Goal: Task Accomplishment & Management: Use online tool/utility

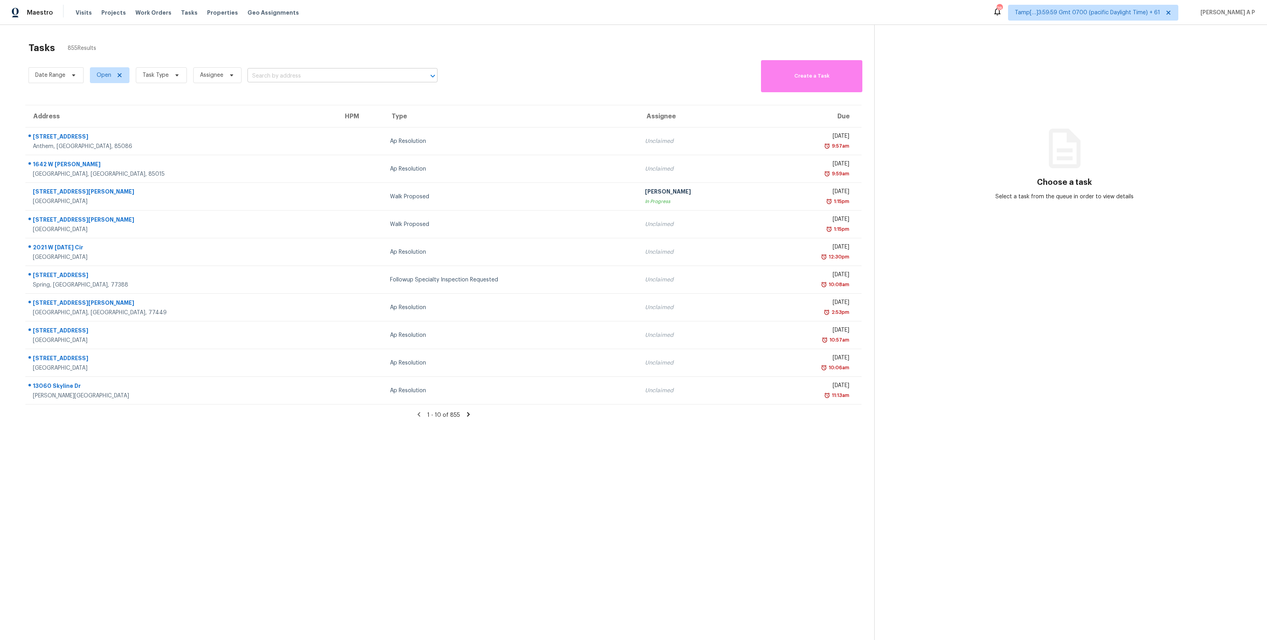
click at [271, 76] on input "text" at bounding box center [331, 76] width 168 height 12
click at [257, 74] on input "text" at bounding box center [331, 76] width 168 height 12
paste input "[STREET_ADDRESS]"
type input "[STREET_ADDRESS]"
click at [296, 79] on input "text" at bounding box center [331, 76] width 168 height 12
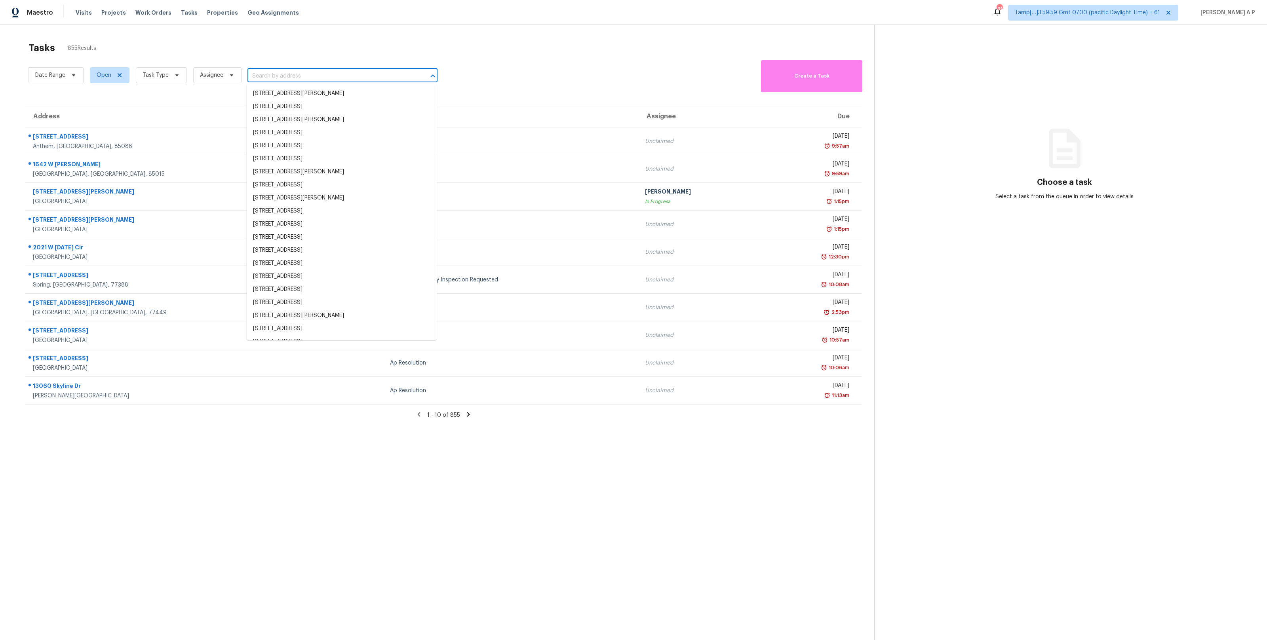
paste input "[STREET_ADDRESS]"
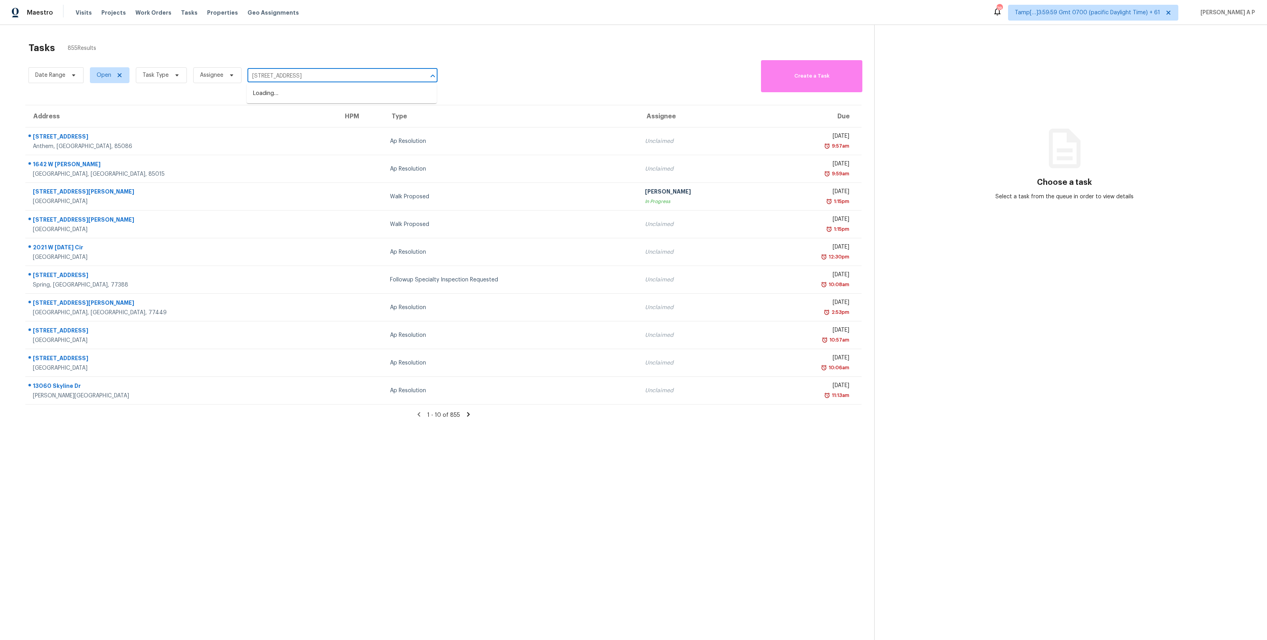
type input "[STREET_ADDRESS]"
click at [363, 96] on li "4584 Cherokee Dr # 25, Maiden, NC 28650" at bounding box center [342, 93] width 190 height 13
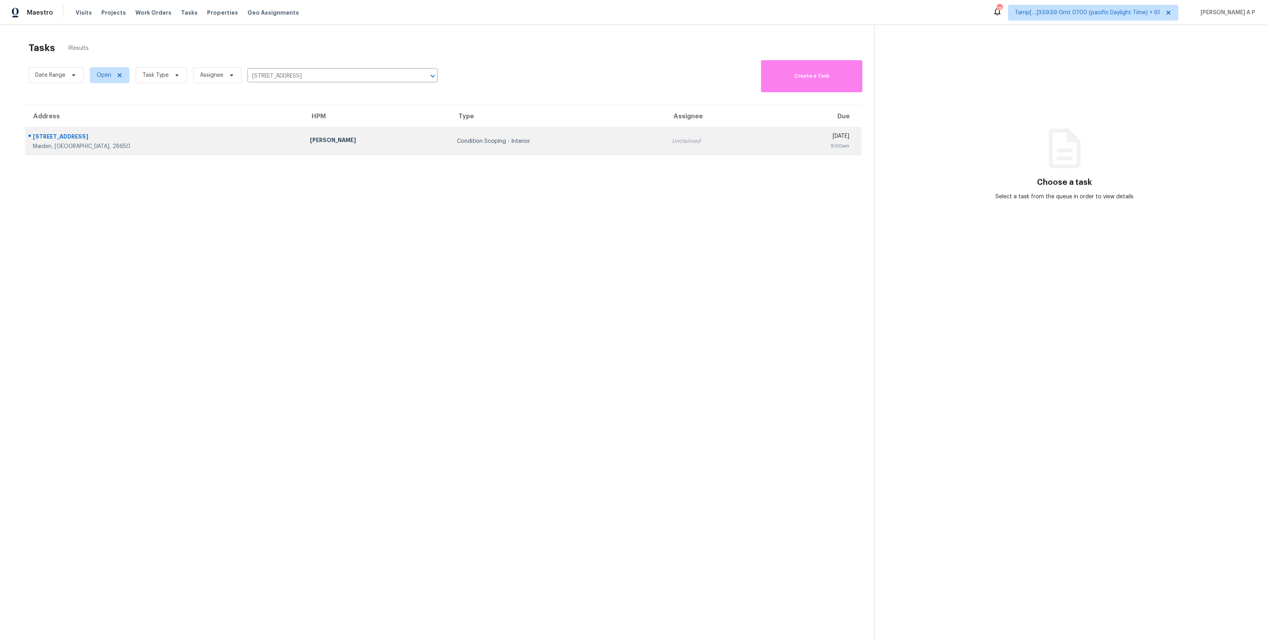
click at [457, 140] on div "Condition Scoping - Interior" at bounding box center [558, 141] width 202 height 8
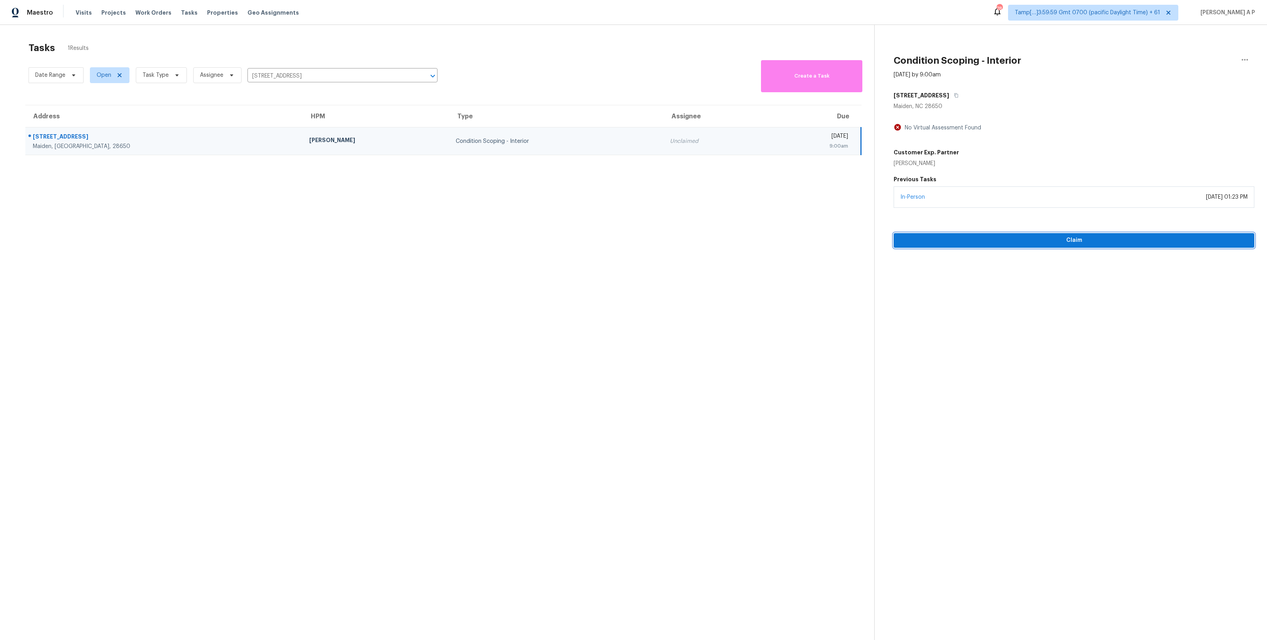
click at [1048, 247] on button "Claim" at bounding box center [1074, 240] width 361 height 15
click at [464, 137] on div "Condition Scoping - Interior" at bounding box center [517, 141] width 186 height 8
click at [298, 70] on input "4584 Cherokee Dr # 25, Maiden, NC 28650" at bounding box center [331, 76] width 168 height 12
paste input "5103 Risada St San Antonio, TX, 78233"
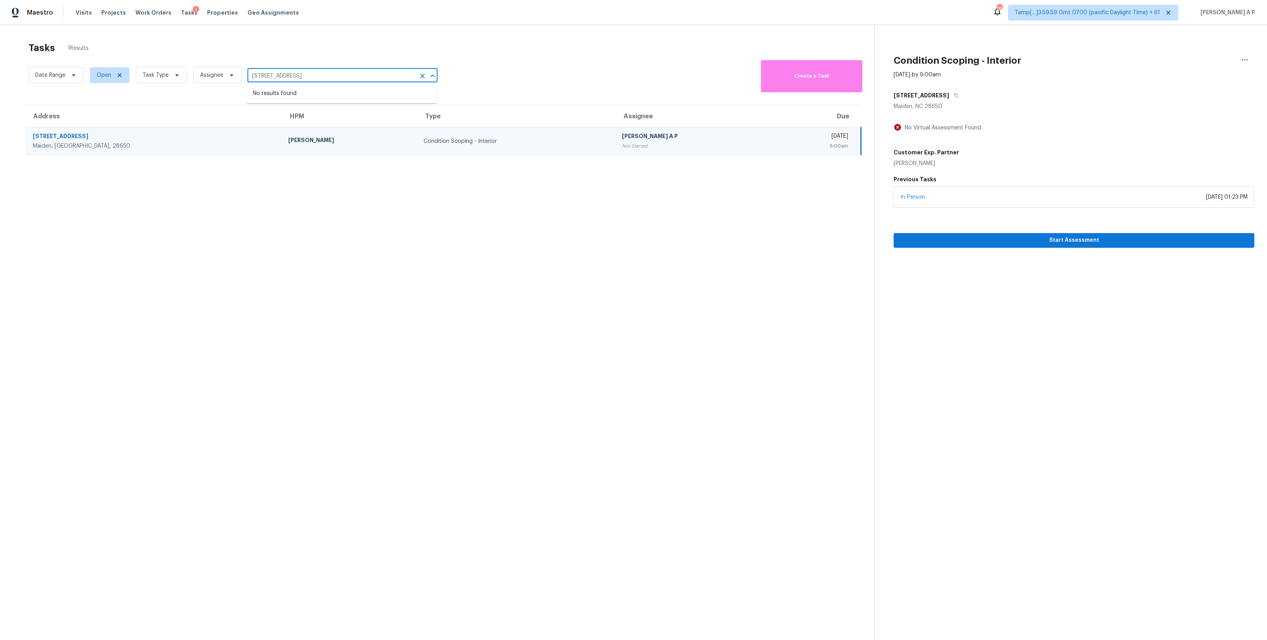
type input "5103 Risada St San Antonio, TX, 78233"
click at [302, 93] on li "5103 Risada St, San Antonio, TX 78233" at bounding box center [342, 93] width 190 height 13
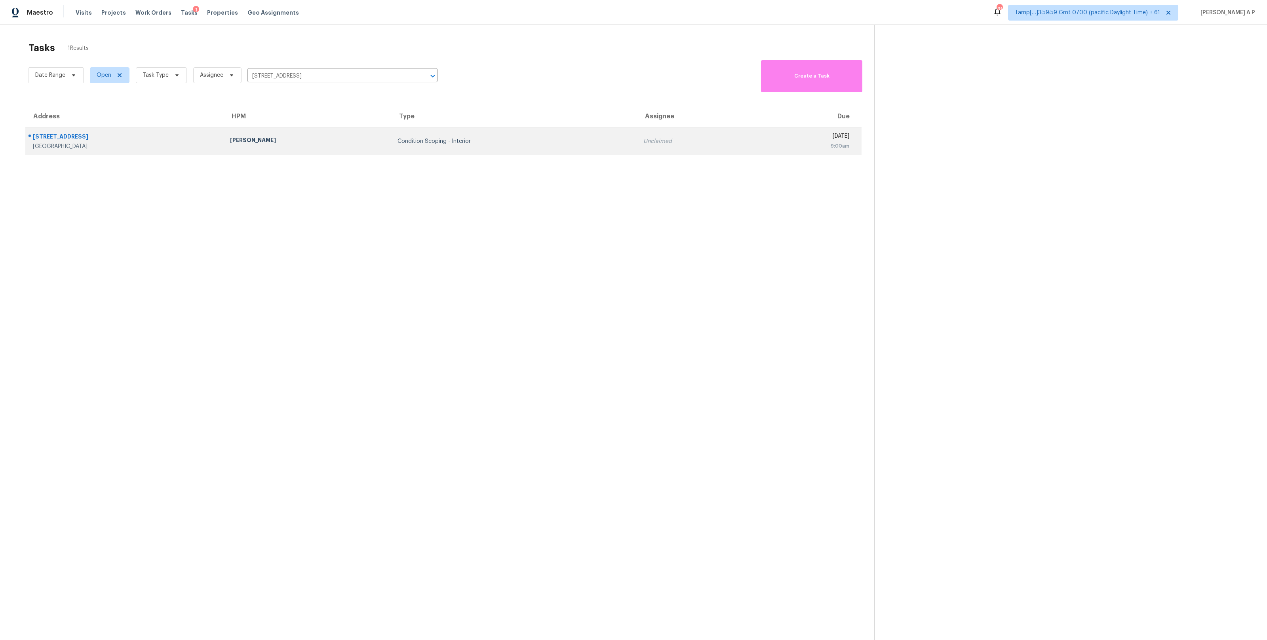
click at [336, 137] on div "Chris Fuentes" at bounding box center [307, 141] width 155 height 10
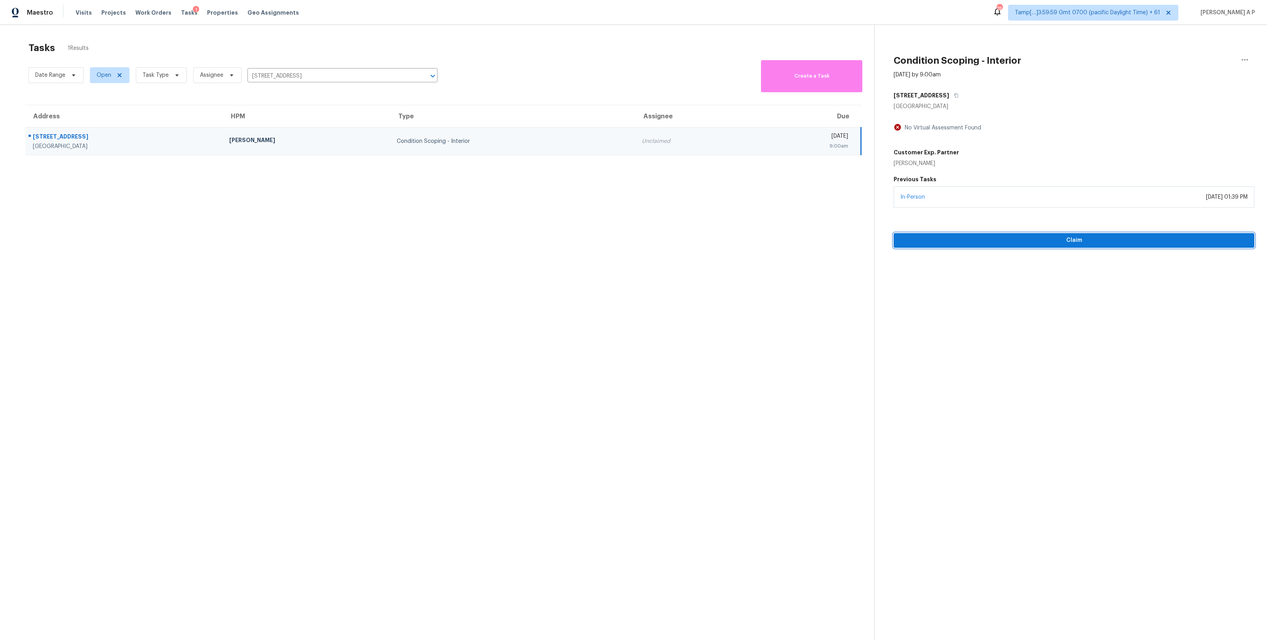
click at [1001, 238] on span "Claim" at bounding box center [1074, 241] width 348 height 10
click at [324, 74] on input "5103 Risada St, San Antonio, TX 78233" at bounding box center [331, 76] width 168 height 12
paste input "1404 Tugaloo Dr NE Brookhaven, GA, 30319"
type input "1404 Tugaloo Dr NE Brookhaven, GA, 30319"
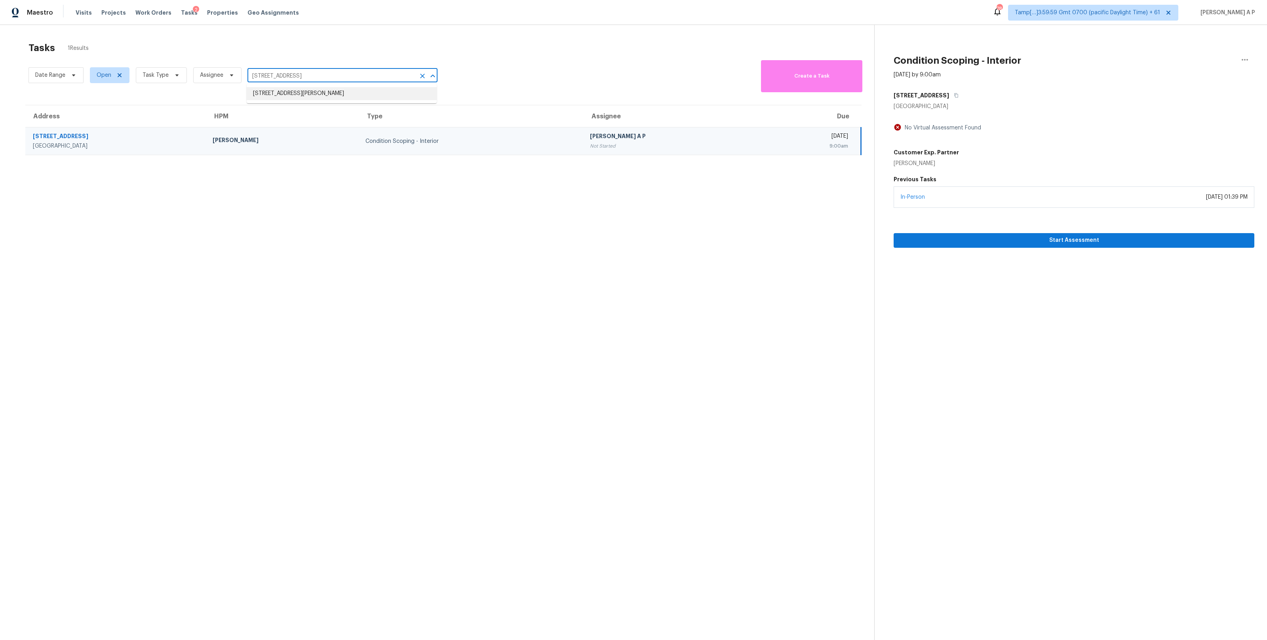
click at [319, 97] on li "1404 Tugaloo Dr NE, Brookhaven, GA 30319" at bounding box center [342, 93] width 190 height 13
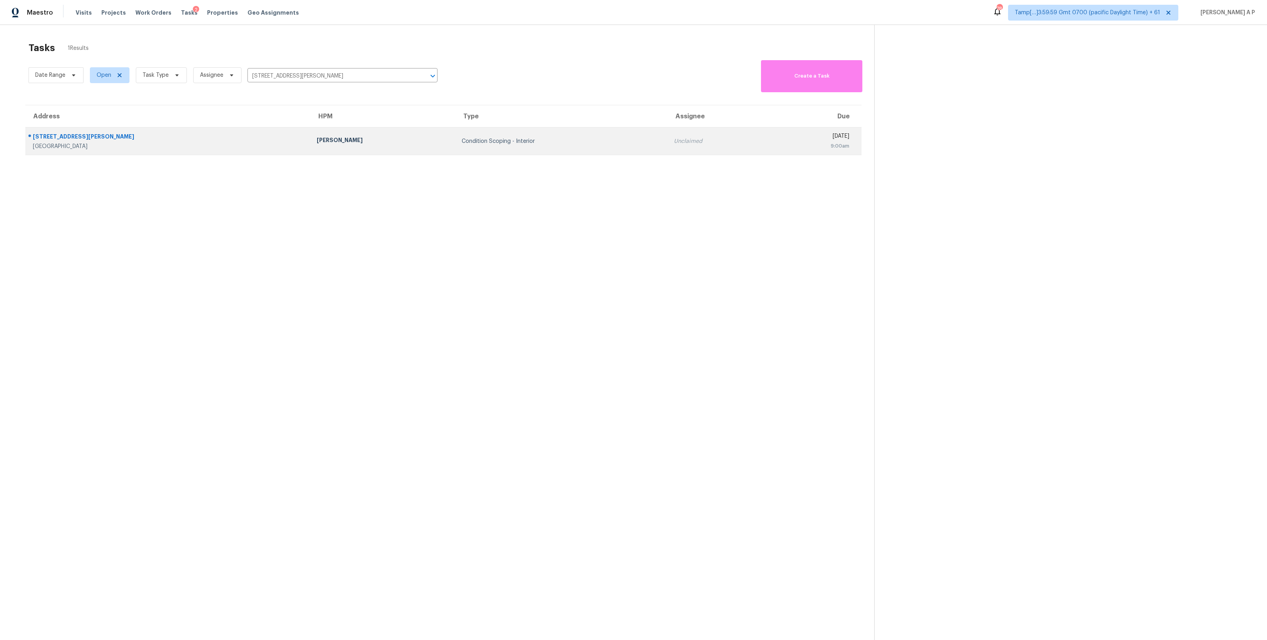
click at [321, 139] on div "Samuel Vetrik" at bounding box center [383, 141] width 132 height 10
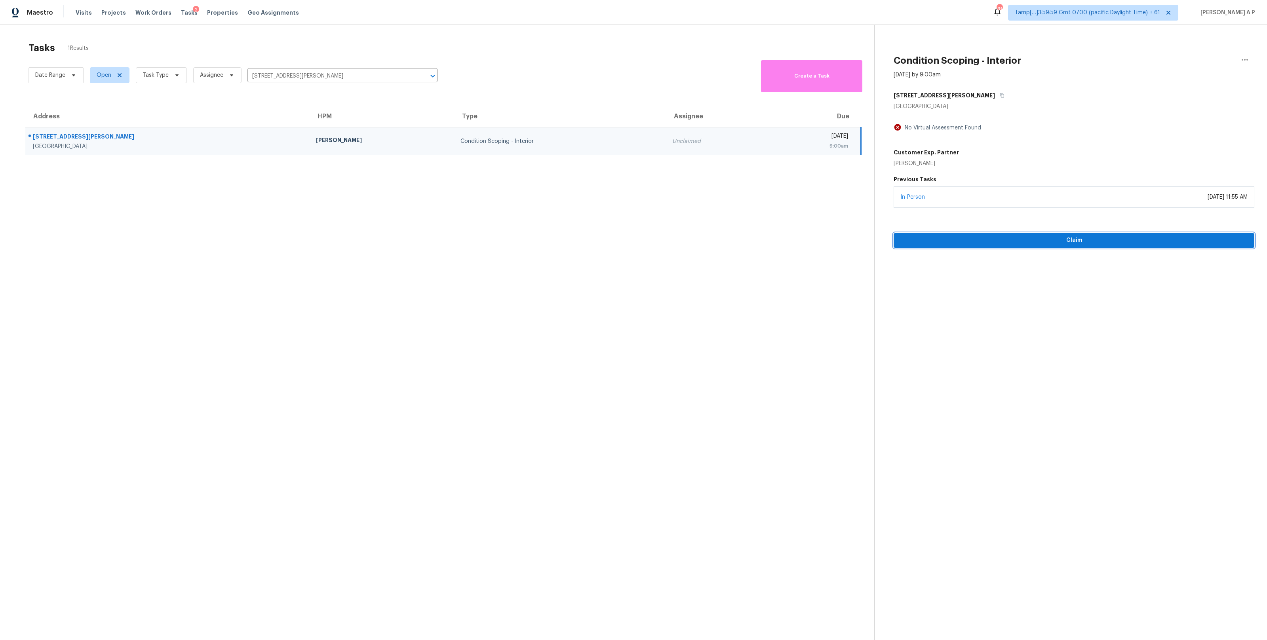
click at [976, 241] on span "Claim" at bounding box center [1074, 241] width 348 height 10
click at [336, 75] on input "1404 Tugaloo Dr NE, Brookhaven, GA 30319" at bounding box center [331, 76] width 168 height 12
paste input "905 Jadestone Dr Sherman Oaks, CA, 91403"
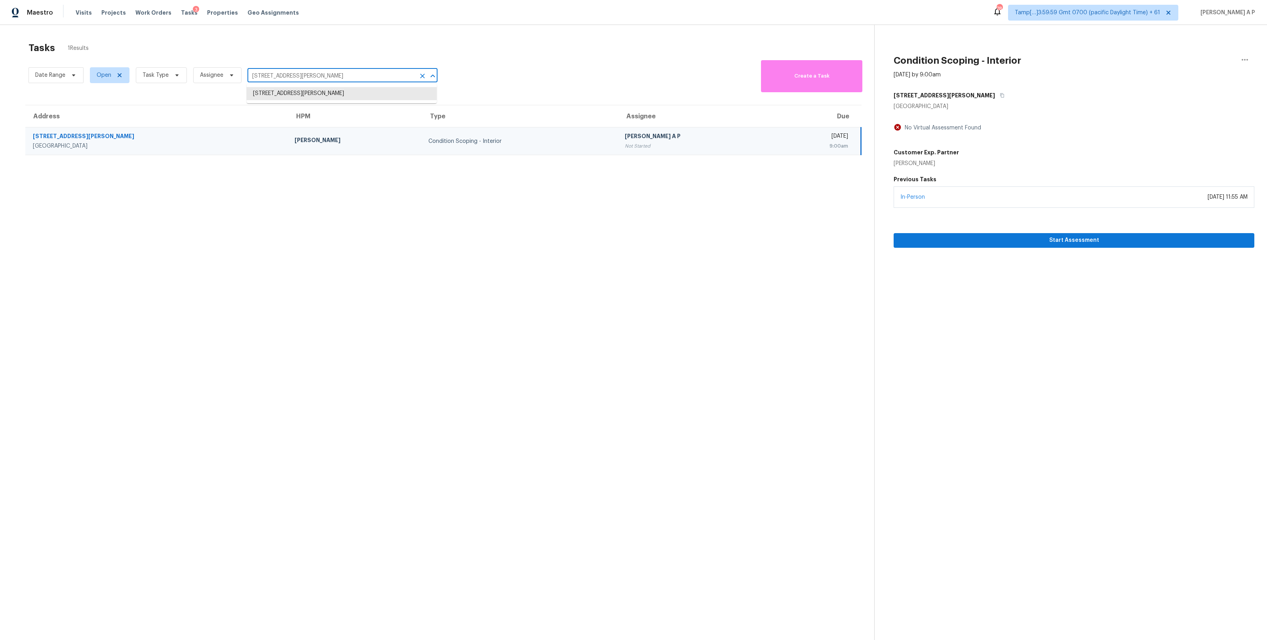
type input "14905 Jadestone Dr Sherman Oaks, CA, 91403"
click at [324, 99] on li "14905 Jadestone Dr, Sherman Oaks, CA 91403" at bounding box center [342, 93] width 190 height 13
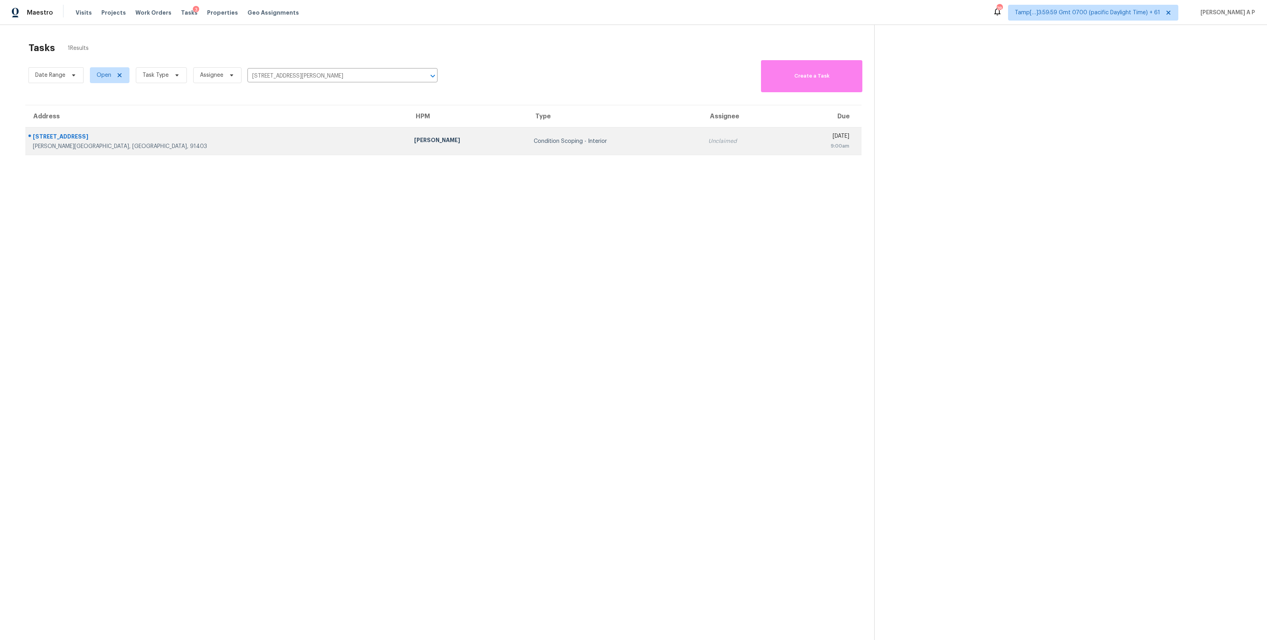
click at [414, 138] on div "Luis Pedro Ocampo Alvizuris" at bounding box center [467, 141] width 107 height 10
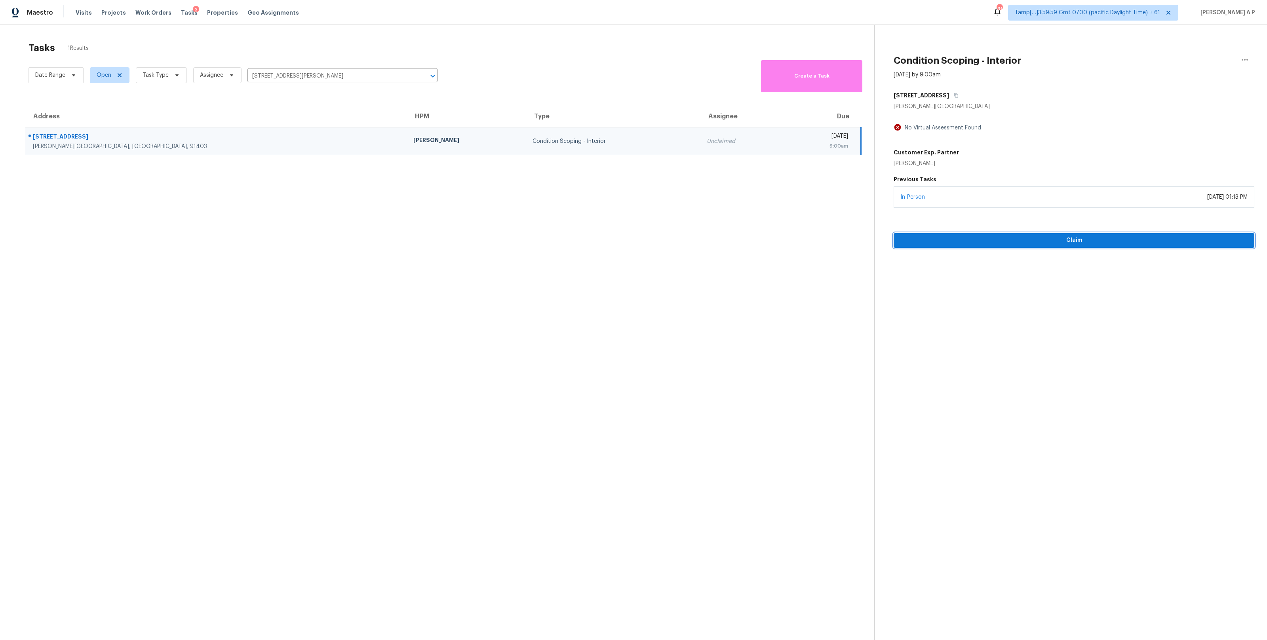
click at [967, 246] on button "Claim" at bounding box center [1074, 240] width 361 height 15
click at [273, 74] on input "14905 Jadestone Dr, Sherman Oaks, CA 91403" at bounding box center [331, 76] width 168 height 12
paste input "7560 Baird Way Citrus Heights, CA, 95610"
type input "7560 Baird Way Citrus Heights, CA, 95610"
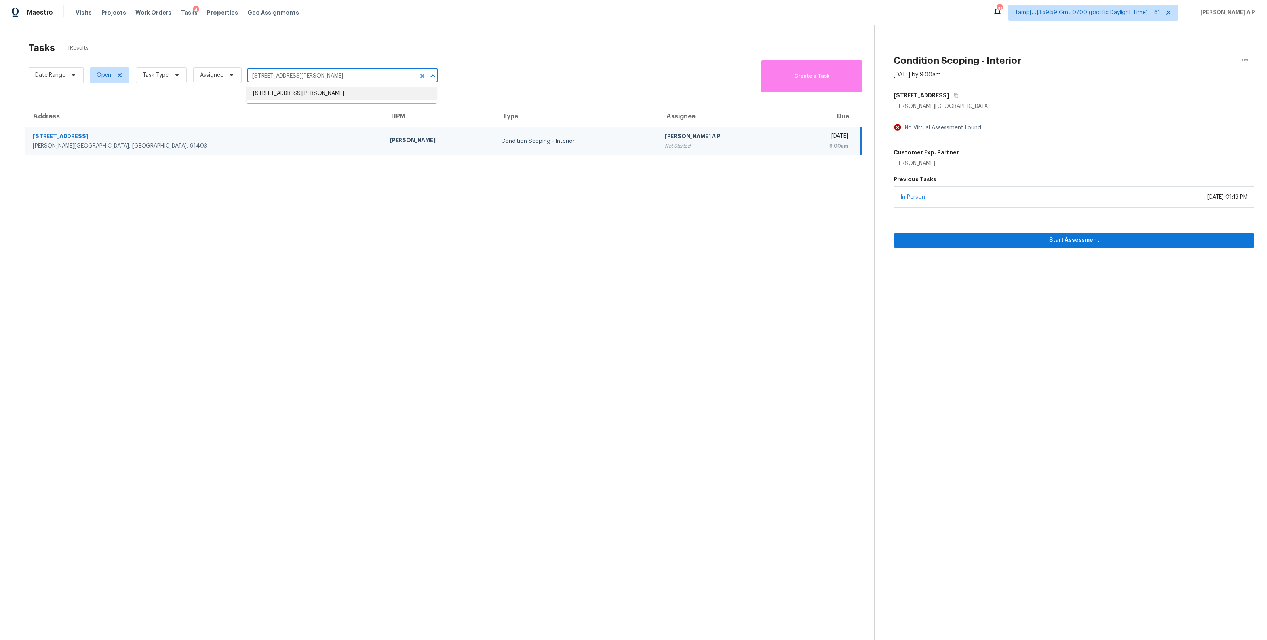
click at [289, 94] on li "7560 Baird Way, Citrus Heights, CA 95610" at bounding box center [342, 93] width 190 height 13
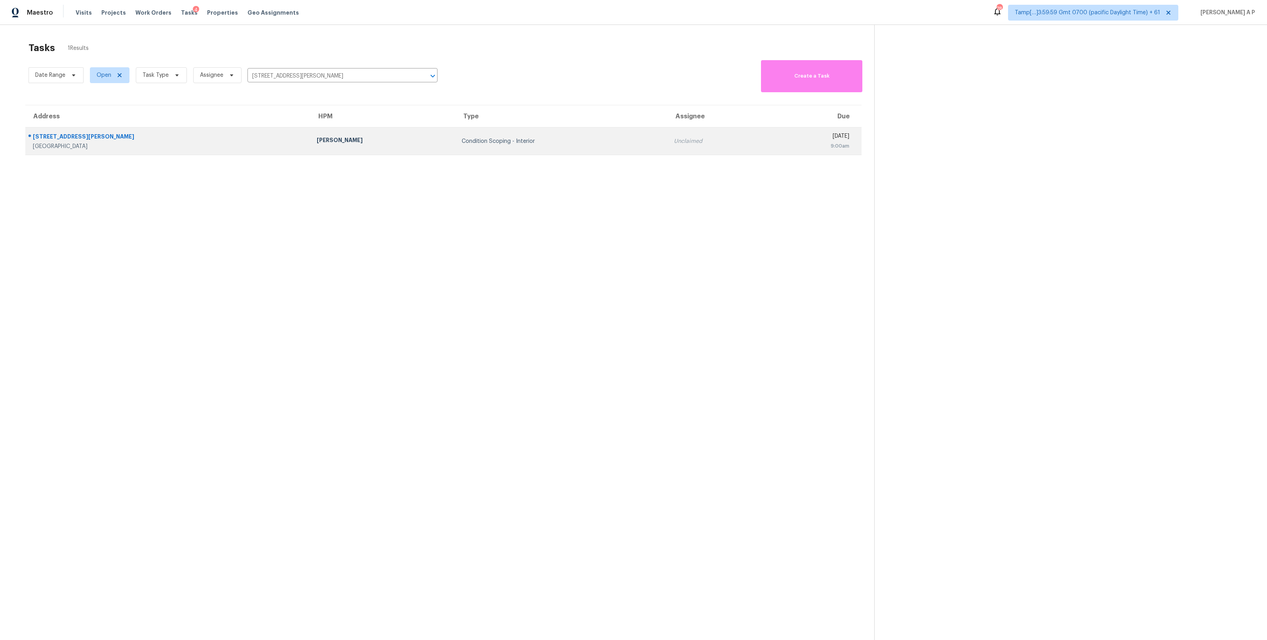
click at [317, 141] on div "Marcos Reyes" at bounding box center [383, 141] width 132 height 10
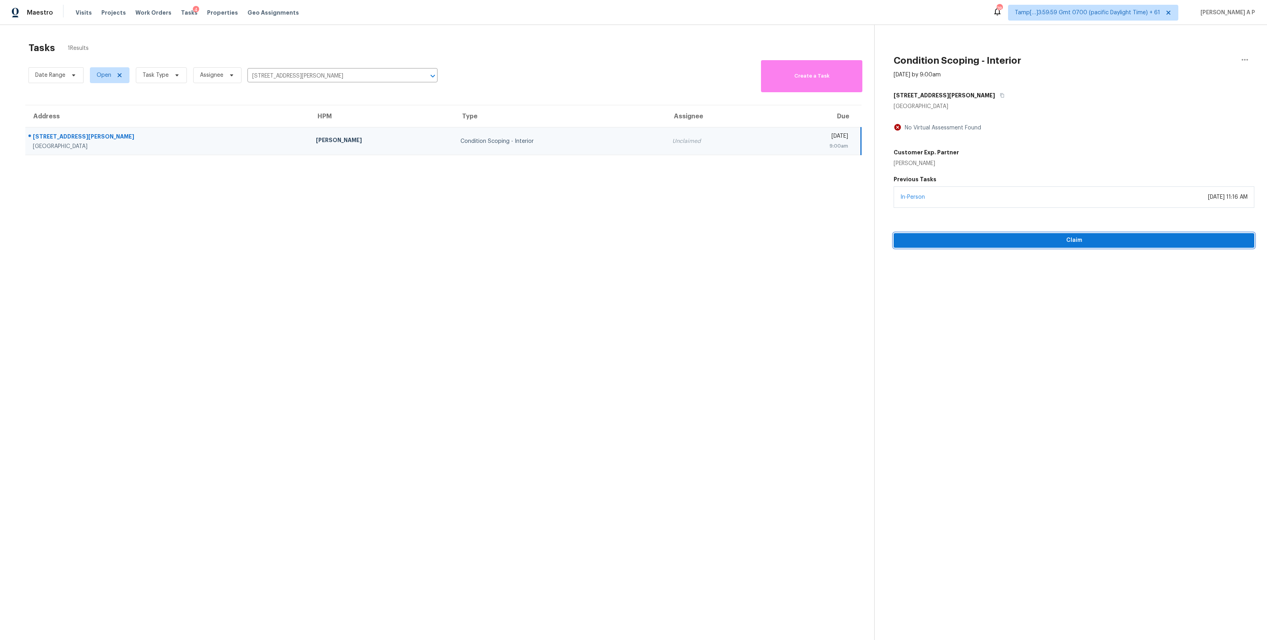
click at [988, 244] on span "Claim" at bounding box center [1074, 241] width 348 height 10
click at [360, 77] on input "7560 Baird Way, Citrus Heights, CA 95610" at bounding box center [331, 76] width 168 height 12
paste input "4584 Cherokee Dr # 25 Maiden, NC, 2865"
click at [358, 72] on input "4584 Cherokee Dr # 25 Maiden, NC, 28650" at bounding box center [331, 76] width 168 height 12
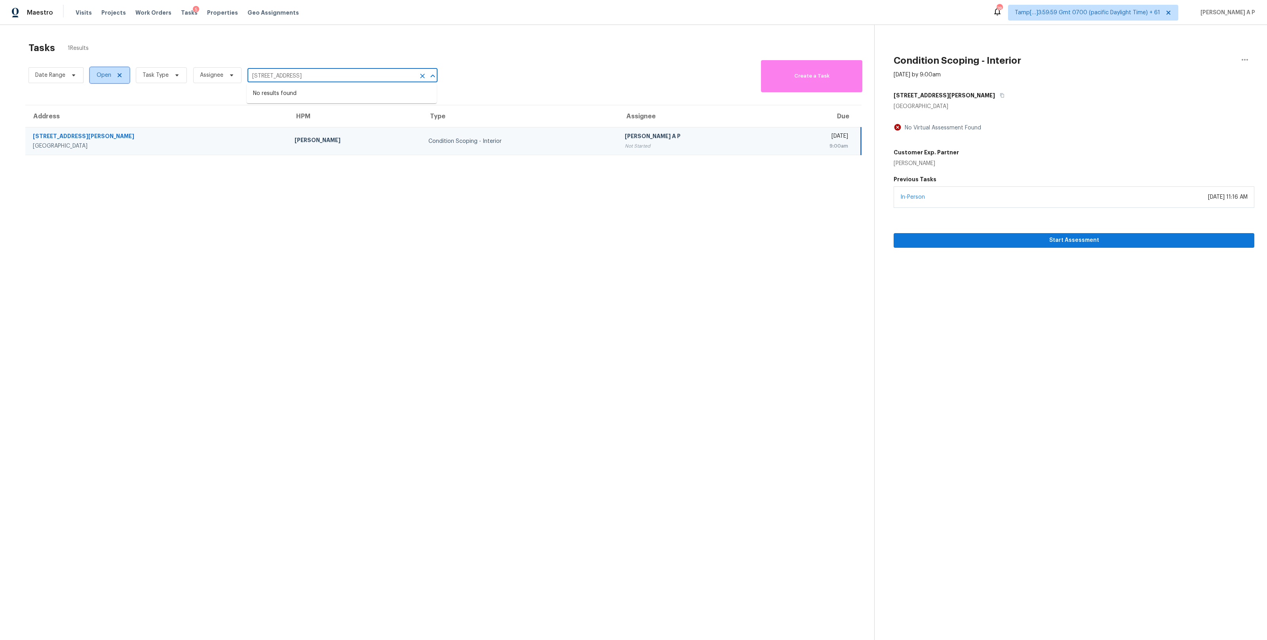
type input "7560 Baird Way, Citrus Heights, CA 95610"
click at [108, 74] on span "Open" at bounding box center [104, 75] width 15 height 8
click at [105, 106] on label "Closed" at bounding box center [109, 109] width 29 height 8
click at [100, 106] on input "Closed" at bounding box center [97, 107] width 5 height 5
checkbox input "true"
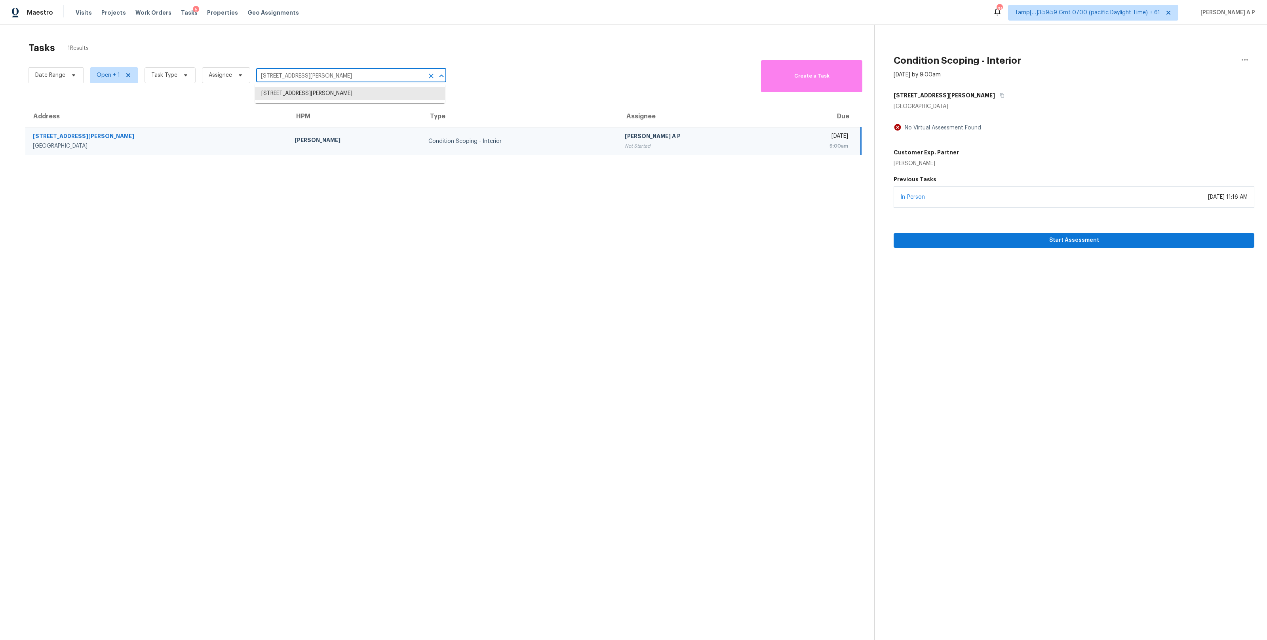
click at [290, 76] on input "7560 Baird Way, Citrus Heights, CA 95610" at bounding box center [340, 76] width 168 height 12
paste input "4584 Cherokee Dr # 25 Maiden, NC, 2865"
type input "[STREET_ADDRESS]"
click at [295, 91] on li "4584 Cherokee Dr # 25, Maiden, NC 28650" at bounding box center [350, 93] width 190 height 13
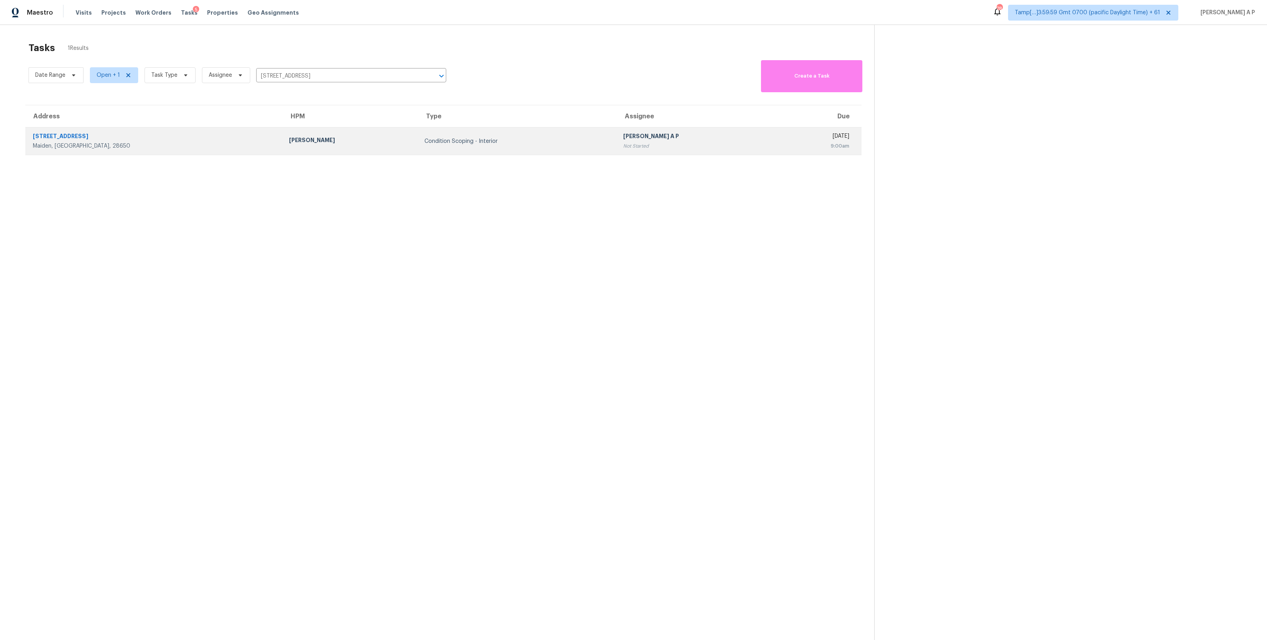
click at [291, 139] on div "Greg Janiak" at bounding box center [350, 141] width 123 height 10
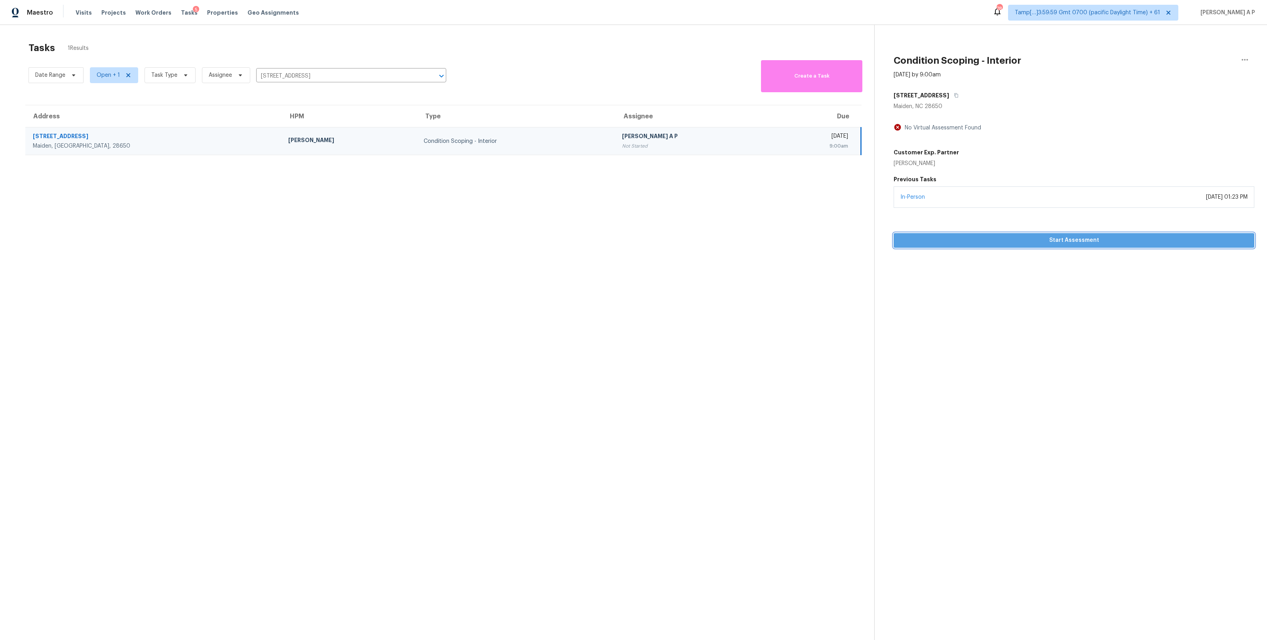
click at [1122, 243] on span "Start Assessment" at bounding box center [1074, 241] width 348 height 10
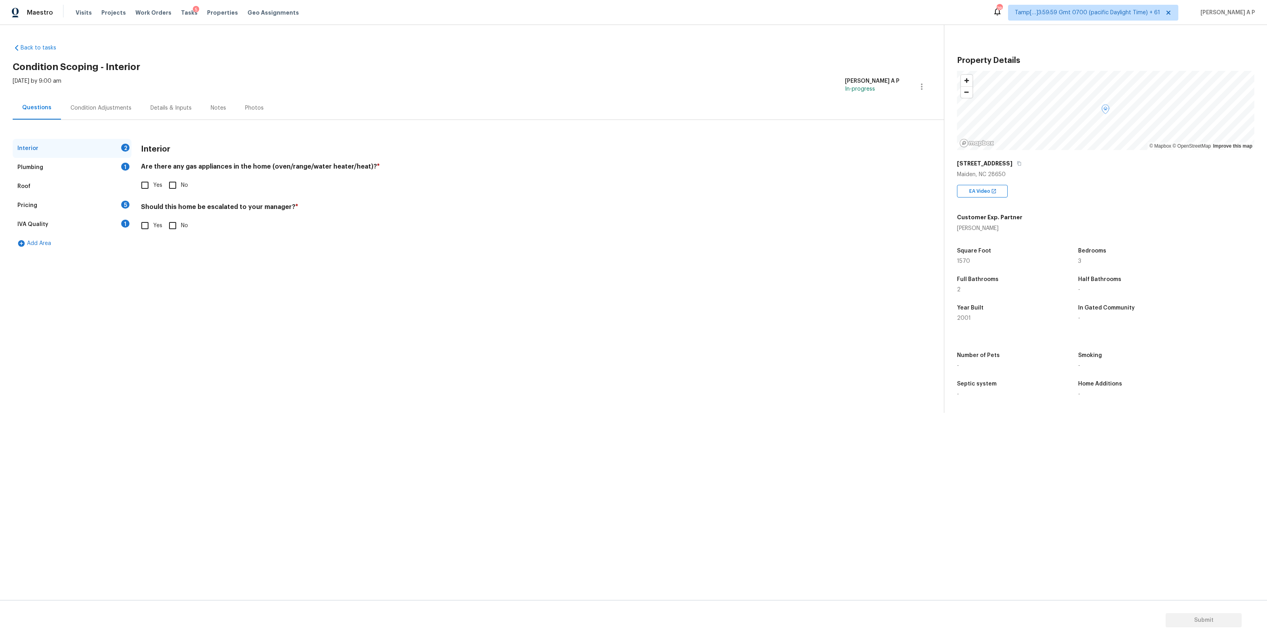
click at [147, 187] on input "Yes" at bounding box center [145, 185] width 17 height 17
checkbox input "true"
click at [175, 223] on input "No" at bounding box center [172, 225] width 17 height 17
checkbox input "true"
click at [73, 171] on div "Plumbing 1" at bounding box center [72, 167] width 119 height 19
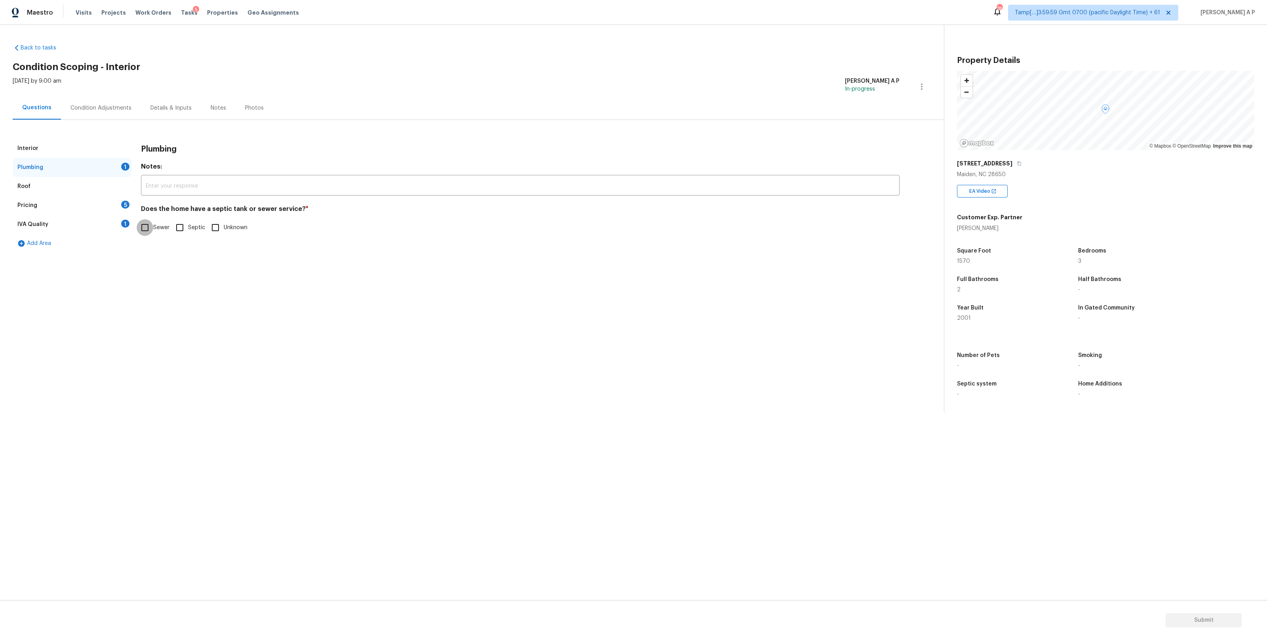
click at [146, 225] on input "Sewer" at bounding box center [145, 227] width 17 height 17
checkbox input "true"
click at [96, 205] on div "Pricing 5" at bounding box center [72, 205] width 119 height 19
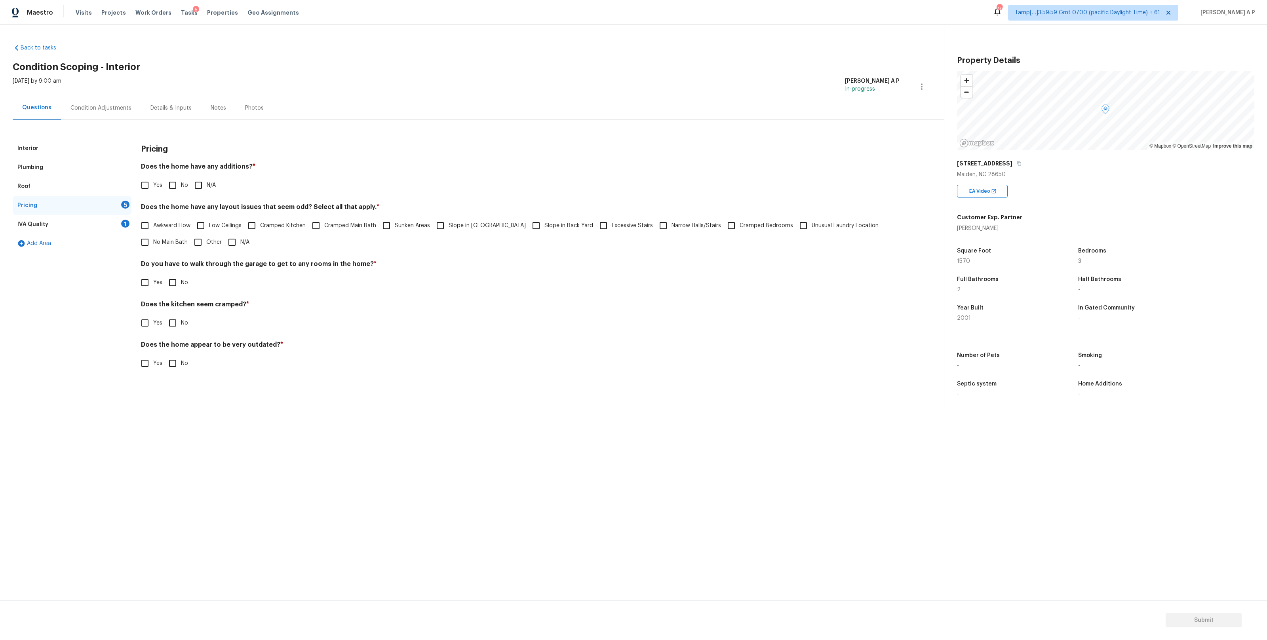
click at [203, 181] on input "N/A" at bounding box center [198, 185] width 17 height 17
checkbox input "true"
click at [172, 284] on input "No" at bounding box center [172, 282] width 17 height 17
checkbox input "true"
click at [172, 329] on input "No" at bounding box center [172, 324] width 17 height 17
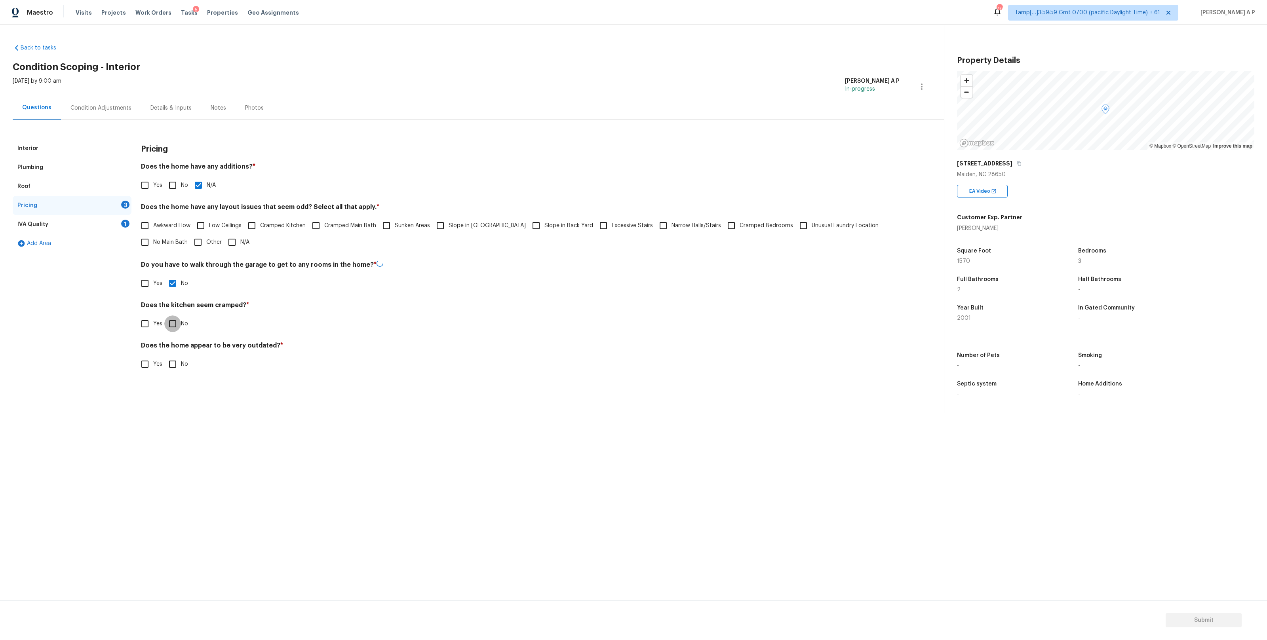
checkbox input "true"
click at [175, 351] on h4 "Does the home appear to be very outdated? *" at bounding box center [520, 347] width 759 height 11
click at [174, 363] on input "No" at bounding box center [172, 363] width 17 height 17
checkbox input "true"
click at [98, 223] on div "IVA Quality 1" at bounding box center [72, 224] width 119 height 19
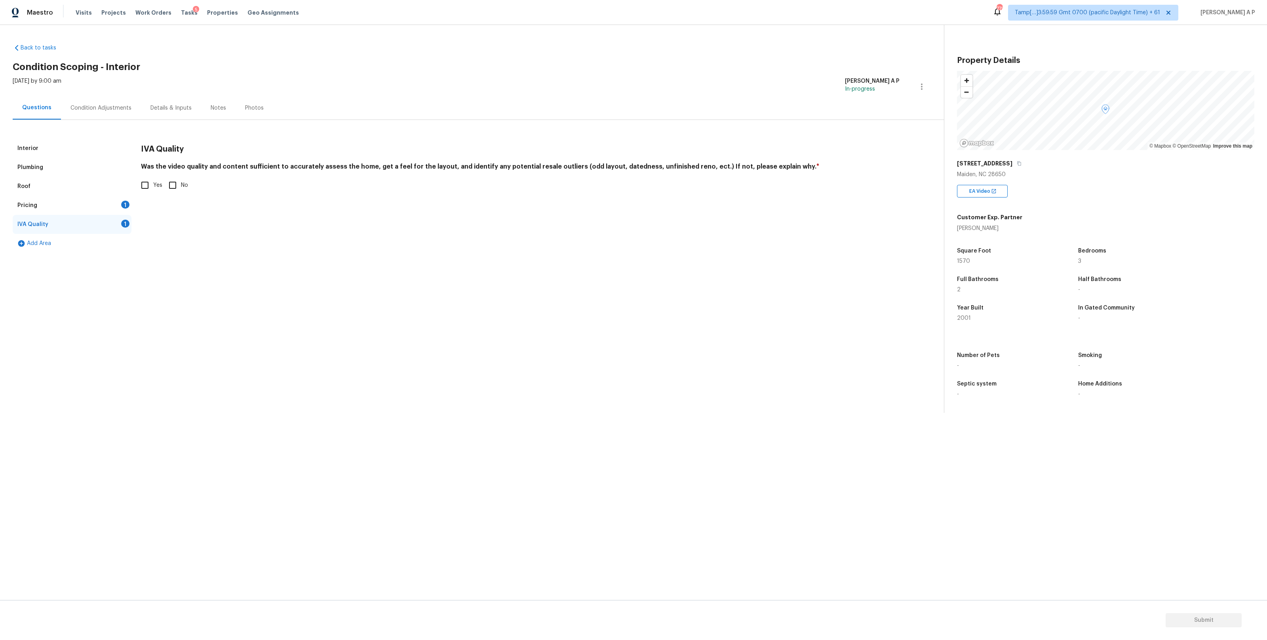
click at [106, 203] on div "Pricing 1" at bounding box center [72, 205] width 119 height 19
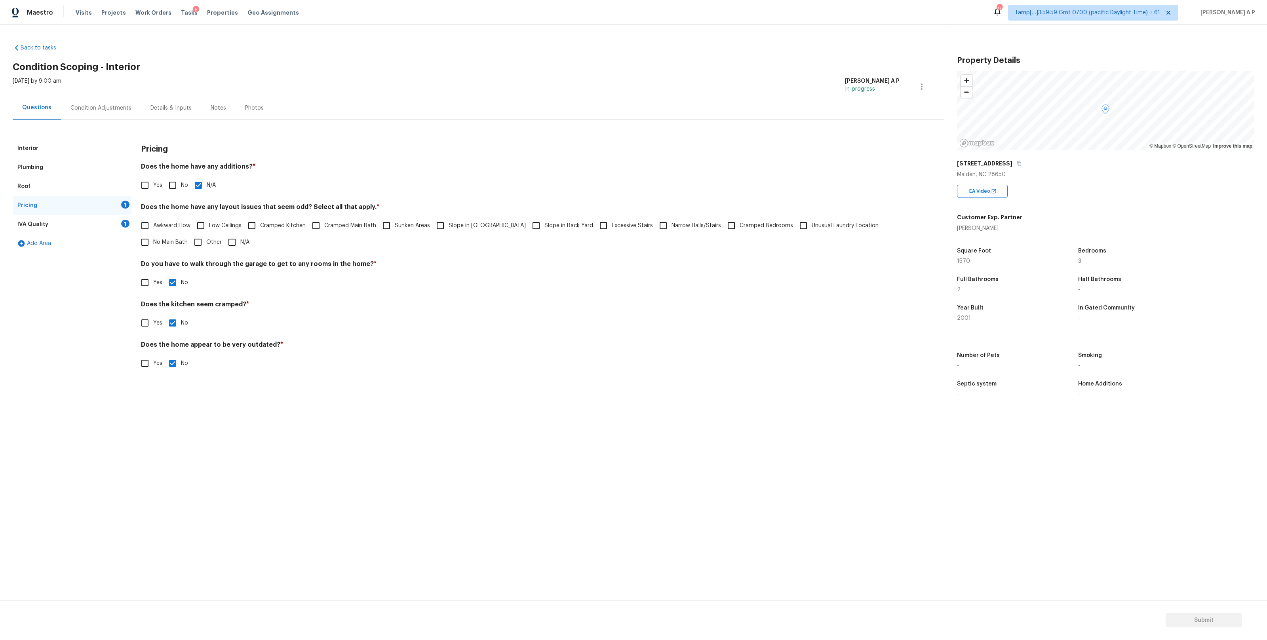
click at [240, 242] on input "N/A" at bounding box center [232, 242] width 17 height 17
checkbox input "true"
click at [100, 232] on div "IVA Quality 1" at bounding box center [72, 224] width 119 height 19
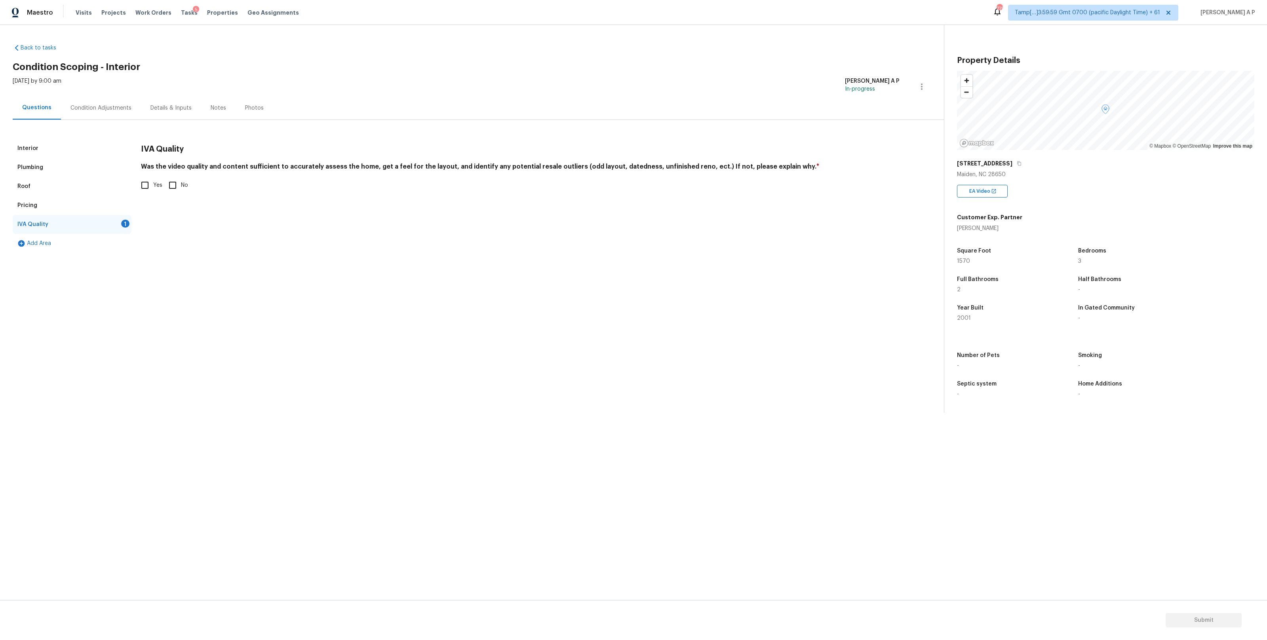
click at [148, 189] on input "Yes" at bounding box center [145, 185] width 17 height 17
checkbox input "true"
click at [91, 204] on div "Pricing" at bounding box center [72, 205] width 119 height 19
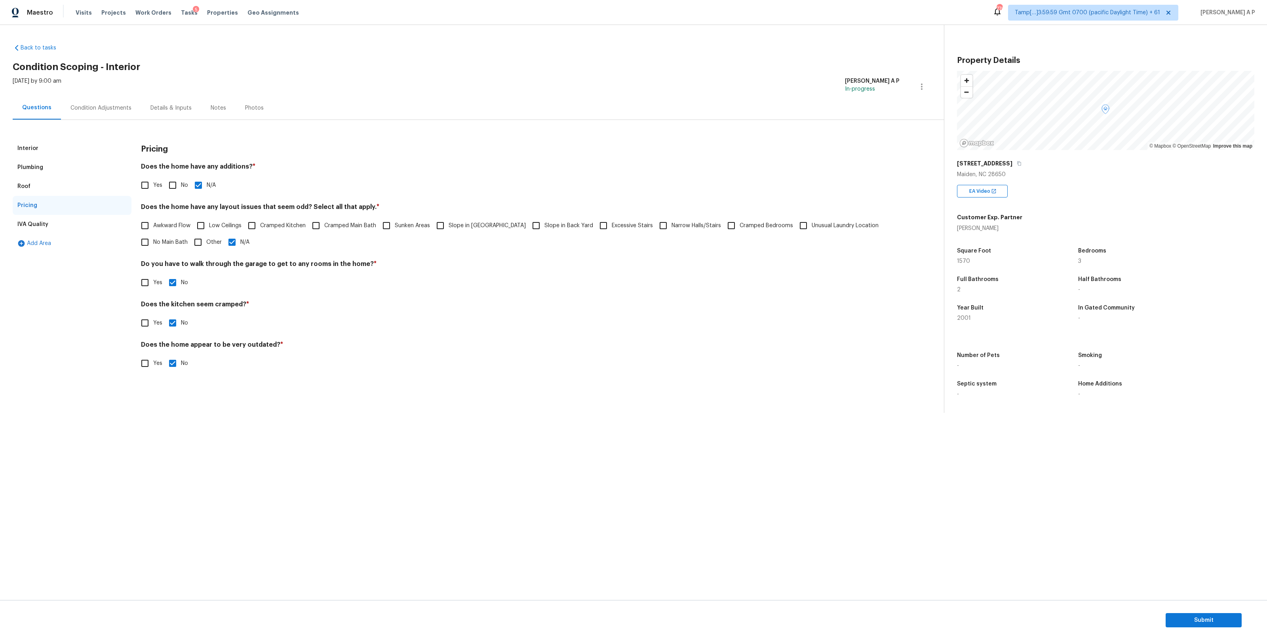
click at [263, 227] on span "Cramped Kitchen" at bounding box center [283, 226] width 46 height 8
click at [260, 227] on input "Cramped Kitchen" at bounding box center [252, 225] width 17 height 17
checkbox input "true"
click at [352, 227] on span "Cramped Main Bath" at bounding box center [350, 226] width 52 height 8
click at [324, 227] on input "Cramped Main Bath" at bounding box center [316, 225] width 17 height 17
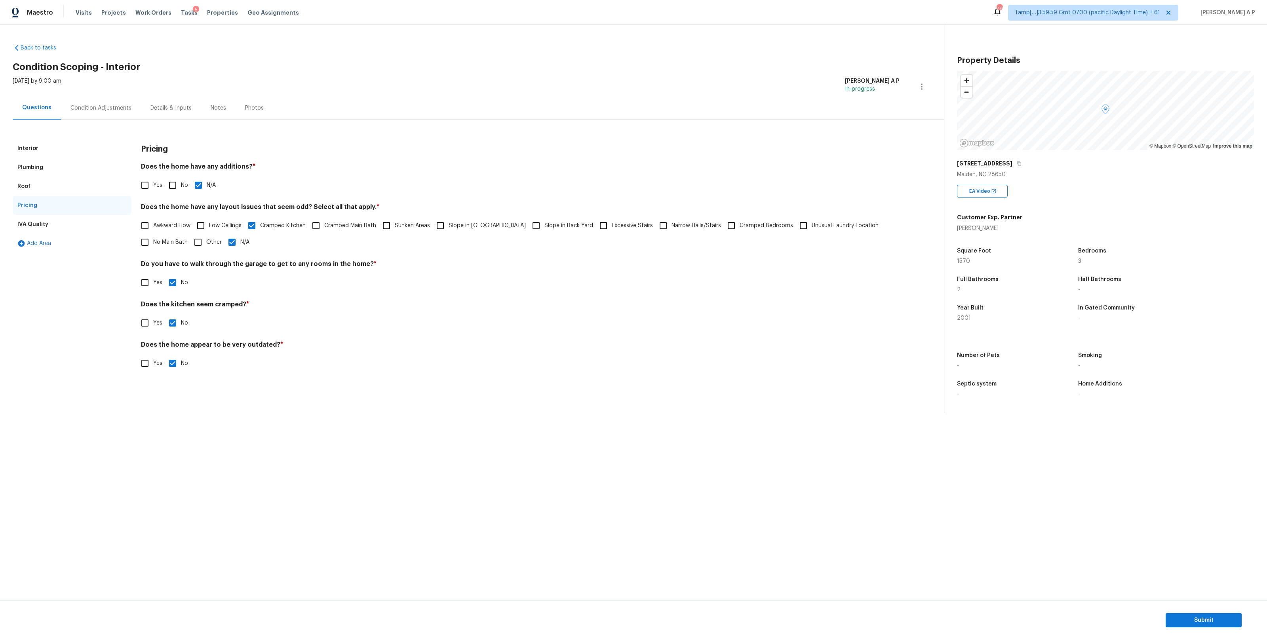
checkbox input "true"
click at [236, 244] on input "N/A" at bounding box center [232, 242] width 17 height 17
checkbox input "false"
click at [87, 116] on div "Condition Adjustments" at bounding box center [101, 107] width 80 height 23
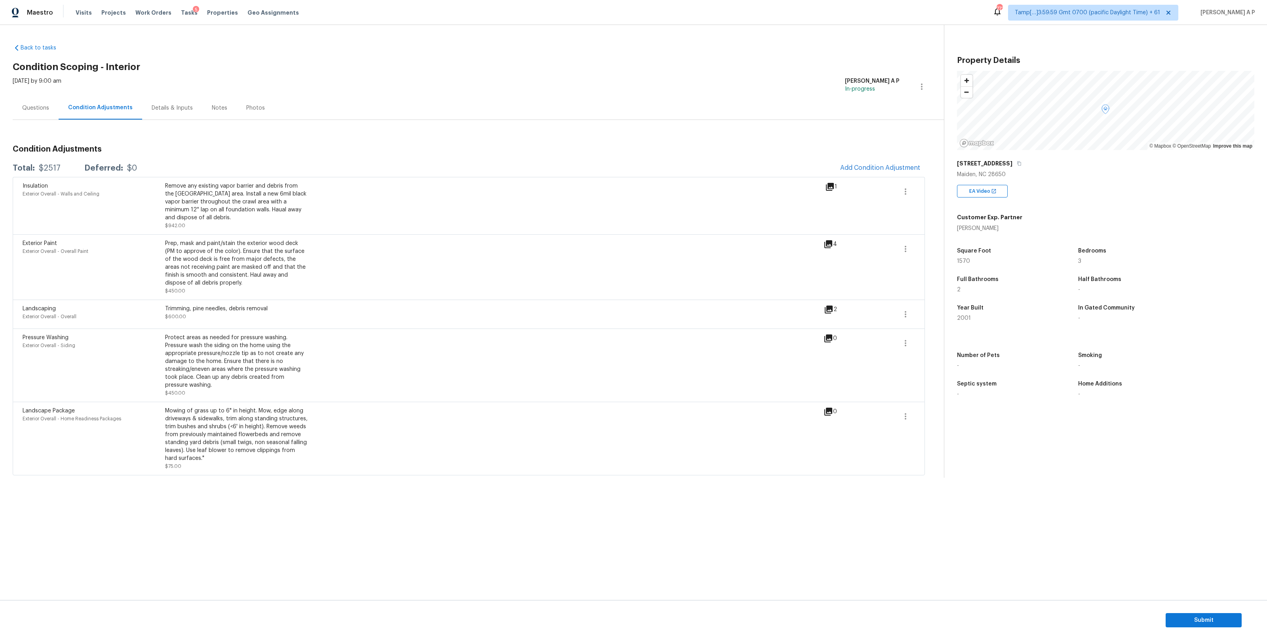
click at [830, 189] on icon at bounding box center [830, 187] width 10 height 10
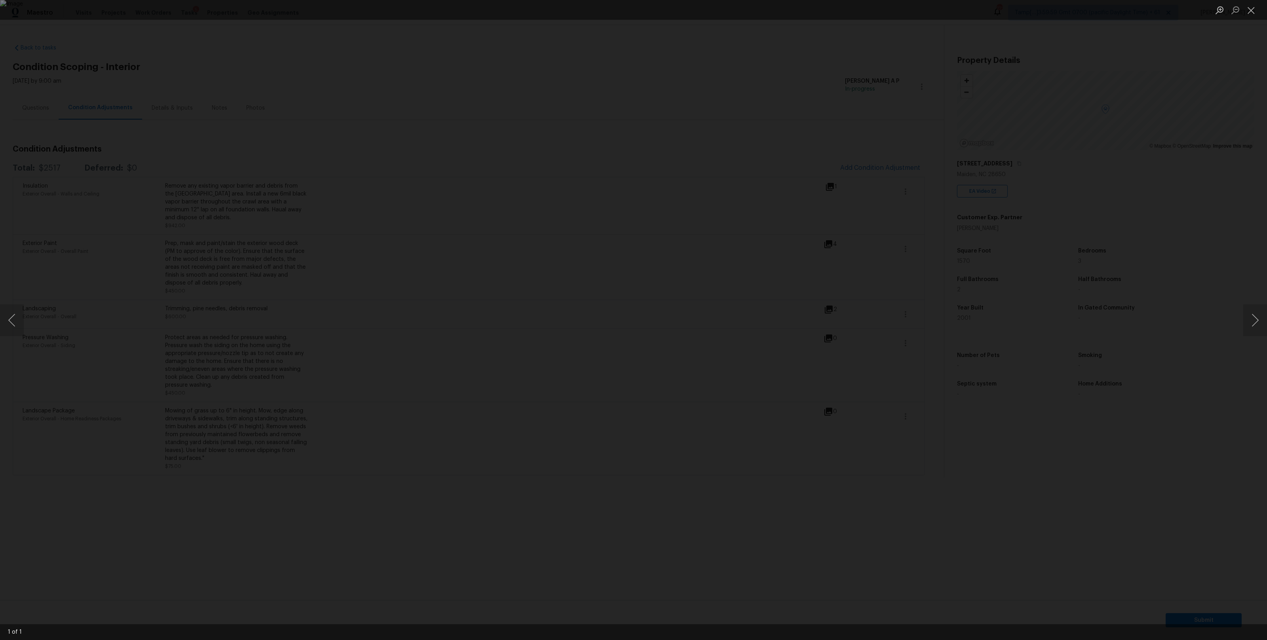
click at [947, 150] on div "Lightbox" at bounding box center [633, 320] width 1267 height 640
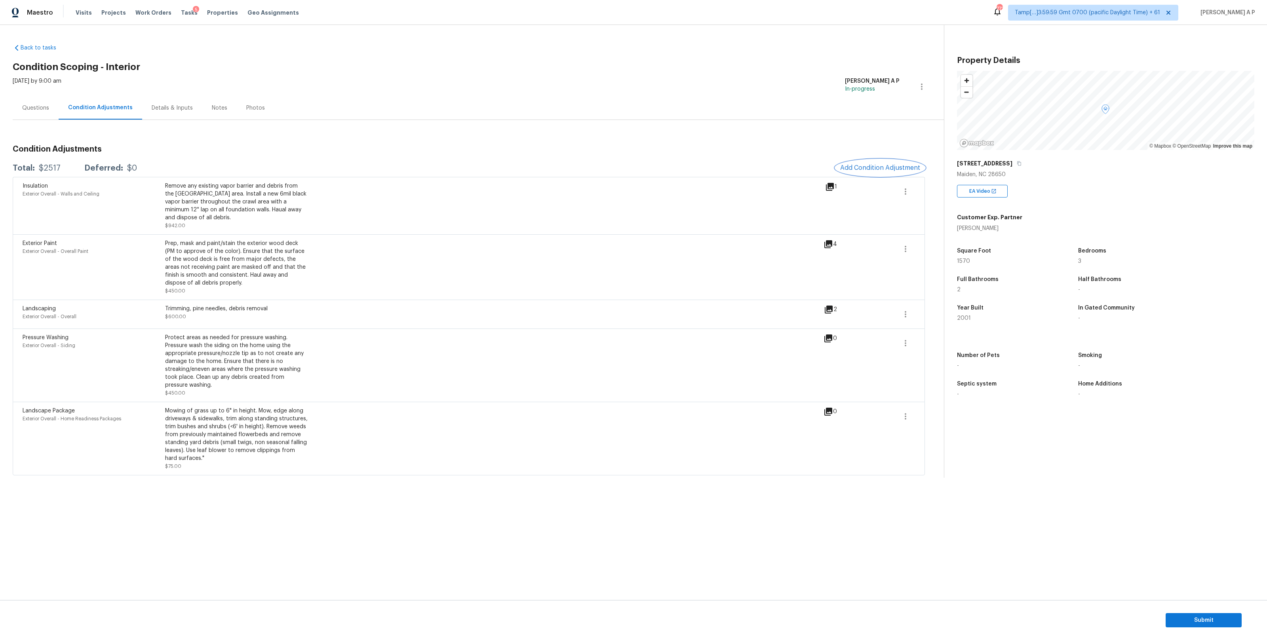
click at [895, 173] on button "Add Condition Adjustment" at bounding box center [880, 168] width 89 height 17
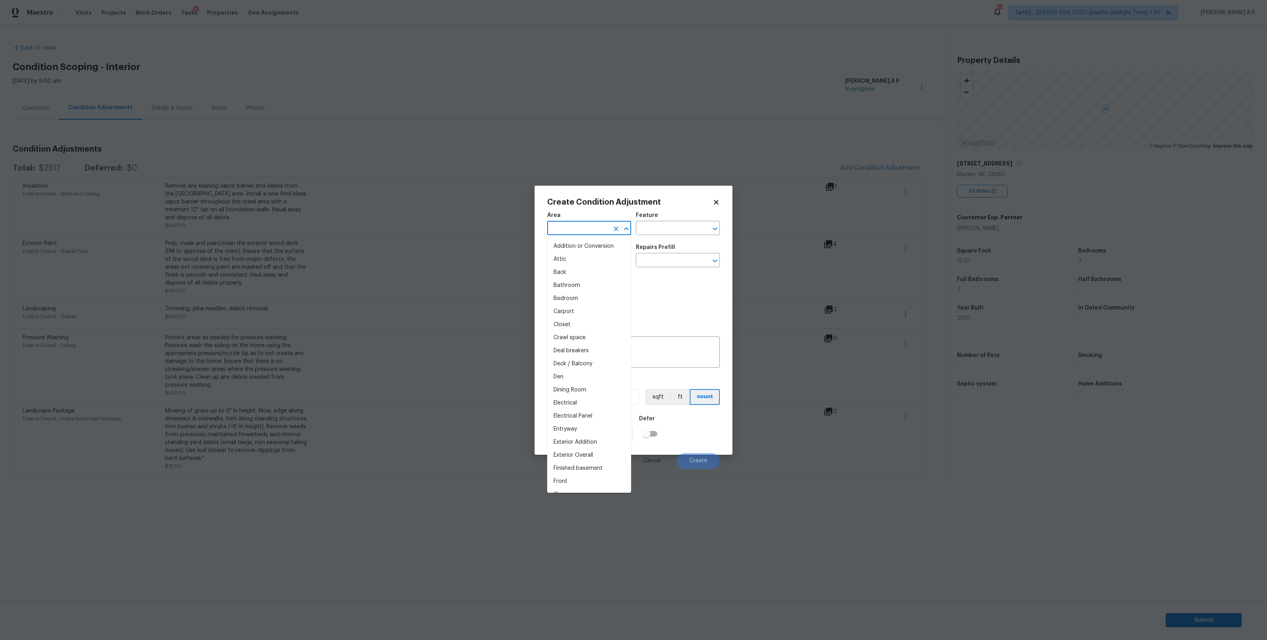
click at [593, 230] on input "text" at bounding box center [578, 229] width 62 height 12
type input "j"
type input "a"
click at [588, 260] on li "Interior Overall" at bounding box center [589, 259] width 84 height 13
type input "Interior Overall"
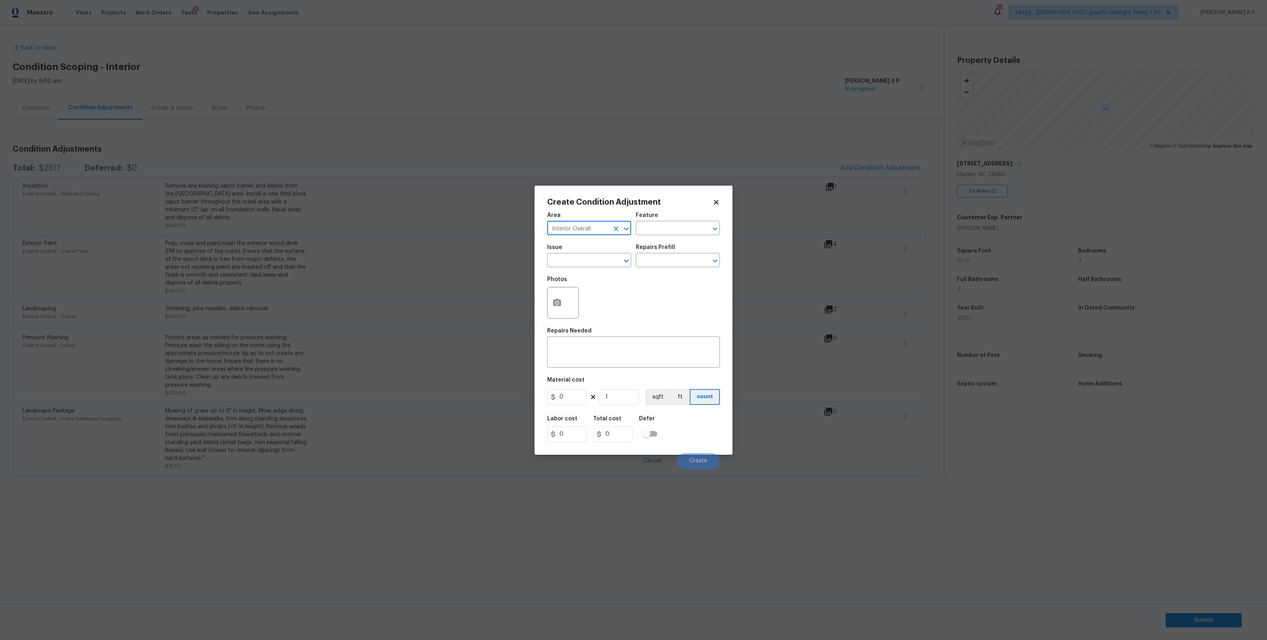
click at [588, 260] on input "text" at bounding box center [578, 261] width 62 height 12
click at [584, 301] on li "ACQ: Foundation" at bounding box center [589, 297] width 84 height 13
type input "ACQ: Foundation"
click at [671, 260] on input "text" at bounding box center [667, 261] width 62 height 12
type input "s"
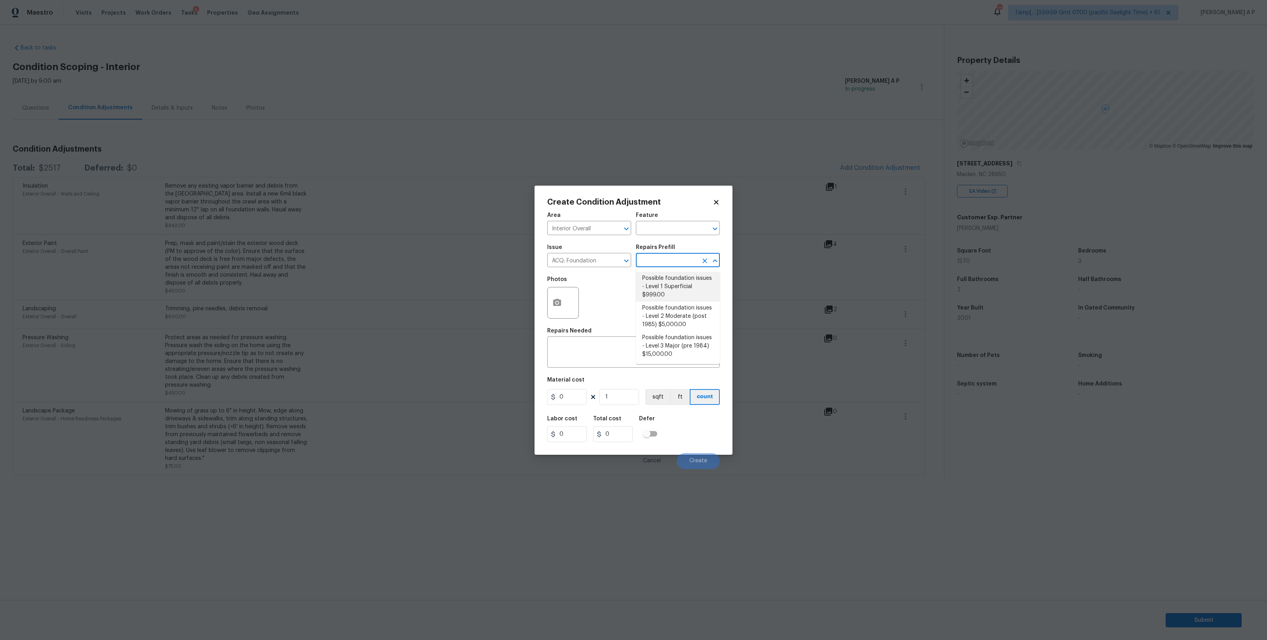
click at [679, 283] on li "Possible foundation issues - Level 1 Superficial $999.00" at bounding box center [678, 287] width 84 height 30
type input "Acquisition"
type textarea "Possible foundation issues - Level 1 - Superficial. Disclaimer: This is NOT a t…"
type input "999"
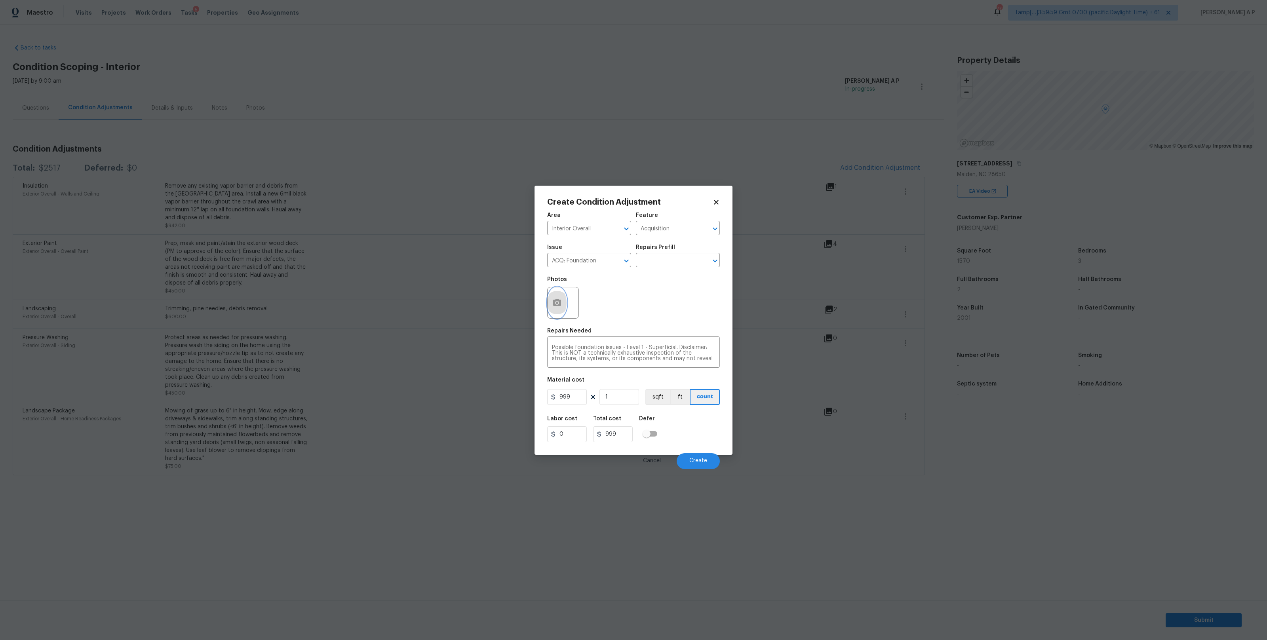
click at [562, 311] on button "button" at bounding box center [557, 302] width 19 height 31
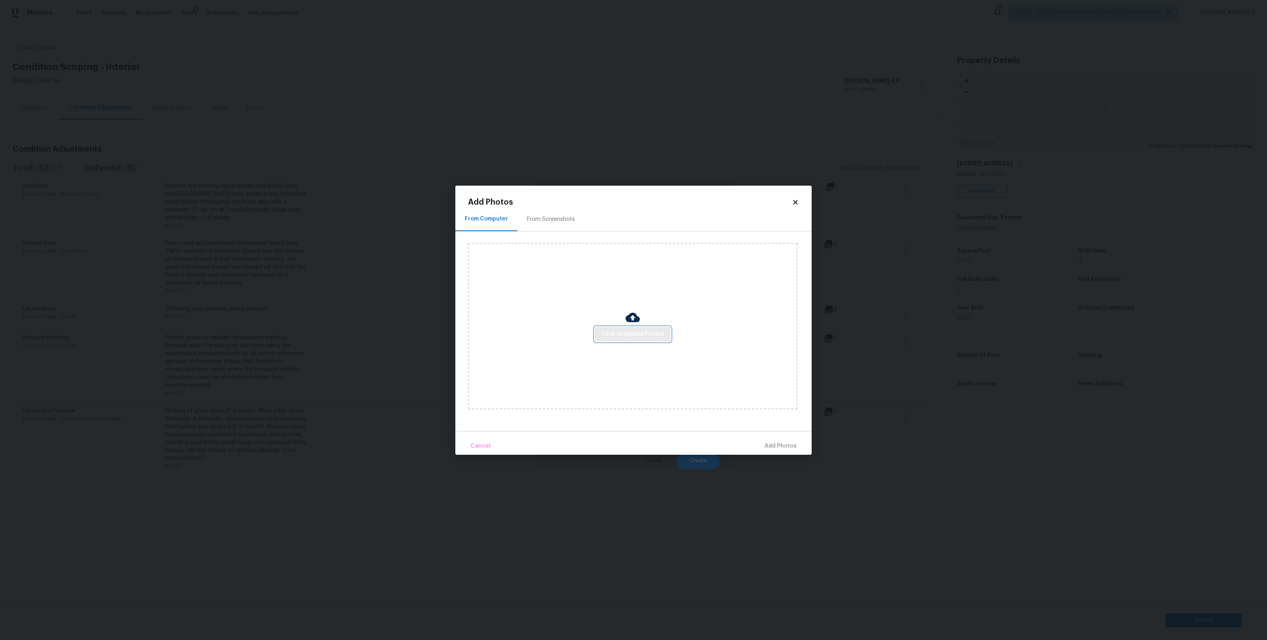
click at [633, 329] on button "Click to Upload Photos" at bounding box center [633, 334] width 76 height 15
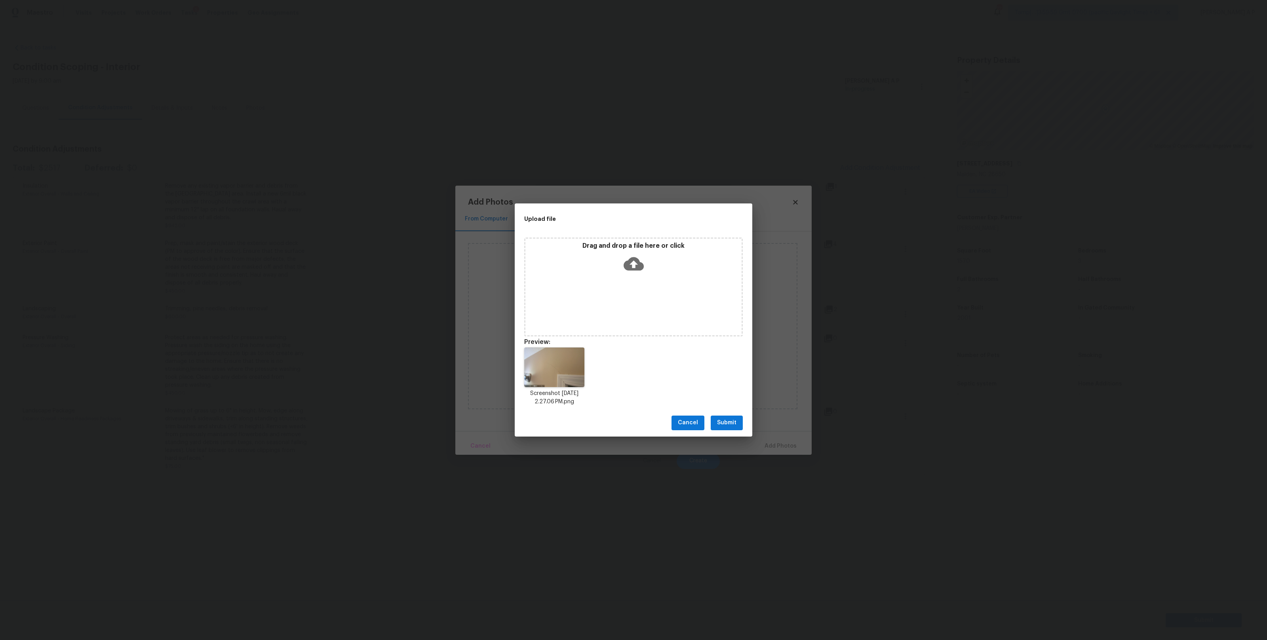
click at [726, 420] on span "Submit" at bounding box center [726, 423] width 19 height 10
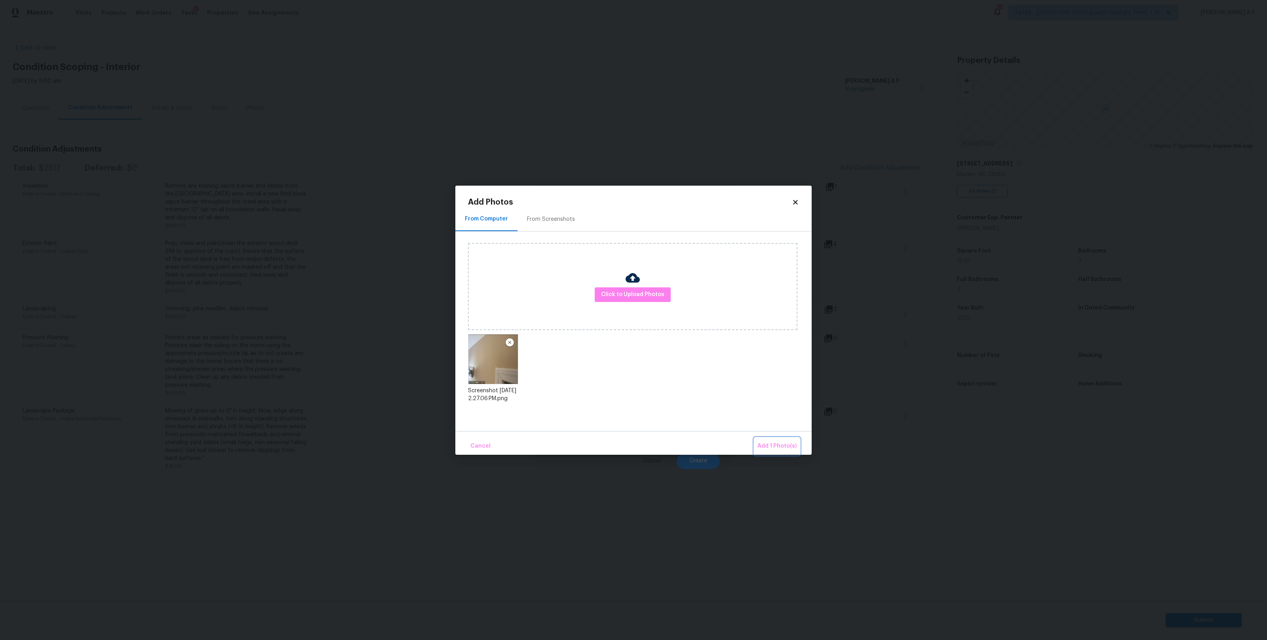
click at [786, 446] on span "Add 1 Photo(s)" at bounding box center [777, 447] width 39 height 10
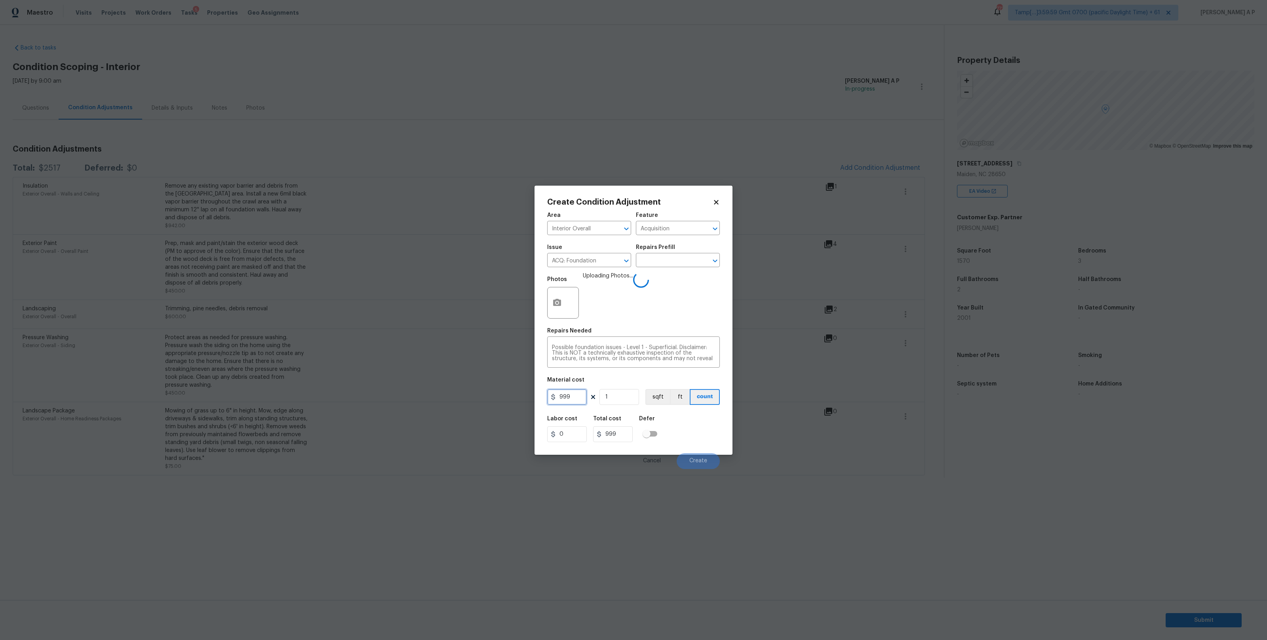
click at [575, 395] on input "999" at bounding box center [567, 397] width 40 height 16
type input "1000"
click at [677, 423] on div "Labor cost 0 Total cost 1000 Defer" at bounding box center [633, 429] width 173 height 36
click at [703, 461] on span "Create" at bounding box center [698, 461] width 18 height 6
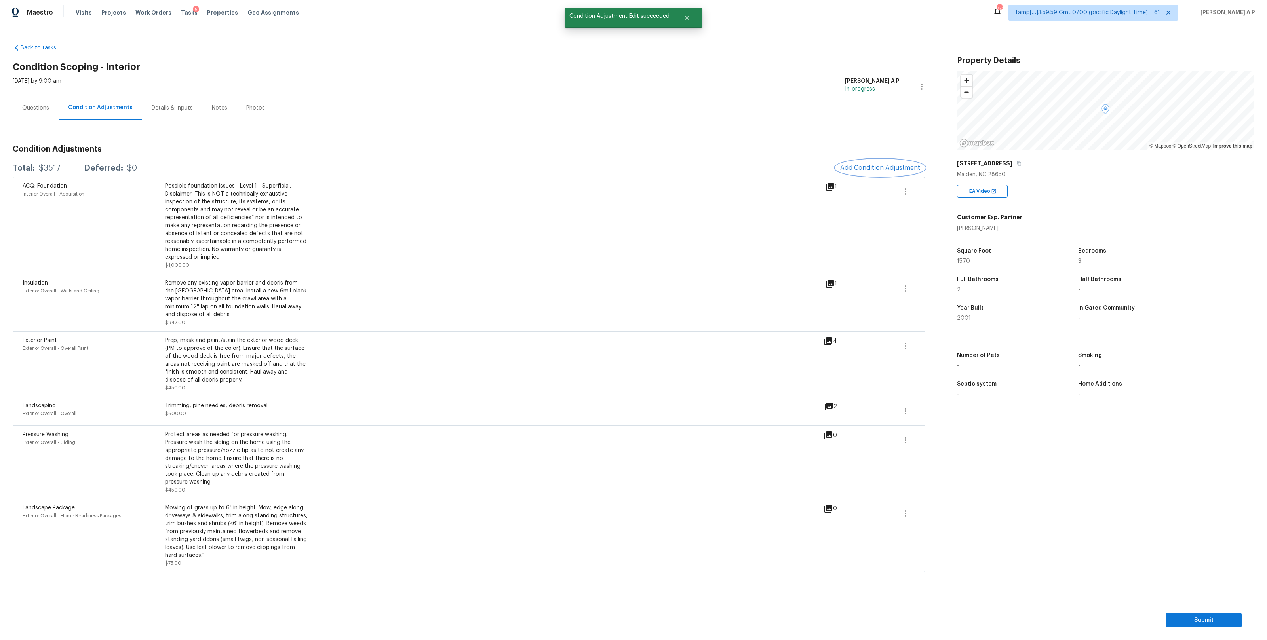
click at [905, 164] on button "Add Condition Adjustment" at bounding box center [880, 168] width 89 height 17
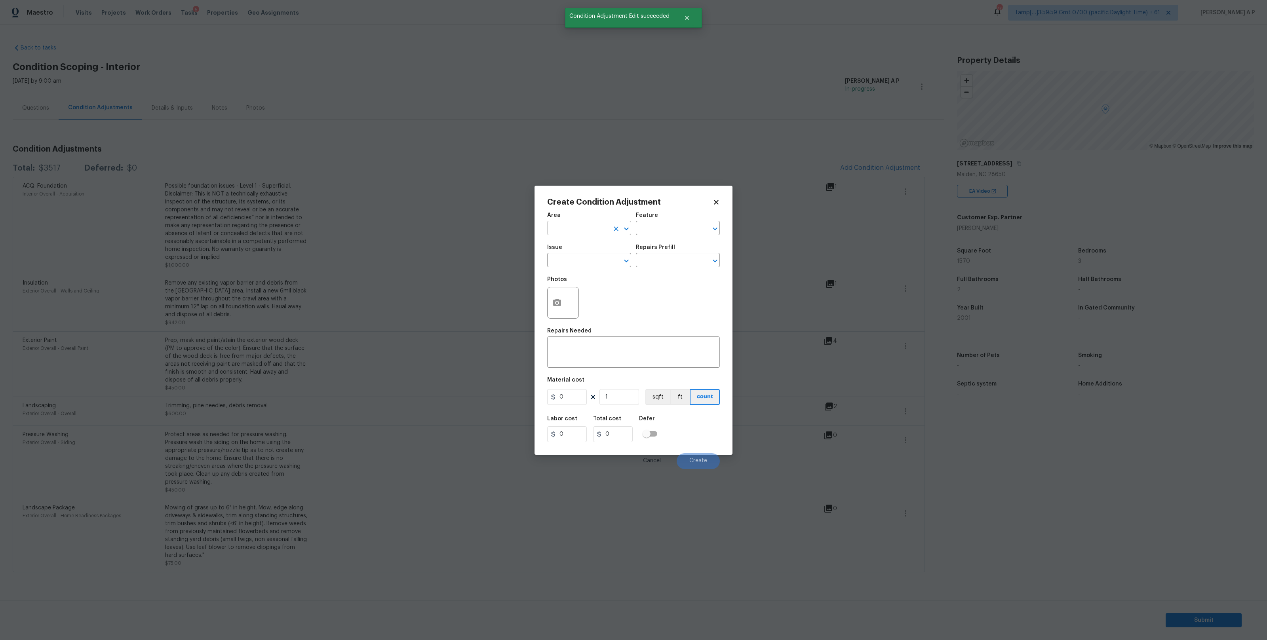
click at [581, 230] on input "text" at bounding box center [578, 229] width 62 height 12
click at [569, 253] on li "Interior Overall" at bounding box center [589, 259] width 84 height 13
type input "Interior Overall"
click at [569, 253] on div "Issue" at bounding box center [589, 250] width 84 height 10
click at [569, 257] on input "text" at bounding box center [578, 261] width 62 height 12
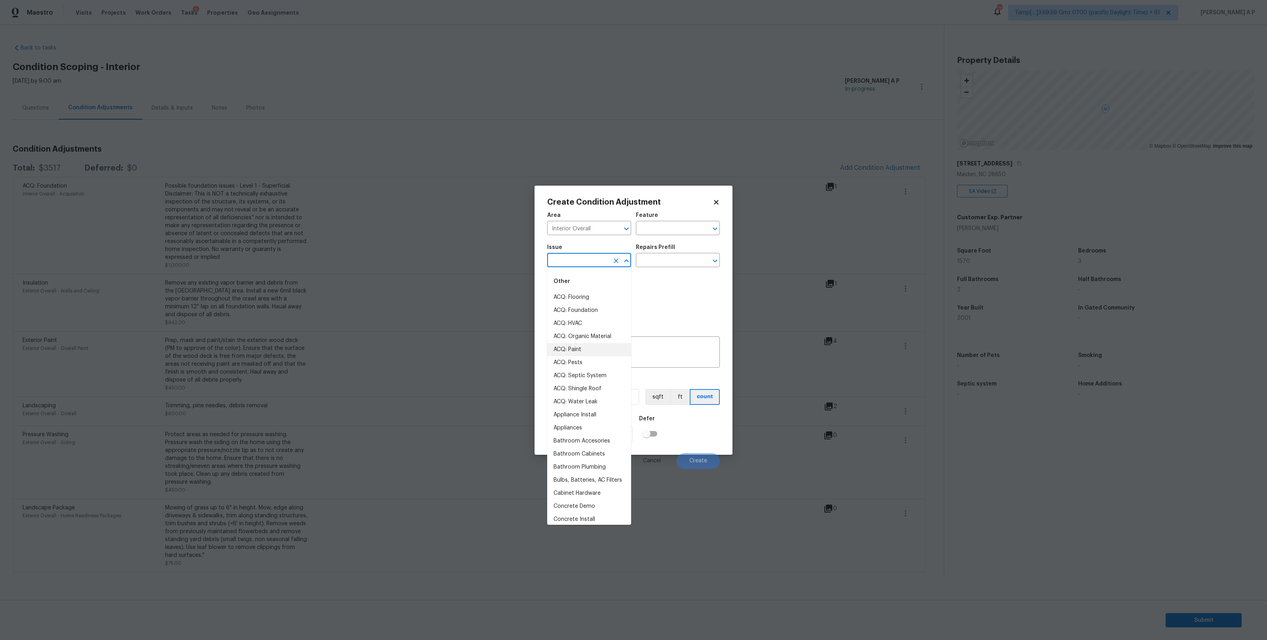
click at [565, 346] on li "ACQ: Paint" at bounding box center [589, 349] width 84 height 13
type input "ACQ: Paint"
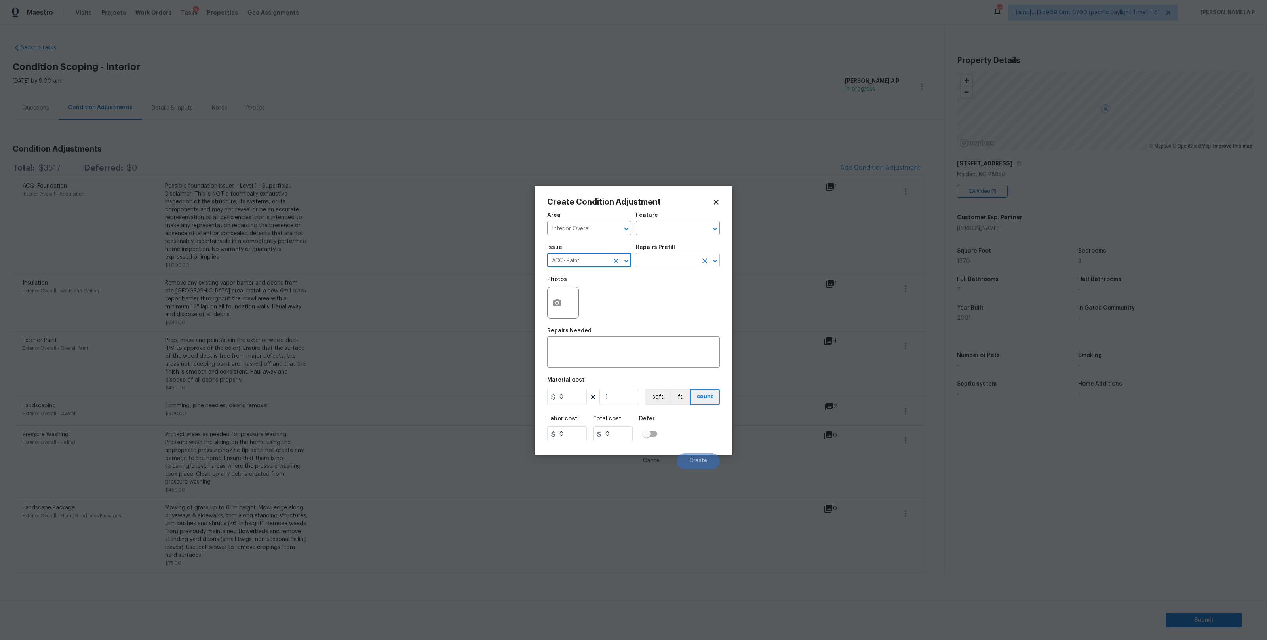
click at [674, 255] on input "text" at bounding box center [667, 261] width 62 height 12
click at [670, 275] on li "Exterior Paint 75%+ of the home $1.41" at bounding box center [678, 282] width 84 height 21
type input "Acquisition"
type textarea "Acquisition Scope: 75%+ of the home exterior will likely require paint"
type input "1.41"
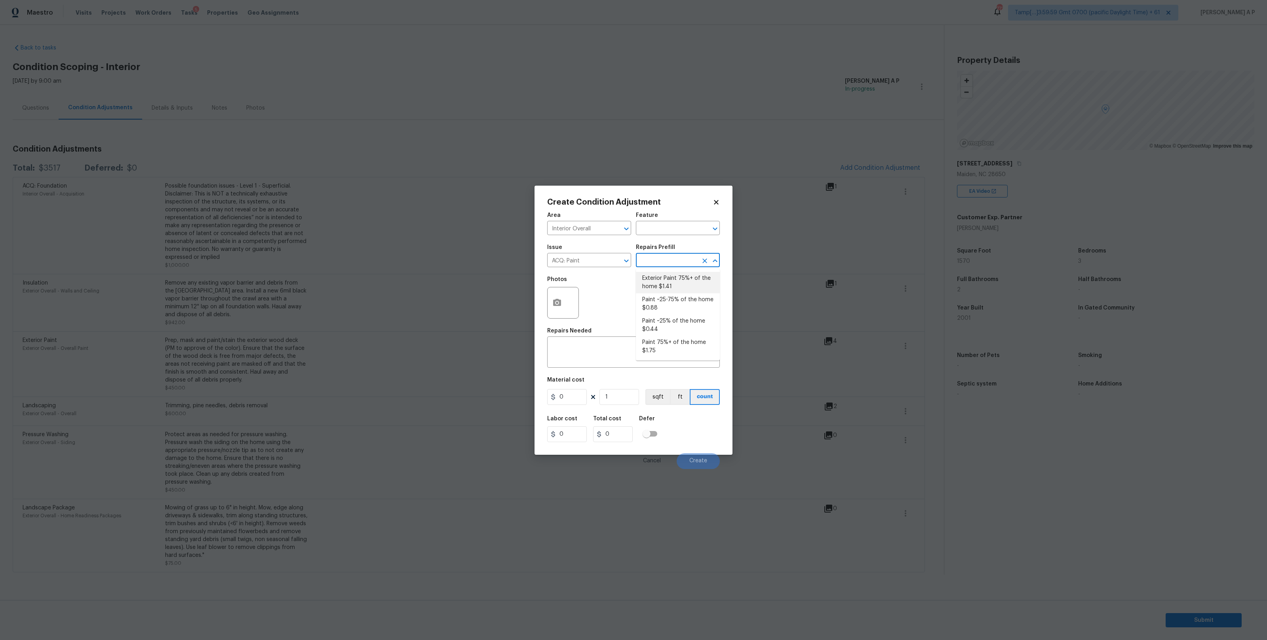
type input "1.41"
click at [703, 262] on icon "Clear" at bounding box center [705, 261] width 8 height 8
click at [685, 261] on input "text" at bounding box center [667, 261] width 62 height 12
click at [678, 341] on li "Paint 75%+ of the home $1.75" at bounding box center [678, 346] width 84 height 21
type textarea "Acquisition Scope: 75%+ of the home will likely require interior paint"
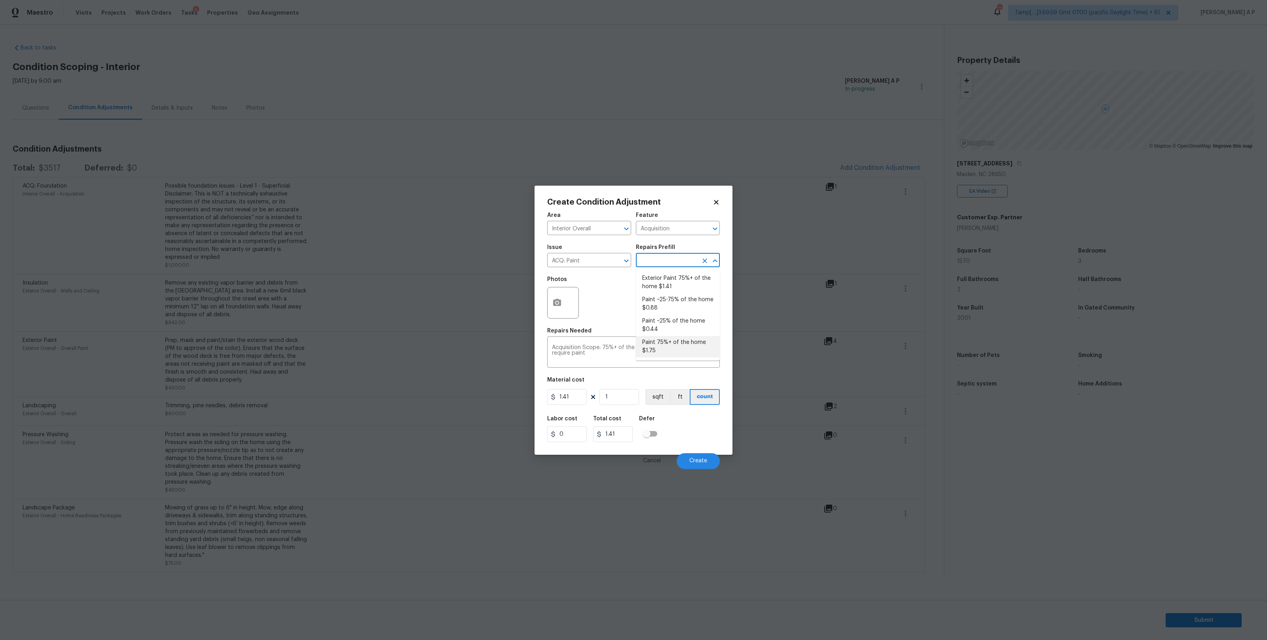
type input "1.75"
click at [561, 302] on icon "button" at bounding box center [557, 303] width 10 height 10
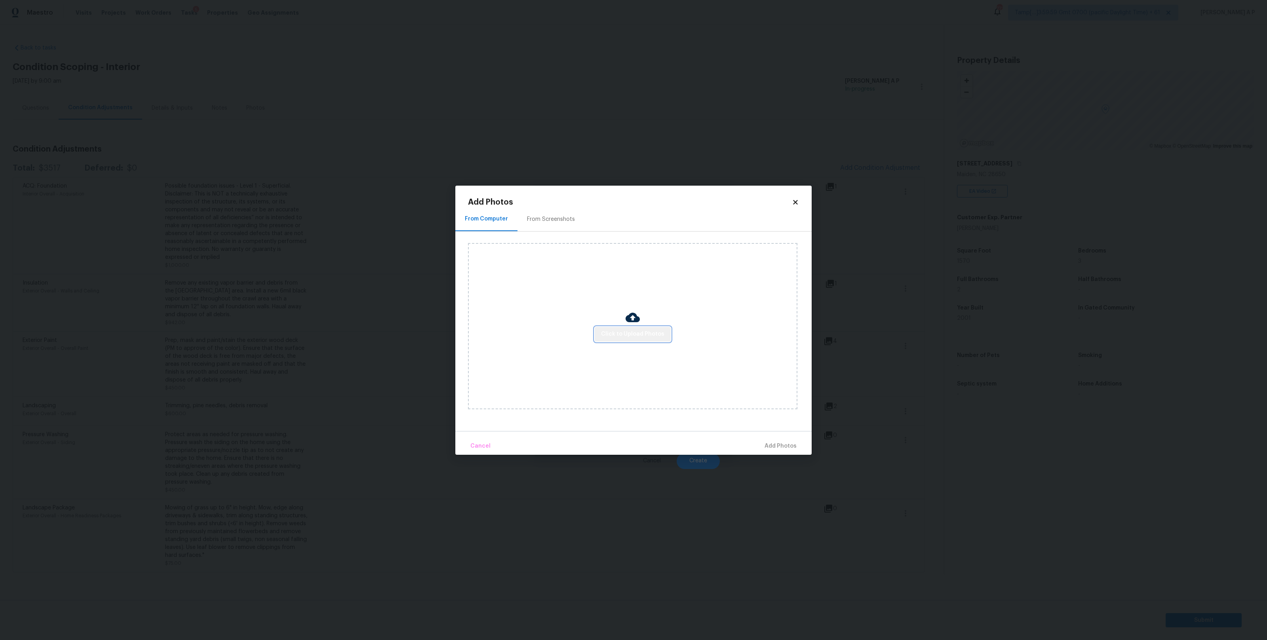
click at [648, 334] on span "Click to Upload Photos" at bounding box center [632, 334] width 63 height 10
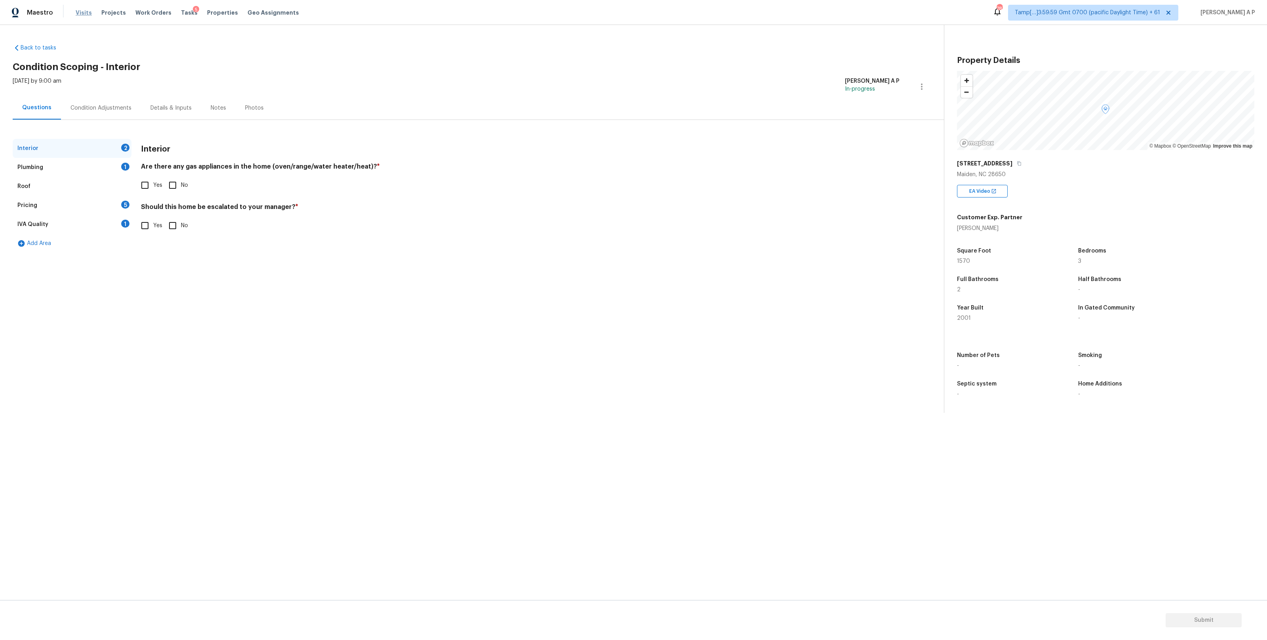
click at [85, 12] on span "Visits" at bounding box center [84, 13] width 16 height 8
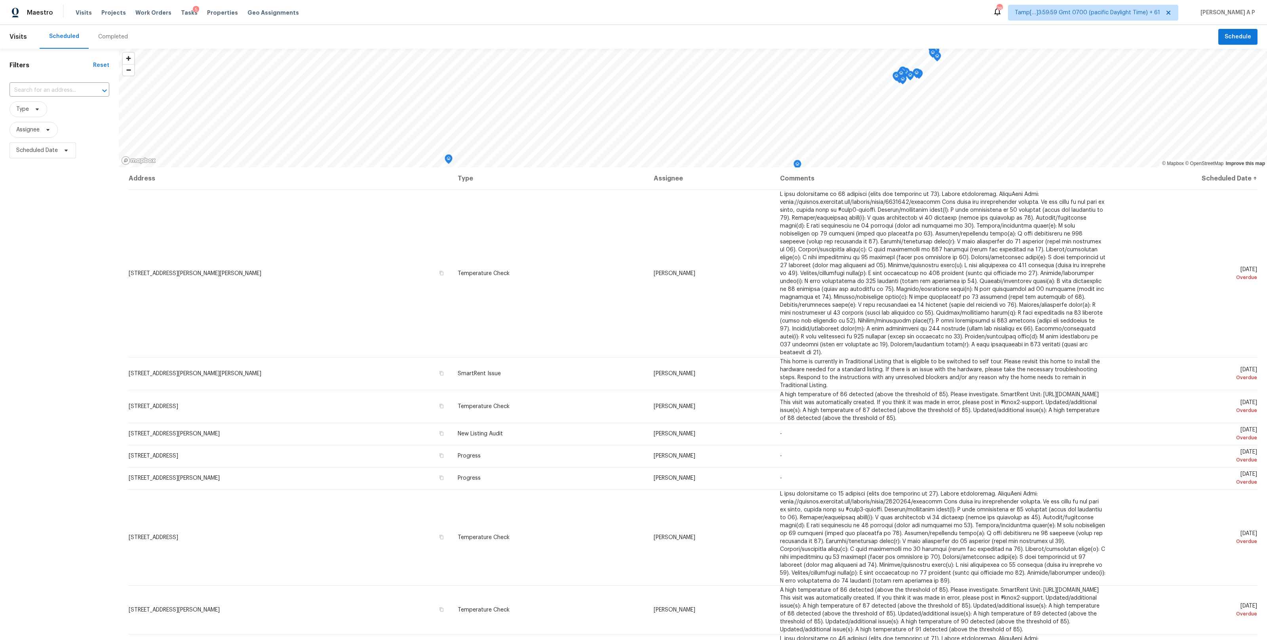
click at [103, 34] on div "Completed" at bounding box center [113, 37] width 30 height 8
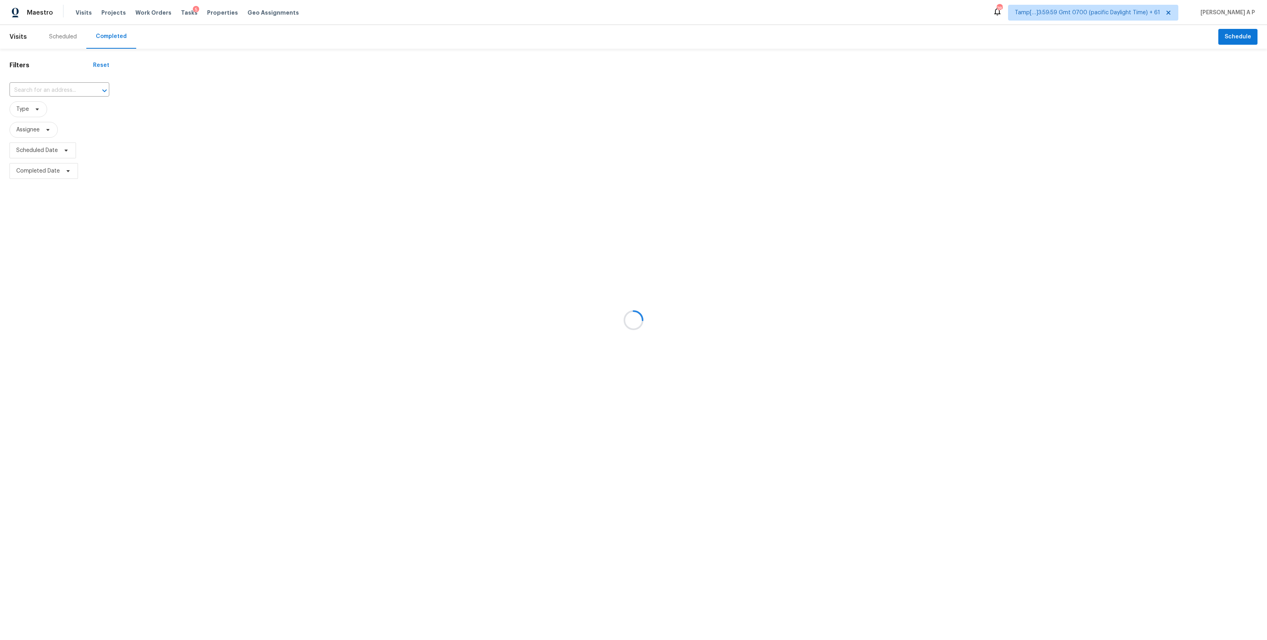
click at [61, 86] on div at bounding box center [633, 320] width 1267 height 640
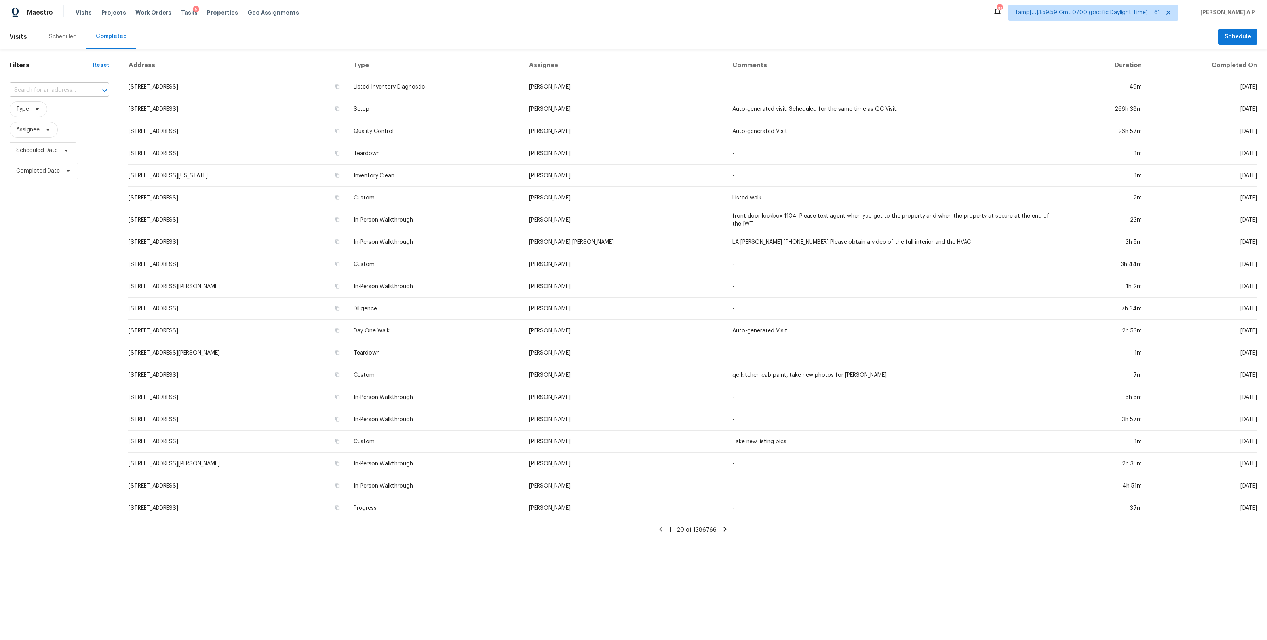
click at [60, 92] on input "text" at bounding box center [49, 90] width 78 height 12
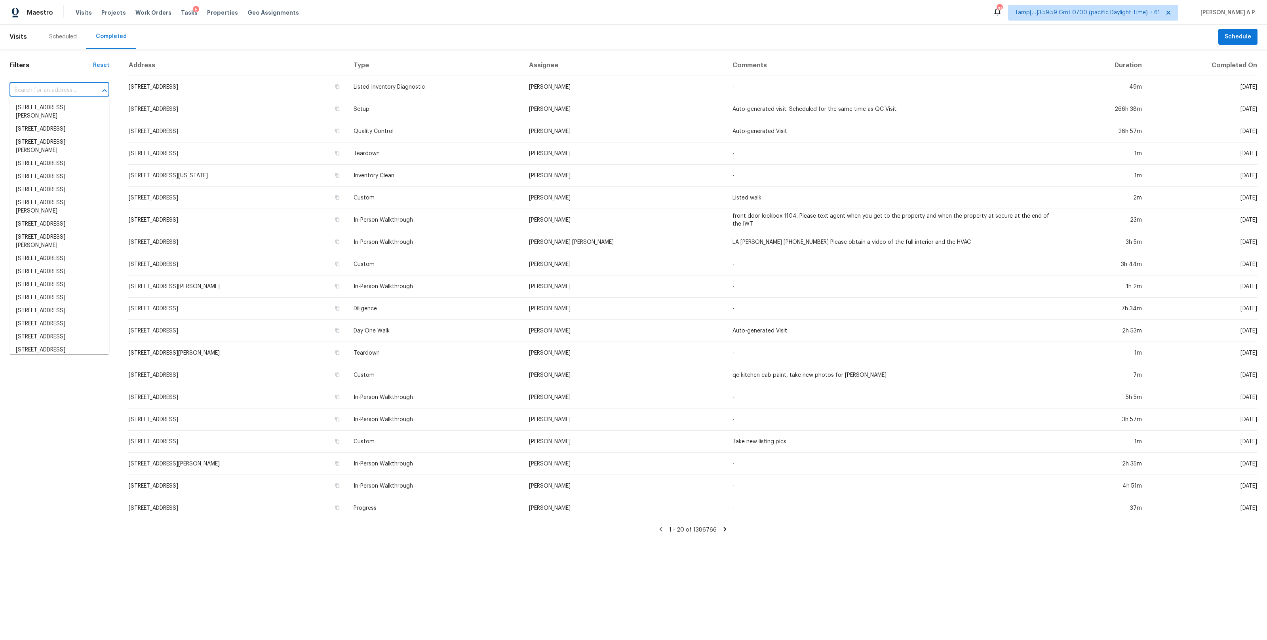
paste input "[STREET_ADDRESS]"
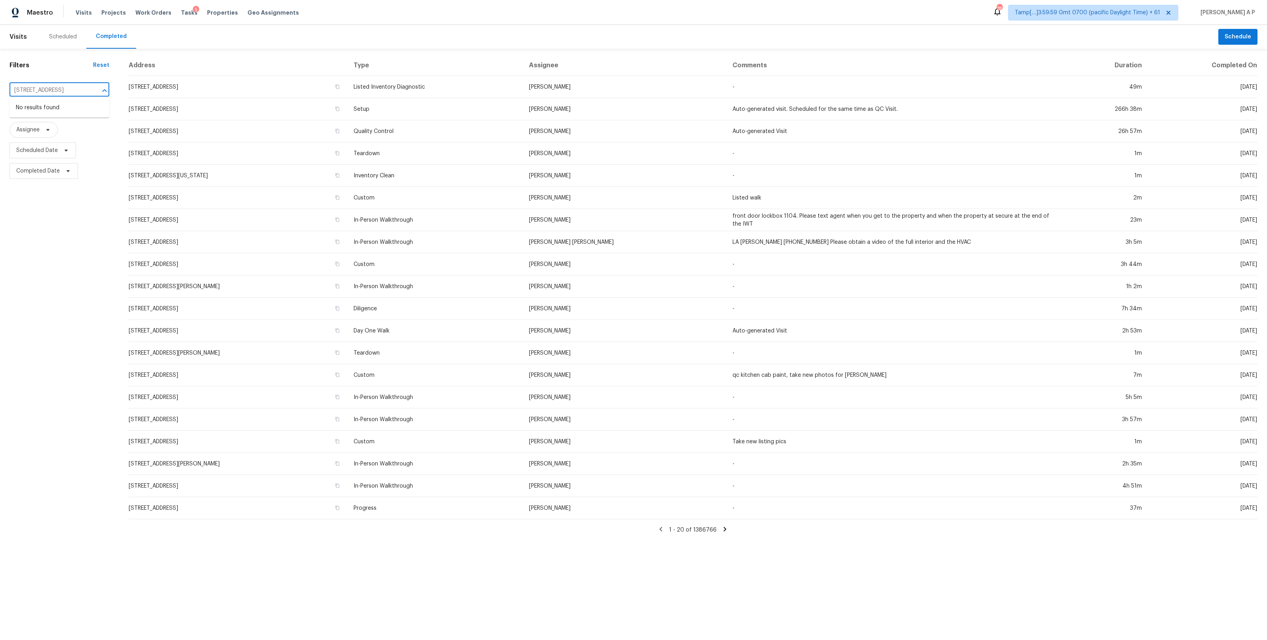
type input "[STREET_ADDRESS]"
click at [68, 93] on input "text" at bounding box center [49, 90] width 78 height 12
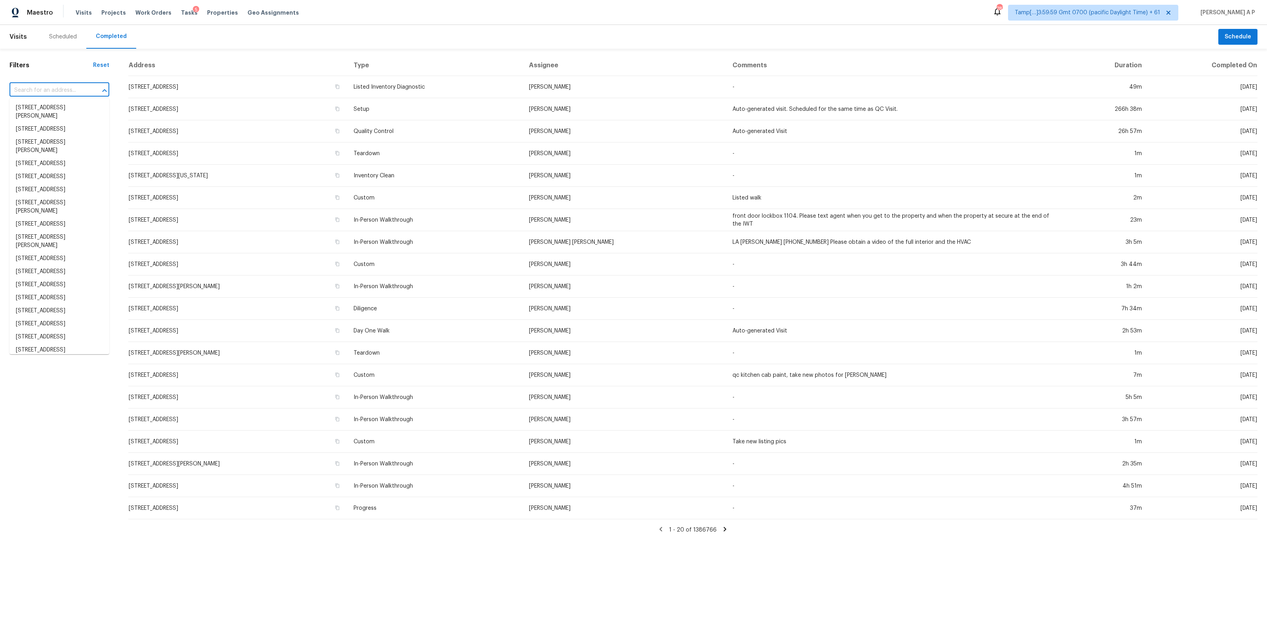
paste input "[STREET_ADDRESS]"
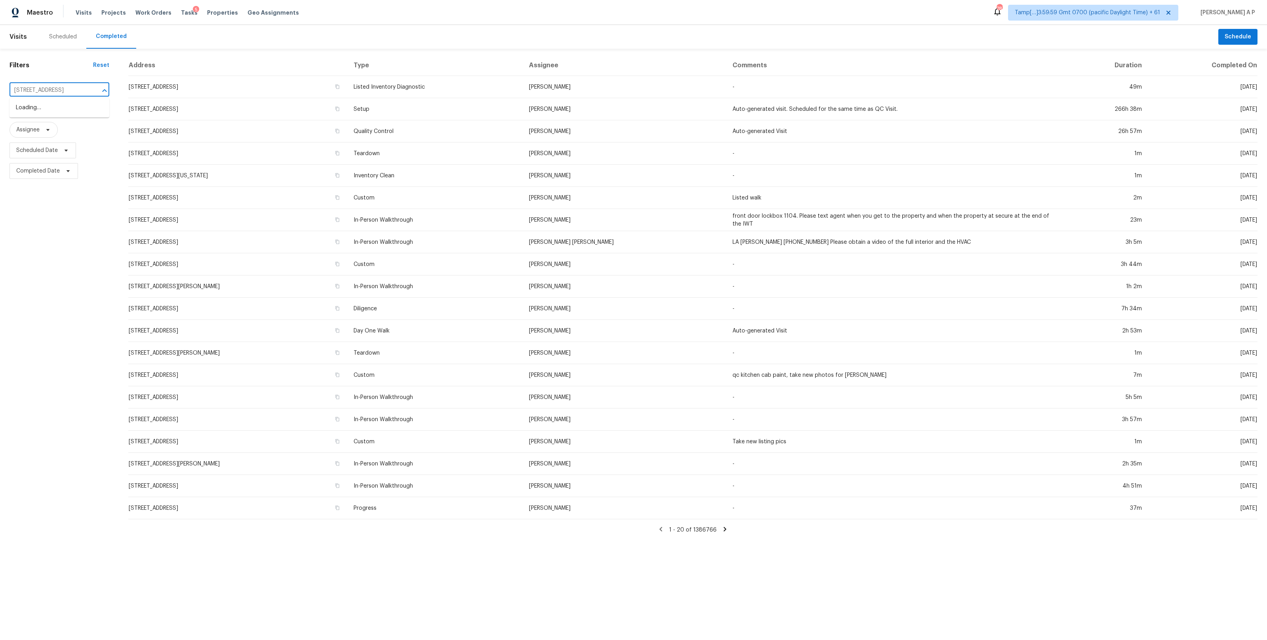
type input "[STREET_ADDRESS]"
click at [65, 108] on li "[STREET_ADDRESS]" at bounding box center [60, 107] width 100 height 13
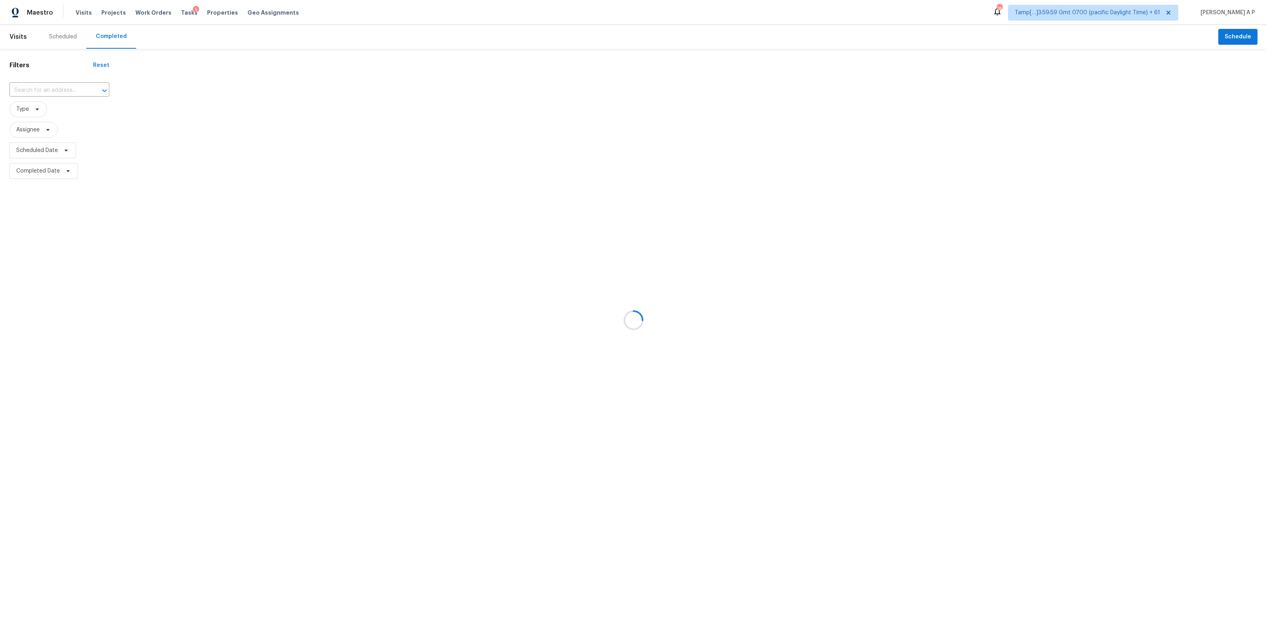
type input "[STREET_ADDRESS]"
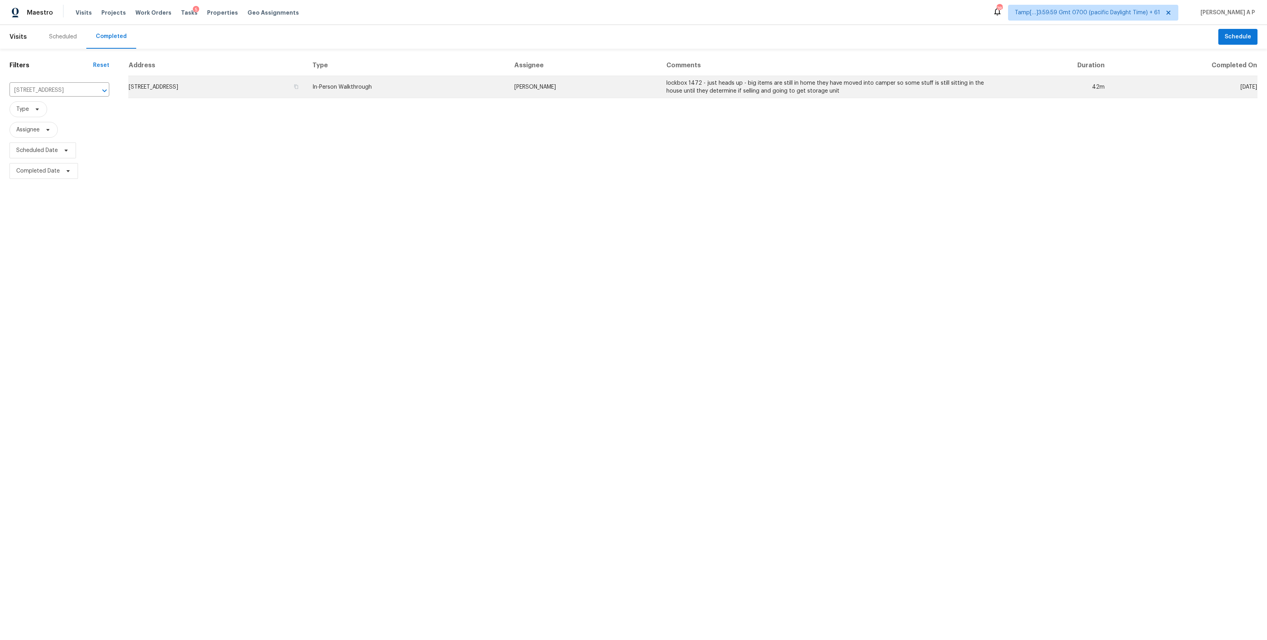
click at [181, 92] on td "[STREET_ADDRESS]" at bounding box center [217, 87] width 178 height 22
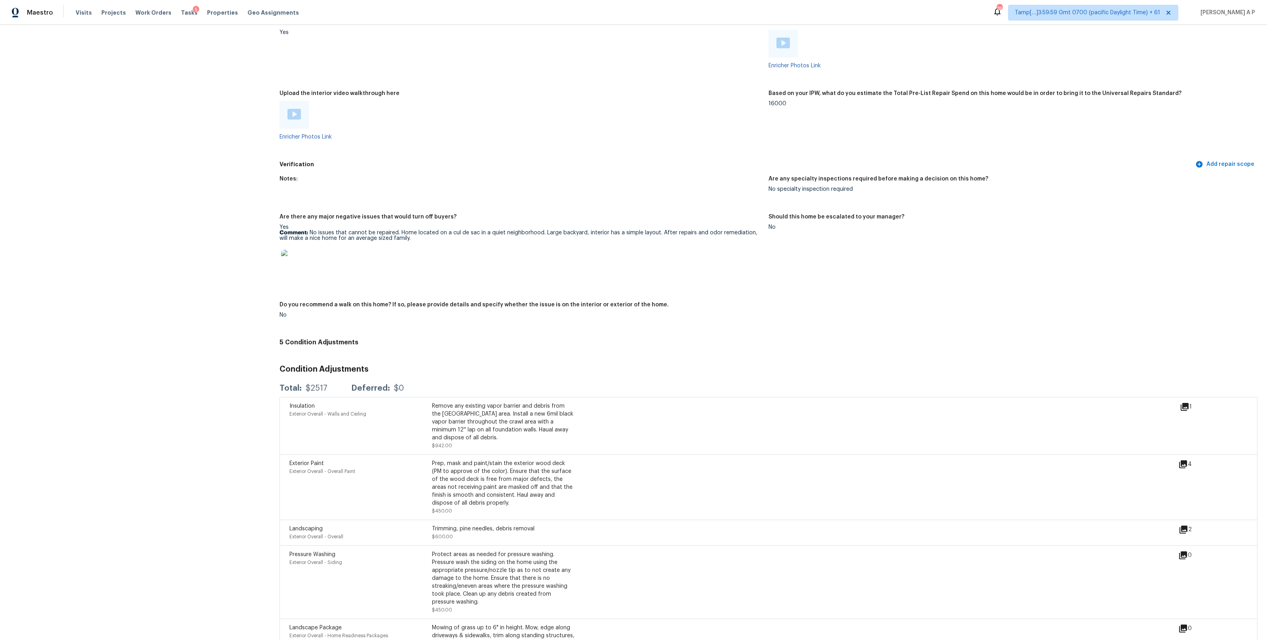
scroll to position [1340, 0]
click at [298, 110] on img at bounding box center [293, 111] width 13 height 11
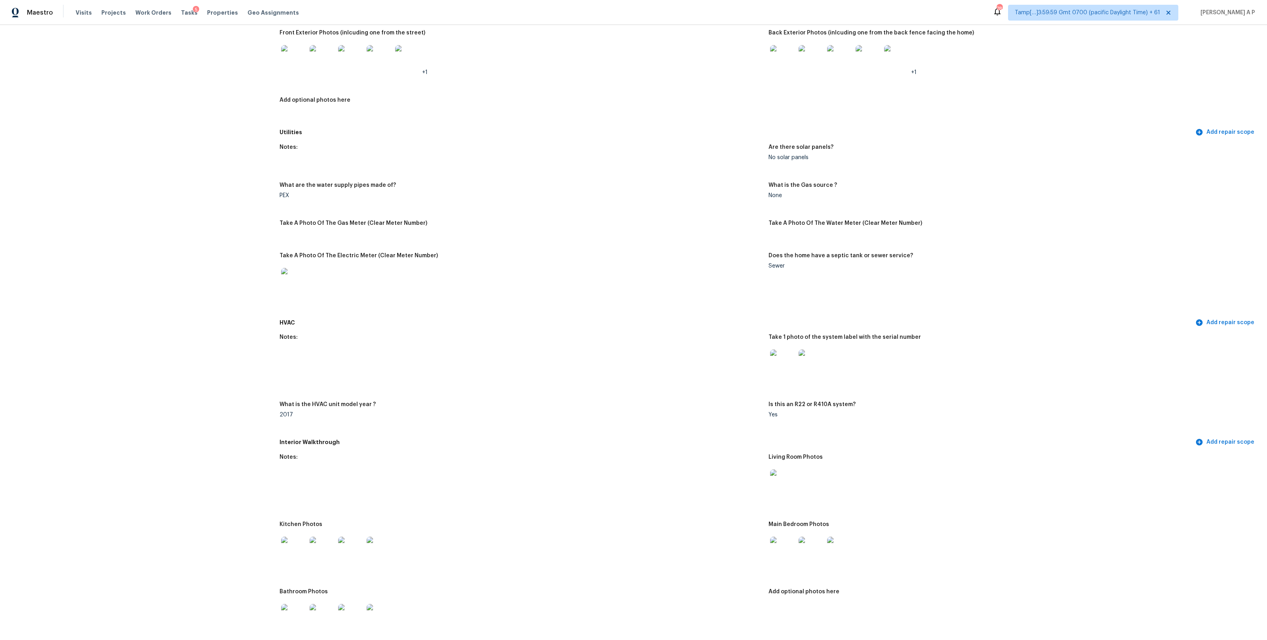
scroll to position [363, 0]
drag, startPoint x: 789, startPoint y: 269, endPoint x: 758, endPoint y: 269, distance: 31.7
click at [758, 269] on div "Notes: Are there solar panels? No solar panels What are the water supply pipes …" at bounding box center [769, 227] width 978 height 176
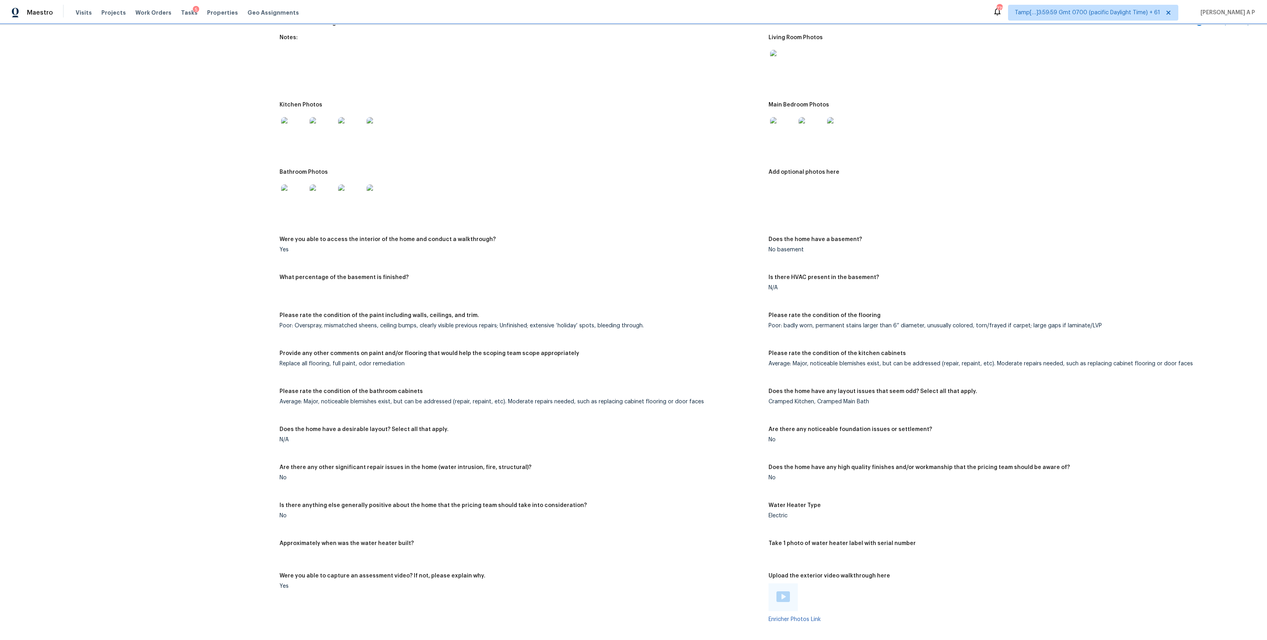
scroll to position [783, 0]
click at [298, 363] on div "Replace all flooring, full paint, odor remediation" at bounding box center [521, 363] width 483 height 6
click at [322, 362] on div "Replace all flooring, full paint, odor remediation" at bounding box center [521, 363] width 483 height 6
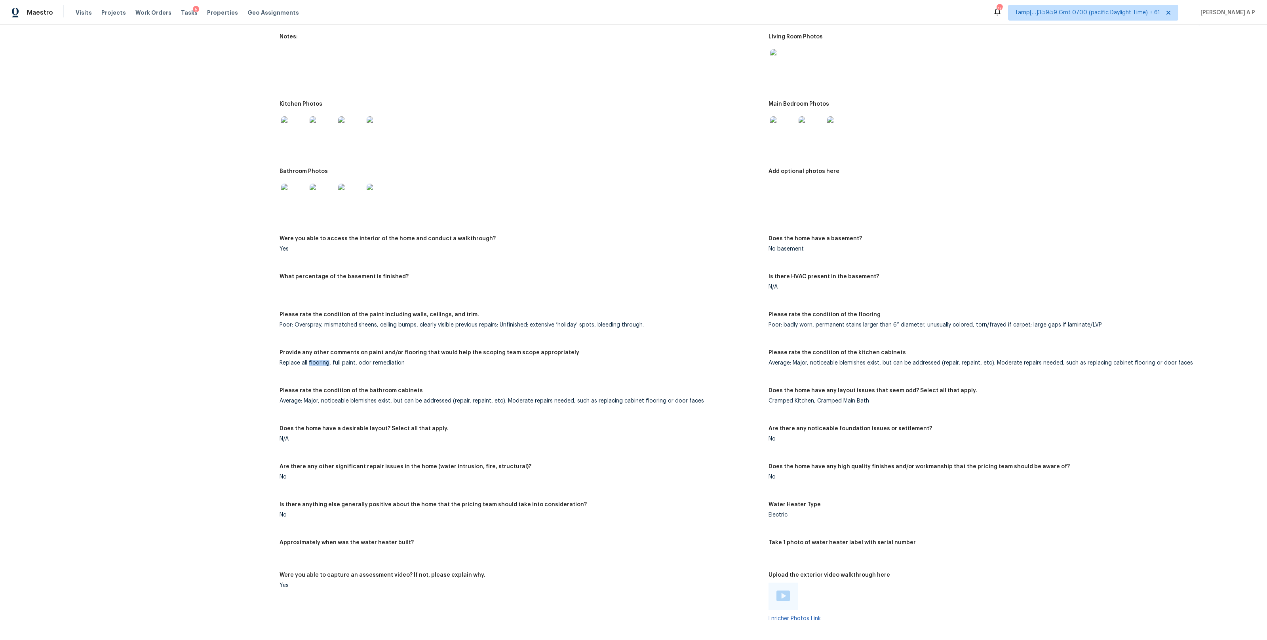
click at [322, 362] on div "Replace all flooring, full paint, odor remediation" at bounding box center [521, 363] width 483 height 6
click at [341, 362] on div "Replace all flooring, full paint, odor remediation" at bounding box center [521, 363] width 483 height 6
click at [375, 356] on div "Provide any other comments on paint and/or flooring that would help the scoping…" at bounding box center [521, 355] width 483 height 10
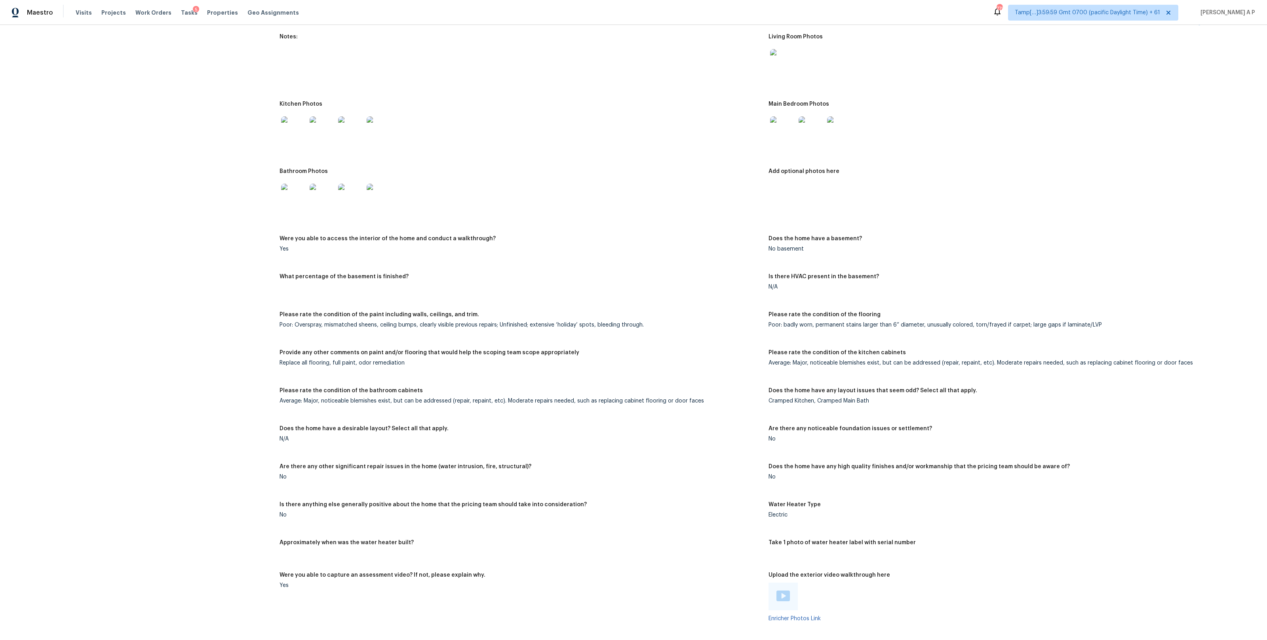
click at [375, 360] on div "Replace all flooring, full paint, odor remediation" at bounding box center [521, 363] width 483 height 6
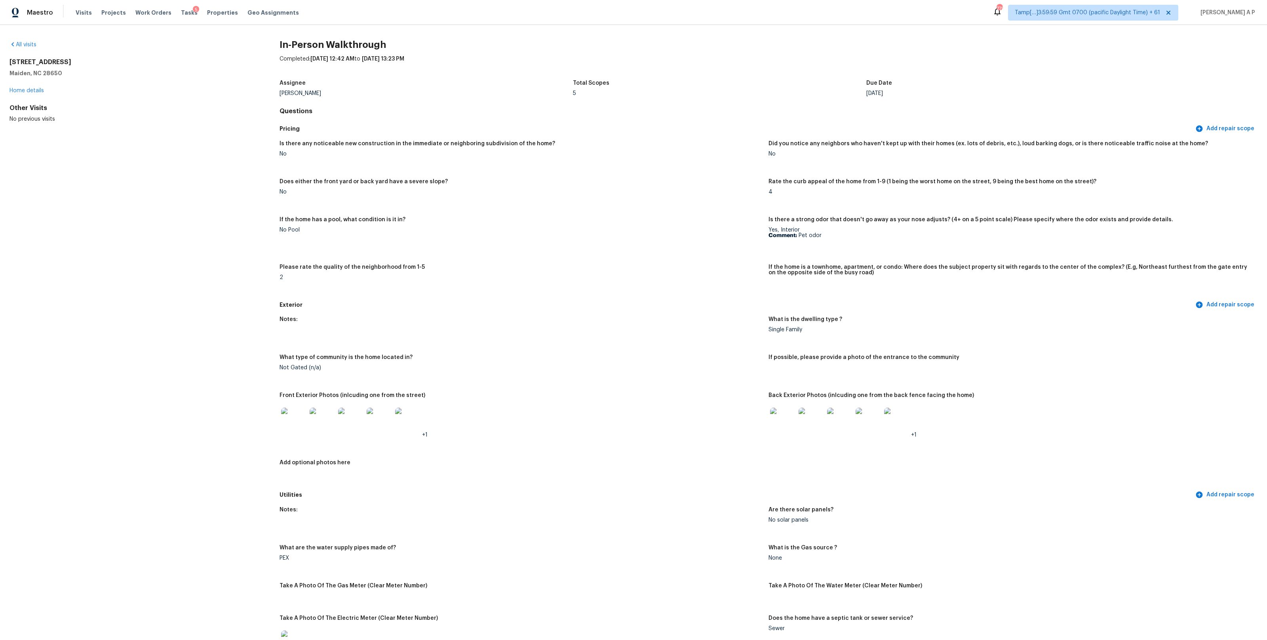
click at [805, 236] on p "Comment: Pet odor" at bounding box center [1010, 236] width 483 height 6
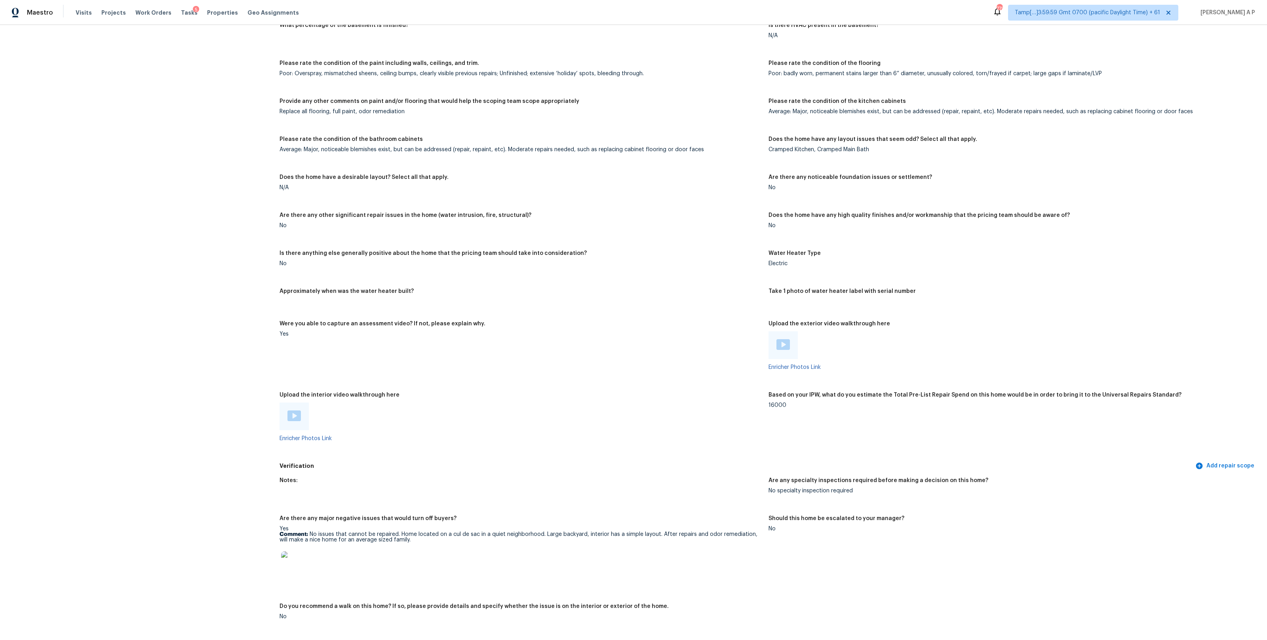
scroll to position [935, 0]
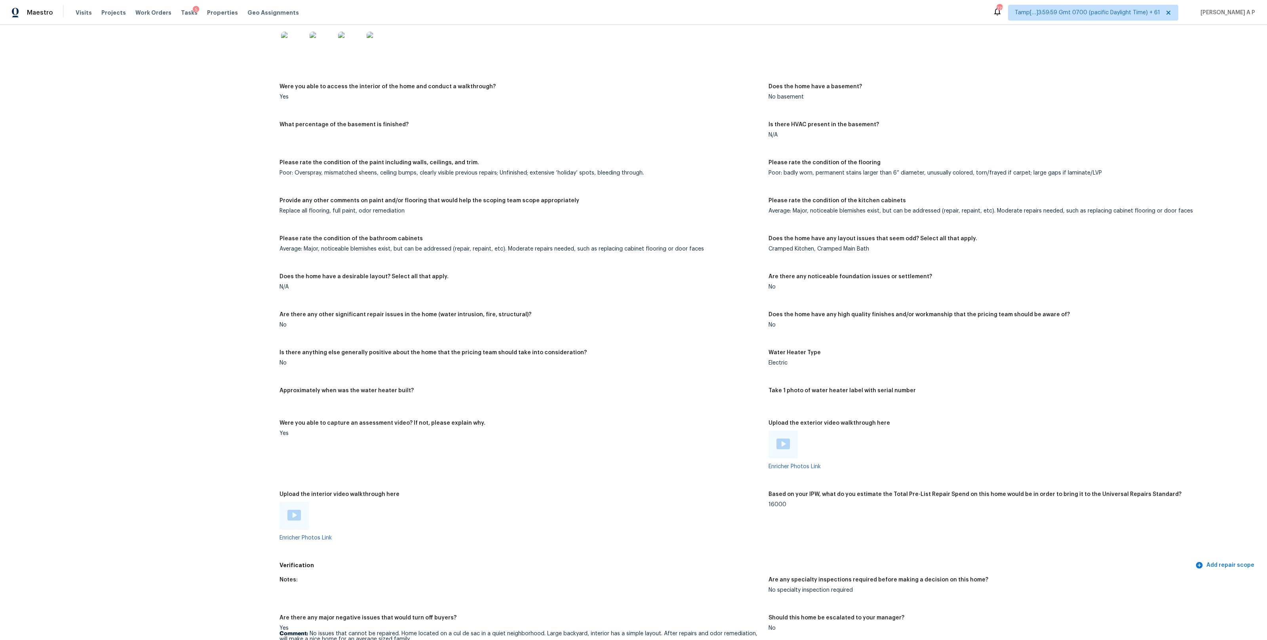
click at [358, 207] on div "Provide any other comments on paint and/or flooring that would help the scoping…" at bounding box center [521, 203] width 483 height 10
click at [575, 276] on div "Does the home have a desirable layout? Select all that apply." at bounding box center [521, 279] width 483 height 10
click at [330, 208] on div "Replace all flooring, full paint, odor remediation" at bounding box center [521, 211] width 483 height 6
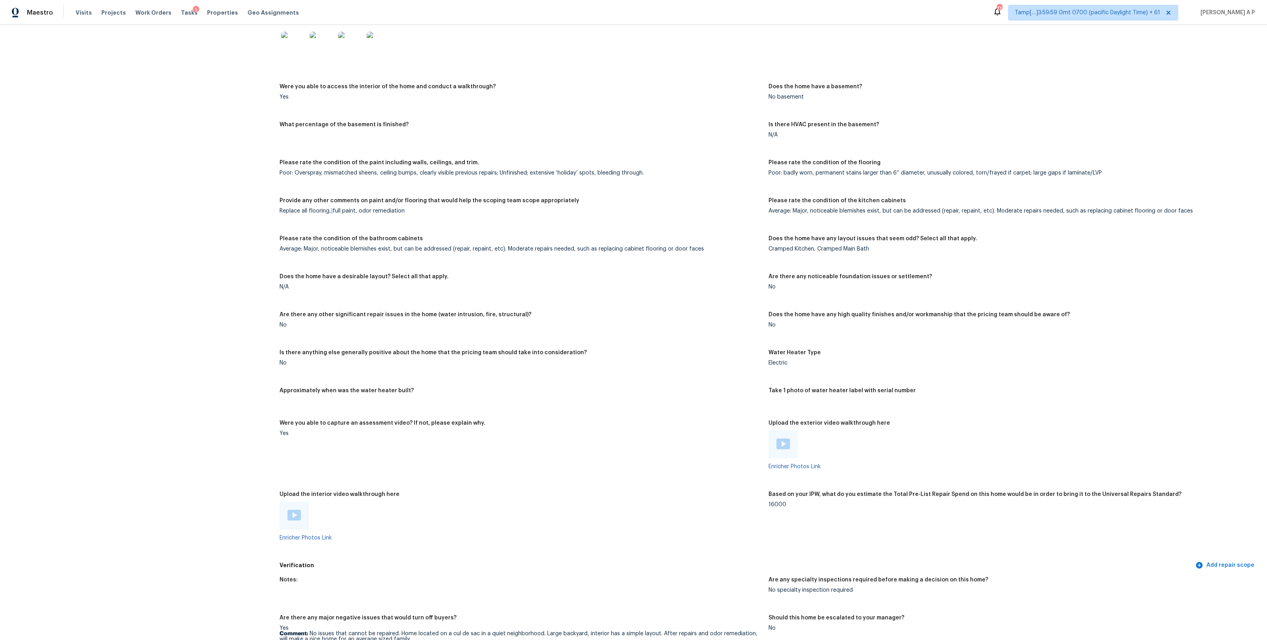
click at [330, 208] on div "Replace all flooring, full paint, odor remediation" at bounding box center [521, 211] width 483 height 6
click at [784, 173] on div "Poor: badly worn, permanent stains larger than 6” diameter, unusually colored, …" at bounding box center [1010, 173] width 483 height 6
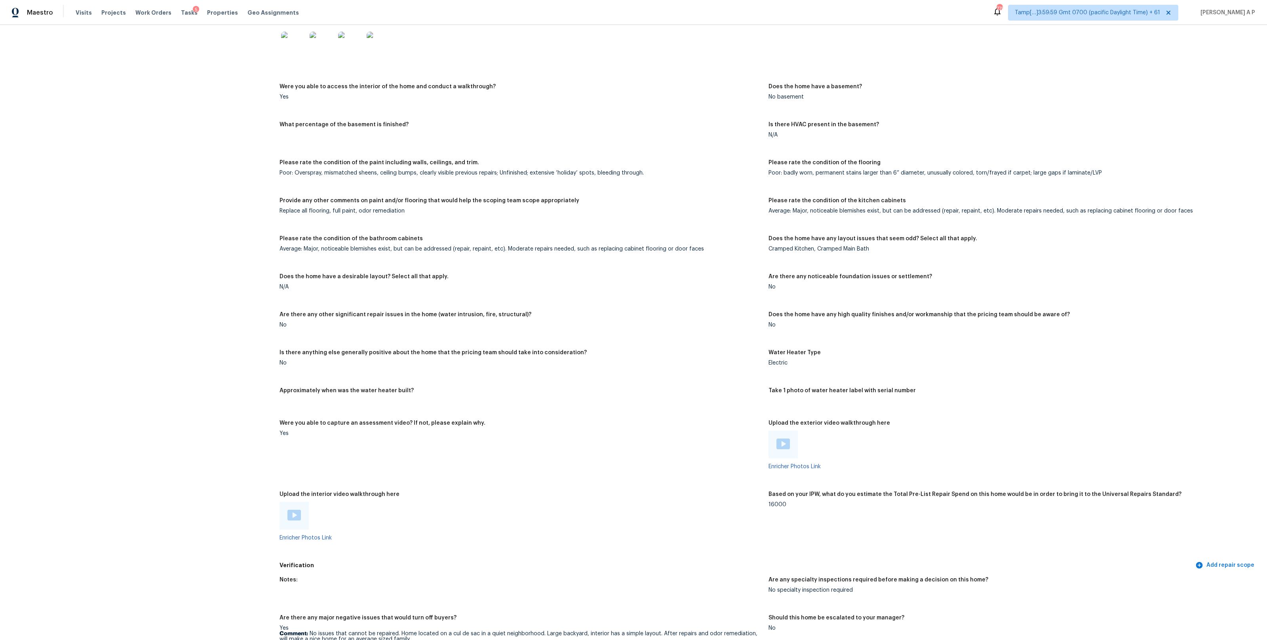
click at [491, 174] on div "Poor: Overspray, mismatched sheens, ceiling bumps, clearly visible previous rep…" at bounding box center [521, 173] width 483 height 6
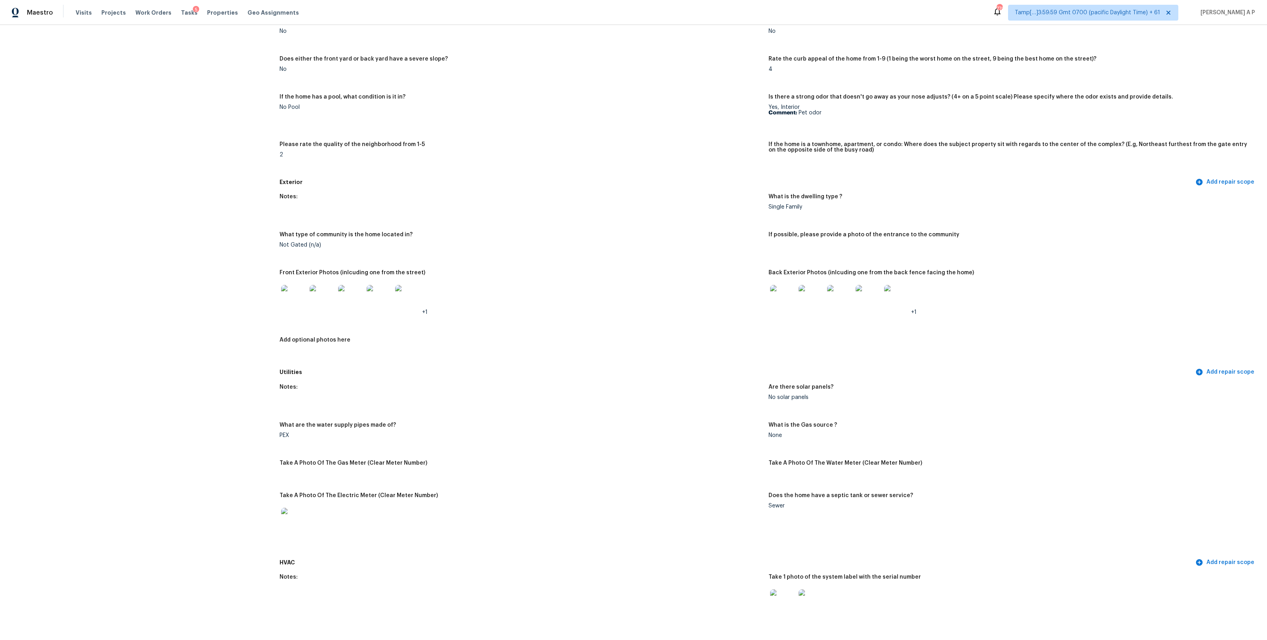
scroll to position [765, 0]
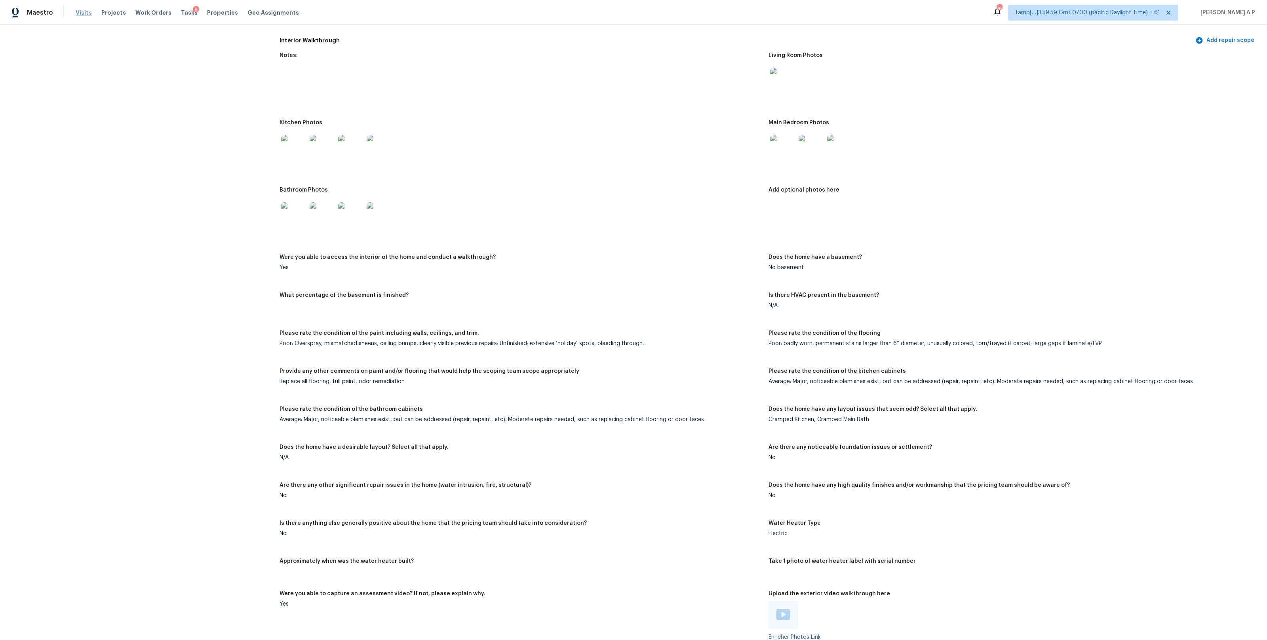
click at [83, 12] on span "Visits" at bounding box center [84, 13] width 16 height 8
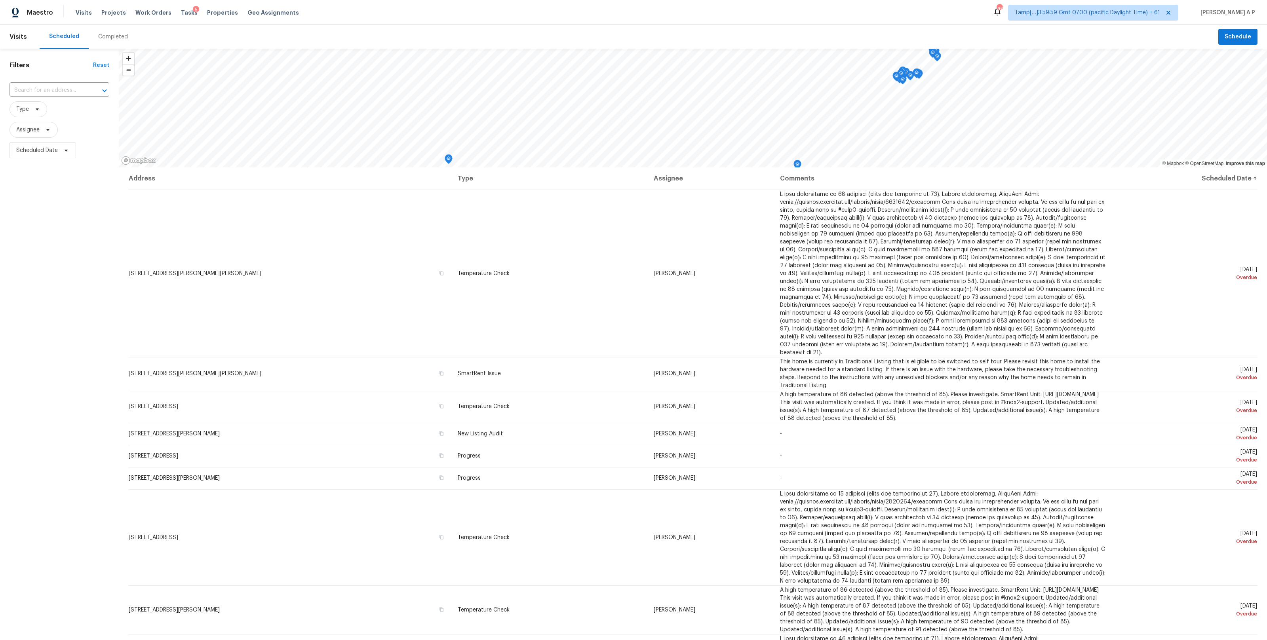
click at [112, 41] on div "Completed" at bounding box center [113, 37] width 49 height 24
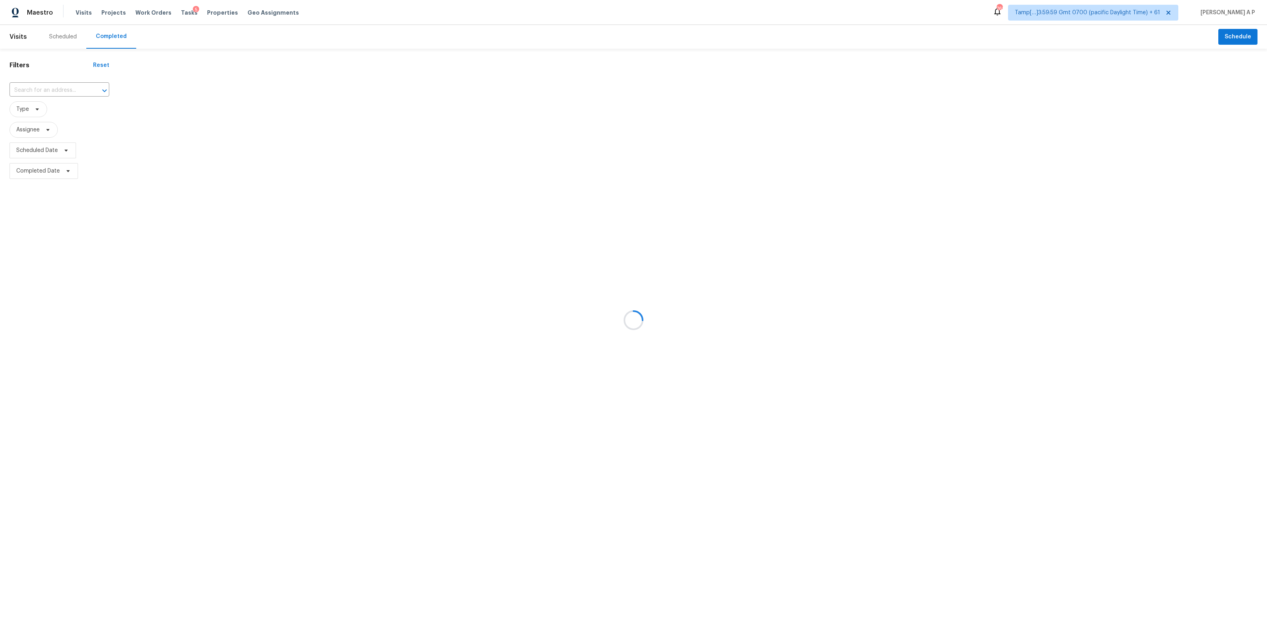
click at [78, 88] on div at bounding box center [633, 320] width 1267 height 640
click at [67, 90] on div at bounding box center [633, 320] width 1267 height 640
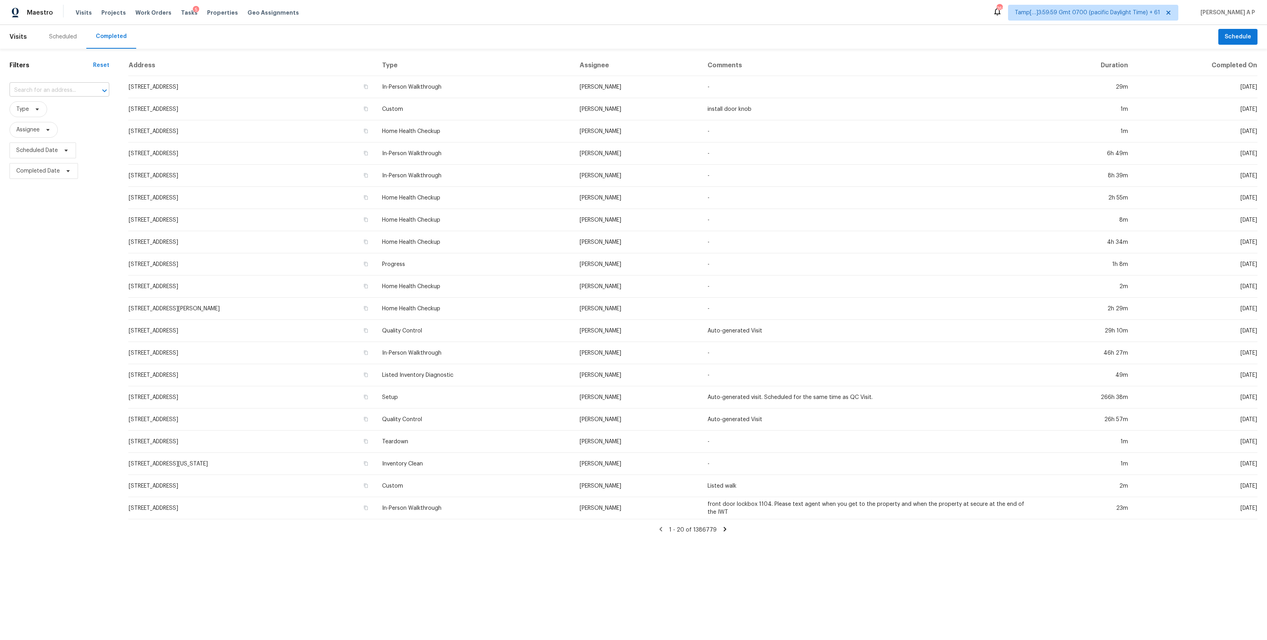
click at [67, 89] on input "text" at bounding box center [49, 90] width 78 height 12
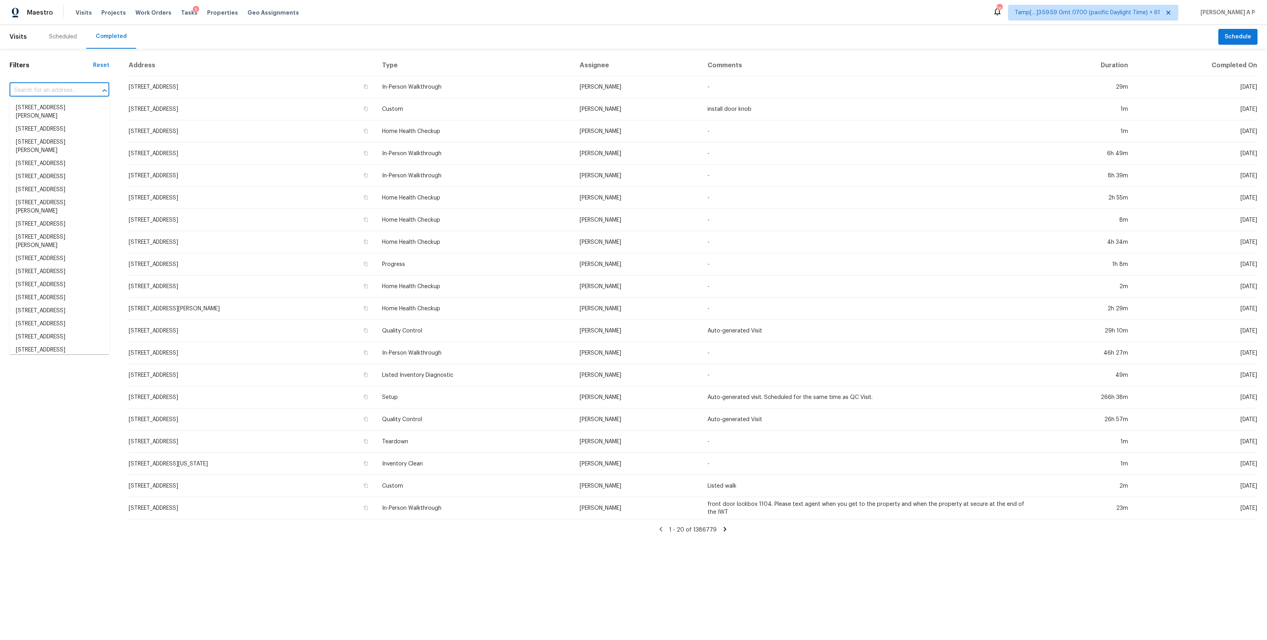
paste input "5103 Risada St San Antonio, TX, 78233"
type input "5103 Risada St San Antonio, TX, 78233"
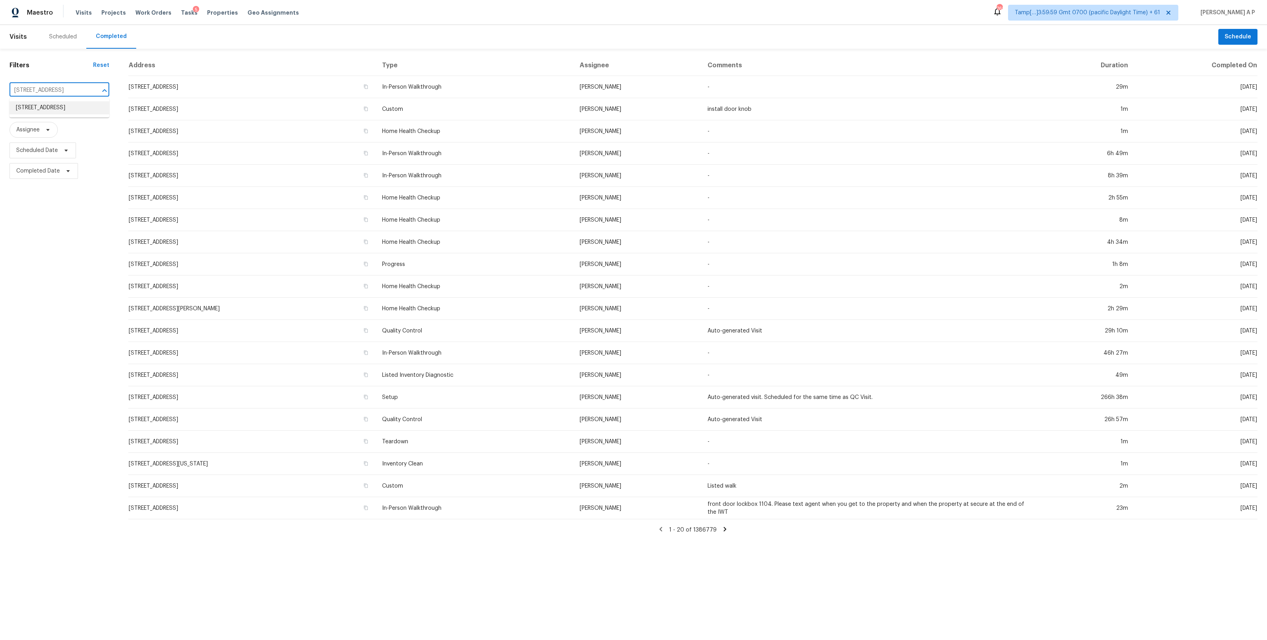
click at [64, 109] on li "5103 Risada St, San Antonio, TX 78233" at bounding box center [60, 107] width 100 height 13
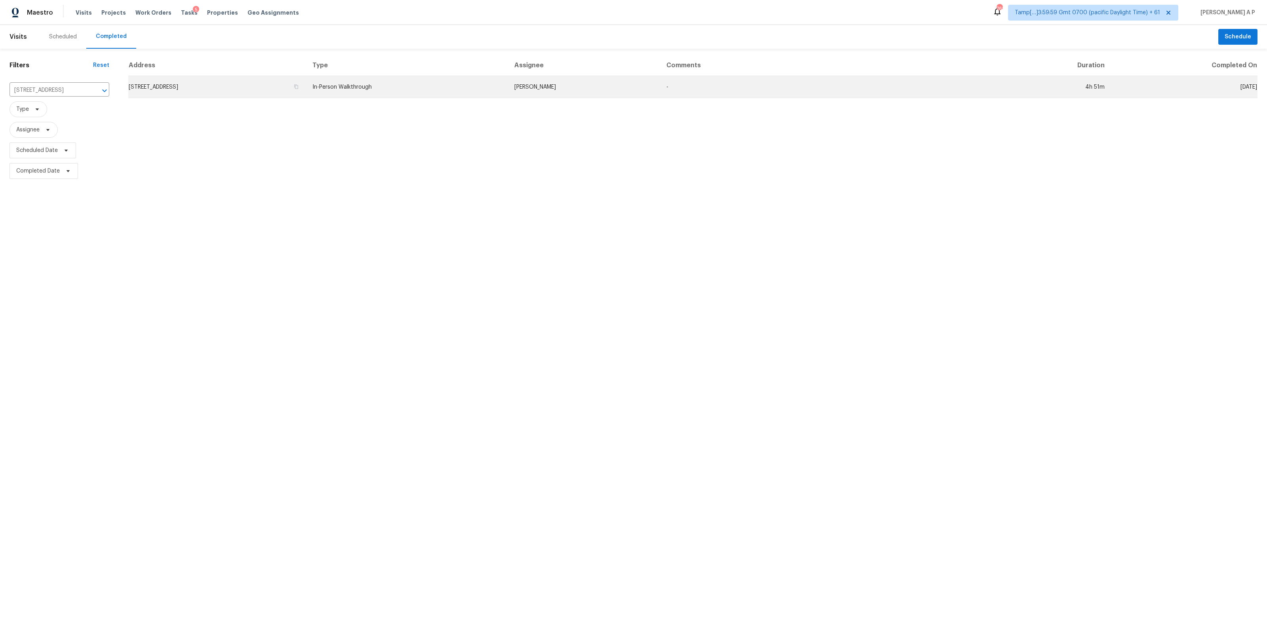
click at [306, 91] on td "5103 Risada St, San Antonio, TX 78233" at bounding box center [217, 87] width 178 height 22
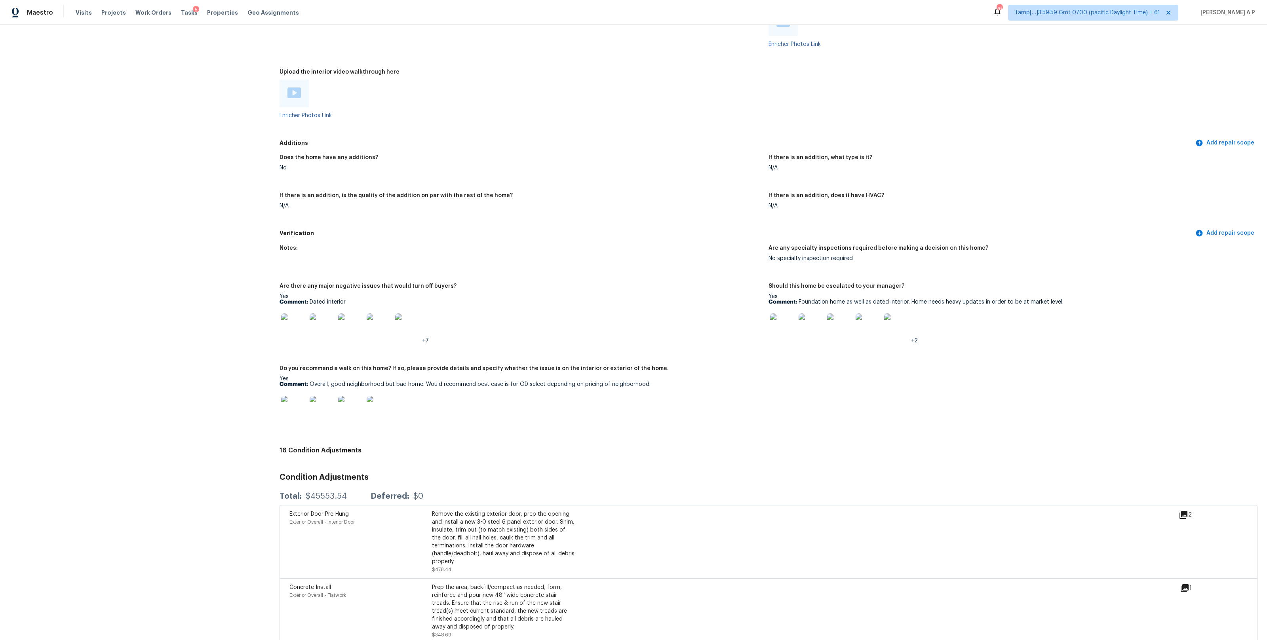
scroll to position [1634, 0]
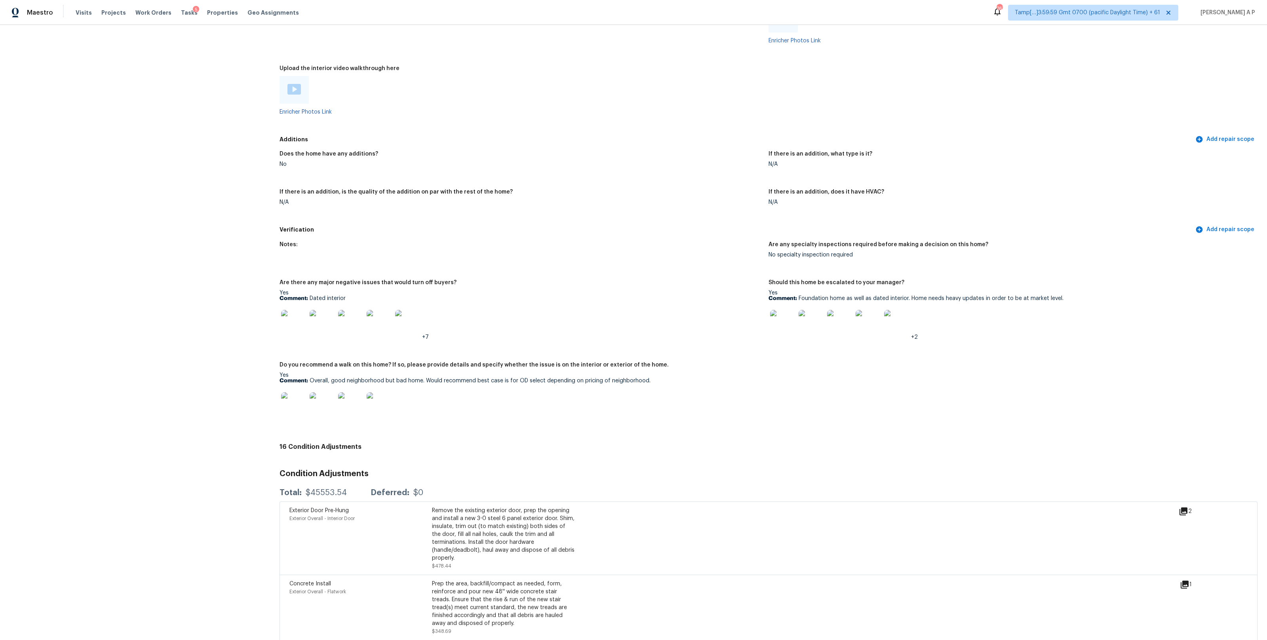
click at [296, 85] on img at bounding box center [293, 89] width 13 height 11
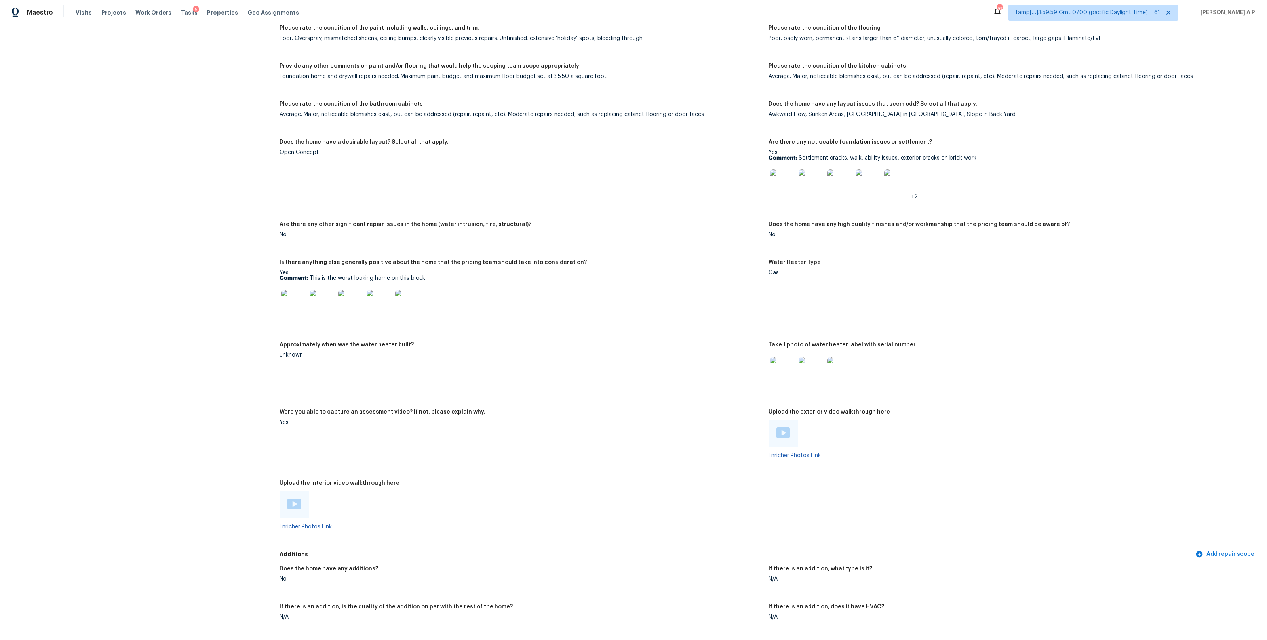
scroll to position [1216, 0]
click at [299, 305] on img at bounding box center [293, 305] width 25 height 25
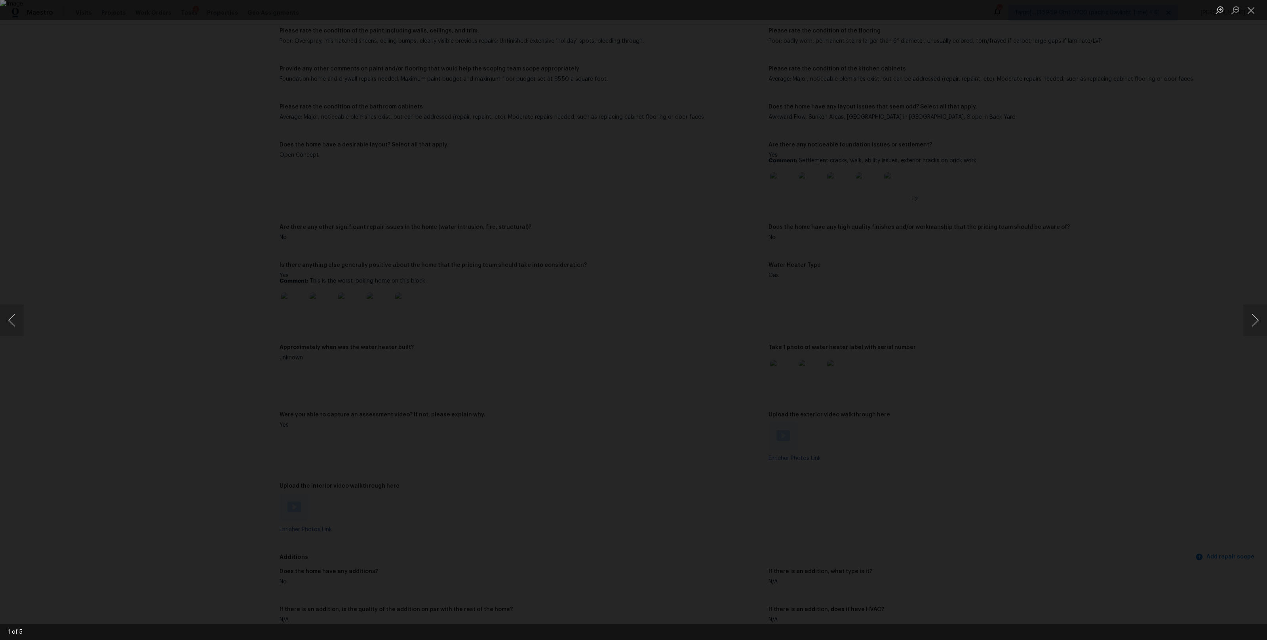
click at [910, 373] on div "Lightbox" at bounding box center [633, 320] width 1267 height 640
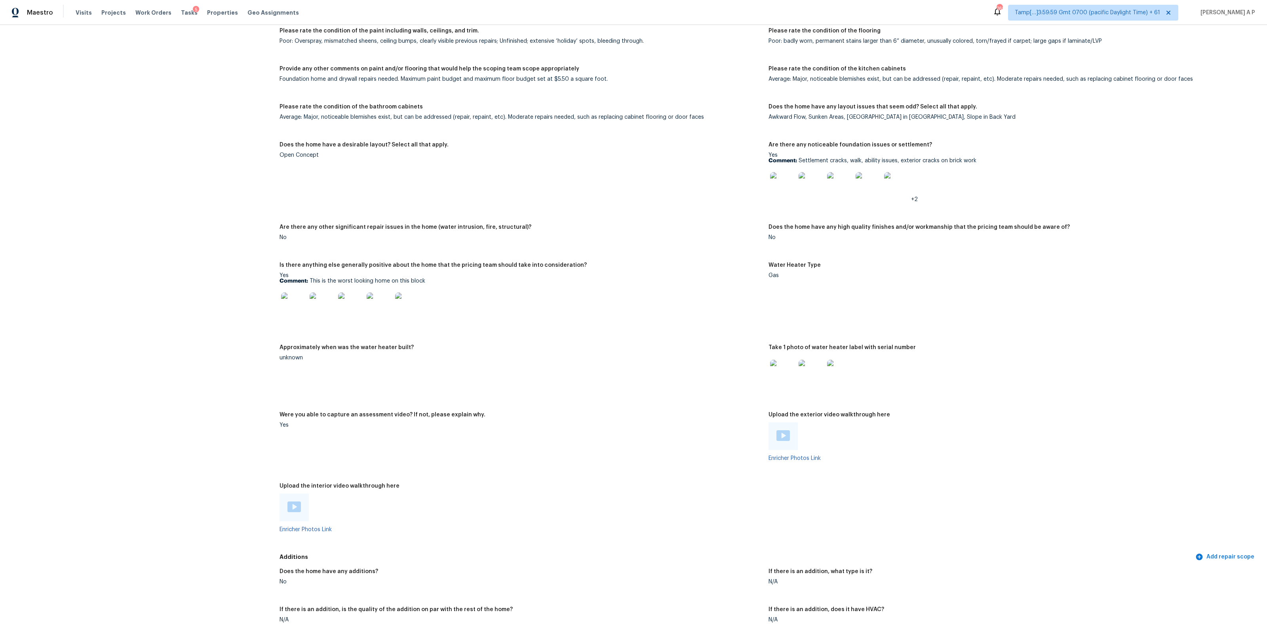
click at [295, 307] on img at bounding box center [293, 305] width 25 height 25
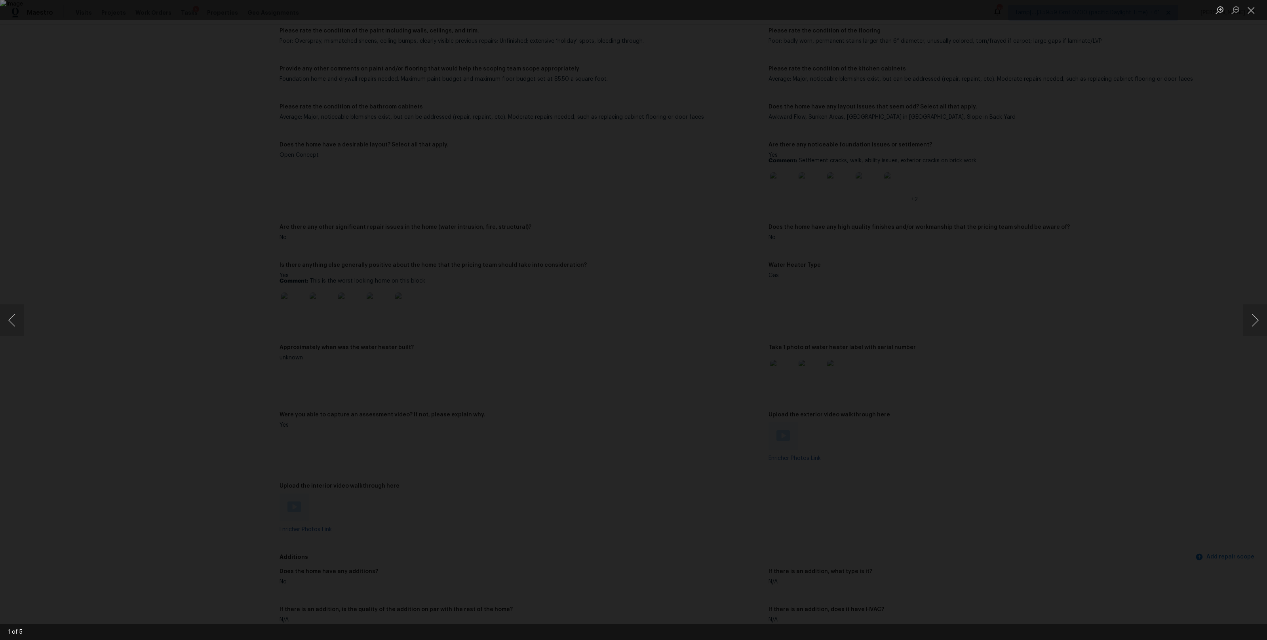
click at [304, 136] on div "Lightbox" at bounding box center [633, 320] width 1267 height 640
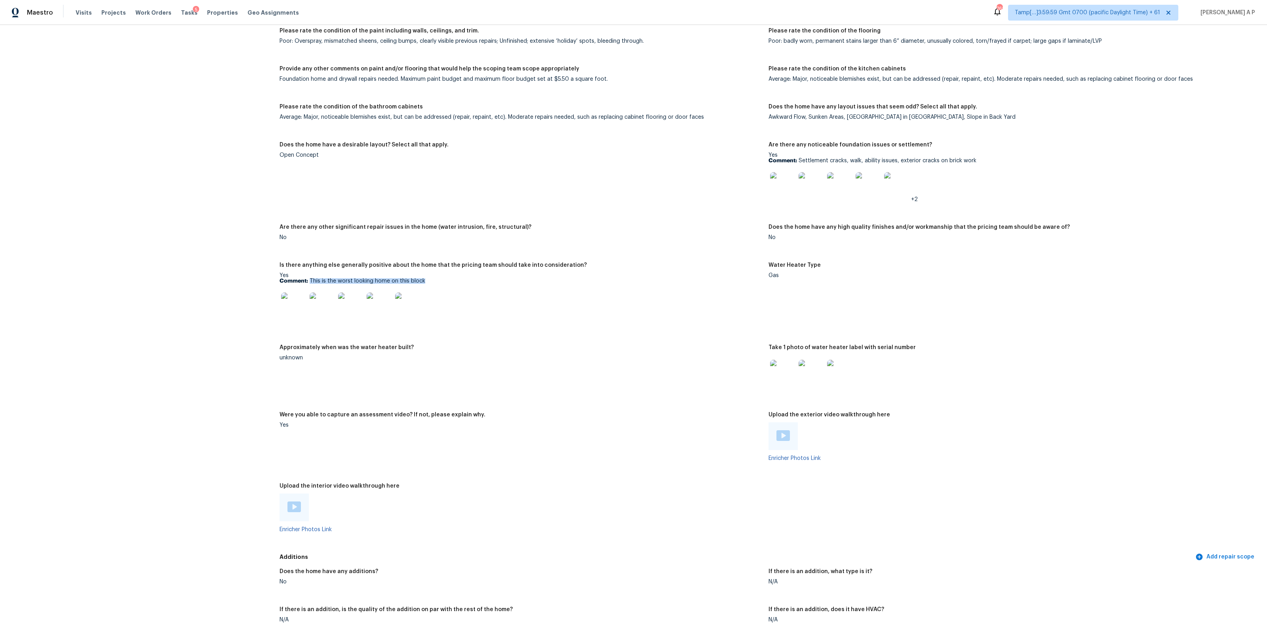
drag, startPoint x: 309, startPoint y: 280, endPoint x: 426, endPoint y: 279, distance: 116.8
click at [426, 279] on p "Comment: This is the worst looking home on this block" at bounding box center [521, 281] width 483 height 6
click at [779, 312] on figure "Water Heater Type Gas" at bounding box center [1013, 299] width 489 height 73
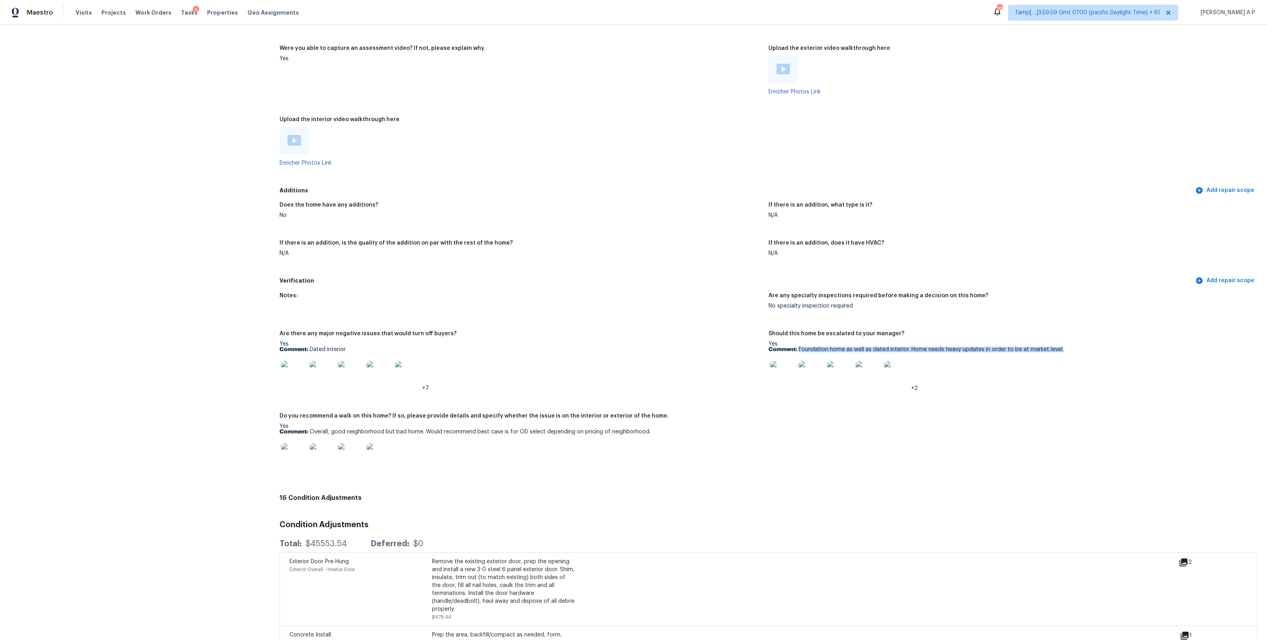
drag, startPoint x: 799, startPoint y: 348, endPoint x: 1066, endPoint y: 346, distance: 267.3
click at [1066, 347] on p "Comment: Foundation home as well as dated interior. Home needs heavy updates in…" at bounding box center [1010, 350] width 483 height 6
copy p "Foundation home as well as dated interior. Home needs heavy updates in order to…"
click at [782, 377] on img at bounding box center [782, 373] width 25 height 25
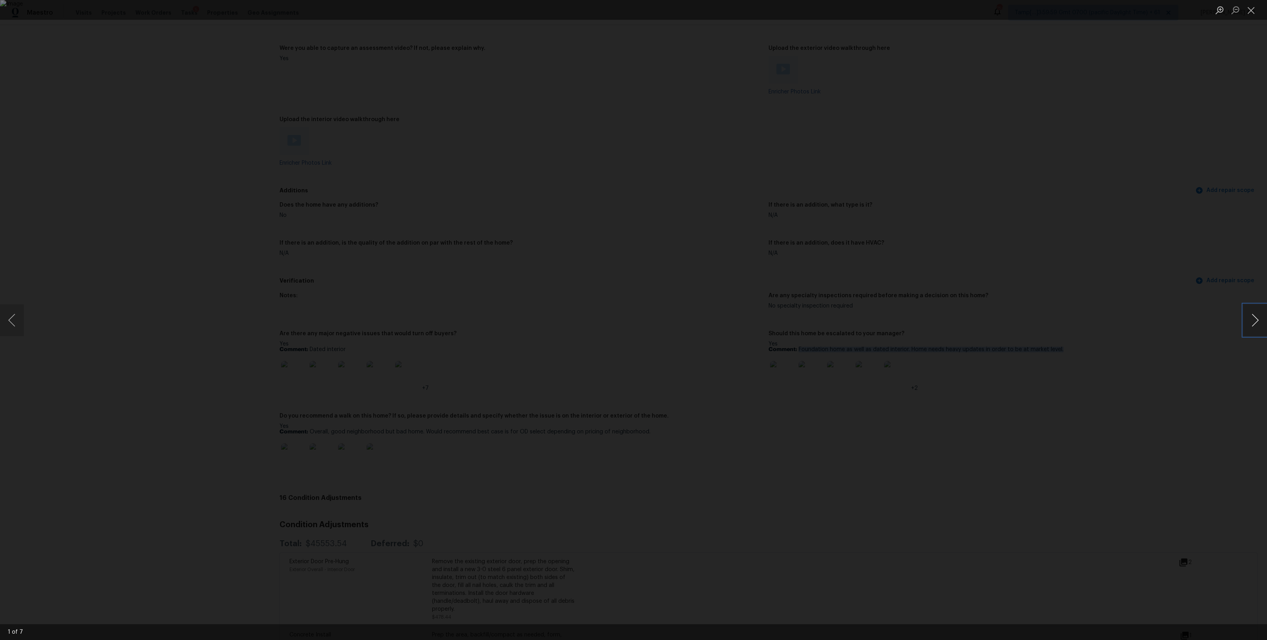
click at [1257, 322] on button "Next image" at bounding box center [1255, 321] width 24 height 32
click at [1253, 324] on button "Next image" at bounding box center [1255, 321] width 24 height 32
click at [1253, 325] on button "Next image" at bounding box center [1255, 321] width 24 height 32
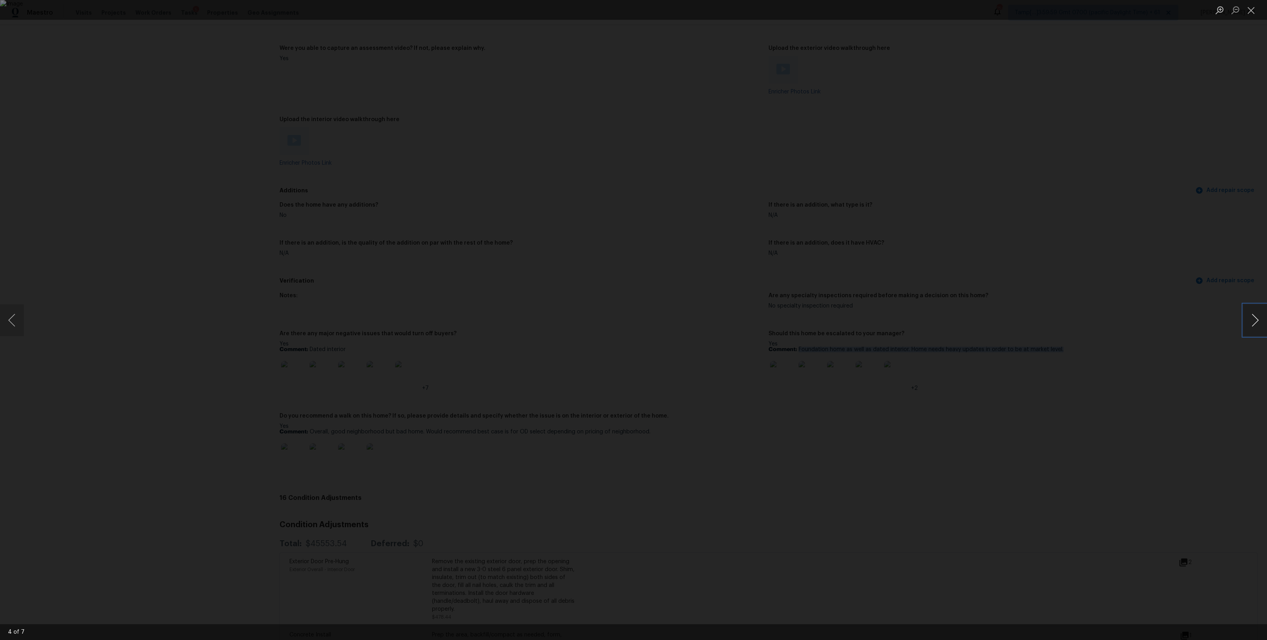
click at [1256, 321] on button "Next image" at bounding box center [1255, 321] width 24 height 32
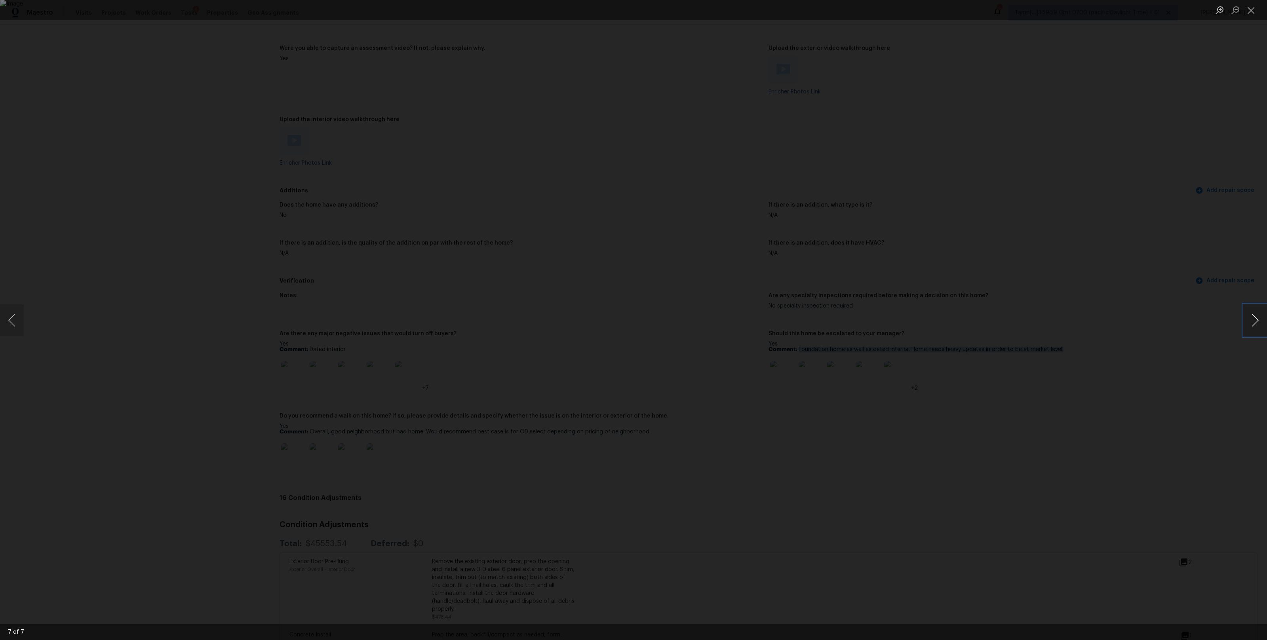
click at [1256, 321] on button "Next image" at bounding box center [1255, 321] width 24 height 32
click at [1044, 303] on div "Lightbox" at bounding box center [633, 320] width 1267 height 640
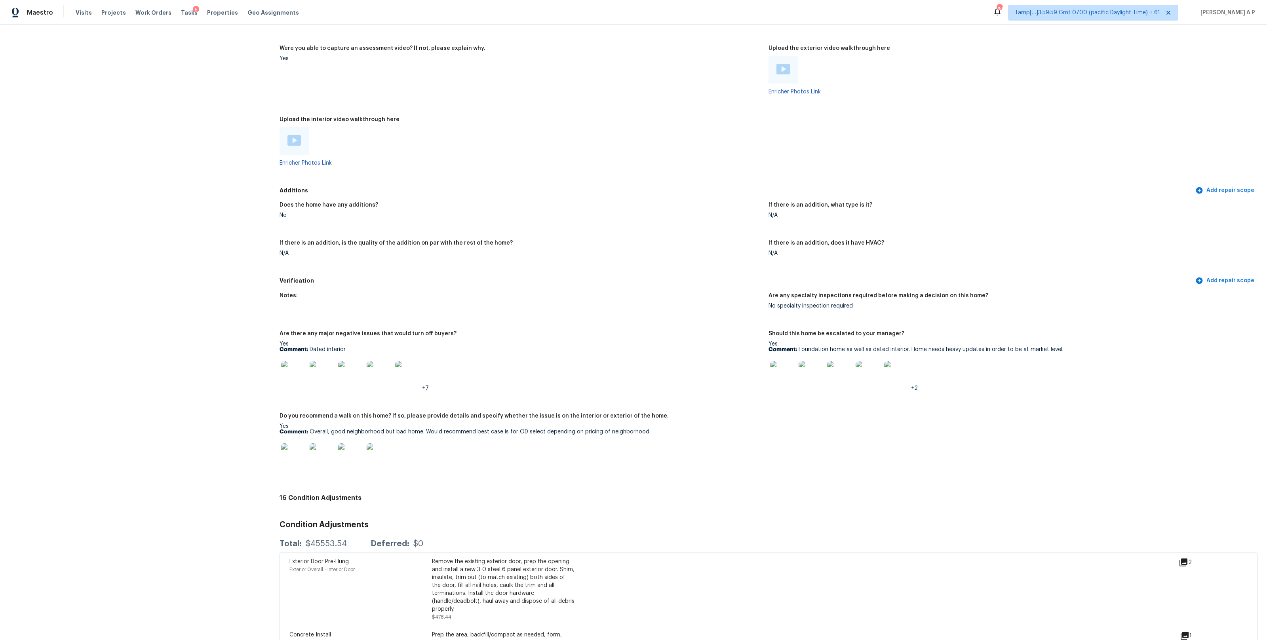
click at [896, 369] on img at bounding box center [896, 373] width 25 height 25
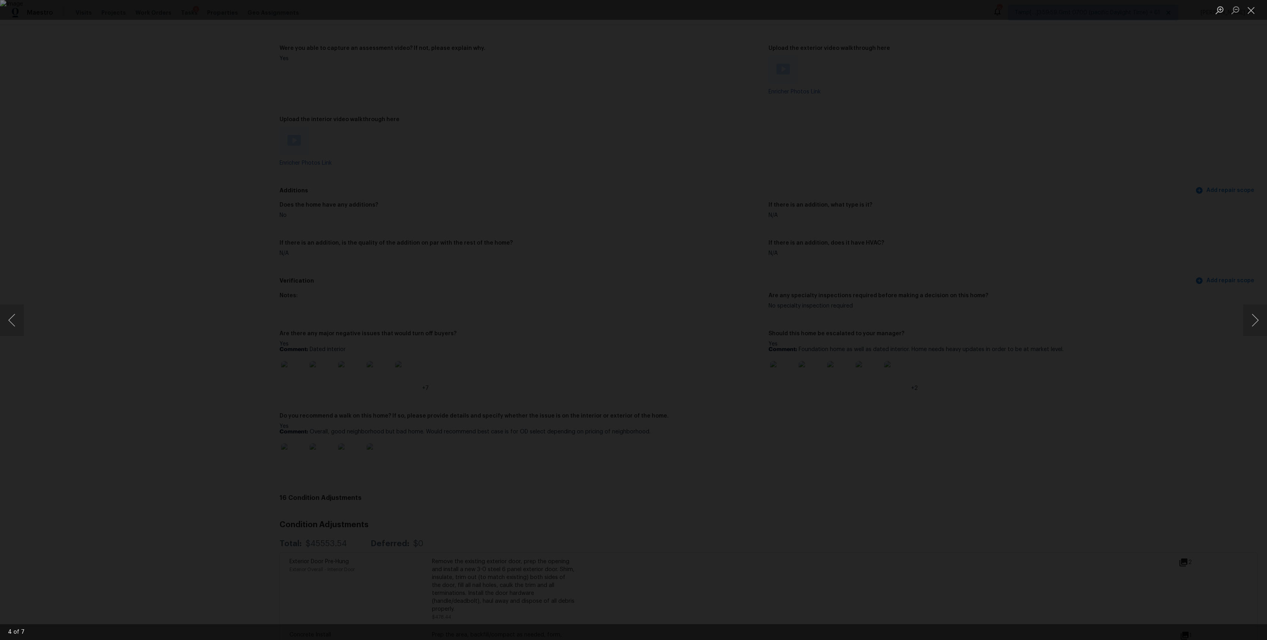
click at [830, 110] on div "Lightbox" at bounding box center [633, 320] width 1267 height 640
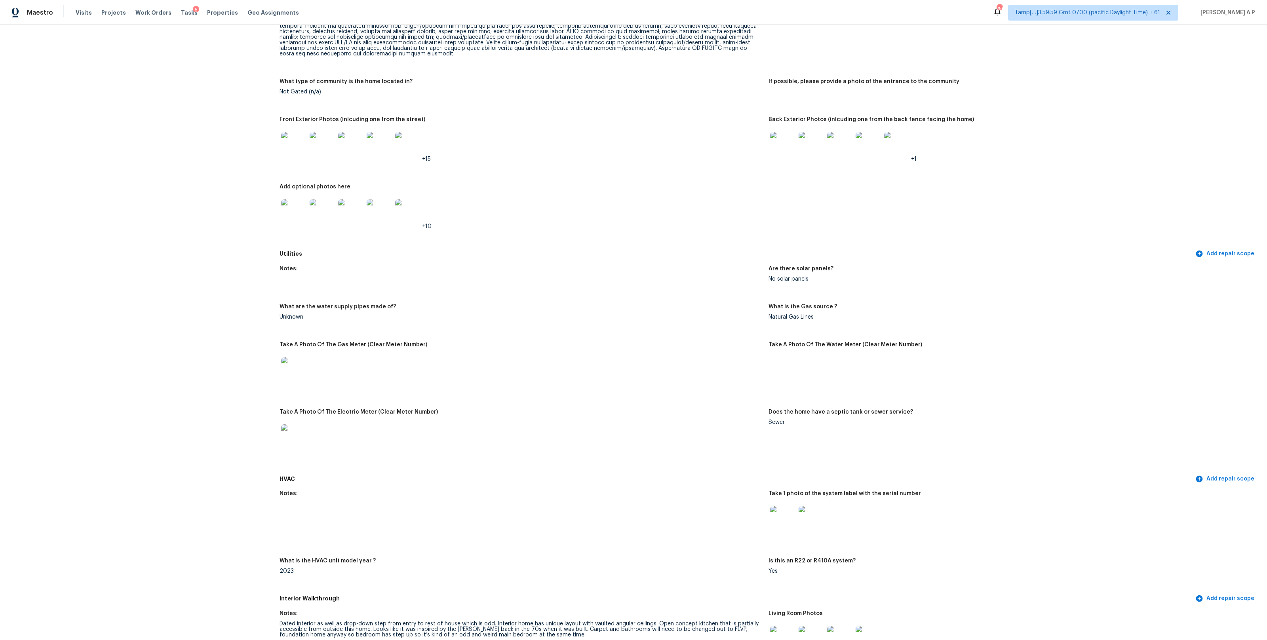
scroll to position [523, 0]
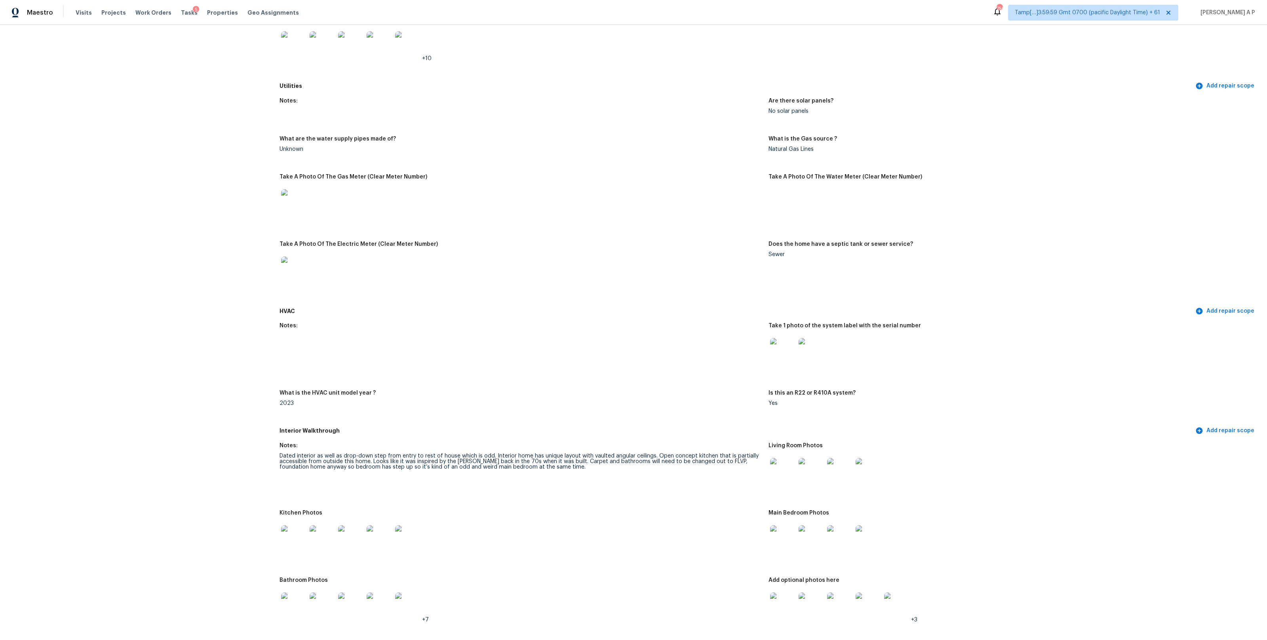
click at [808, 316] on div "HVAC Add repair scope" at bounding box center [769, 311] width 978 height 15
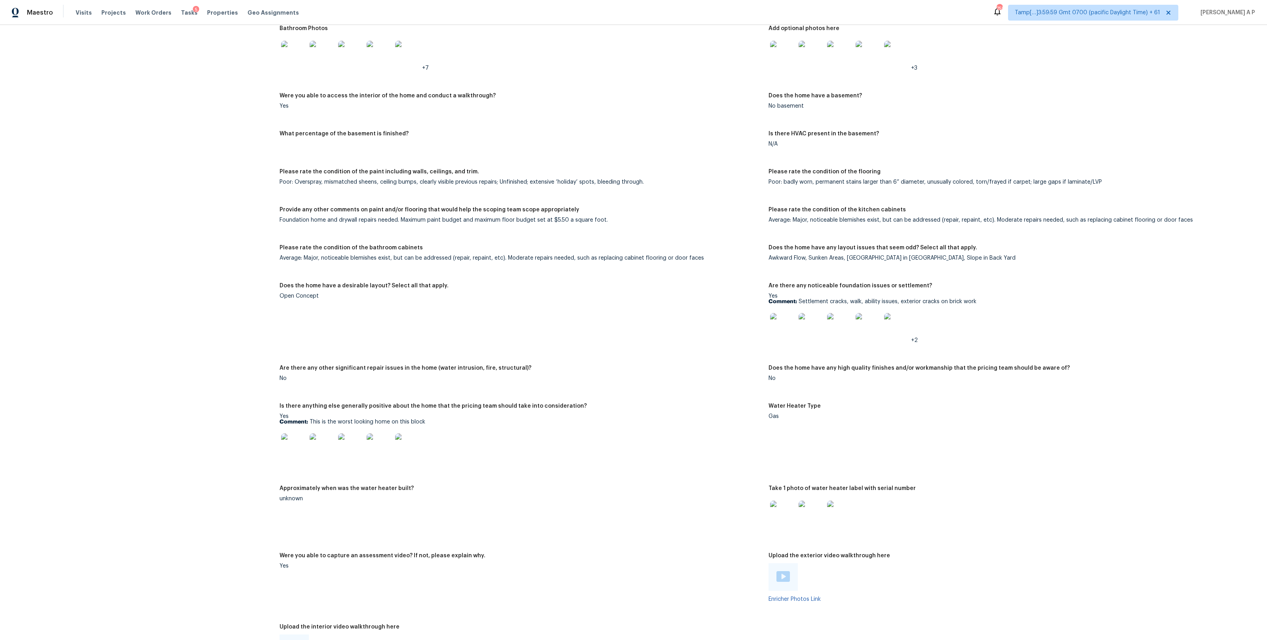
scroll to position [1090, 0]
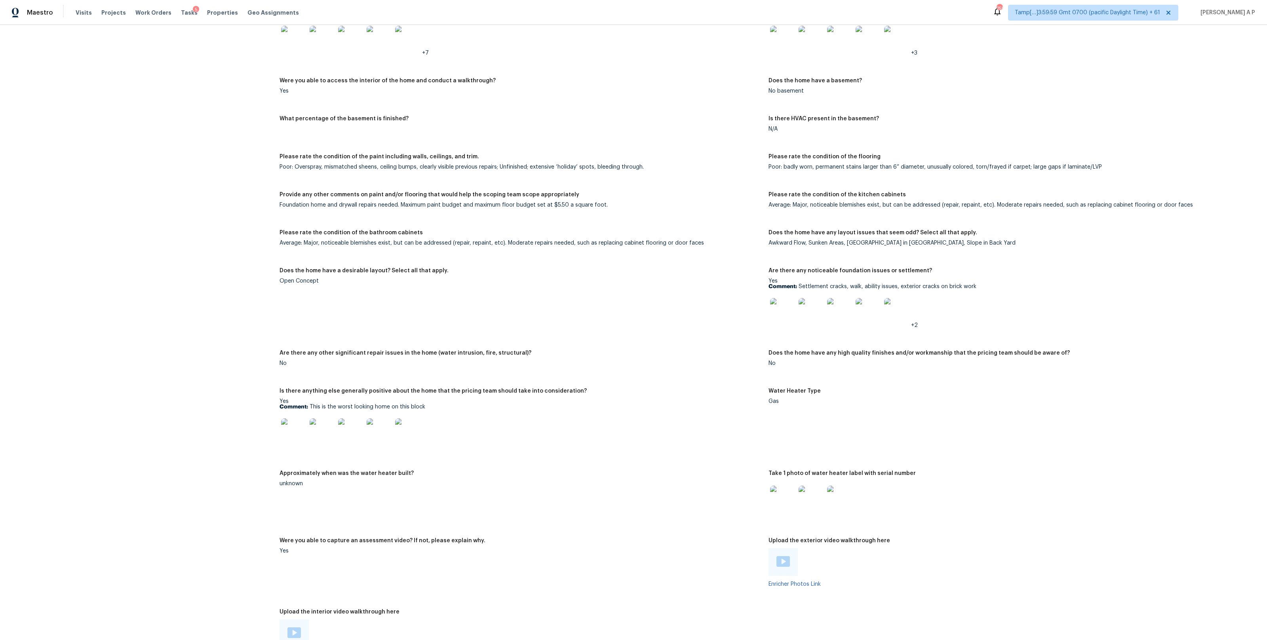
click at [915, 325] on span "+2" at bounding box center [914, 326] width 7 height 6
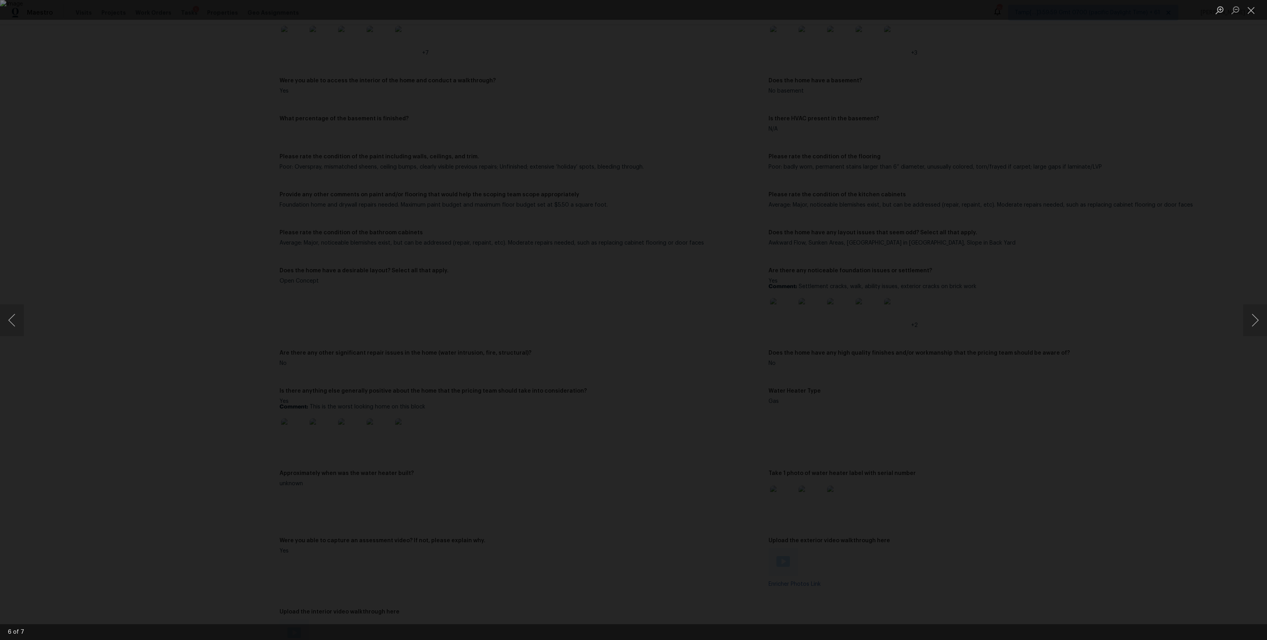
click at [990, 308] on div "Lightbox" at bounding box center [633, 320] width 1267 height 640
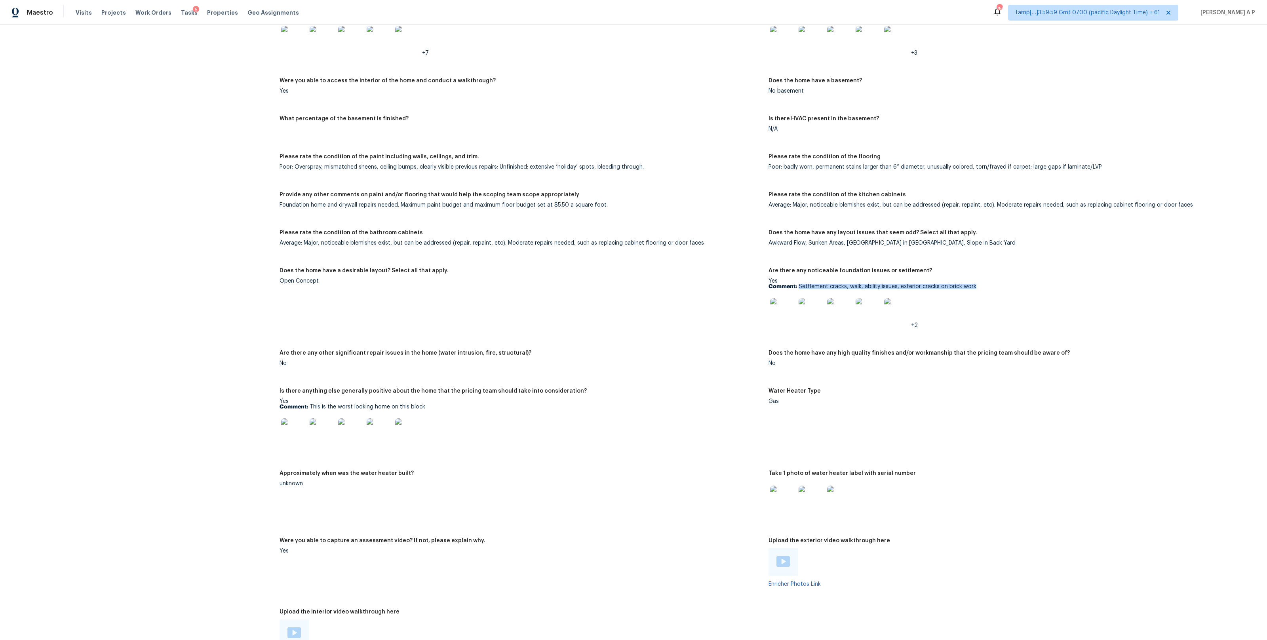
drag, startPoint x: 799, startPoint y: 287, endPoint x: 989, endPoint y: 286, distance: 190.1
click at [989, 286] on p "Comment: Settlement cracks, walk, ability issues, exterior cracks on brick work" at bounding box center [1010, 287] width 483 height 6
copy p "Settlement cracks, walk, ability issues, exterior cracks on brick work"
click at [785, 312] on img at bounding box center [782, 310] width 25 height 25
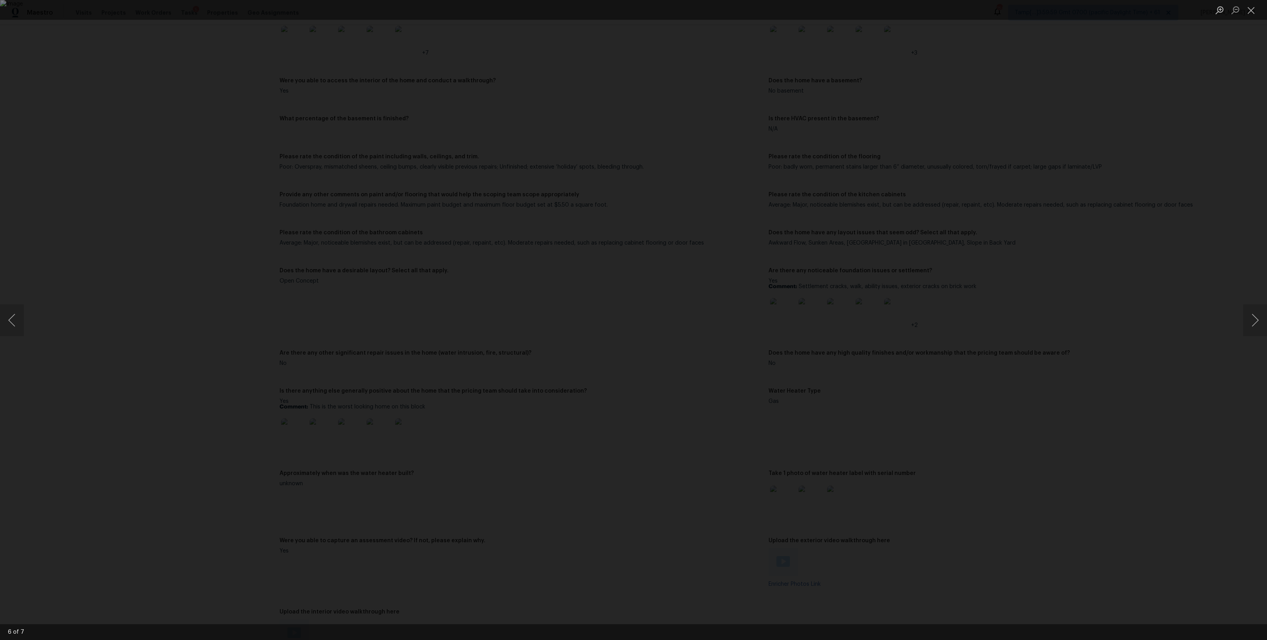
click at [879, 199] on div "Lightbox" at bounding box center [633, 320] width 1267 height 640
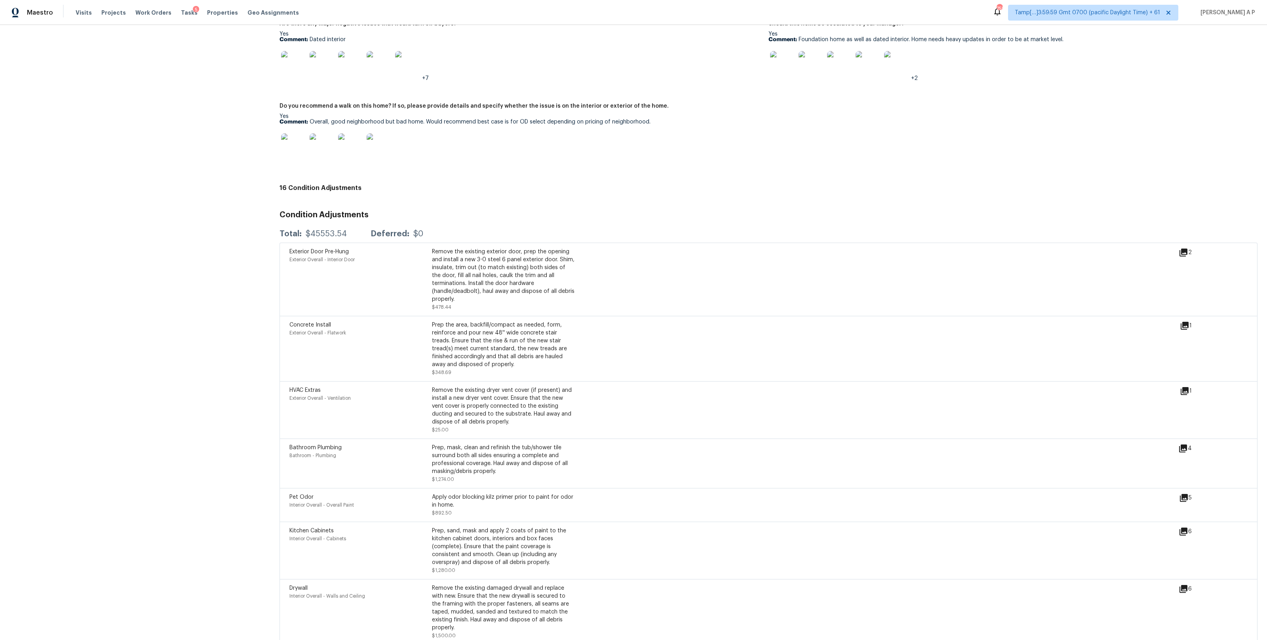
scroll to position [1881, 0]
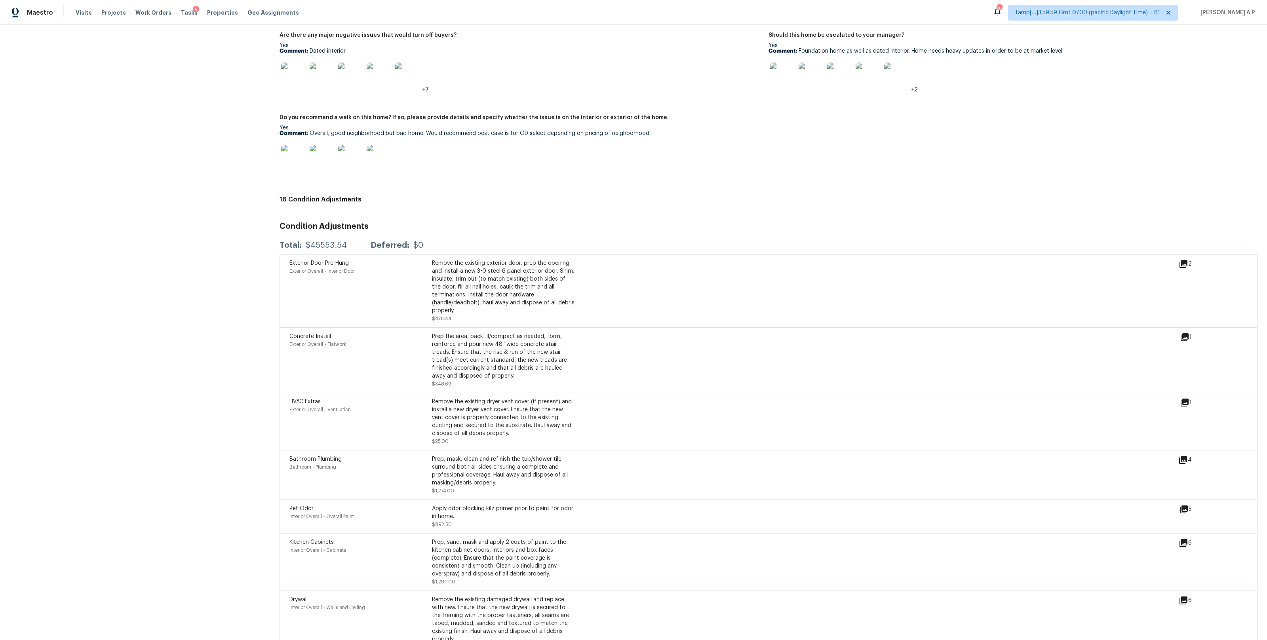
click at [402, 333] on div "Concrete Install" at bounding box center [360, 337] width 143 height 8
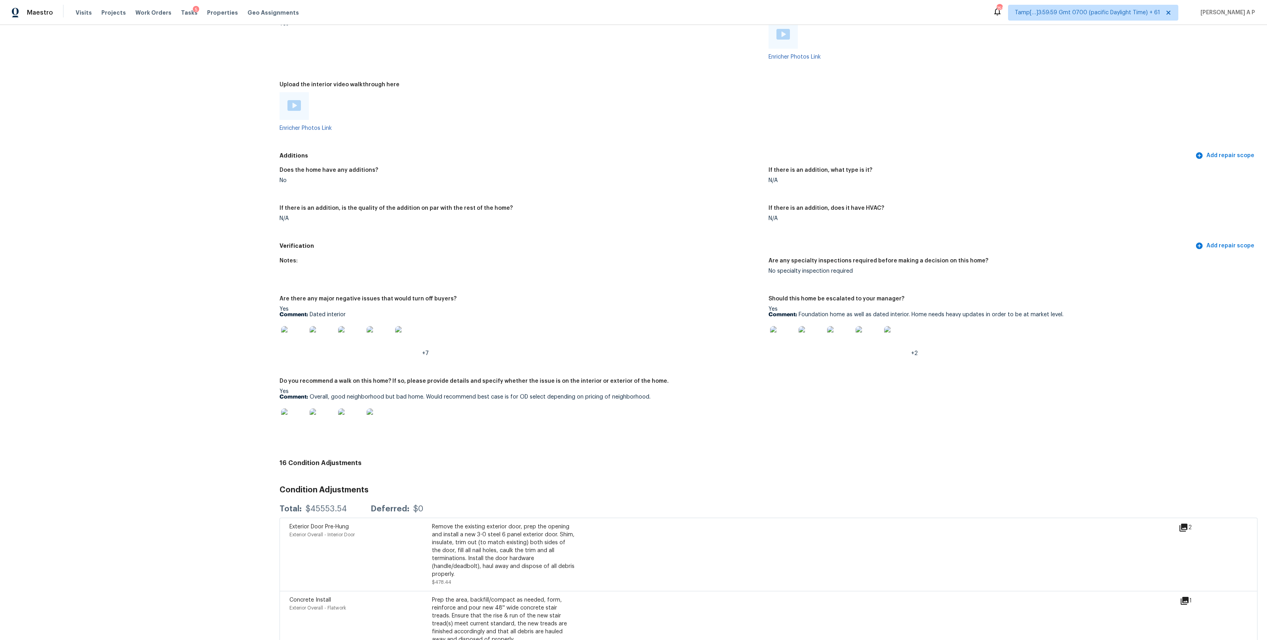
scroll to position [1622, 0]
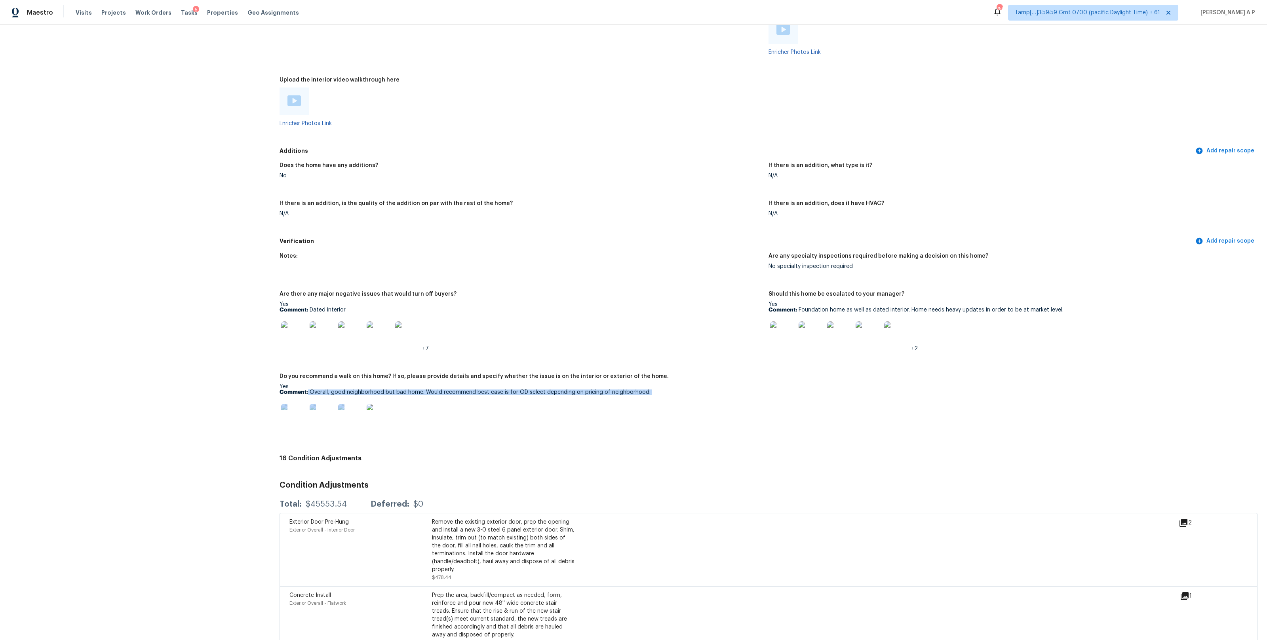
drag, startPoint x: 308, startPoint y: 391, endPoint x: 645, endPoint y: 395, distance: 337.4
click at [645, 395] on div "Yes Comment: Overall, good neighborhood but bad home. Would recommend best case…" at bounding box center [521, 409] width 483 height 50
click at [646, 394] on div "Yes Comment: Overall, good neighborhood but bad home. Would recommend best case…" at bounding box center [521, 409] width 483 height 50
drag, startPoint x: 309, startPoint y: 391, endPoint x: 647, endPoint y: 390, distance: 337.8
click at [647, 390] on p "Comment: Overall, good neighborhood but bad home. Would recommend best case is …" at bounding box center [521, 393] width 483 height 6
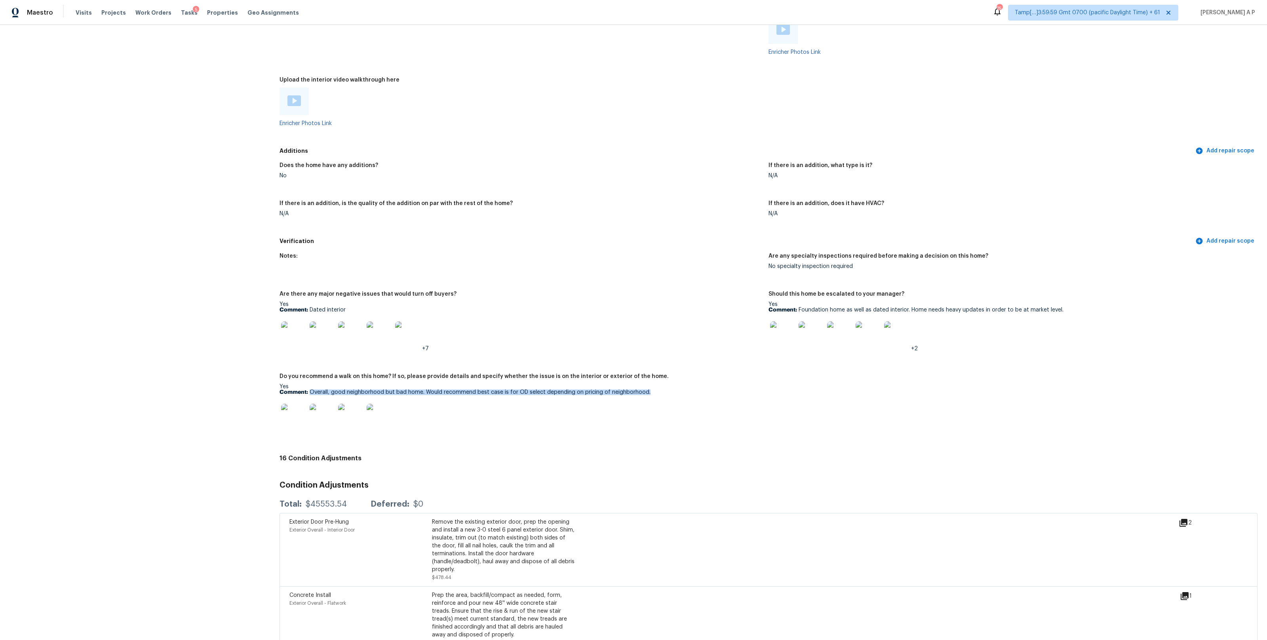
copy p "Overall, good neighborhood but bad home. Would recommend best case is for OD se…"
click at [296, 413] on img at bounding box center [293, 416] width 25 height 25
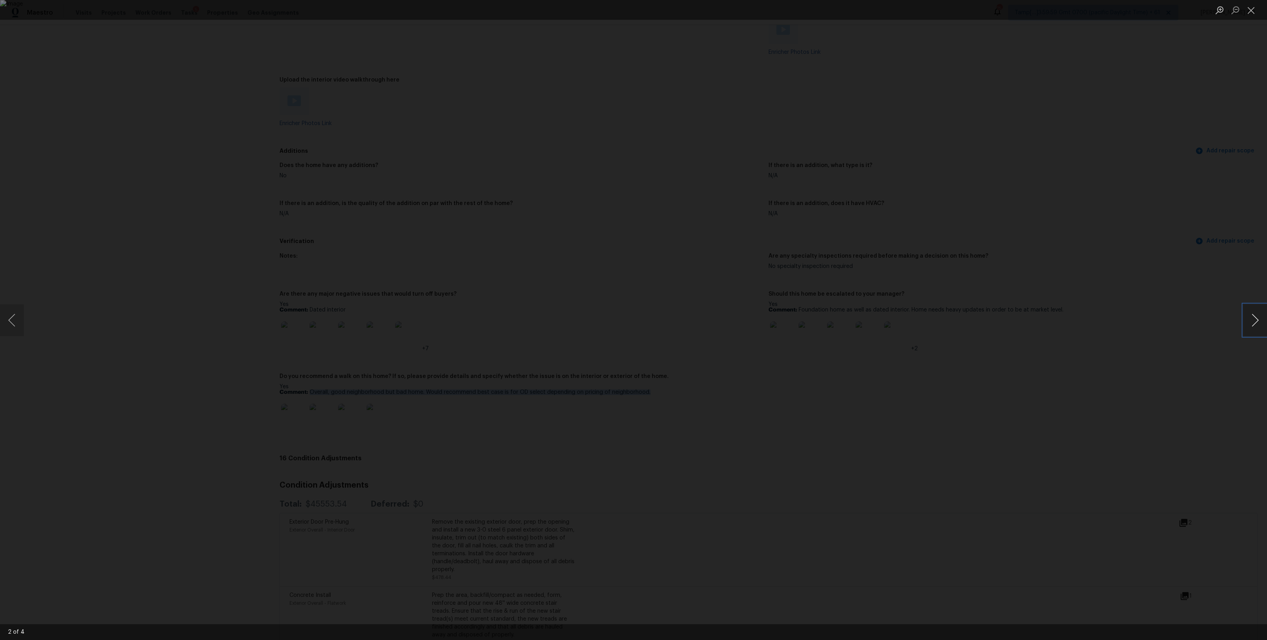
click at [1254, 318] on button "Next image" at bounding box center [1255, 321] width 24 height 32
click at [1253, 13] on button "Close lightbox" at bounding box center [1251, 10] width 16 height 14
click at [1254, 10] on button "Close lightbox" at bounding box center [1251, 10] width 16 height 14
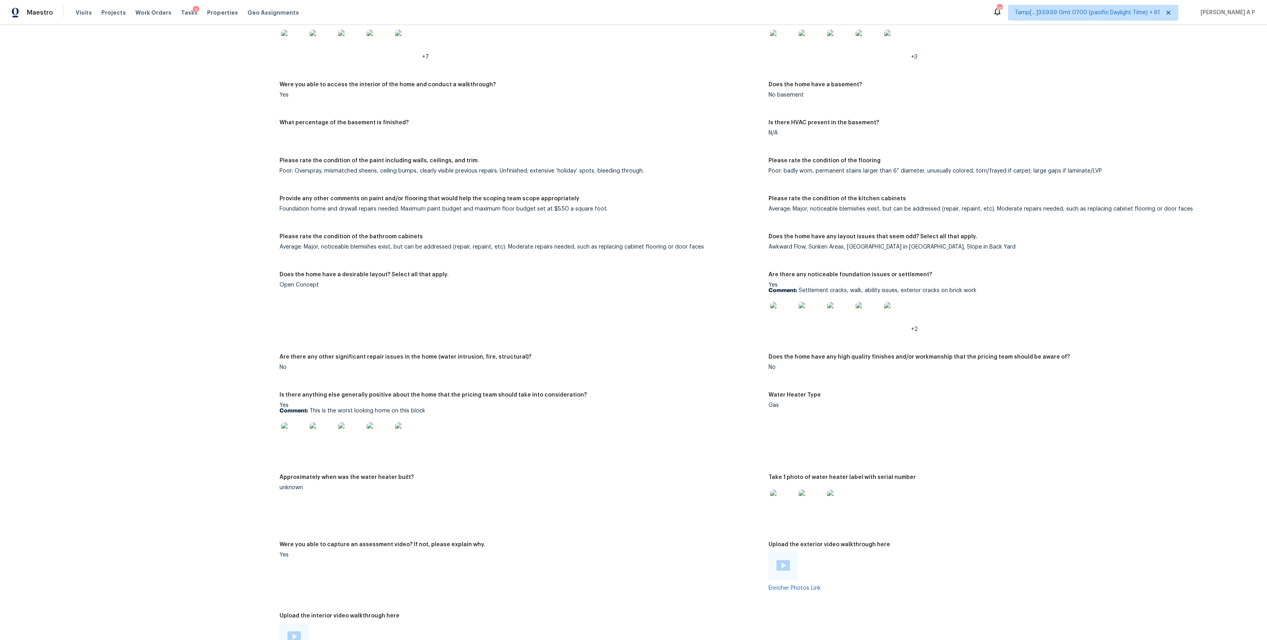
scroll to position [1104, 0]
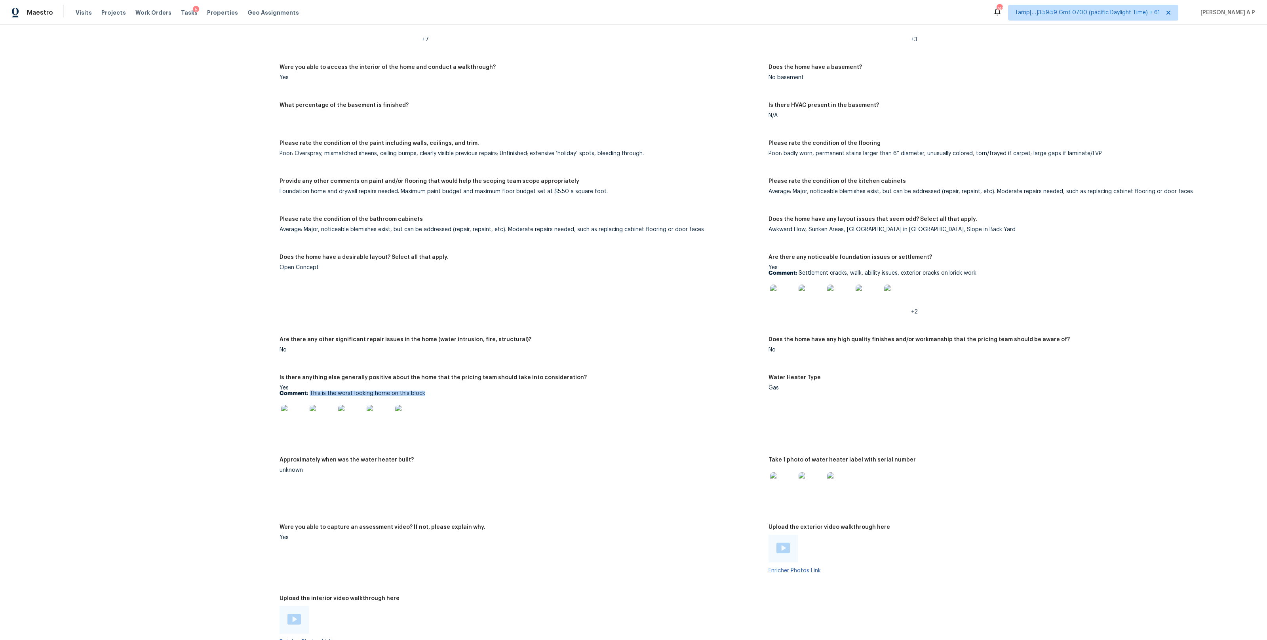
drag, startPoint x: 310, startPoint y: 393, endPoint x: 447, endPoint y: 393, distance: 137.0
click at [447, 393] on p "Comment: This is the worst looking home on this block" at bounding box center [521, 394] width 483 height 6
copy p "This is the worst looking home on this block"
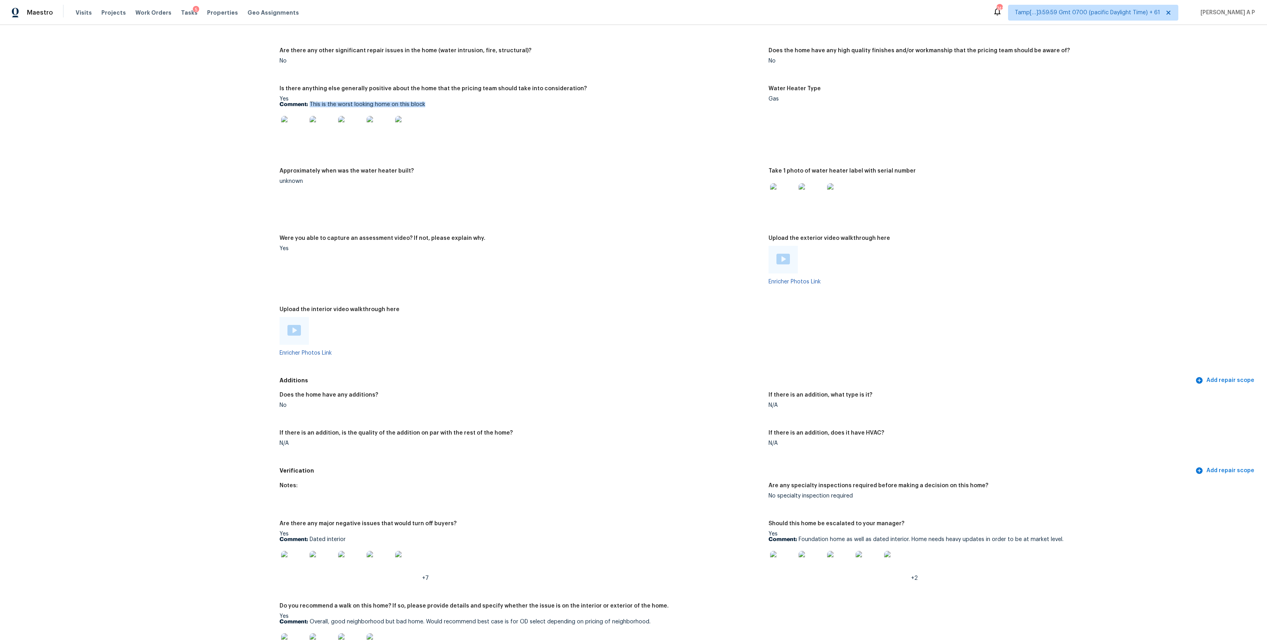
scroll to position [1394, 0]
drag, startPoint x: 798, startPoint y: 536, endPoint x: 1085, endPoint y: 538, distance: 287.1
click at [1085, 538] on p "Comment: Foundation home as well as dated interior. Home needs heavy updates in…" at bounding box center [1010, 539] width 483 height 6
copy p "Foundation home as well as dated interior. Home needs heavy updates in order to…"
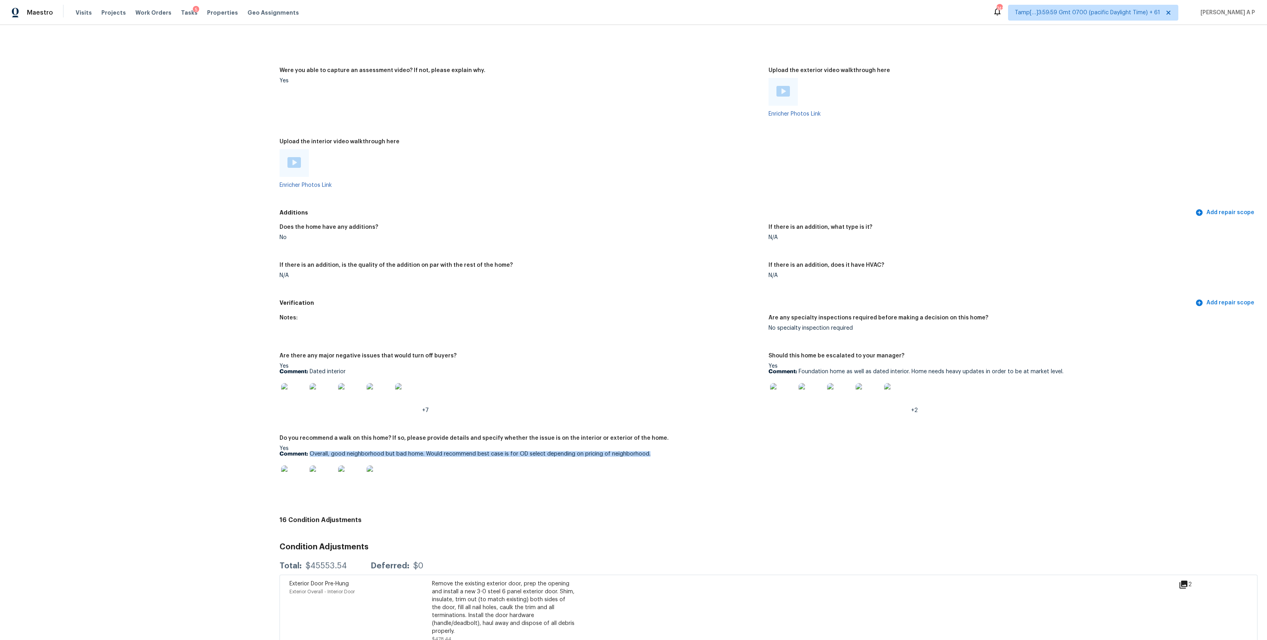
drag, startPoint x: 310, startPoint y: 452, endPoint x: 645, endPoint y: 452, distance: 335.0
click at [645, 452] on p "Comment: Overall, good neighborhood but bad home. Would recommend best case is …" at bounding box center [521, 454] width 483 height 6
copy p "Overall, good neighborhood but bad home. Would recommend best case is for OD se…"
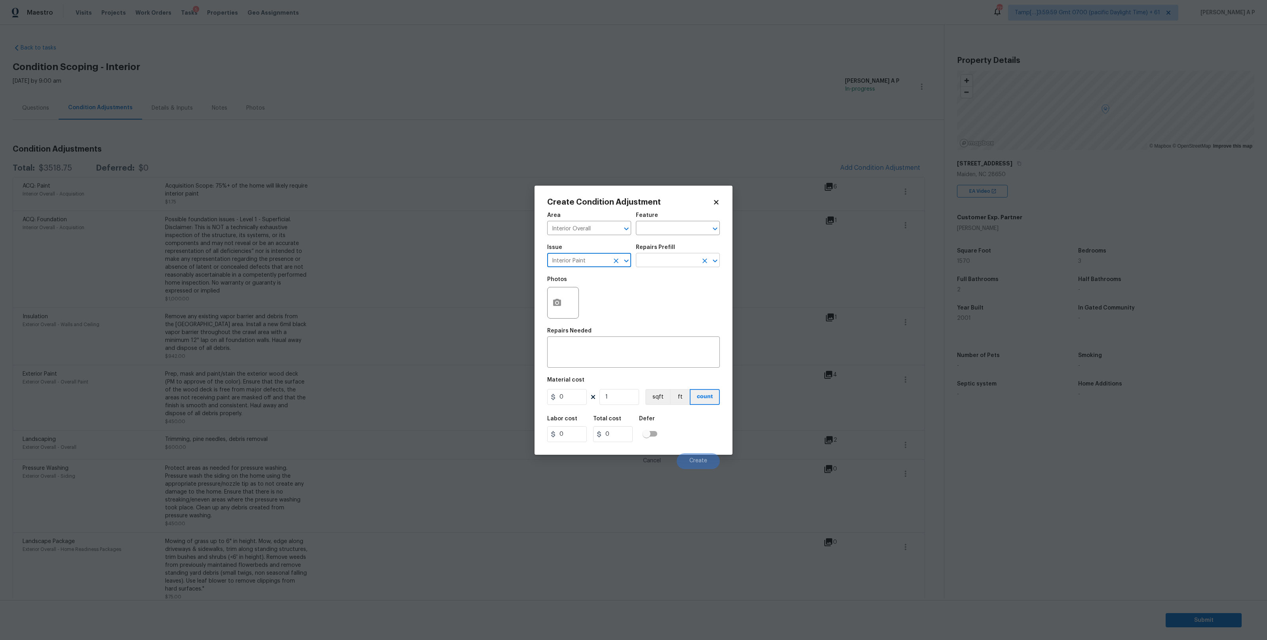
type input "Interior Paint"
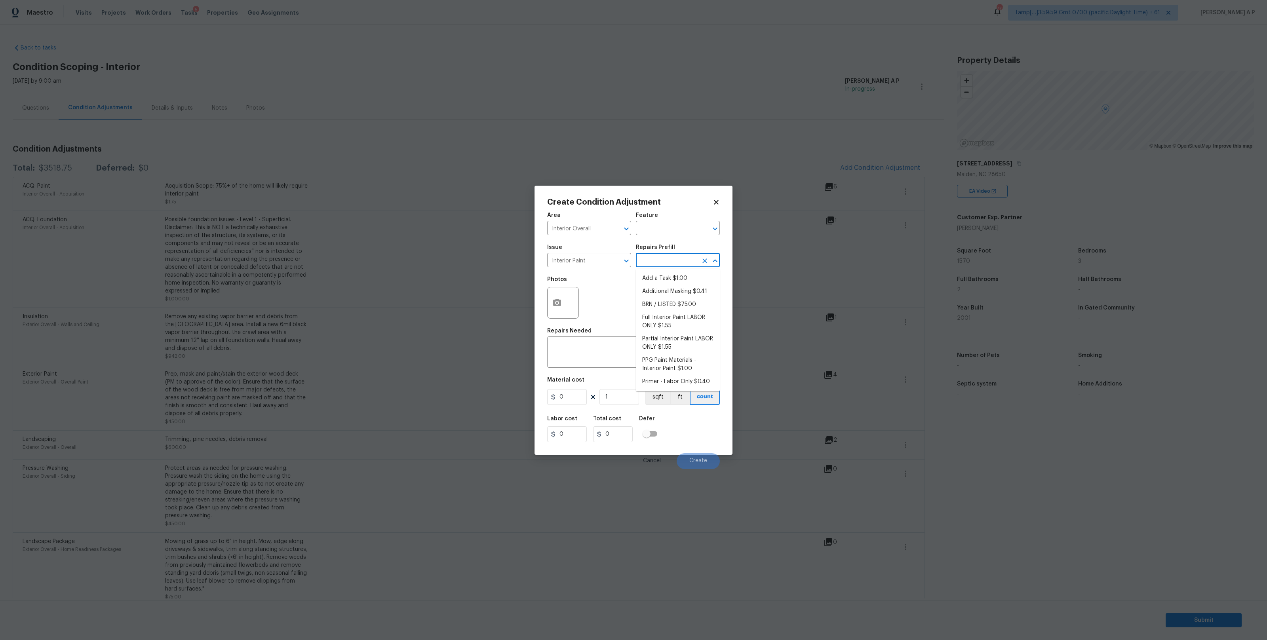
click at [682, 263] on input "text" at bounding box center [667, 261] width 62 height 12
type input "pr"
click at [684, 274] on li "Primer - Labor Only $0.40" at bounding box center [678, 278] width 84 height 13
type input "Overall Paint"
type input "0.4"
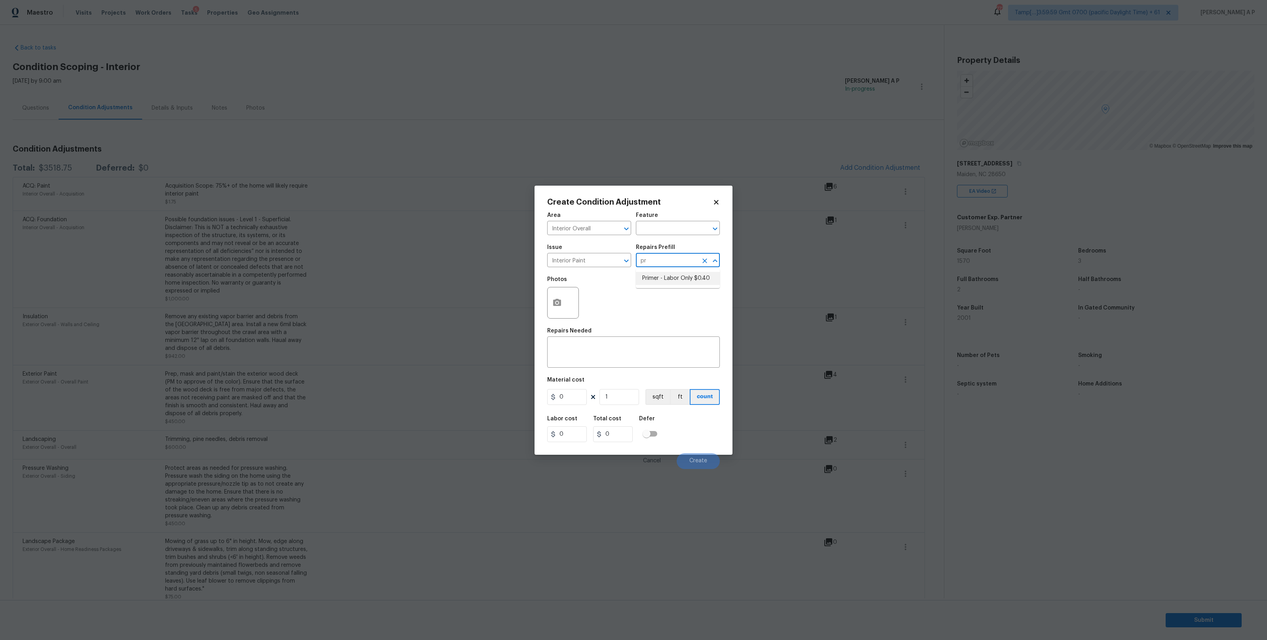
type input "0.4"
click at [557, 306] on icon "button" at bounding box center [557, 303] width 10 height 10
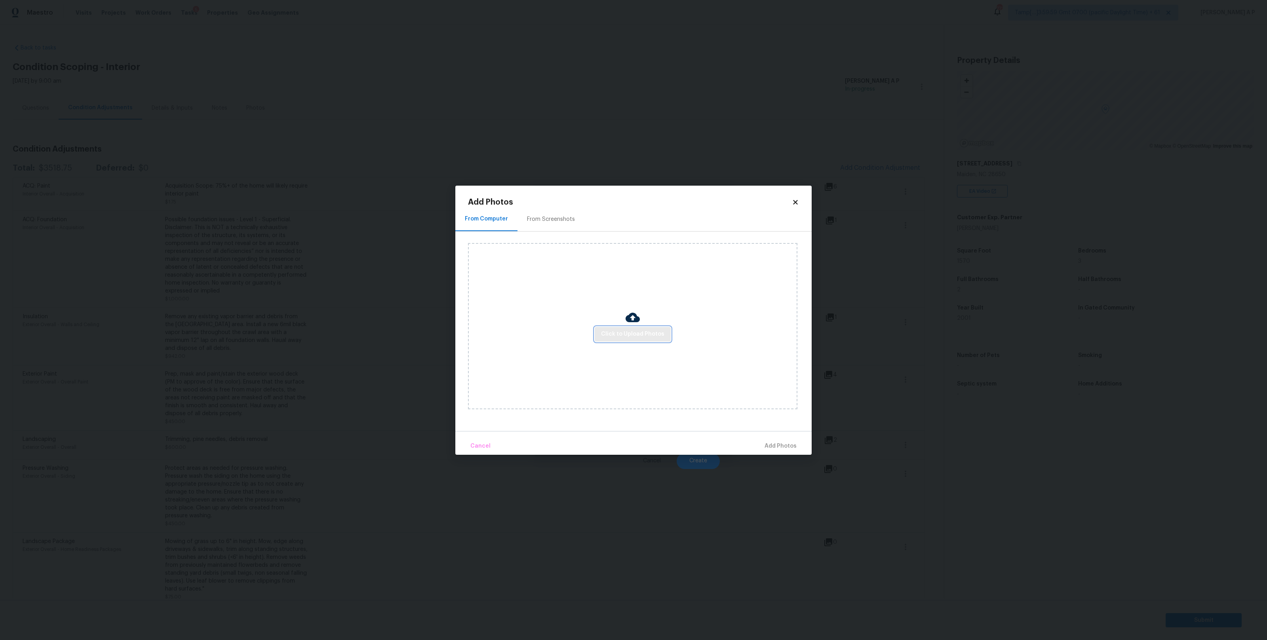
click at [609, 335] on span "Click to Upload Photos" at bounding box center [632, 334] width 63 height 10
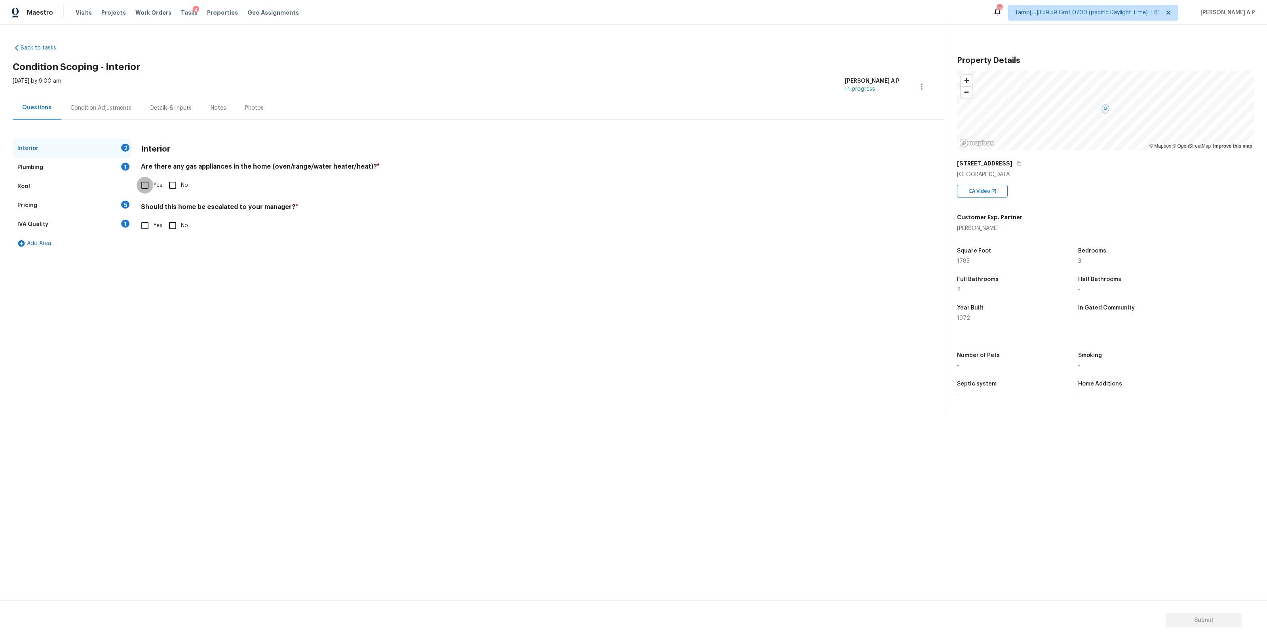
click at [150, 185] on input "Yes" at bounding box center [145, 185] width 17 height 17
checkbox input "true"
click at [150, 223] on input "Yes" at bounding box center [145, 225] width 17 height 17
checkbox input "true"
click at [151, 284] on icon "button" at bounding box center [151, 289] width 10 height 10
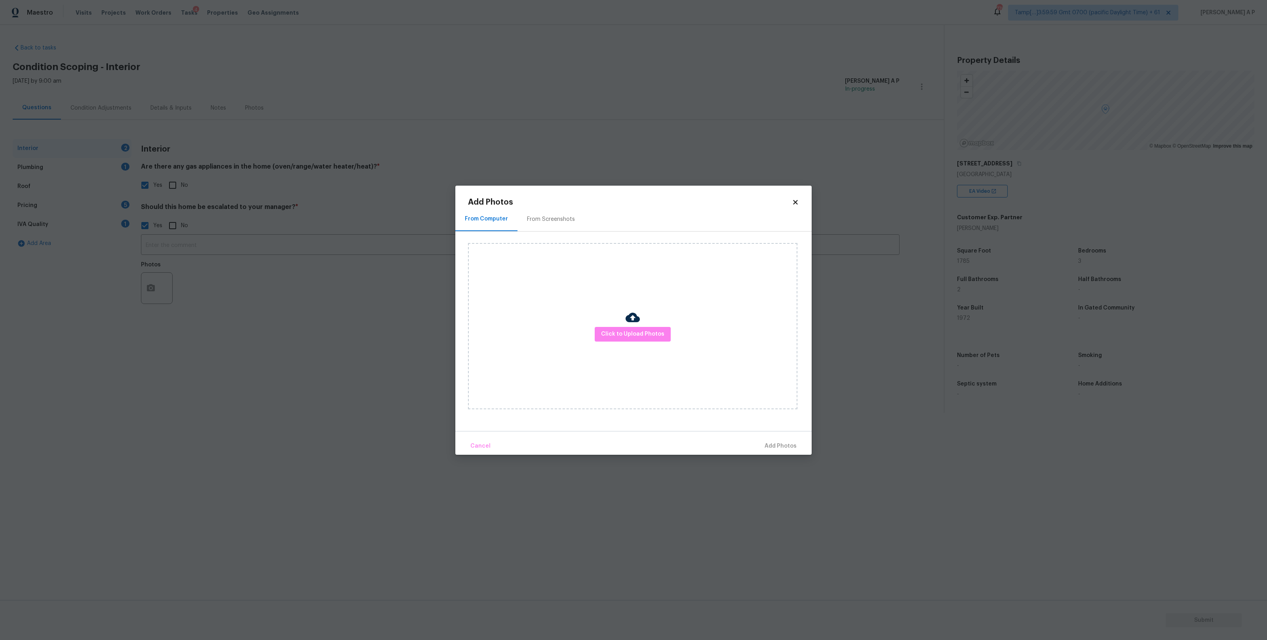
click at [552, 216] on div "From Screenshots" at bounding box center [551, 219] width 48 height 8
click at [497, 221] on div "From Computer" at bounding box center [486, 219] width 42 height 8
click at [221, 211] on body "Maestro Visits Projects Work Orders Tasks 4 Properties Geo Assignments 776 Tamp…" at bounding box center [633, 227] width 1267 height 455
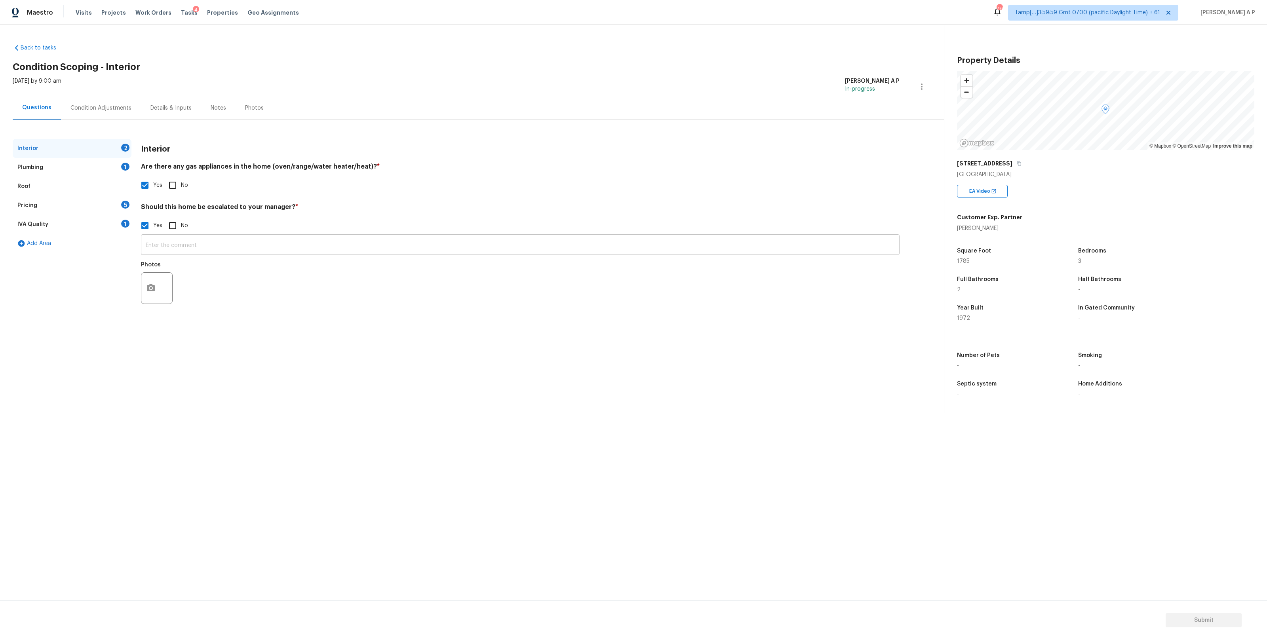
click at [213, 239] on input "text" at bounding box center [520, 245] width 759 height 19
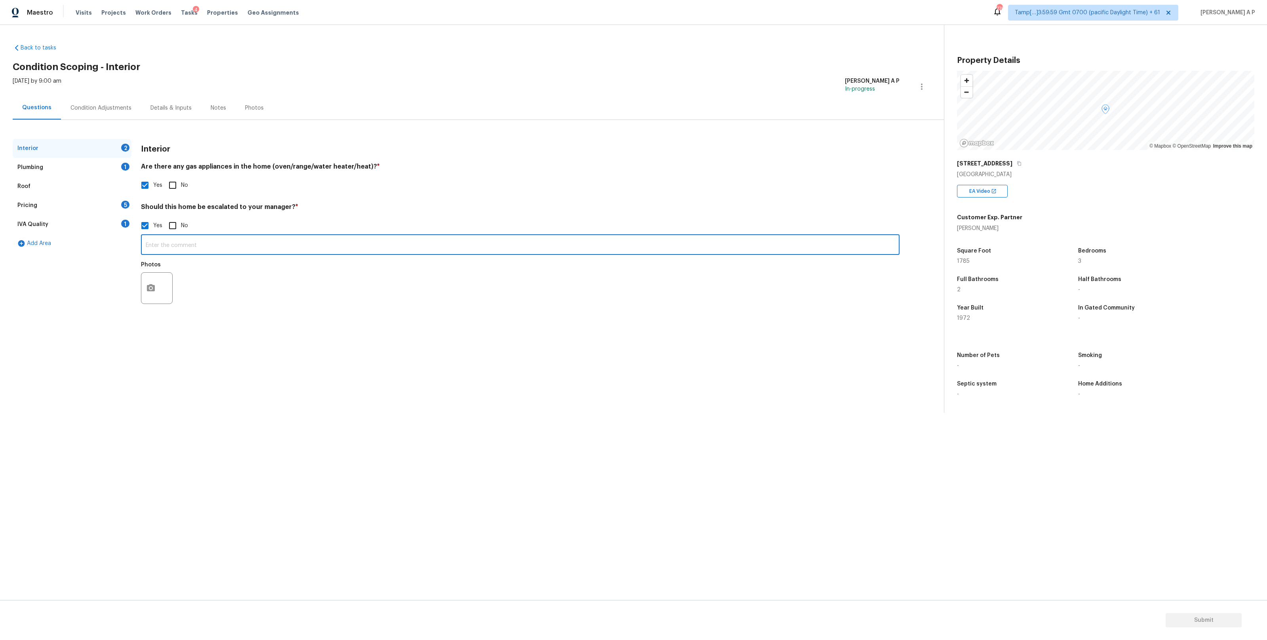
paste input "Foundation home as well as dated interior. Home needs heavy updates in order to…"
type input "Foundation home as well as dated interior. Home needs heavy updates in order to…"
click at [154, 287] on icon "button" at bounding box center [151, 288] width 8 height 7
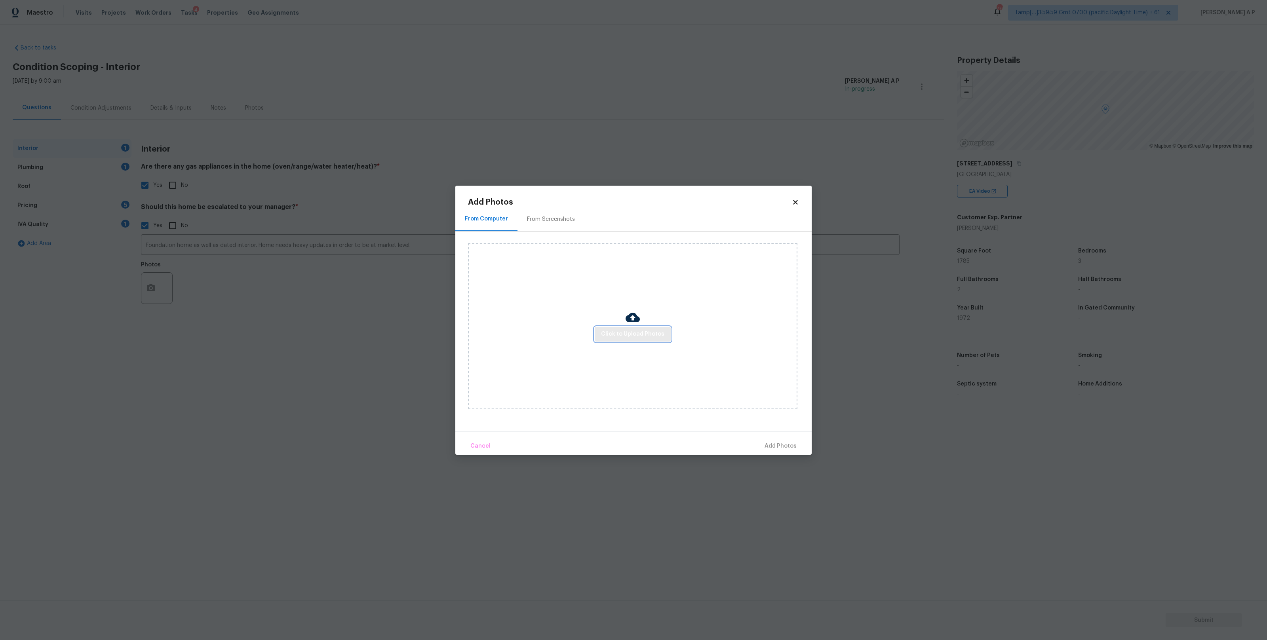
click at [620, 334] on span "Click to Upload Photos" at bounding box center [632, 334] width 63 height 10
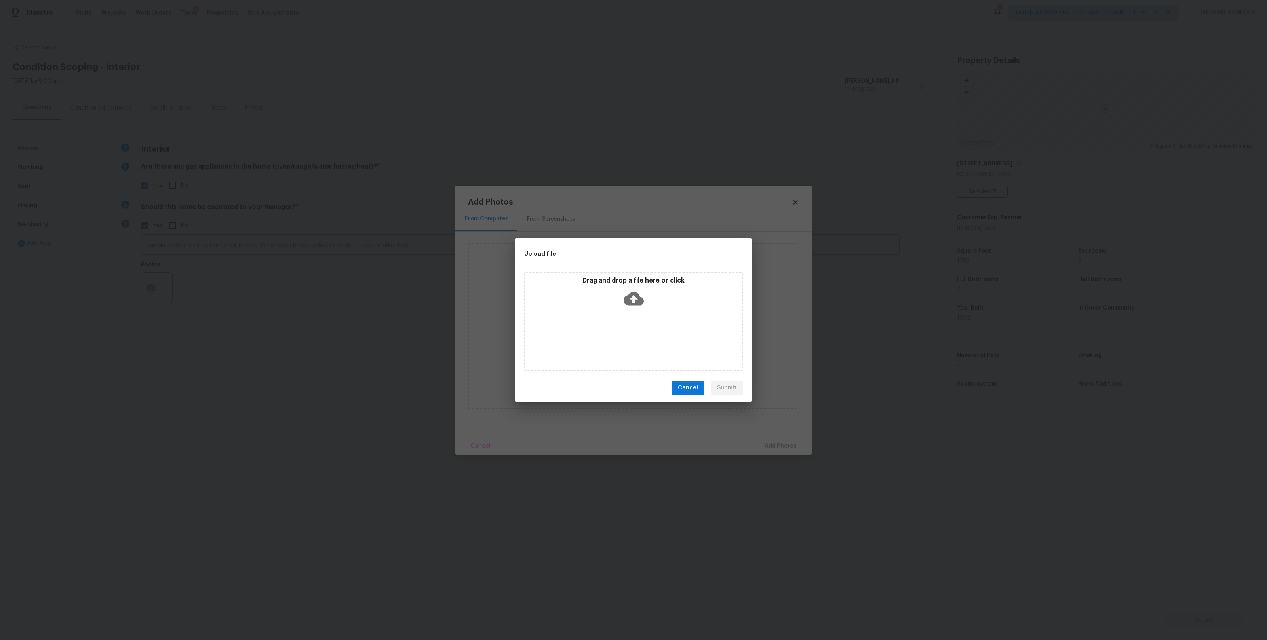
click at [638, 310] on div "Drag and drop a file here or click" at bounding box center [633, 294] width 216 height 34
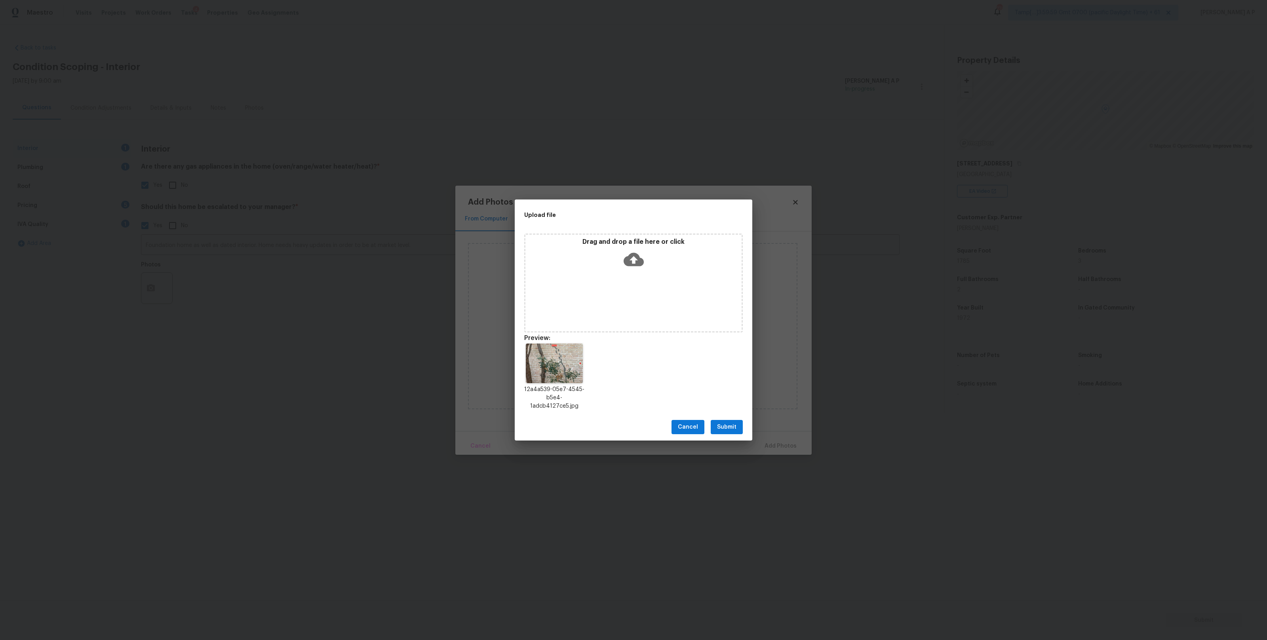
click at [636, 261] on icon at bounding box center [634, 259] width 20 height 13
click at [735, 428] on span "Submit" at bounding box center [726, 428] width 19 height 10
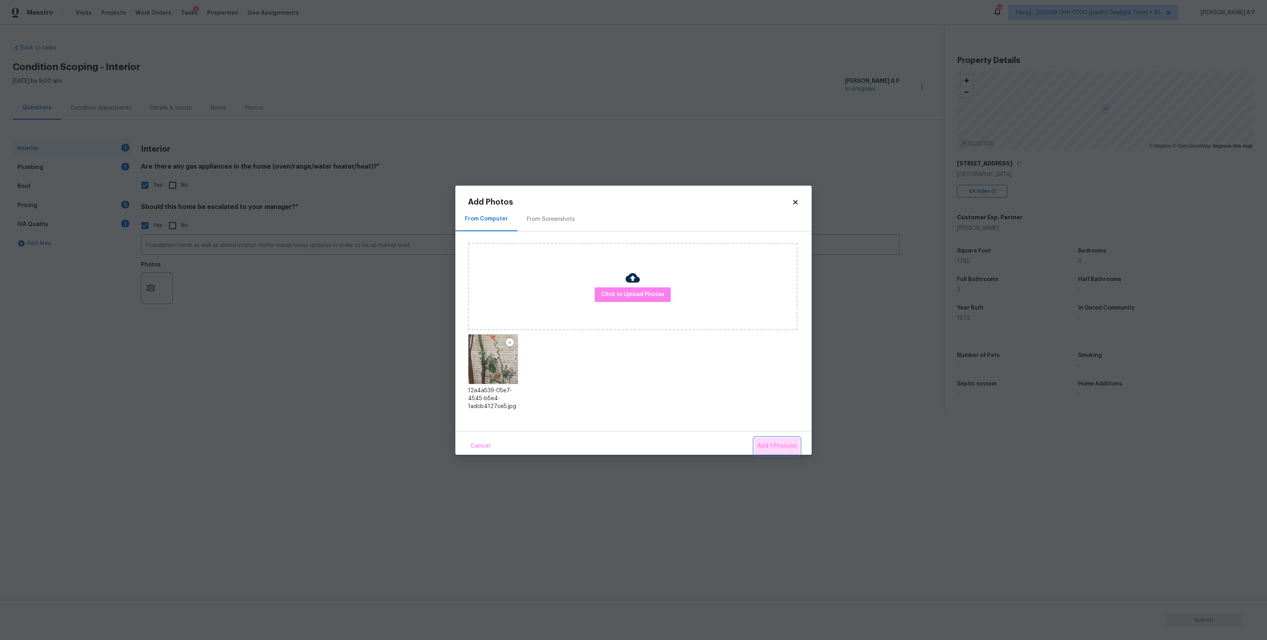
click at [784, 448] on span "Add 1 Photo(s)" at bounding box center [777, 447] width 39 height 10
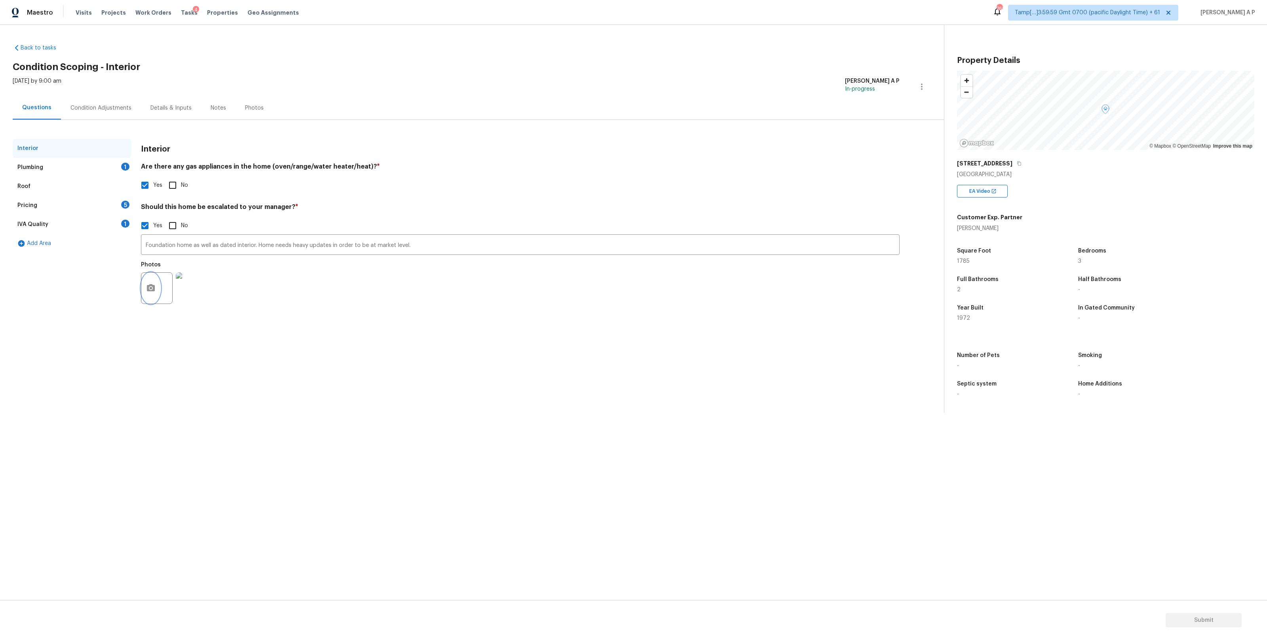
click at [154, 294] on button "button" at bounding box center [150, 288] width 19 height 31
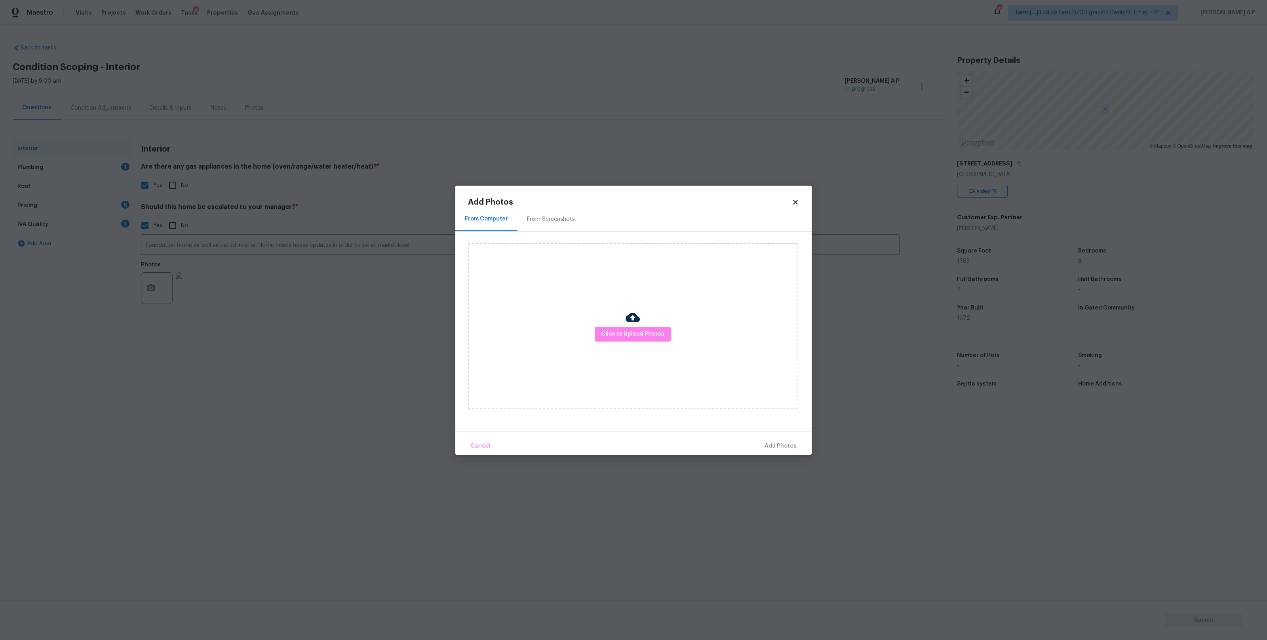
click at [674, 327] on div "Click to Upload Photos" at bounding box center [632, 326] width 329 height 166
click at [661, 333] on span "Click to Upload Photos" at bounding box center [632, 334] width 63 height 10
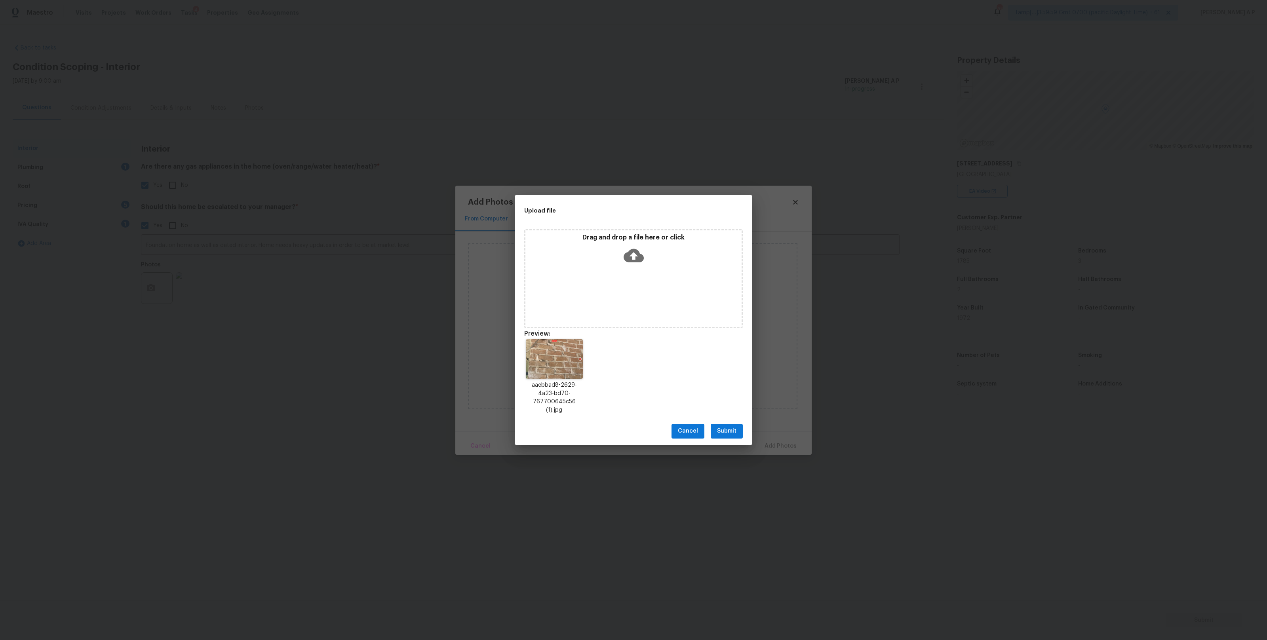
click at [728, 434] on button "Submit" at bounding box center [727, 431] width 32 height 15
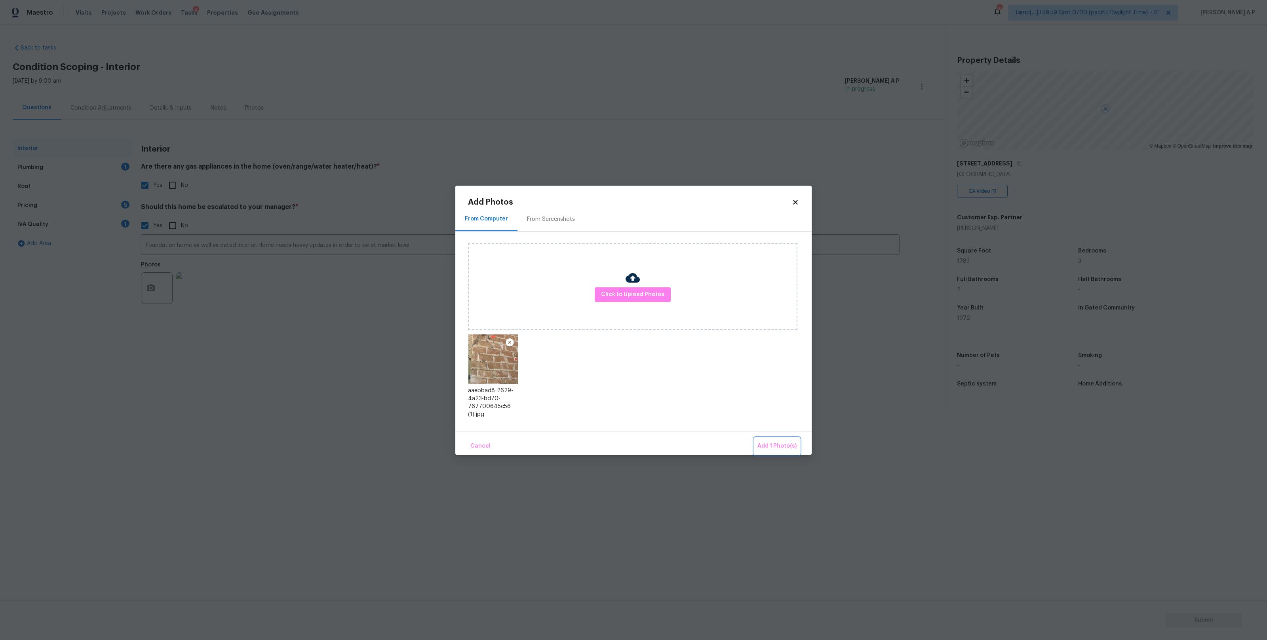
click at [777, 450] on span "Add 1 Photo(s)" at bounding box center [777, 447] width 39 height 10
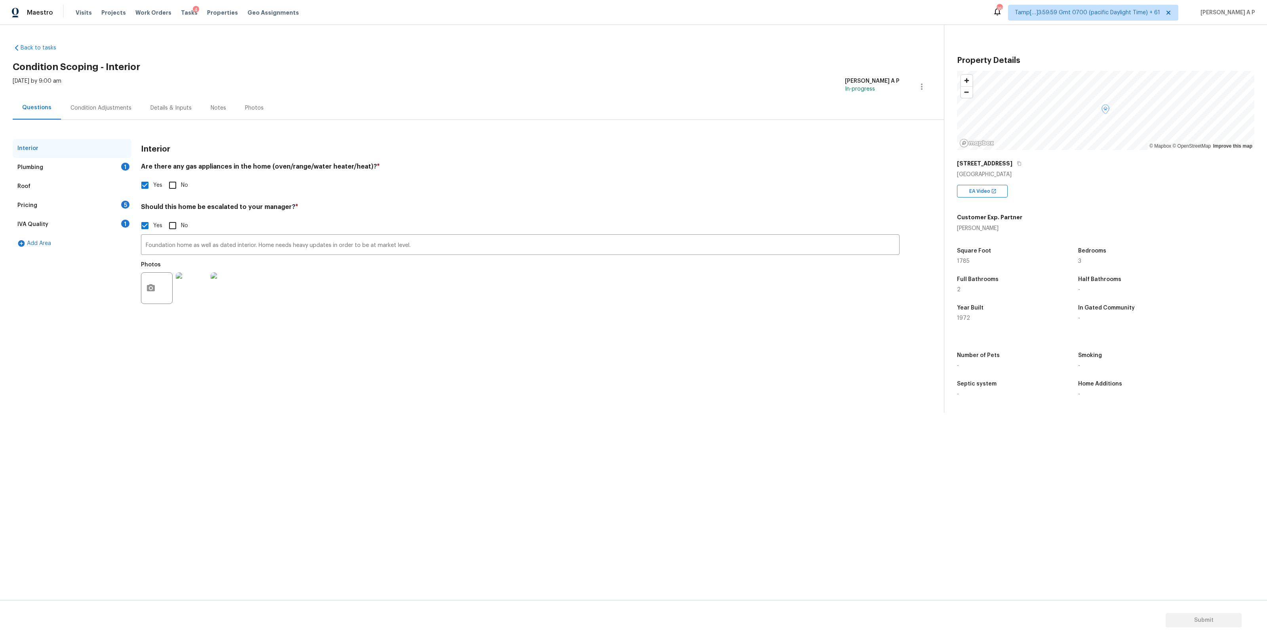
click at [84, 168] on div "Plumbing 1" at bounding box center [72, 167] width 119 height 19
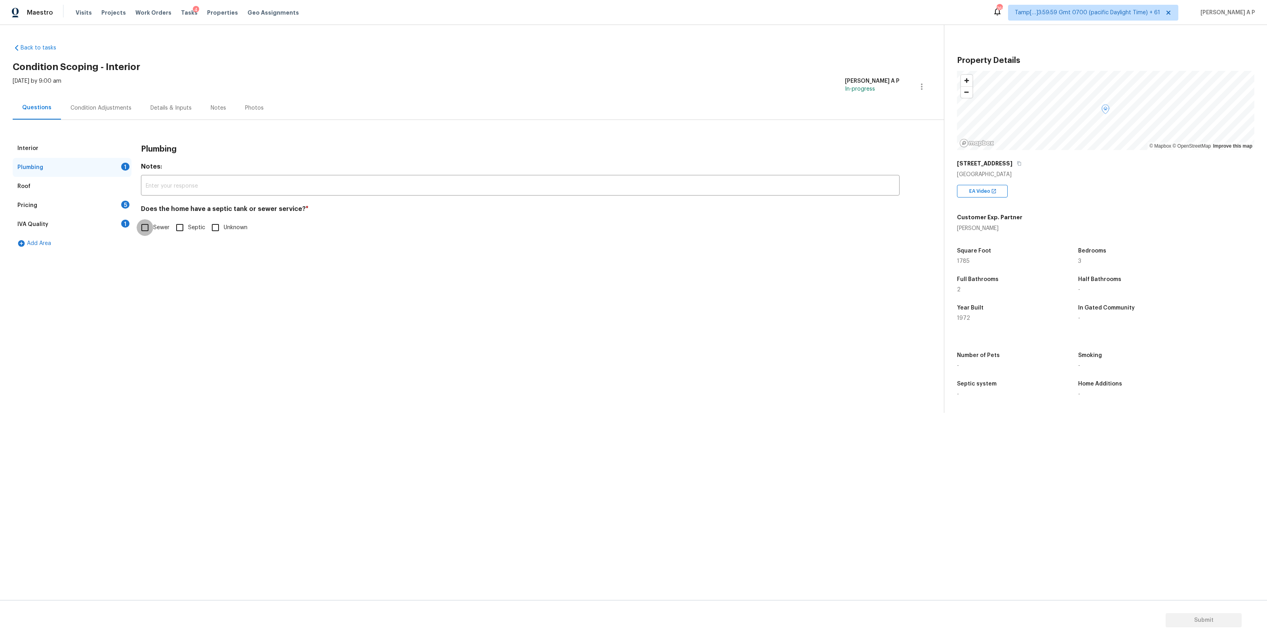
click at [152, 229] on input "Sewer" at bounding box center [145, 227] width 17 height 17
checkbox input "true"
click at [81, 205] on div "Pricing 5" at bounding box center [72, 205] width 119 height 19
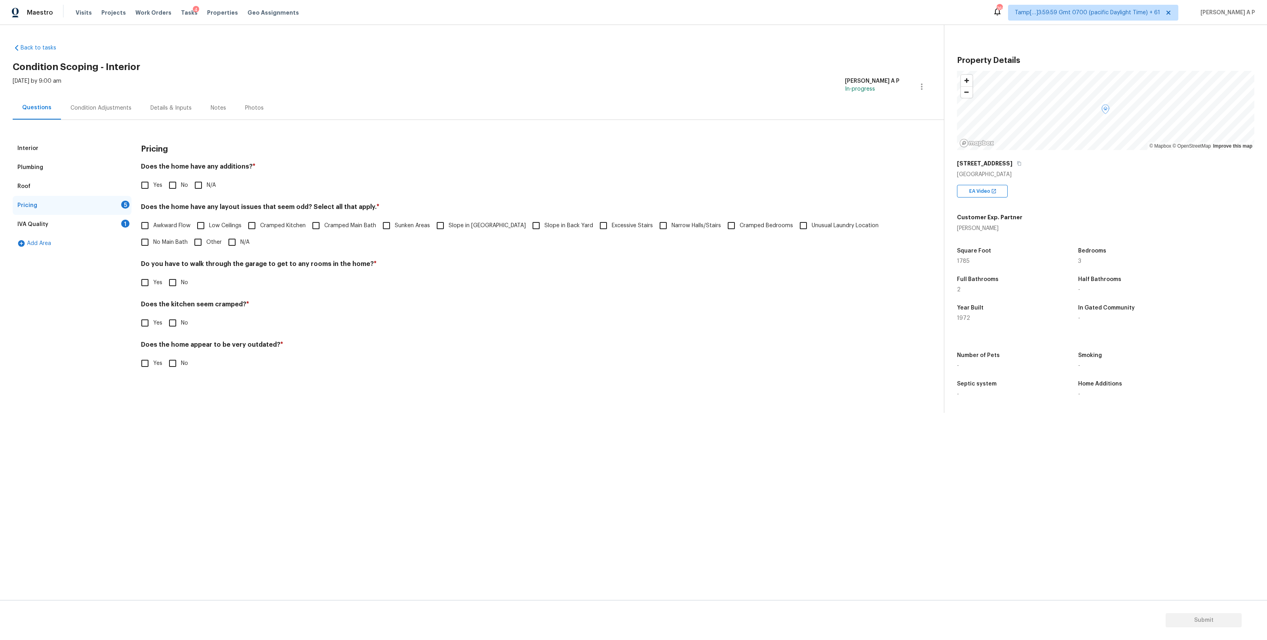
click at [53, 162] on div "Plumbing" at bounding box center [72, 167] width 119 height 19
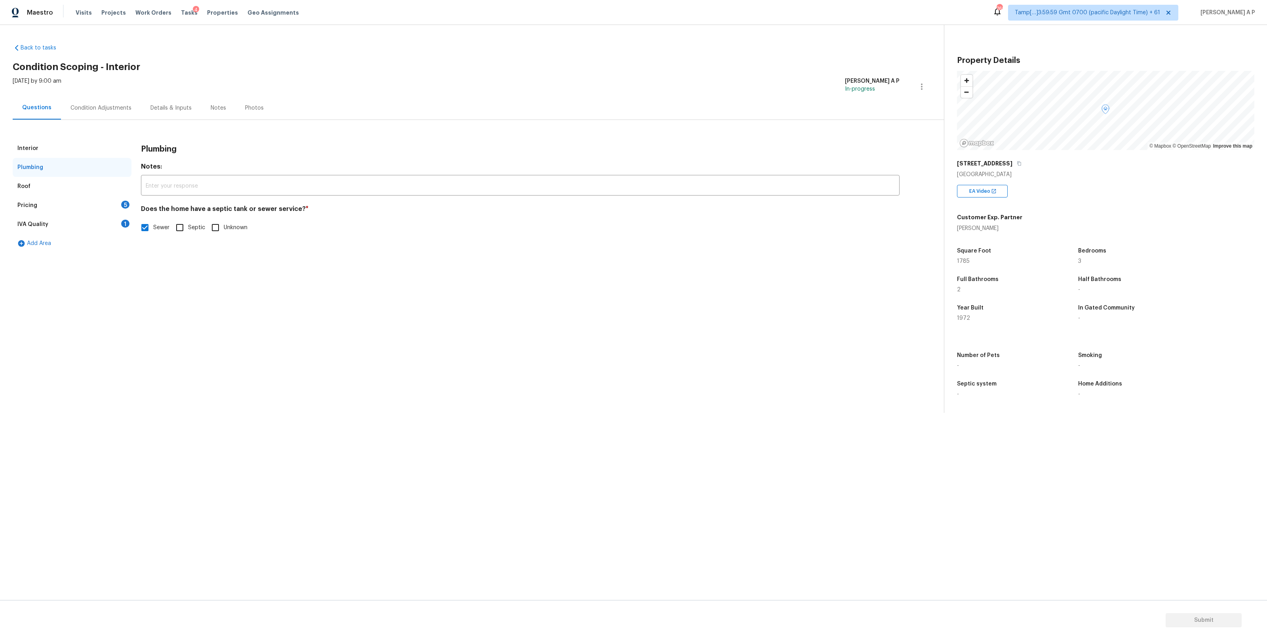
click at [54, 151] on div "Interior" at bounding box center [72, 148] width 119 height 19
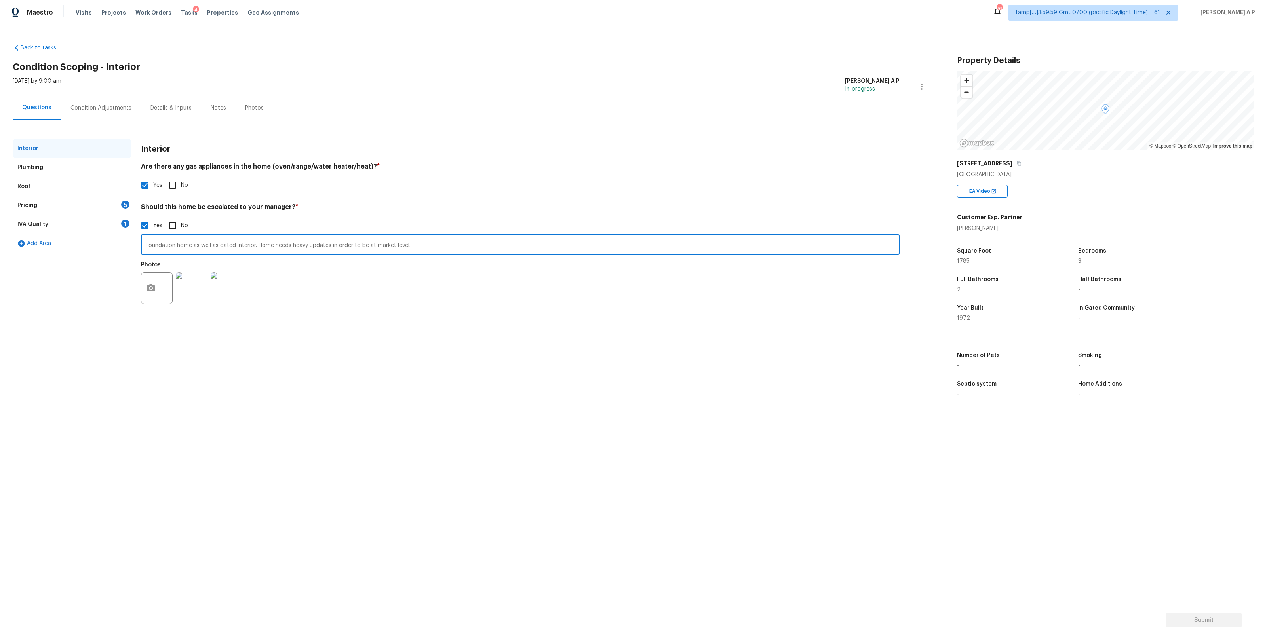
click at [455, 245] on input "Foundation home as well as dated interior. Home needs heavy updates in order to…" at bounding box center [520, 245] width 759 height 19
paste input "Settlement cracks, walk, ability issues, exterior cracks on brick work"
type input "Foundation home as well as dated interior. Home needs heavy updates in order to…"
click at [146, 282] on button "button" at bounding box center [150, 289] width 19 height 31
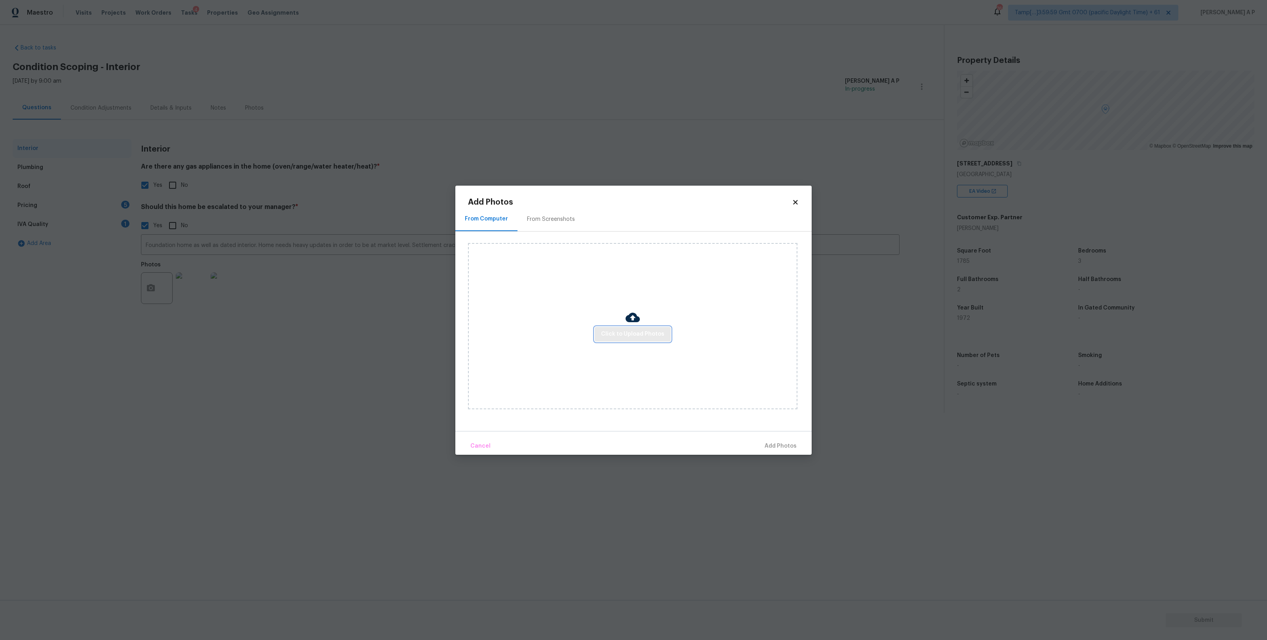
click at [615, 333] on span "Click to Upload Photos" at bounding box center [632, 334] width 63 height 10
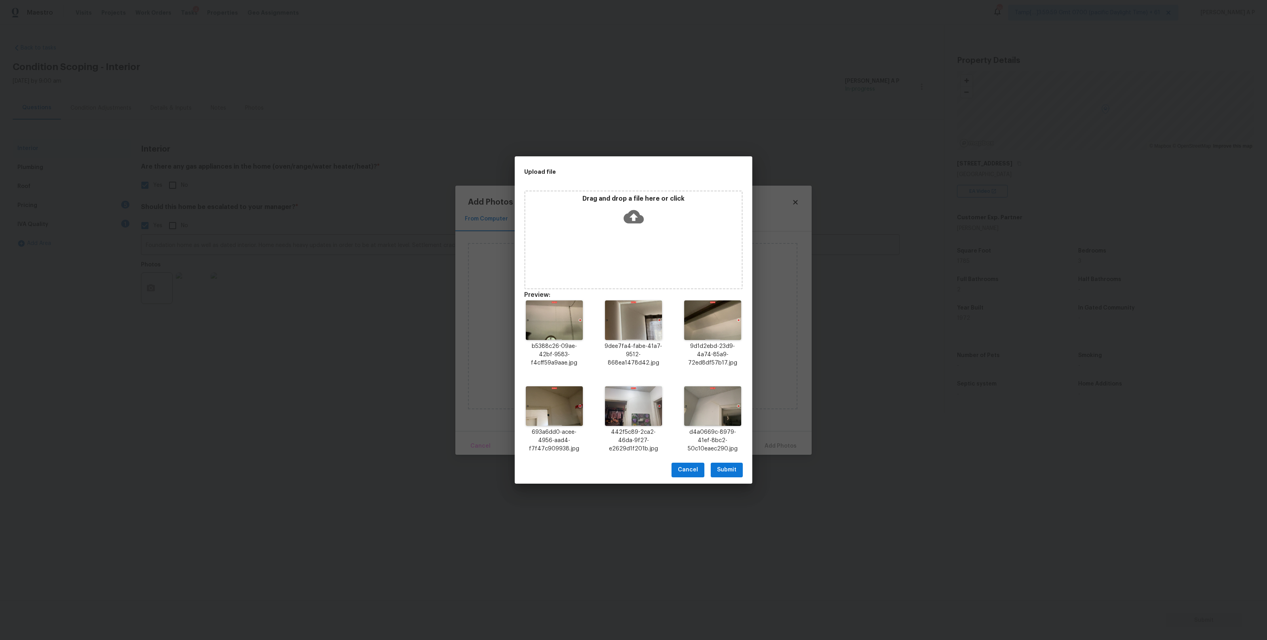
click at [731, 476] on button "Submit" at bounding box center [727, 470] width 32 height 15
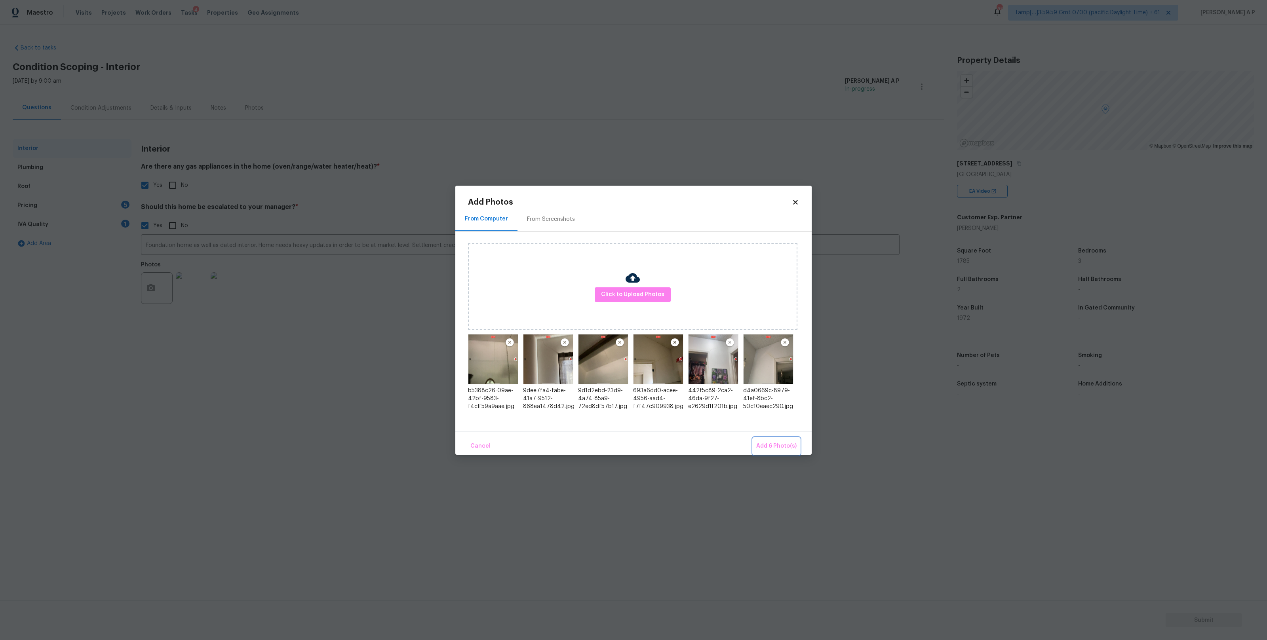
click at [779, 442] on span "Add 6 Photo(s)" at bounding box center [776, 447] width 40 height 10
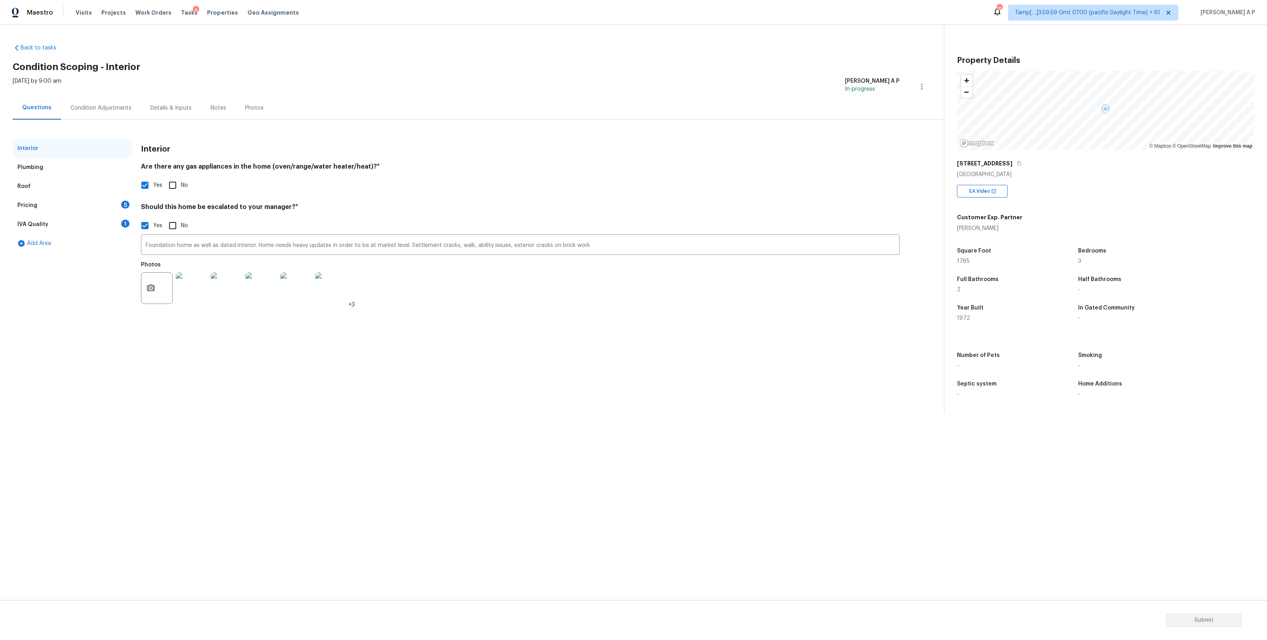
click at [92, 200] on div "Pricing 5" at bounding box center [72, 205] width 119 height 19
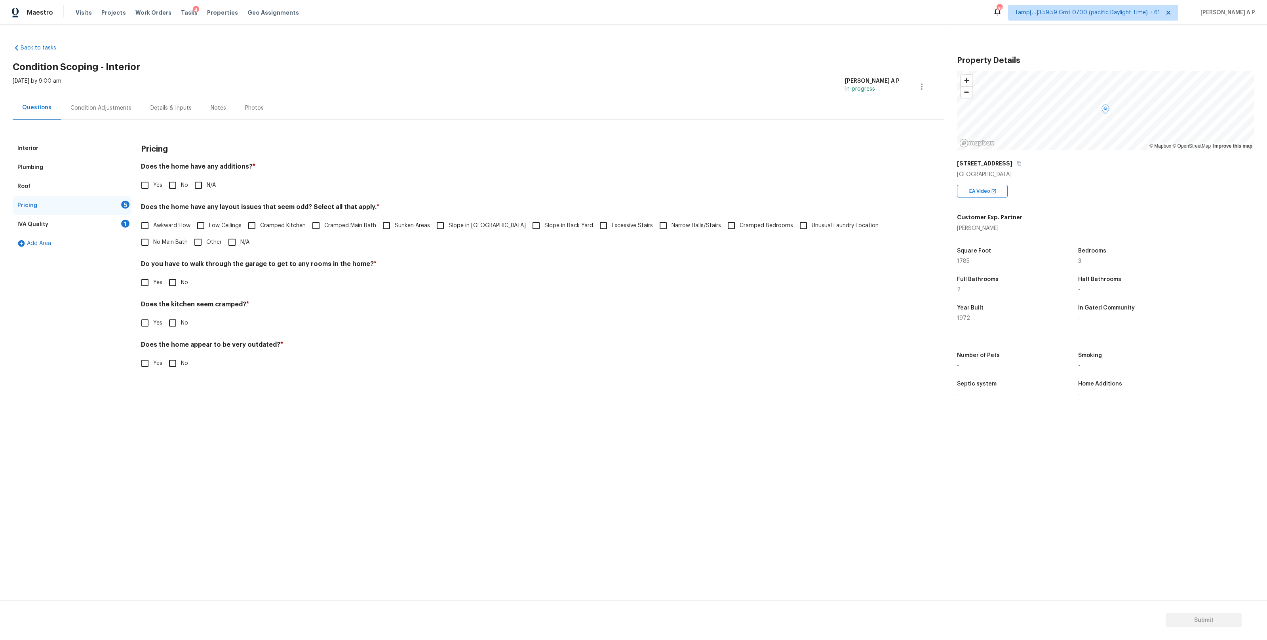
click at [200, 243] on input "Other" at bounding box center [198, 242] width 17 height 17
checkbox input "true"
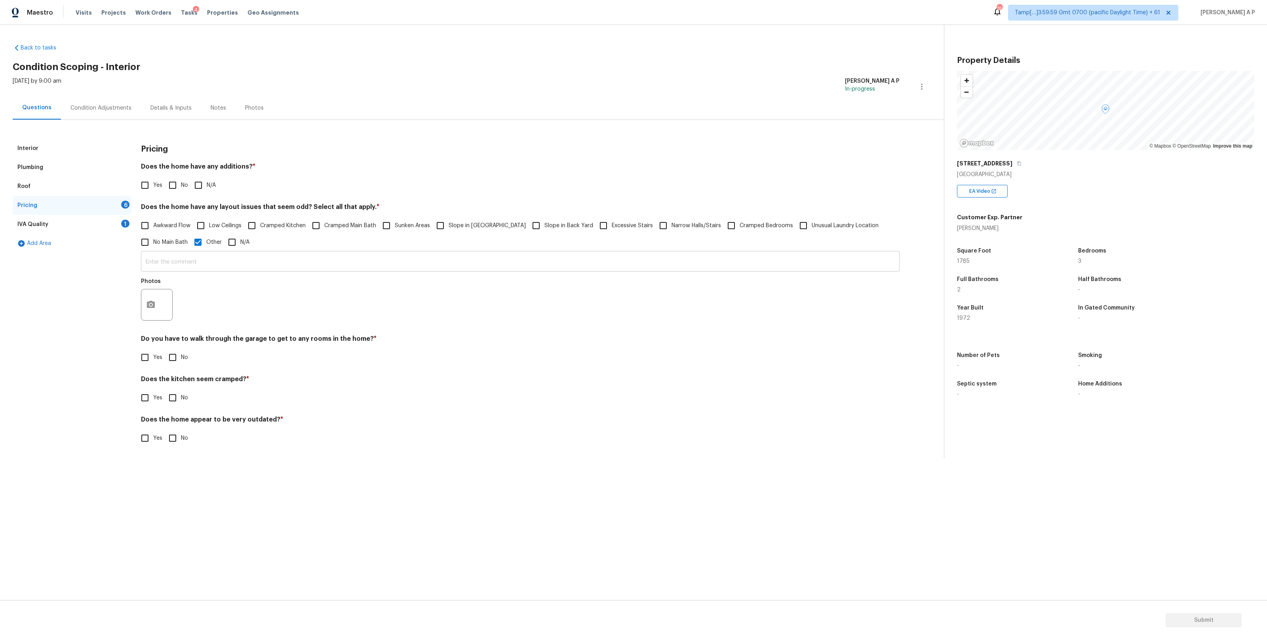
click at [194, 262] on input "text" at bounding box center [520, 262] width 759 height 19
paste input "Overall, good neighborhood but bad home. Would recommend best case is for OD se…"
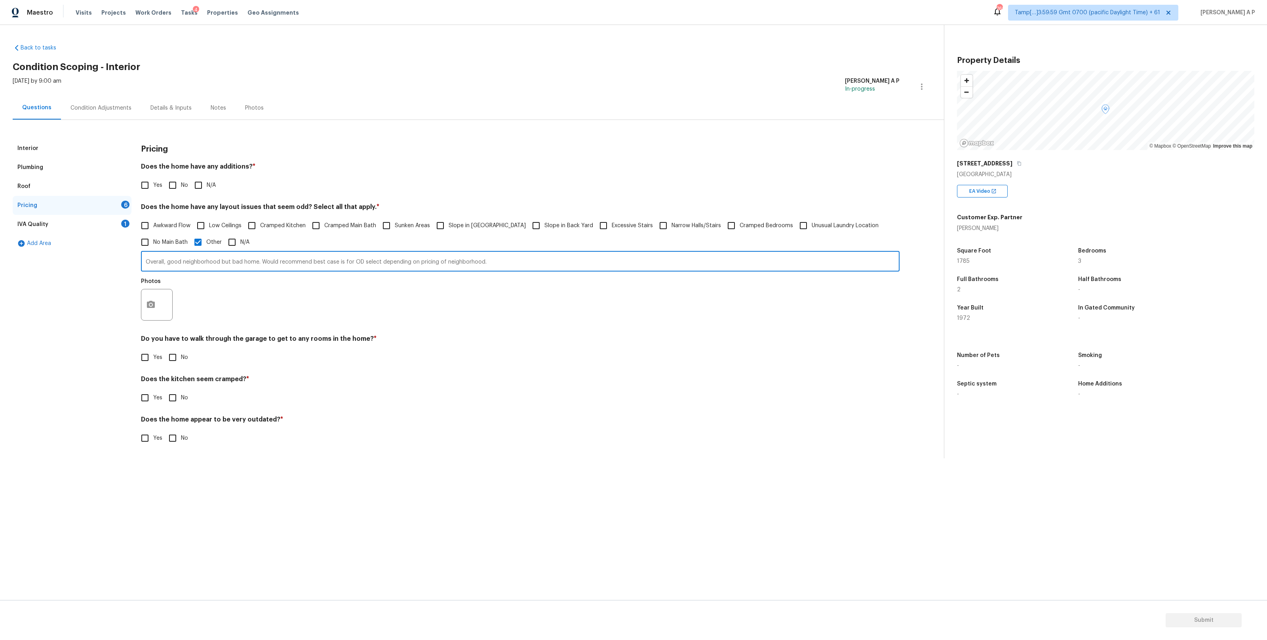
type input "Overall, good neighborhood but bad home. Would recommend best case is for OD se…"
click at [158, 304] on button "button" at bounding box center [150, 304] width 19 height 31
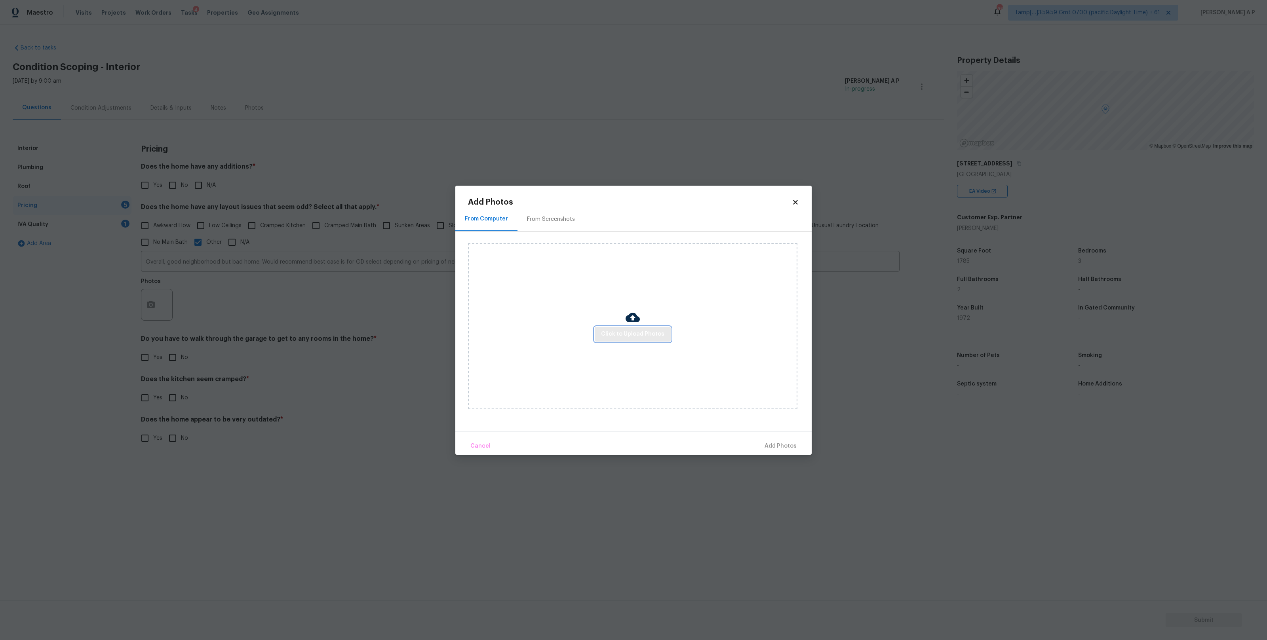
click at [637, 334] on span "Click to Upload Photos" at bounding box center [632, 334] width 63 height 10
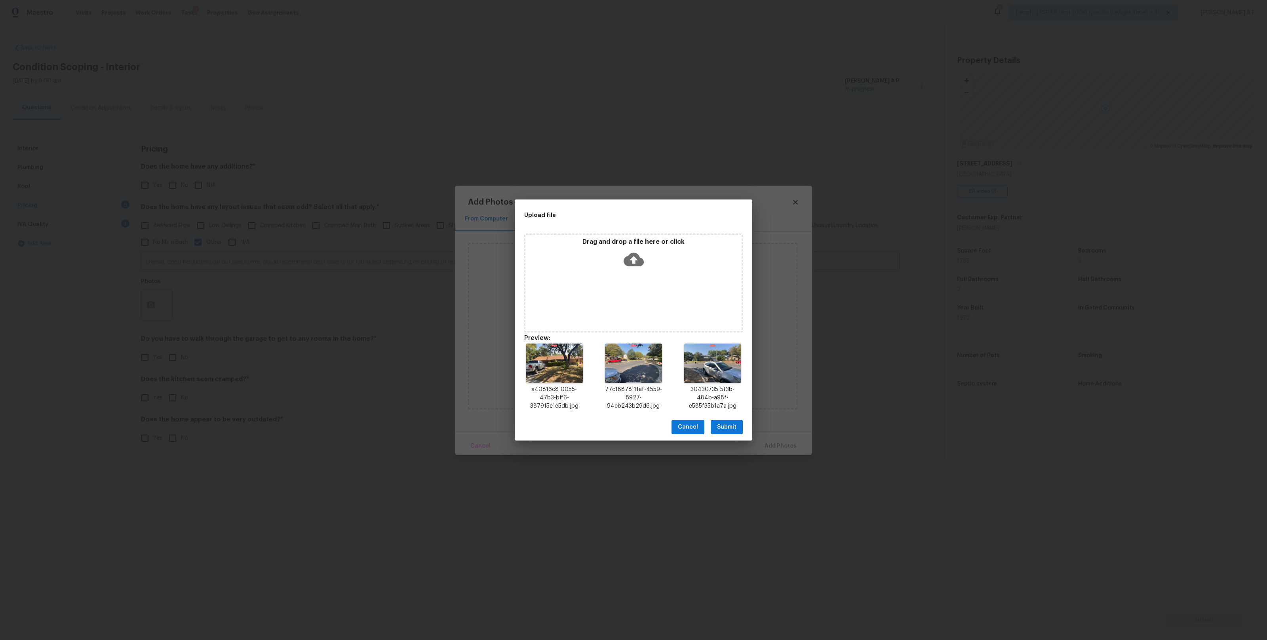
click at [732, 425] on span "Submit" at bounding box center [726, 428] width 19 height 10
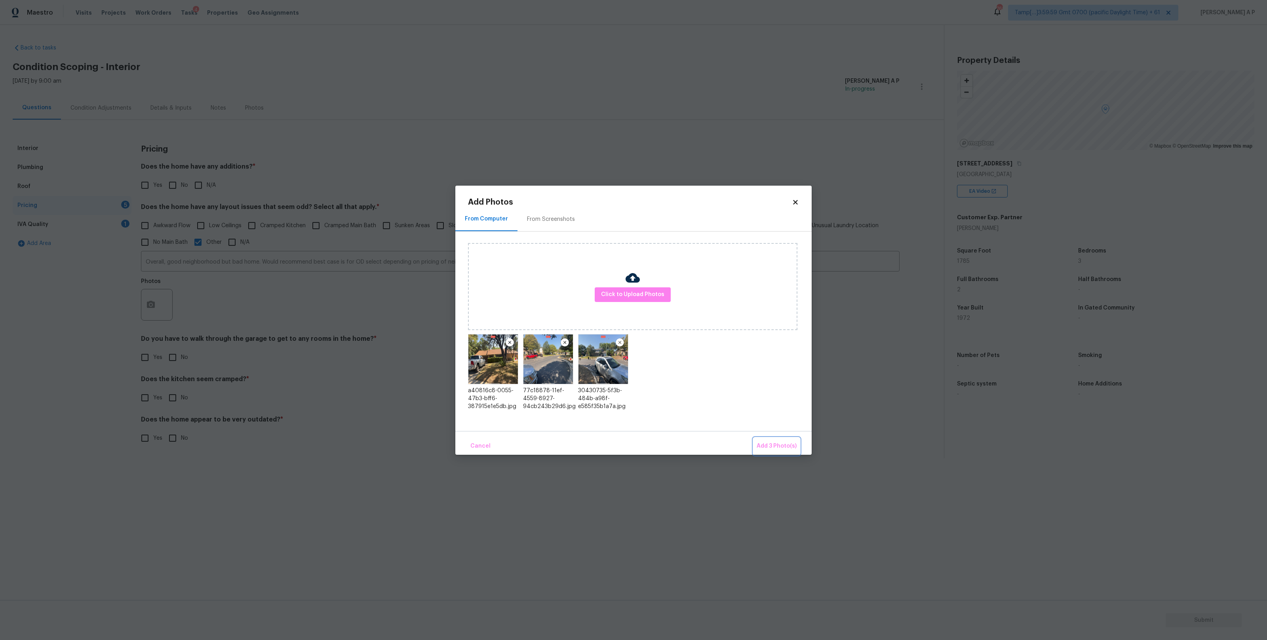
click at [784, 447] on span "Add 3 Photo(s)" at bounding box center [777, 447] width 40 height 10
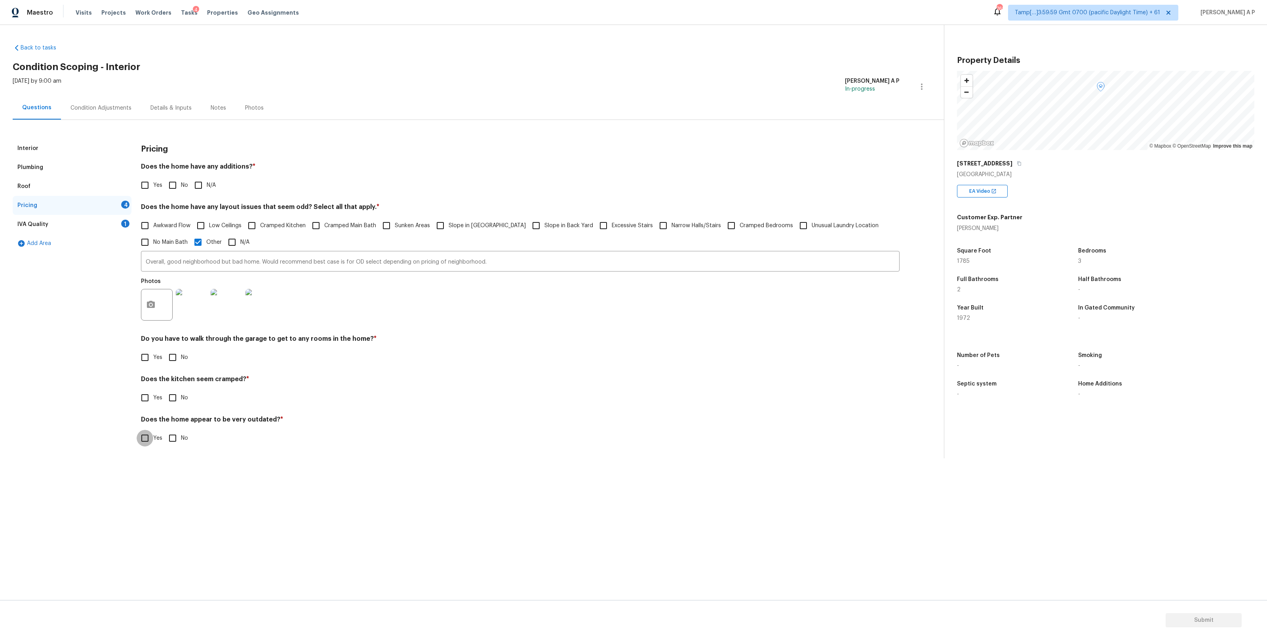
click at [148, 440] on input "Yes" at bounding box center [145, 438] width 17 height 17
checkbox input "true"
click at [175, 357] on input "No" at bounding box center [172, 357] width 17 height 17
checkbox input "true"
click at [177, 226] on span "Awkward Flow" at bounding box center [171, 226] width 37 height 8
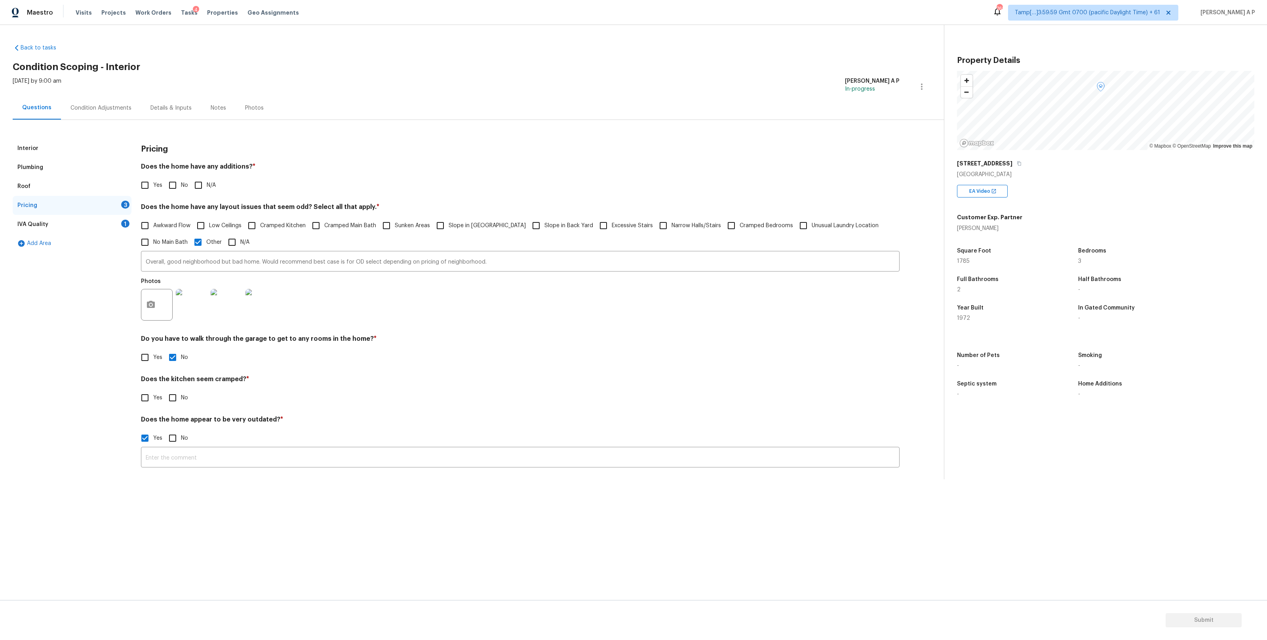
click at [153, 226] on input "Awkward Flow" at bounding box center [145, 225] width 17 height 17
checkbox input "true"
click at [480, 225] on span "Slope in Front Yard" at bounding box center [487, 226] width 77 height 8
click at [449, 225] on input "Slope in Front Yard" at bounding box center [440, 225] width 17 height 17
checkbox input "true"
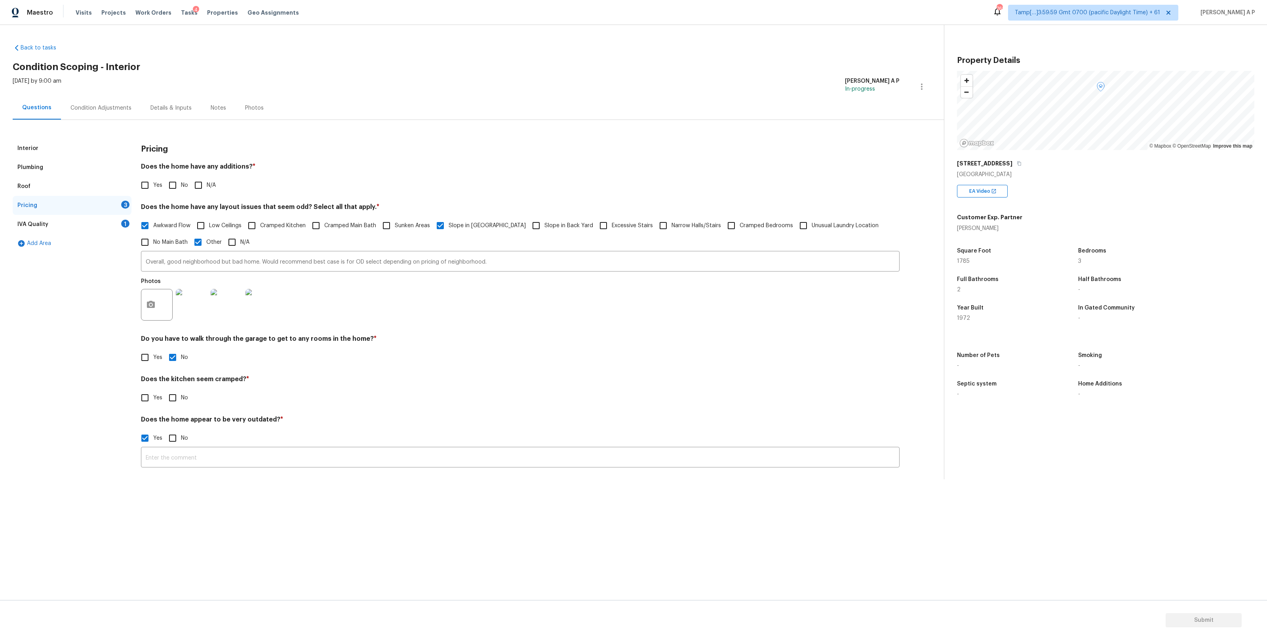
click at [546, 224] on span "Slope in Back Yard" at bounding box center [568, 226] width 49 height 8
click at [544, 224] on input "Slope in Back Yard" at bounding box center [536, 225] width 17 height 17
checkbox input "true"
click at [398, 228] on span "Sunken Areas" at bounding box center [412, 226] width 35 height 8
click at [395, 228] on input "Sunken Areas" at bounding box center [386, 225] width 17 height 17
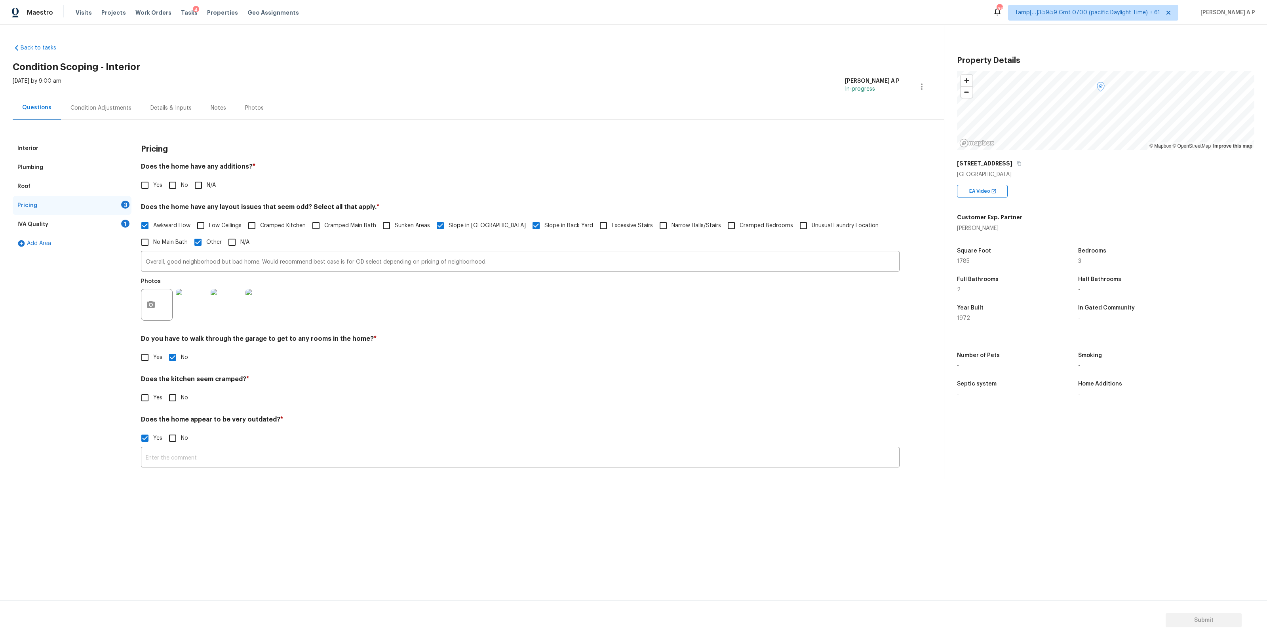
checkbox input "true"
click at [124, 108] on div "Condition Adjustments" at bounding box center [100, 108] width 61 height 8
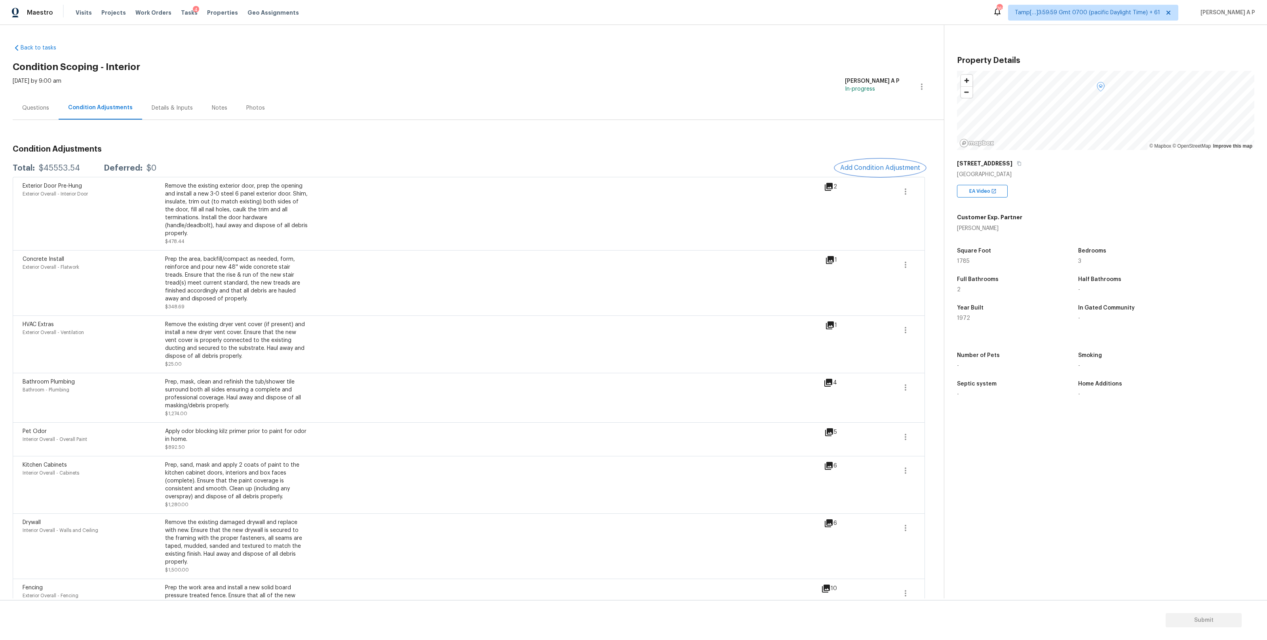
click at [886, 168] on span "Add Condition Adjustment" at bounding box center [880, 167] width 80 height 7
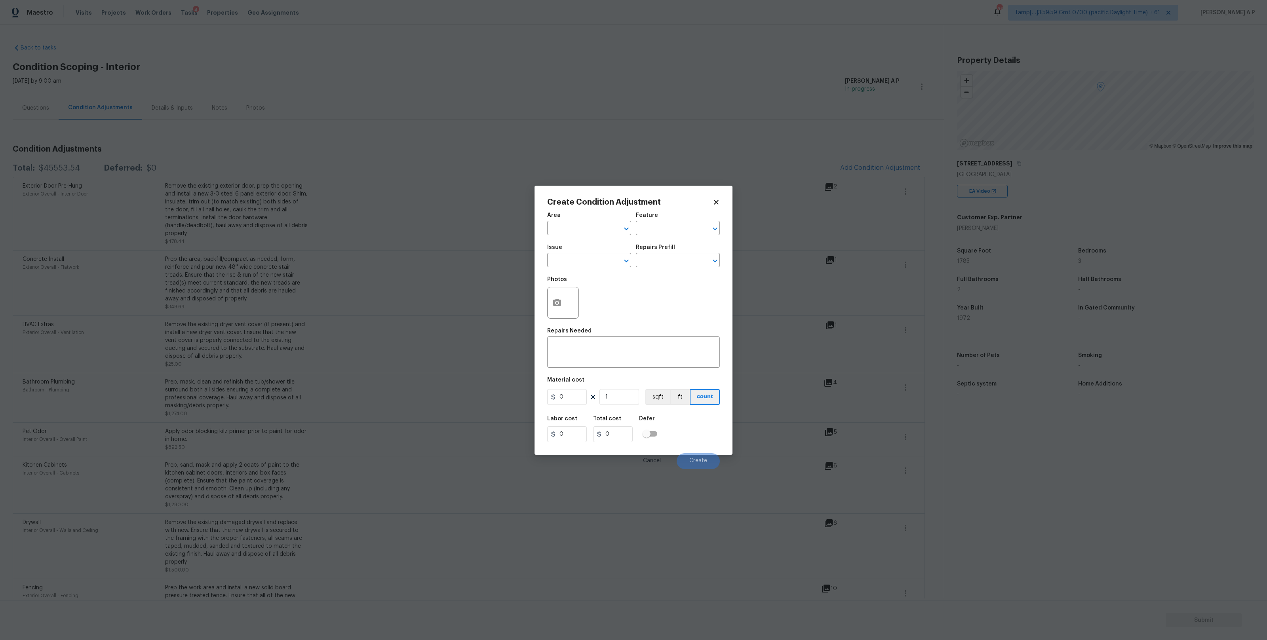
click at [590, 213] on div "Area" at bounding box center [589, 218] width 84 height 10
click at [583, 228] on input "text" at bounding box center [578, 229] width 62 height 12
click at [582, 263] on li "Interior Overall" at bounding box center [589, 259] width 84 height 13
type input "Interior Overall"
click at [582, 263] on input "text" at bounding box center [578, 261] width 62 height 12
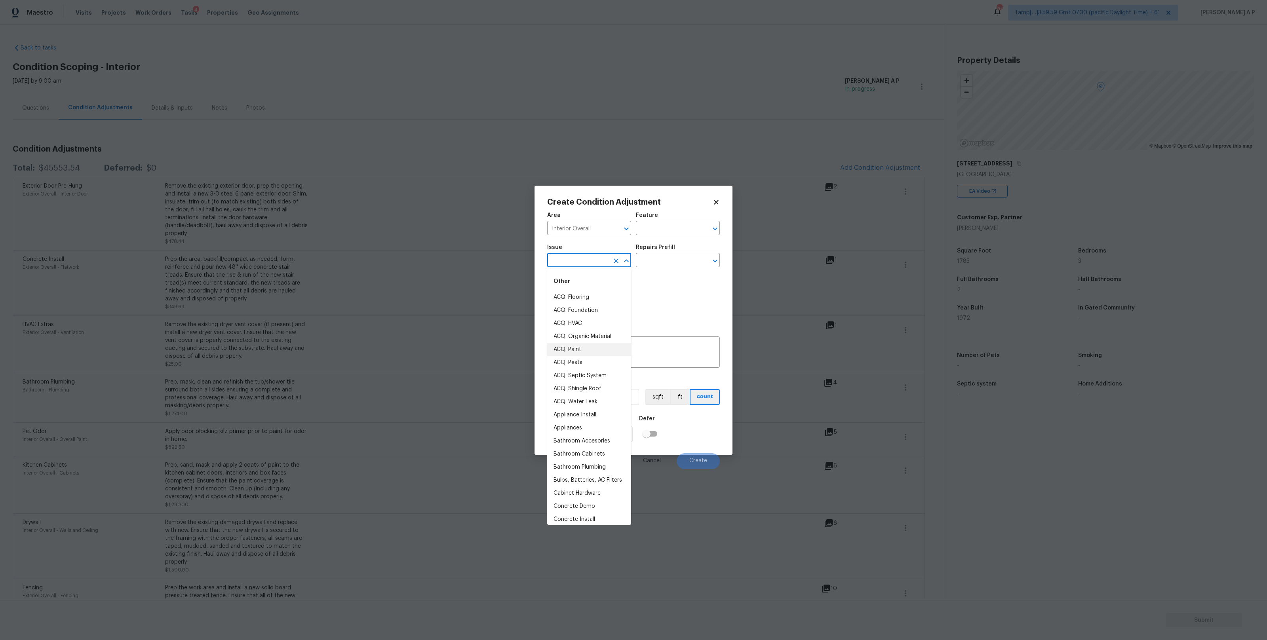
click at [570, 347] on li "ACQ: Paint" at bounding box center [589, 349] width 84 height 13
type input "ACQ: Paint"
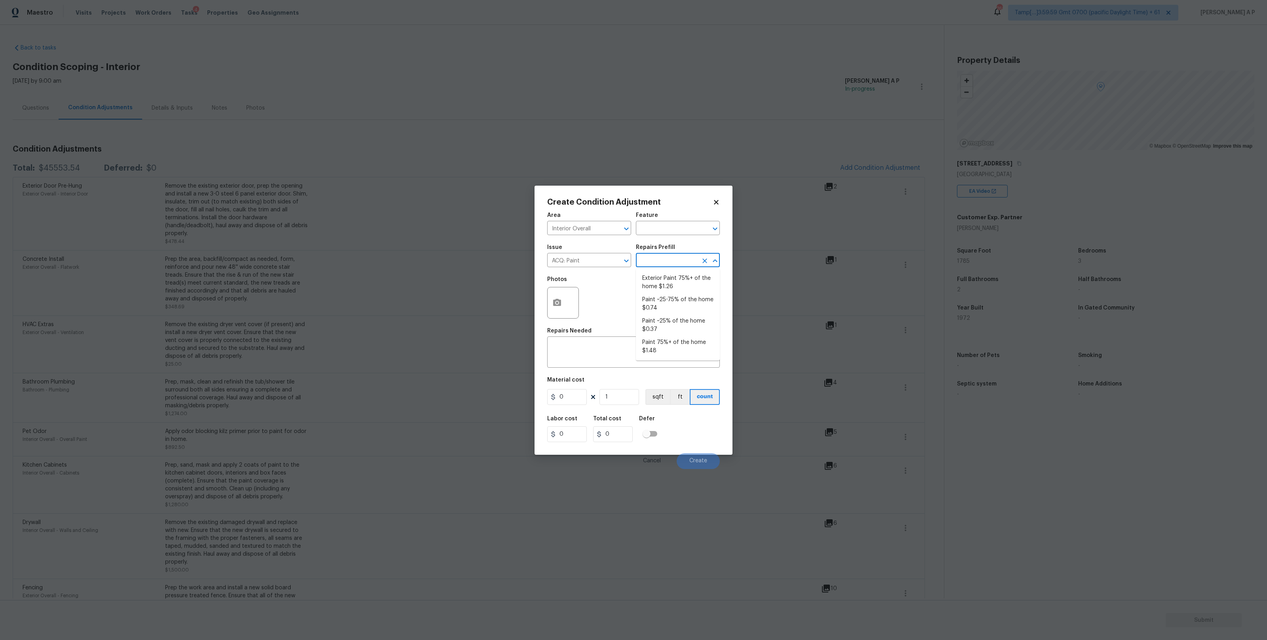
click at [665, 265] on input "text" at bounding box center [667, 261] width 62 height 12
click at [668, 348] on li "Paint 75%+ of the home $1.48" at bounding box center [678, 346] width 84 height 21
type input "Acquisition"
type textarea "Acquisition Scope: 75%+ of the home will likely require interior paint"
type input "1.48"
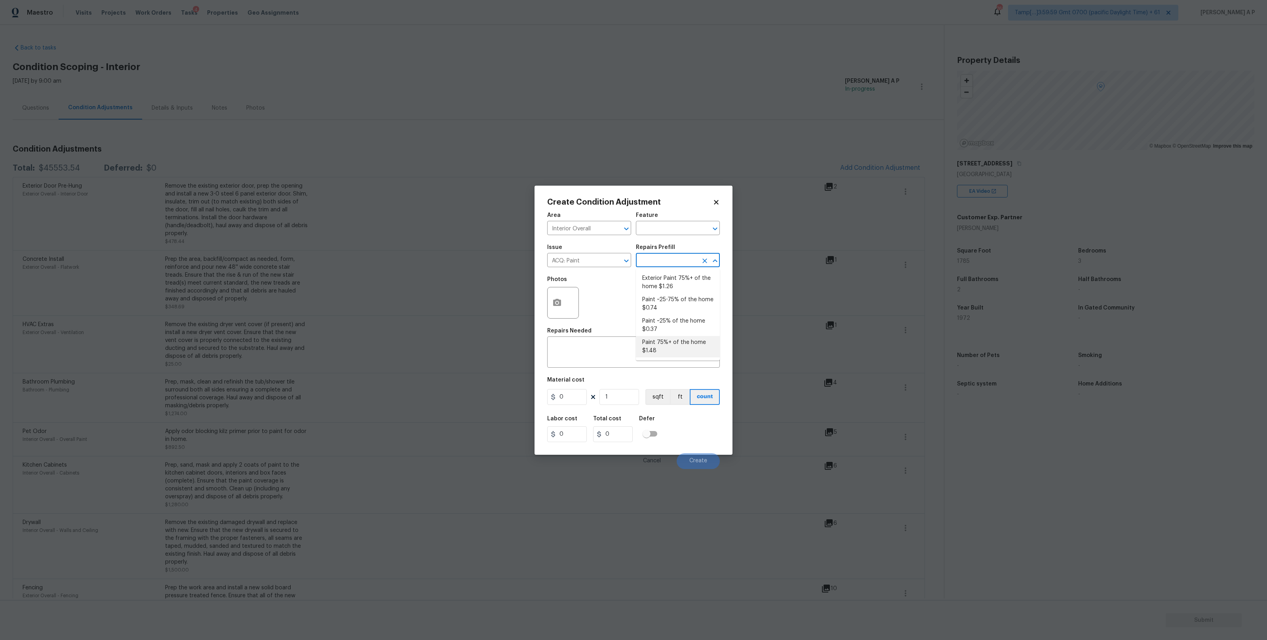
type input "1.48"
click at [627, 396] on input "1" at bounding box center [620, 397] width 40 height 16
type input "17"
type input "25.16"
type input "178"
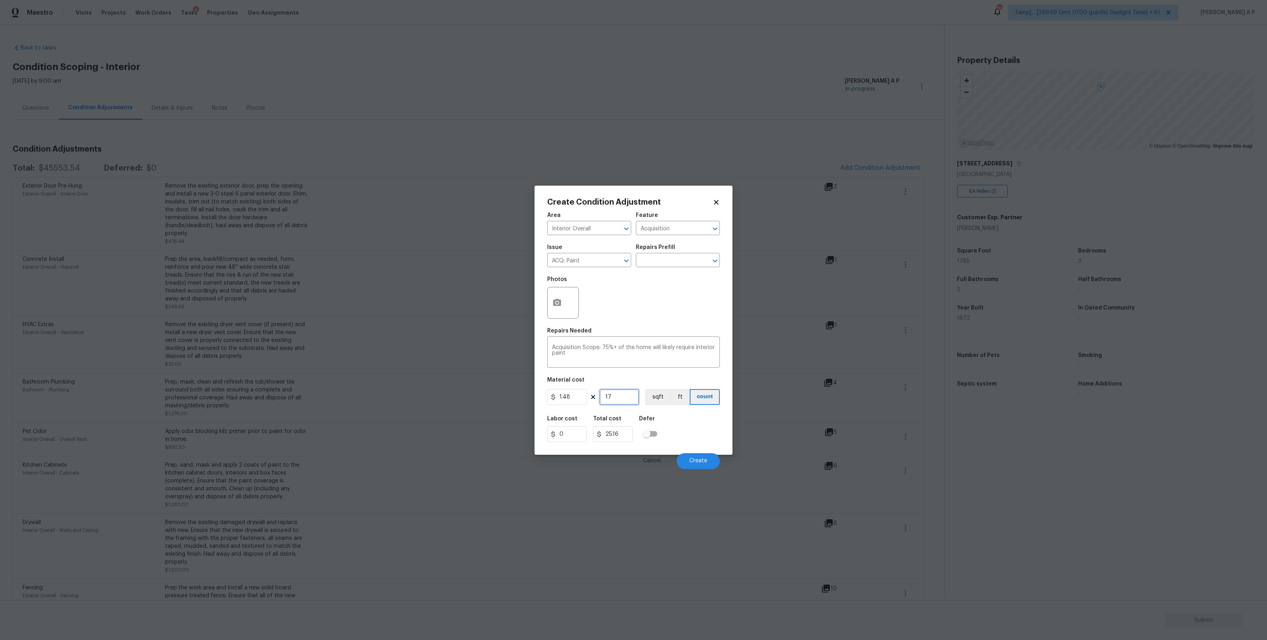
type input "263.44"
type input "1785"
type input "2641.8"
type input "1785"
click at [561, 304] on icon "button" at bounding box center [557, 302] width 8 height 7
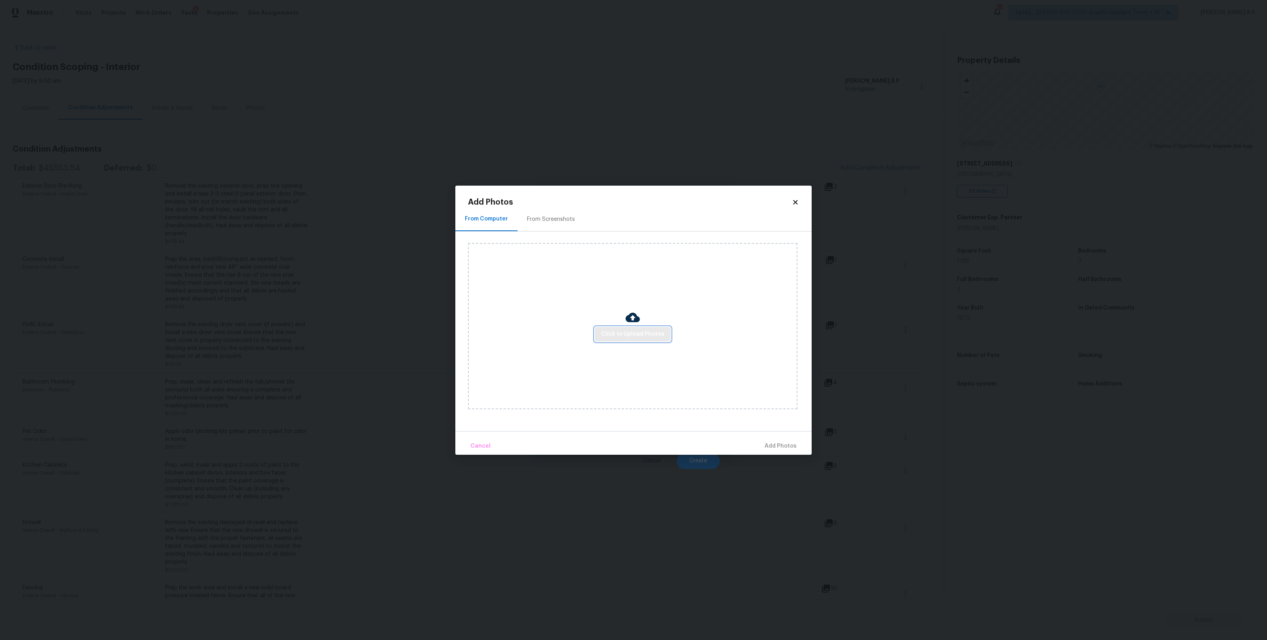
click at [647, 333] on span "Click to Upload Photos" at bounding box center [632, 334] width 63 height 10
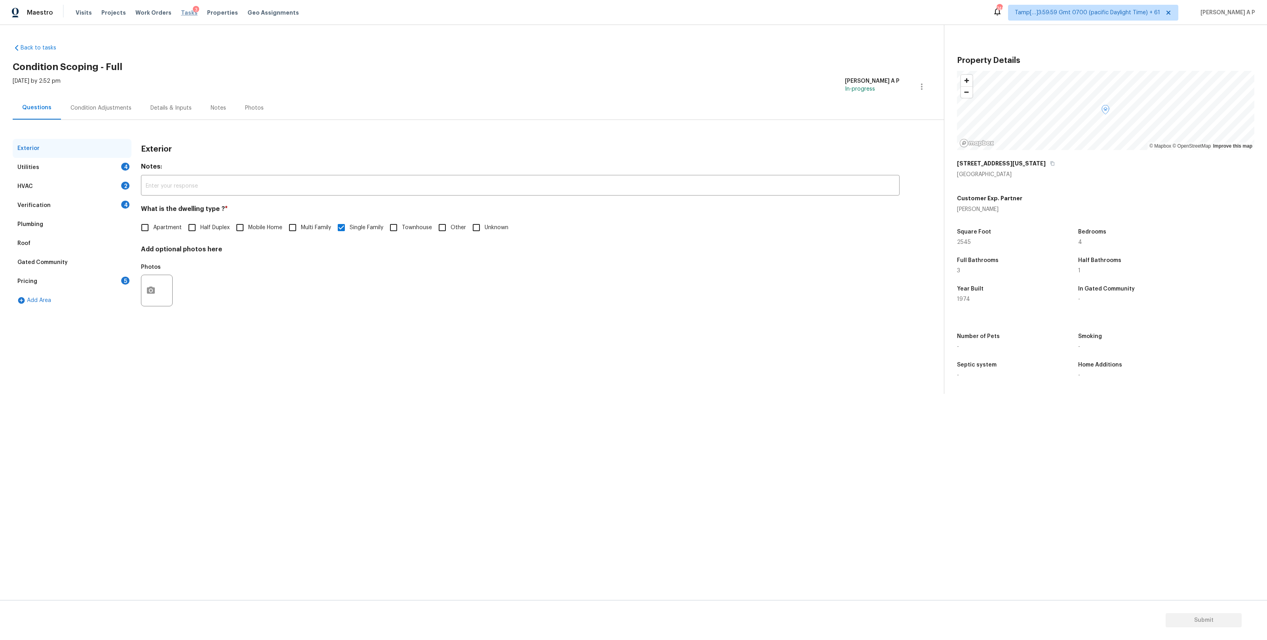
click at [181, 15] on span "Tasks" at bounding box center [189, 13] width 17 height 6
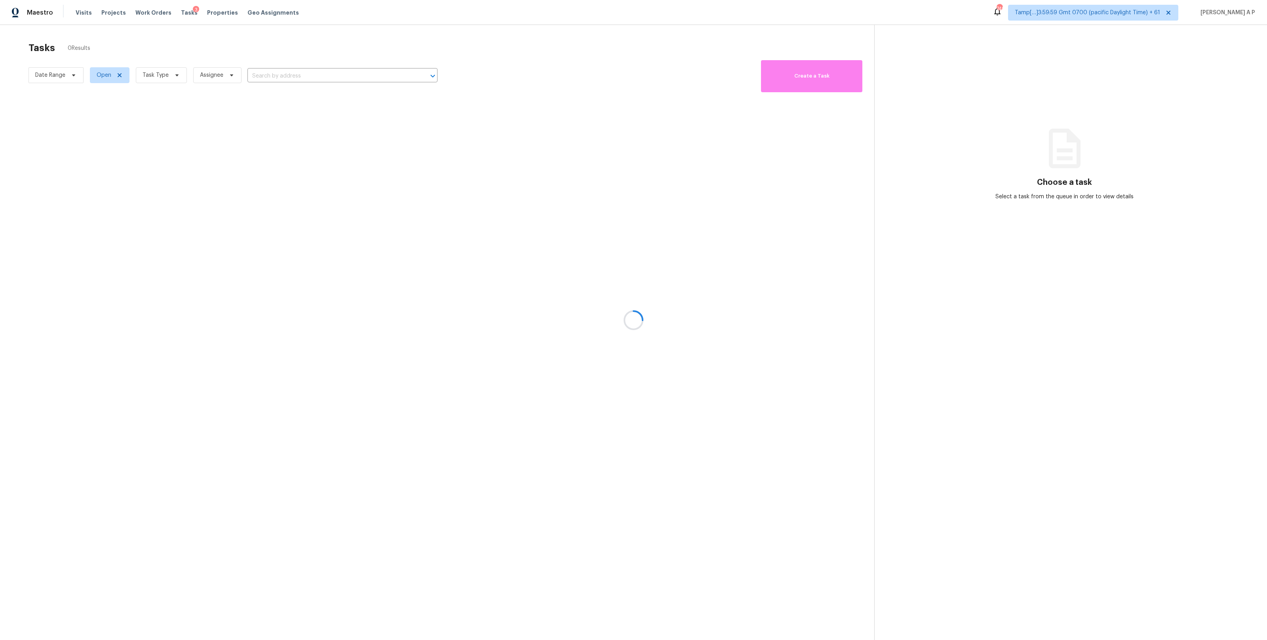
click at [63, 78] on div at bounding box center [633, 320] width 1267 height 640
click at [70, 78] on span "Date Range" at bounding box center [56, 75] width 55 height 16
click at [75, 104] on input "text" at bounding box center [72, 102] width 78 height 16
select select "9"
select select "2025"
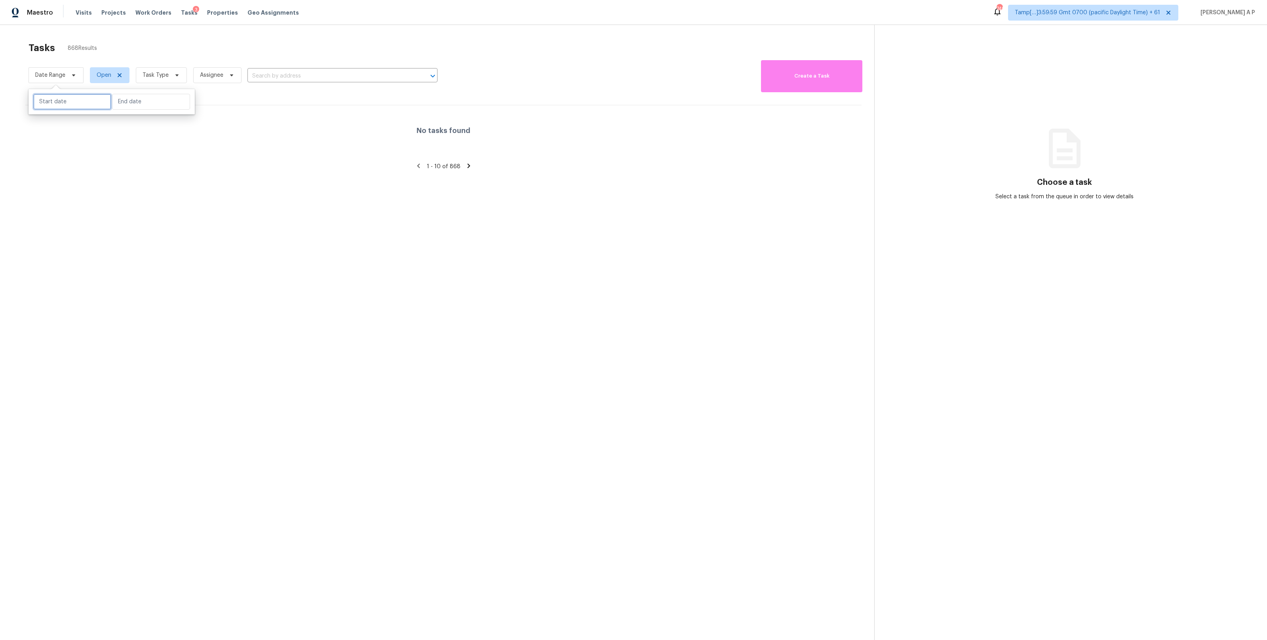
select select "10"
select select "2025"
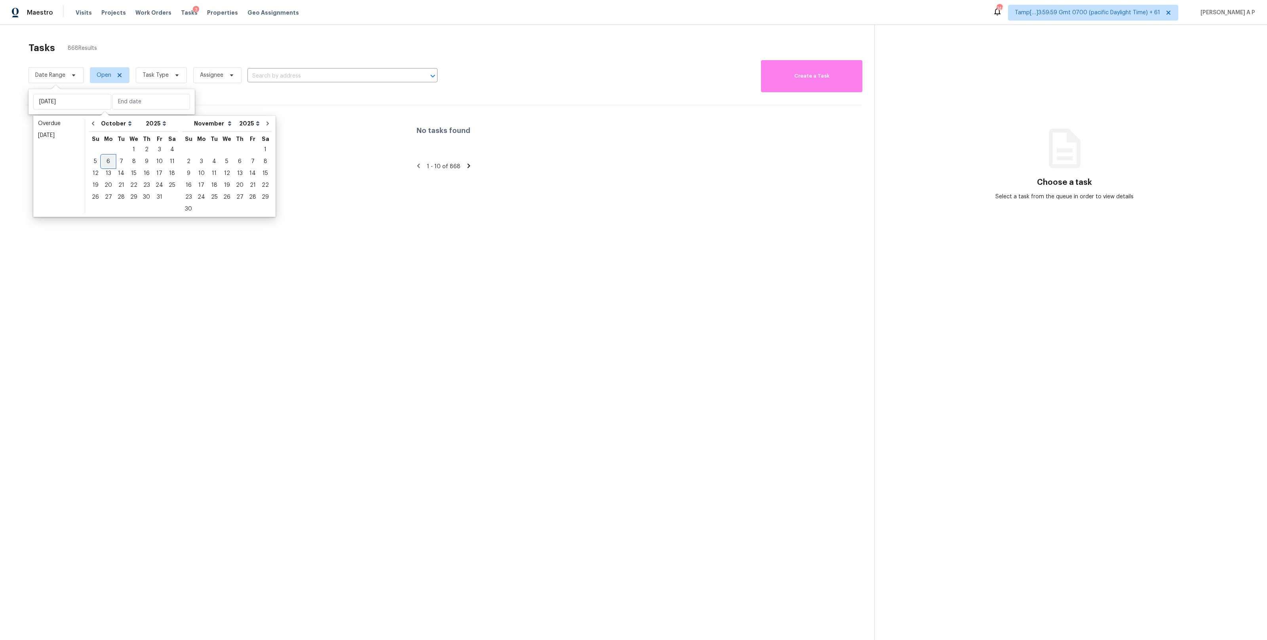
click at [108, 162] on div "6" at bounding box center [108, 161] width 13 height 11
type input "[DATE]"
click at [109, 162] on div "6" at bounding box center [108, 161] width 13 height 11
type input "[DATE]"
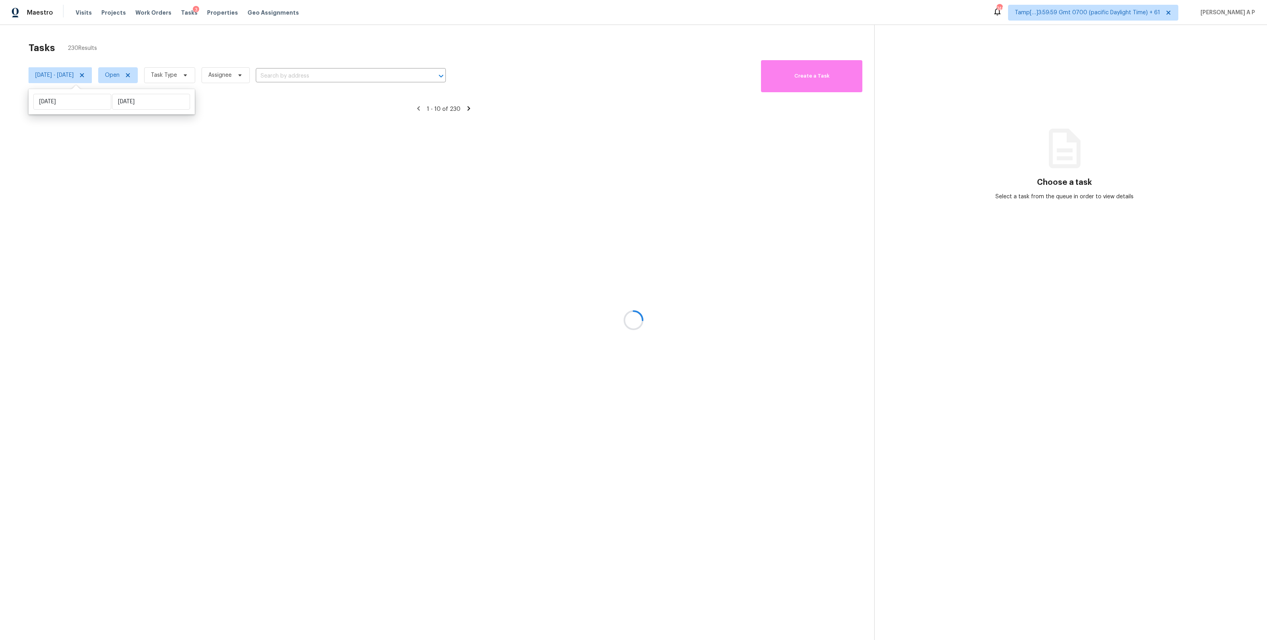
click at [147, 76] on div at bounding box center [633, 320] width 1267 height 640
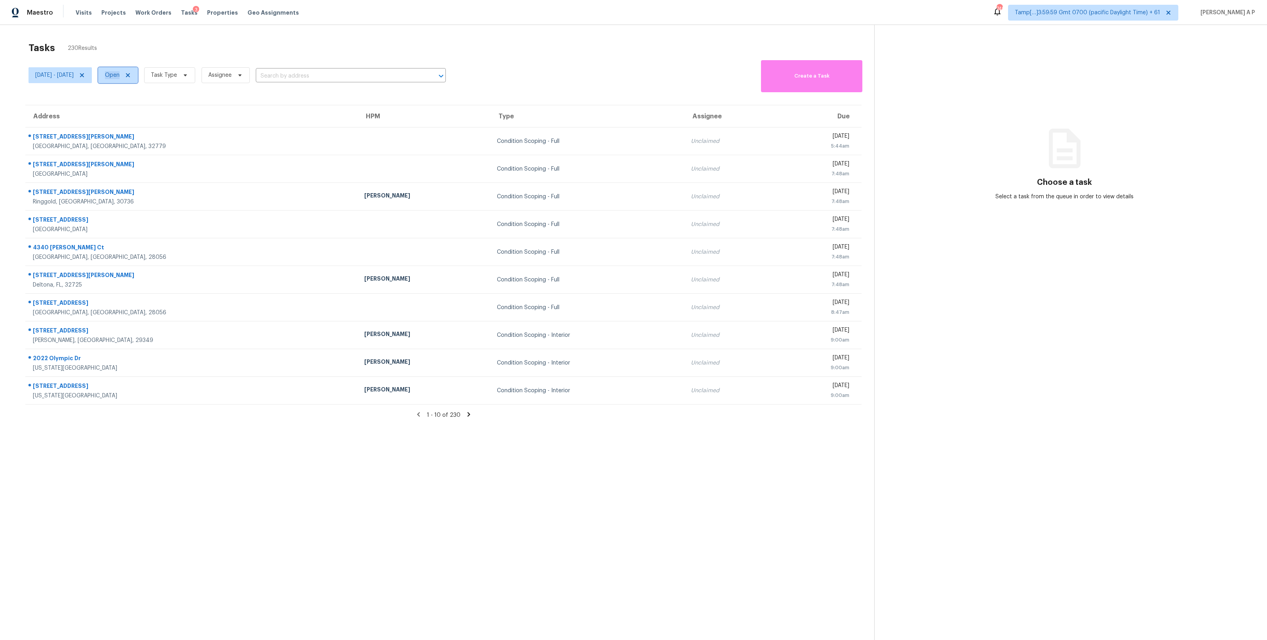
click at [120, 76] on span "Open" at bounding box center [112, 75] width 15 height 8
click at [153, 110] on label "Closed" at bounding box center [149, 109] width 29 height 8
click at [140, 110] on input "Closed" at bounding box center [137, 107] width 5 height 5
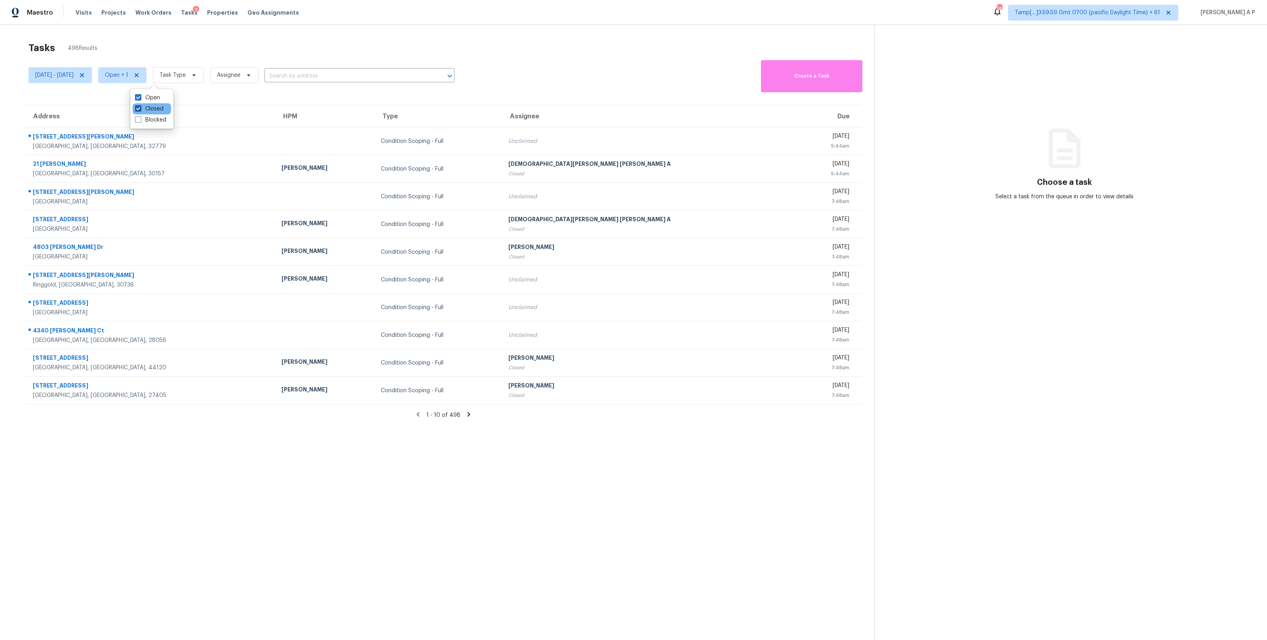
click at [161, 109] on label "Closed" at bounding box center [149, 109] width 29 height 8
click at [140, 109] on input "Closed" at bounding box center [137, 107] width 5 height 5
checkbox input "false"
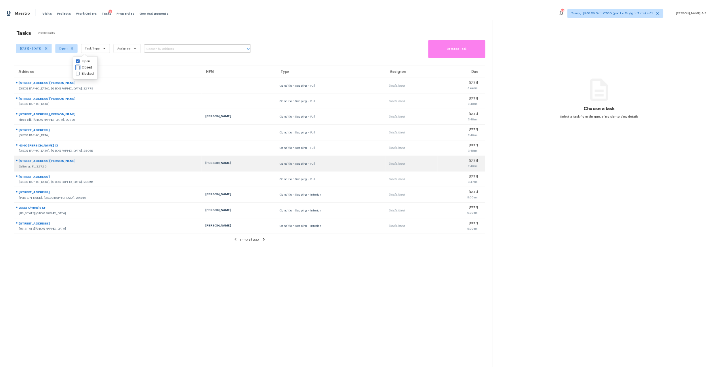
scroll to position [25, 0]
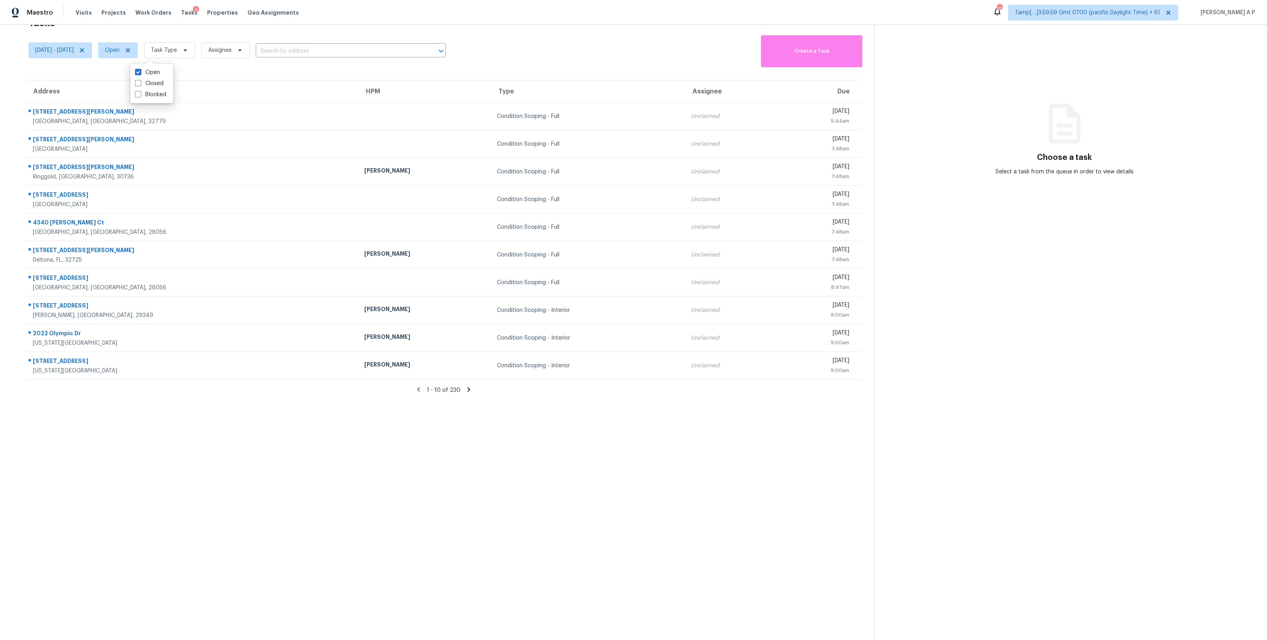
click at [468, 388] on icon at bounding box center [468, 389] width 7 height 7
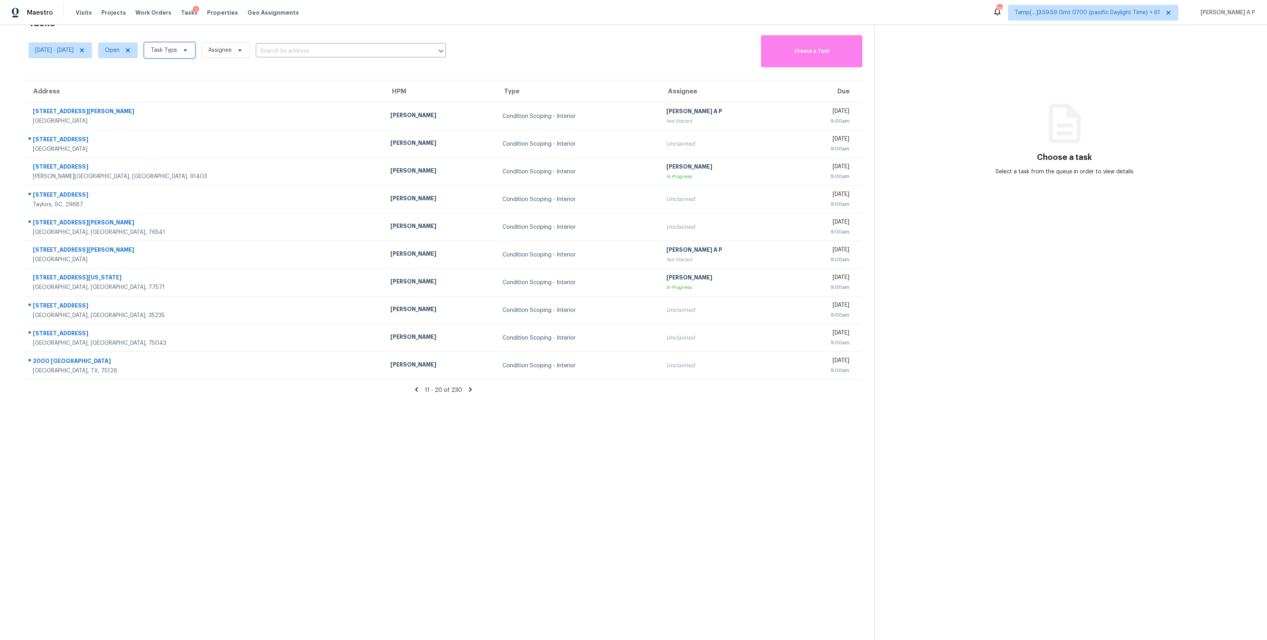
click at [188, 48] on icon at bounding box center [185, 50] width 6 height 6
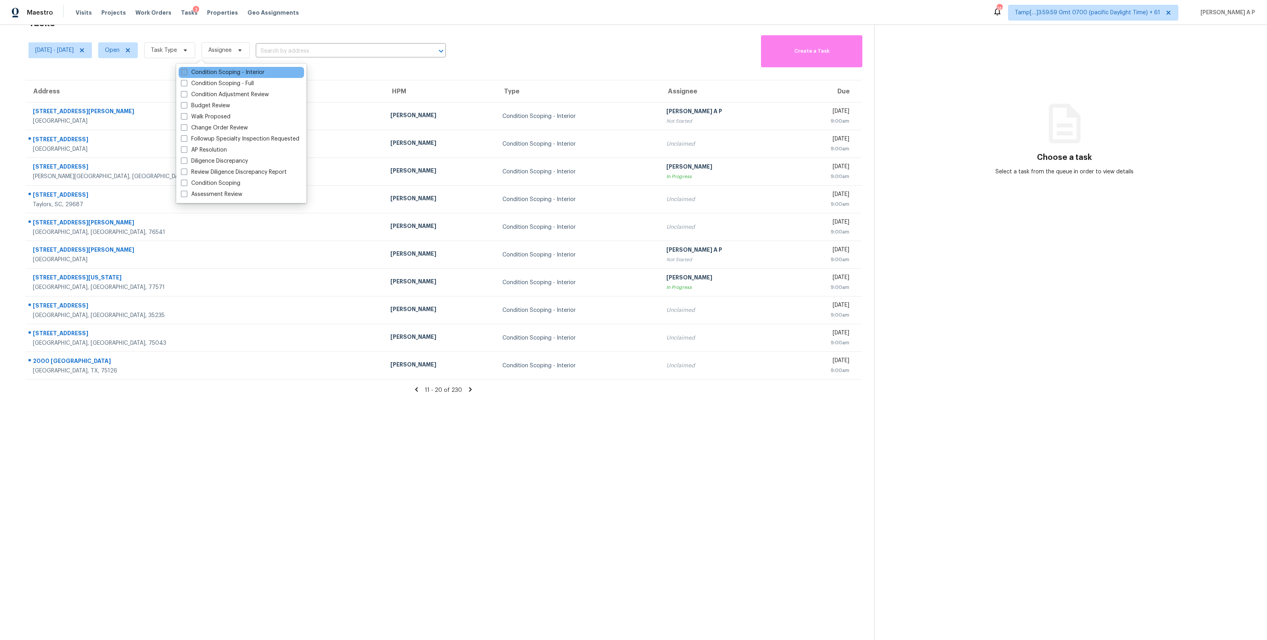
click at [222, 72] on label "Condition Scoping - Interior" at bounding box center [223, 73] width 84 height 8
click at [186, 72] on input "Condition Scoping - Interior" at bounding box center [183, 71] width 5 height 5
checkbox input "true"
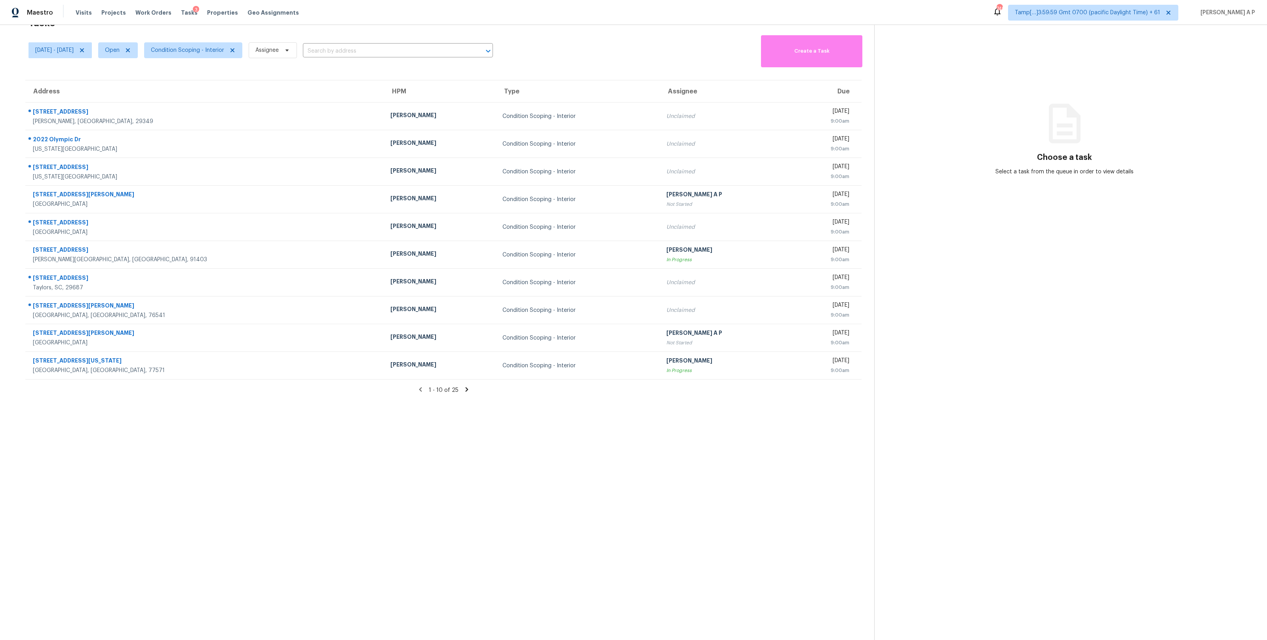
click at [573, 514] on section "Tasks 25 Results [DATE] - [DATE] Open Condition Scoping - Interior Assignee ​ C…" at bounding box center [444, 327] width 862 height 628
click at [465, 389] on icon at bounding box center [466, 389] width 7 height 7
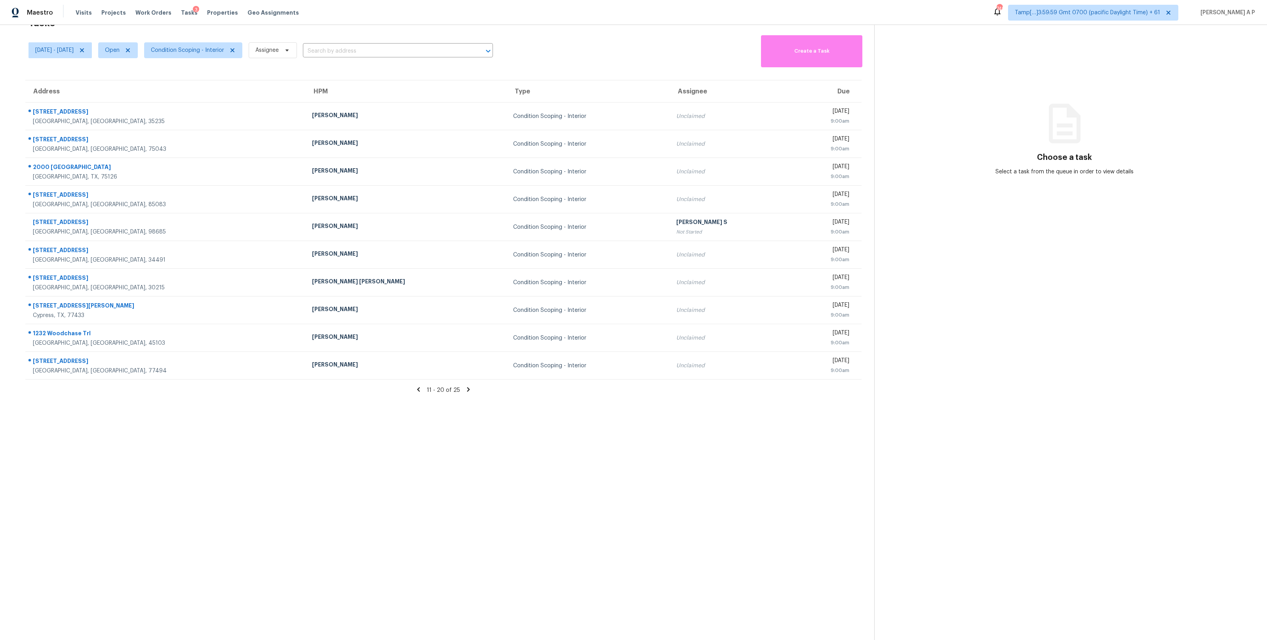
click at [419, 390] on icon at bounding box center [418, 390] width 3 height 4
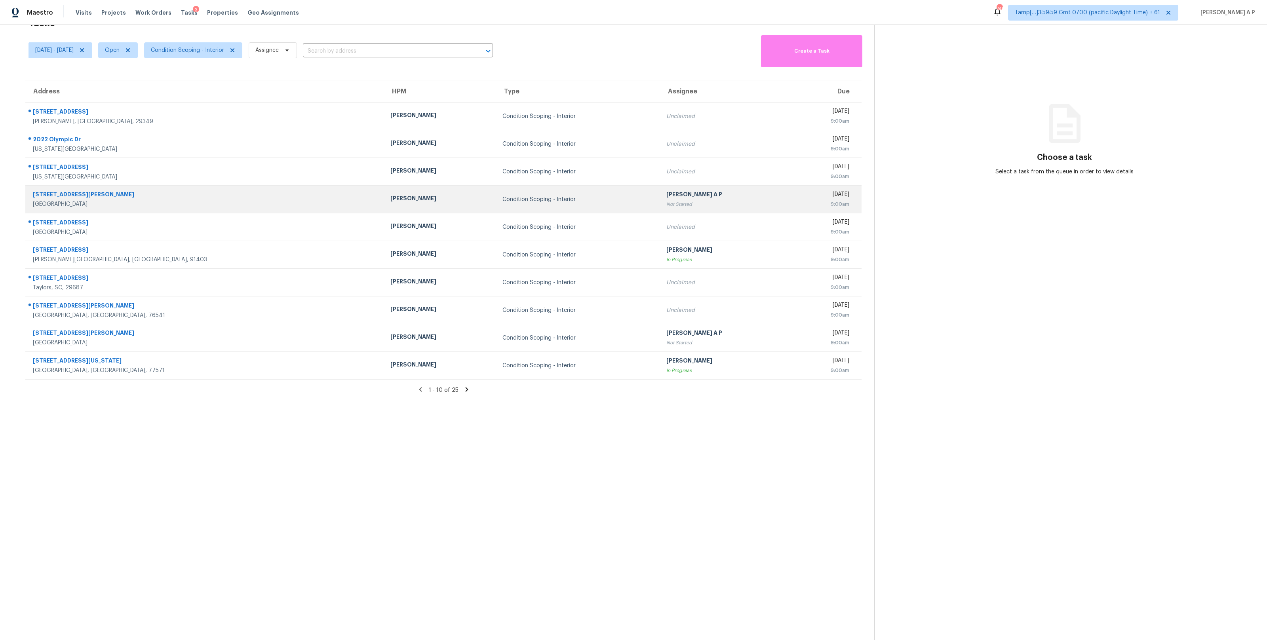
click at [507, 199] on div "Condition Scoping - Interior" at bounding box center [578, 200] width 151 height 8
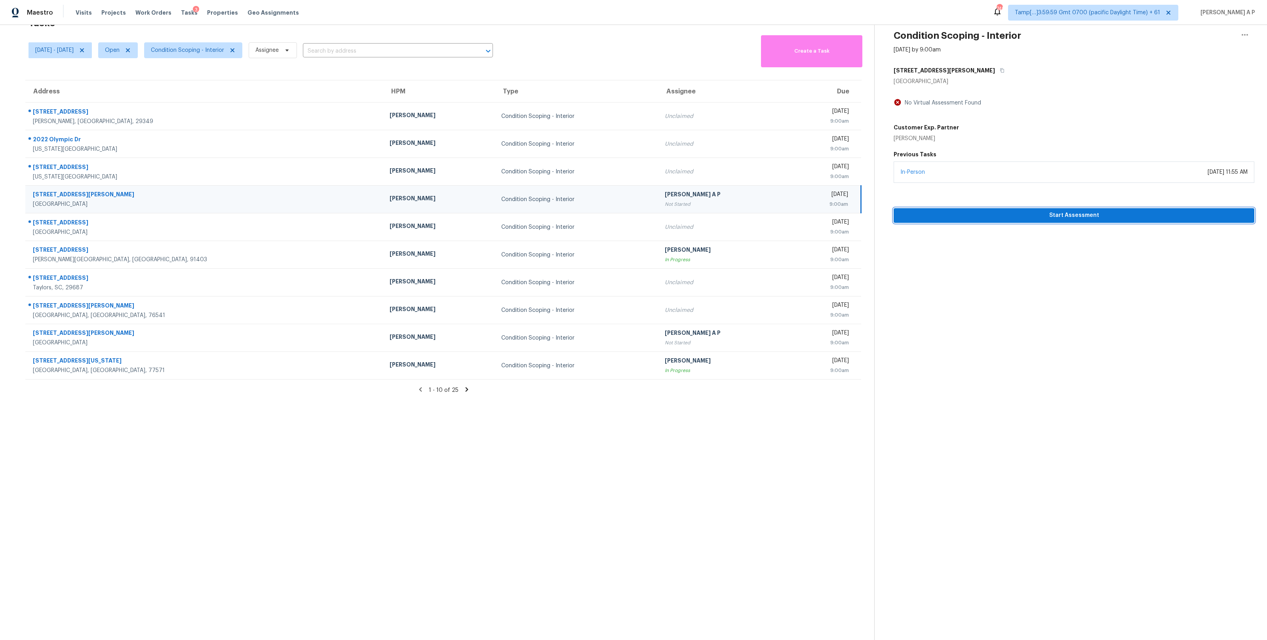
click at [1052, 219] on span "Start Assessment" at bounding box center [1074, 216] width 348 height 10
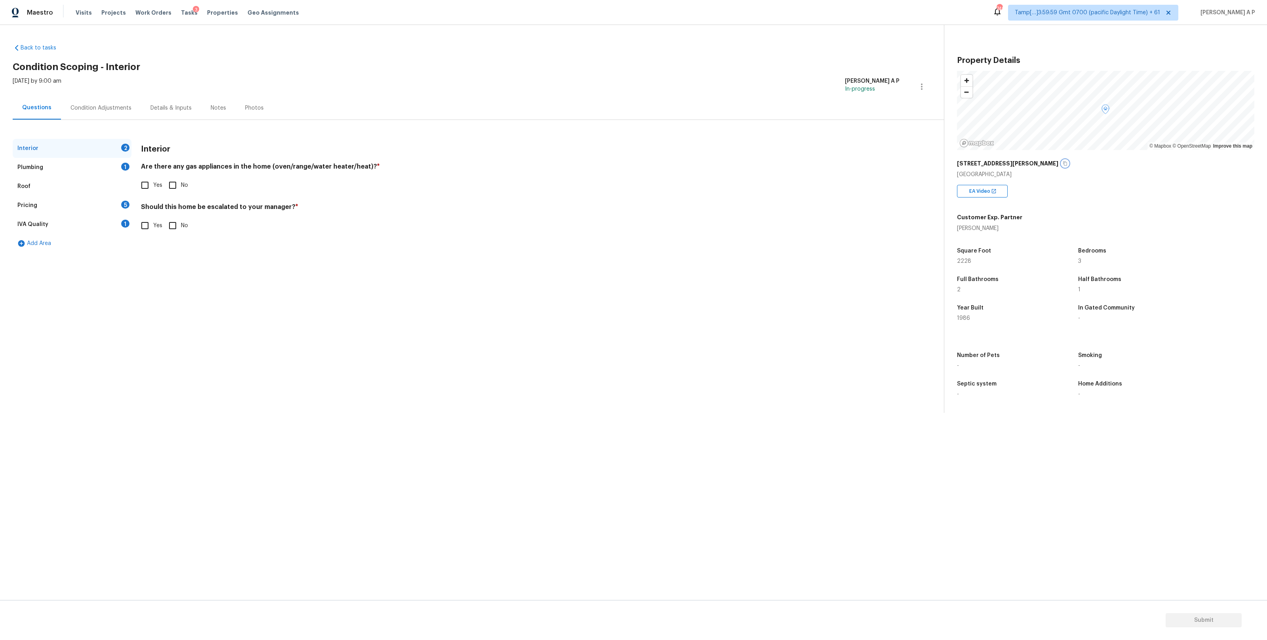
click at [1063, 164] on icon "button" at bounding box center [1065, 164] width 4 height 4
click at [152, 189] on input "Yes" at bounding box center [145, 185] width 17 height 17
checkbox input "true"
click at [70, 208] on div "Pricing 5" at bounding box center [72, 205] width 119 height 19
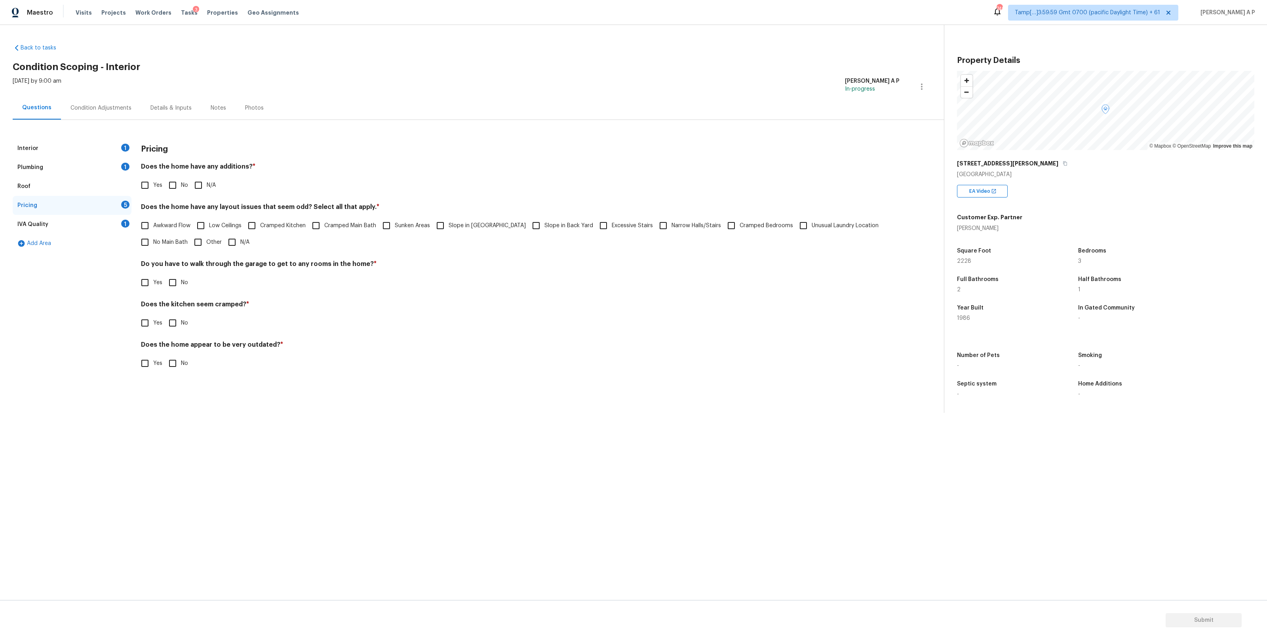
click at [457, 222] on span "Slope in [GEOGRAPHIC_DATA]" at bounding box center [487, 226] width 77 height 8
click at [449, 222] on input "Slope in [GEOGRAPHIC_DATA]" at bounding box center [440, 225] width 17 height 17
checkbox input "true"
click at [544, 227] on span "Slope in Back Yard" at bounding box center [568, 226] width 49 height 8
click at [539, 227] on input "Slope in Back Yard" at bounding box center [536, 225] width 17 height 17
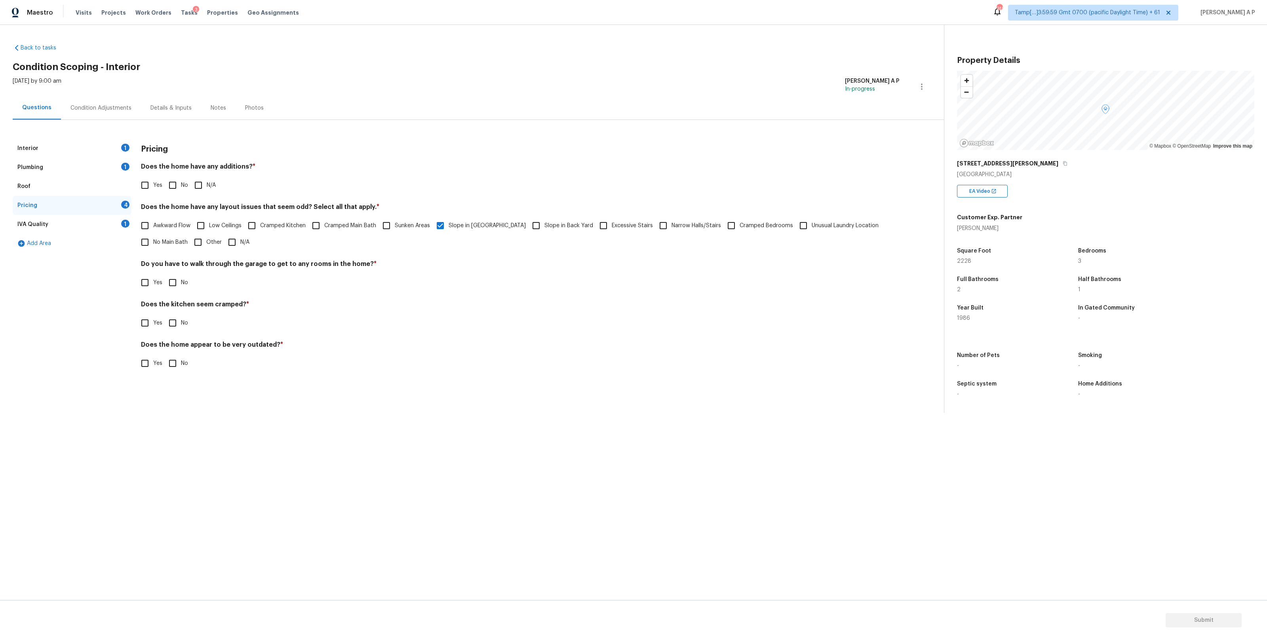
checkbox input "true"
click at [208, 245] on span "Other" at bounding box center [213, 242] width 15 height 8
click at [206, 245] on input "Other" at bounding box center [198, 242] width 17 height 17
checkbox input "true"
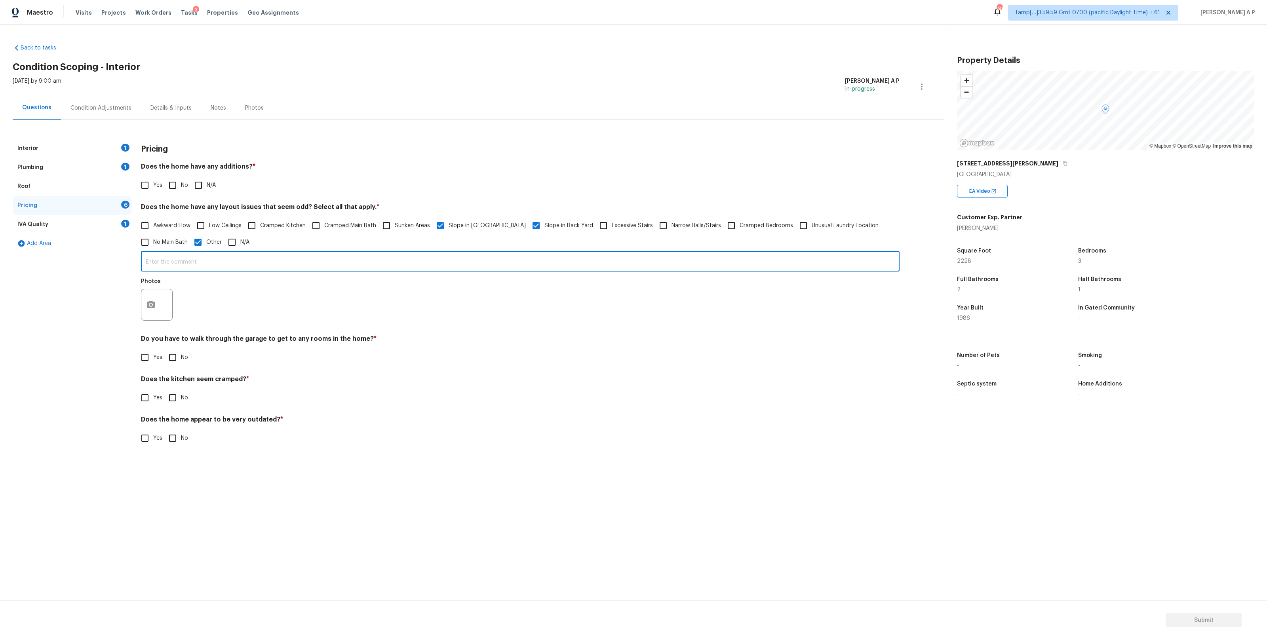
click at [204, 261] on input "text" at bounding box center [520, 262] width 759 height 19
click at [294, 258] on input "text" at bounding box center [520, 262] width 759 height 19
paste input "The home is placed into a slope. It is all downhill from the street."
type input "The home is placed into a slope. It is all downhill from the street."
click at [612, 228] on span "Excessive Stairs" at bounding box center [632, 226] width 41 height 8
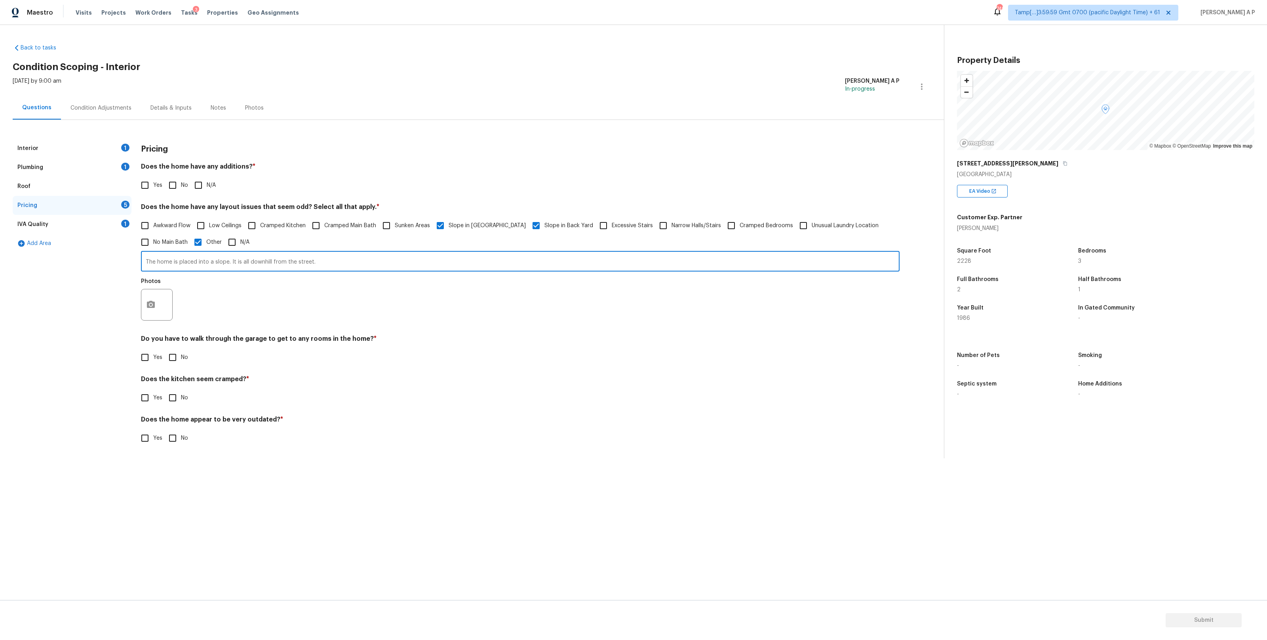
click at [601, 228] on input "Excessive Stairs" at bounding box center [603, 225] width 17 height 17
checkbox input "true"
click at [159, 303] on button "button" at bounding box center [150, 304] width 19 height 31
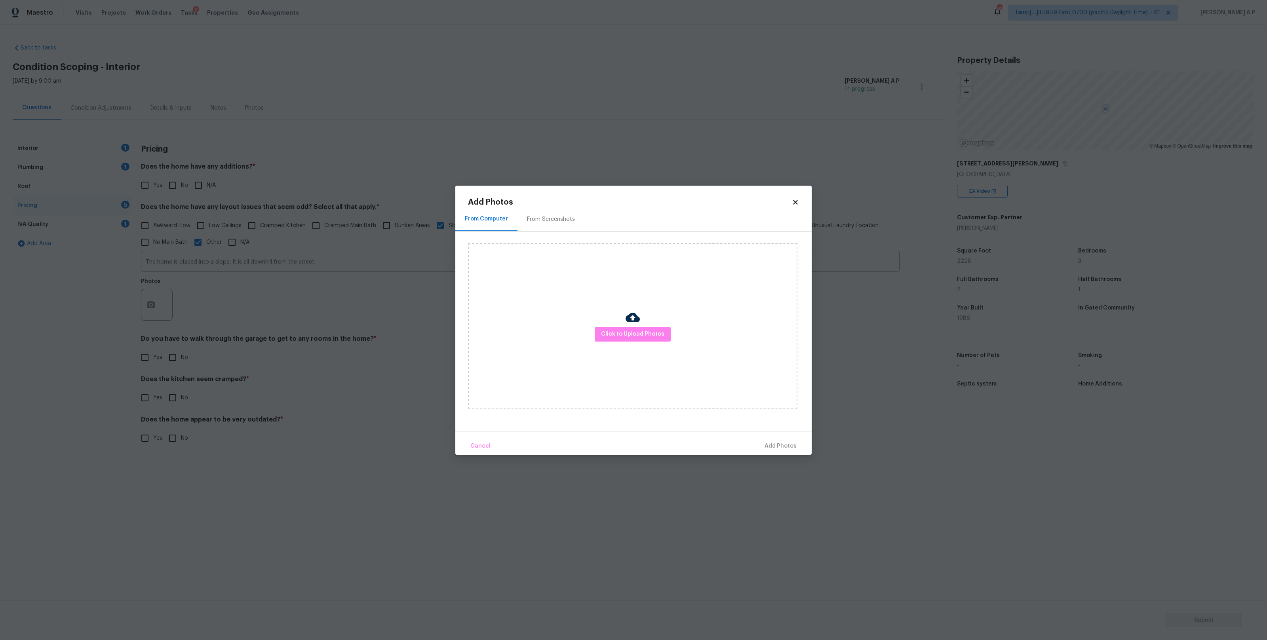
click at [669, 327] on div "Click to Upload Photos" at bounding box center [632, 326] width 329 height 166
click at [655, 337] on span "Click to Upload Photos" at bounding box center [632, 334] width 63 height 10
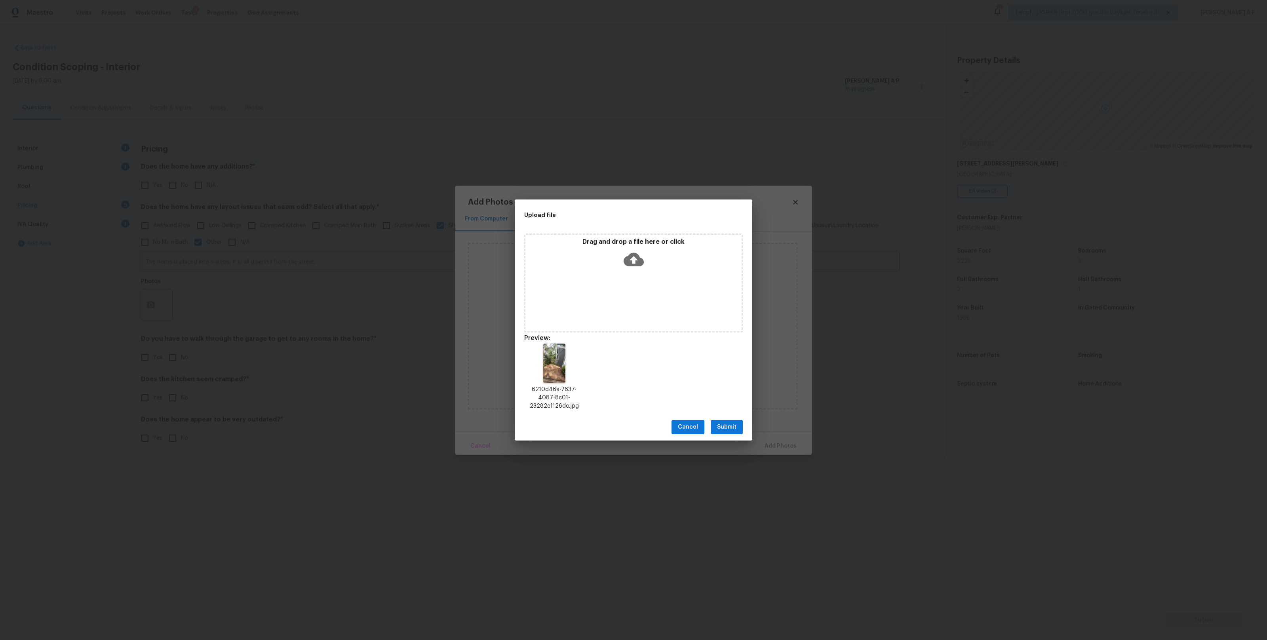
click at [722, 426] on span "Submit" at bounding box center [726, 428] width 19 height 10
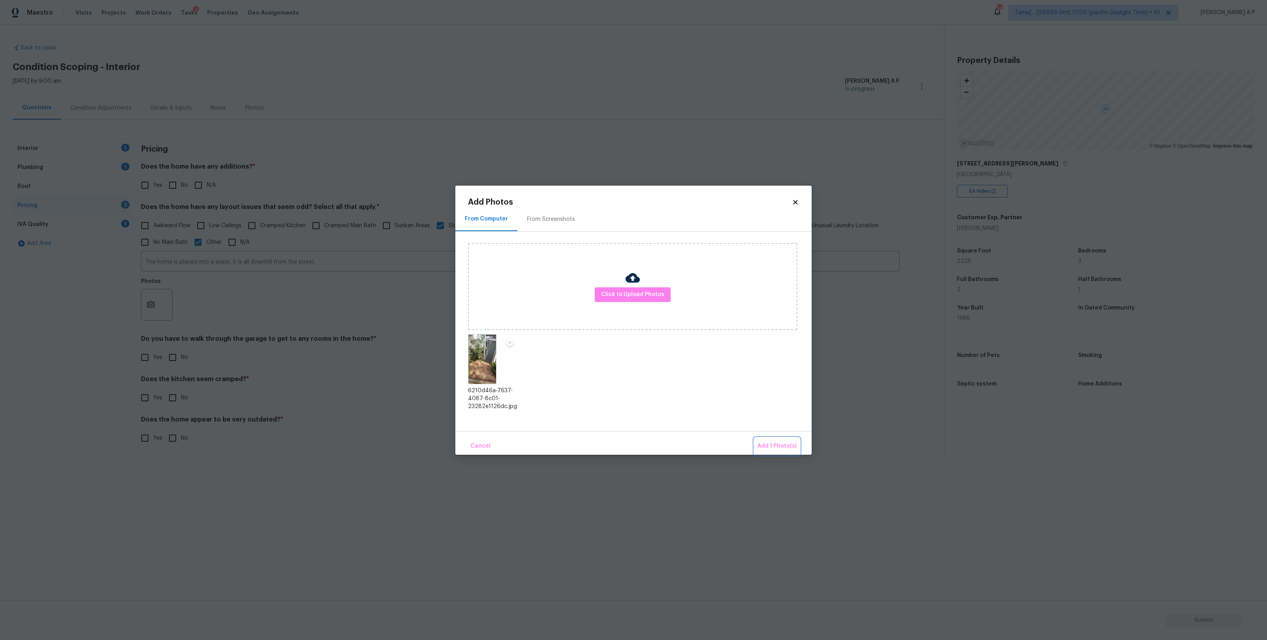
click at [787, 445] on span "Add 1 Photo(s)" at bounding box center [777, 447] width 39 height 10
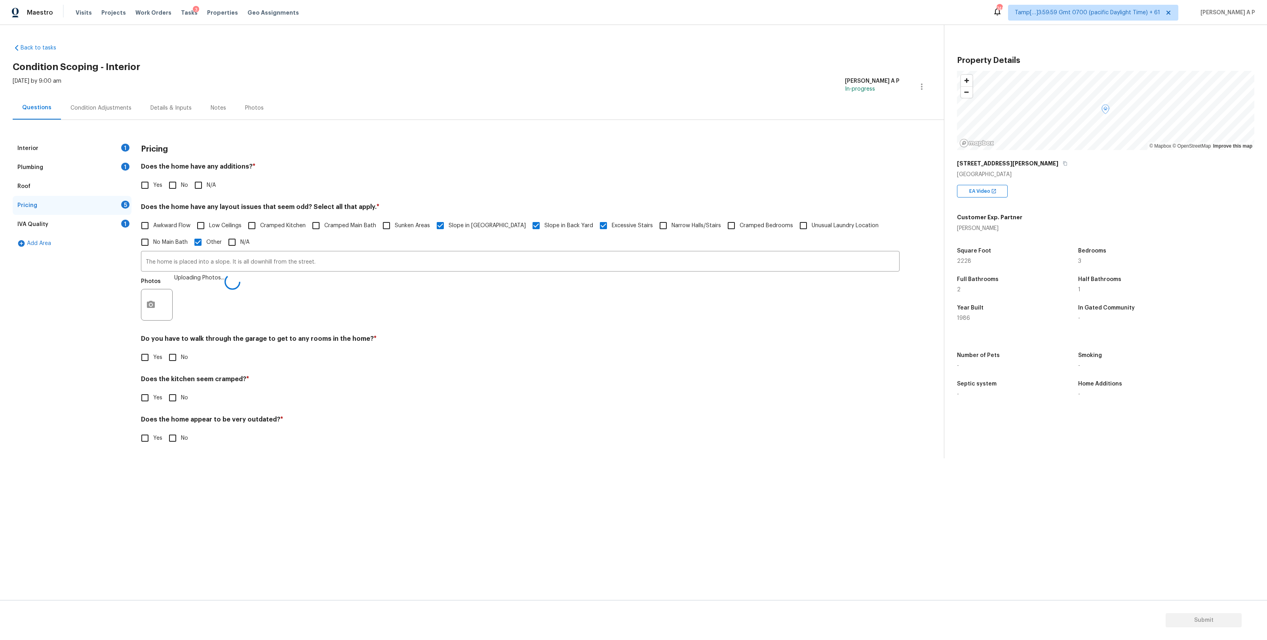
click at [177, 356] on input "No" at bounding box center [172, 357] width 17 height 17
checkbox input "true"
click at [177, 390] on div "Does the kitchen seem cramped? * Yes No" at bounding box center [520, 391] width 759 height 31
click at [174, 400] on input "No" at bounding box center [172, 398] width 17 height 17
checkbox input "true"
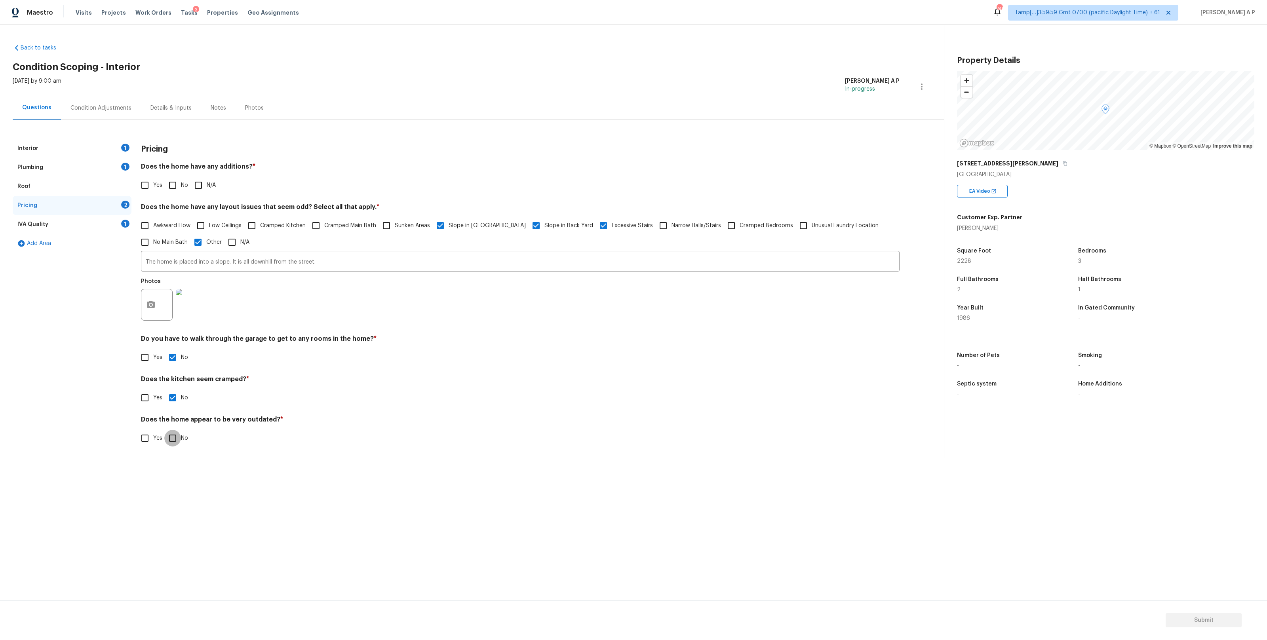
click at [176, 438] on input "No" at bounding box center [172, 438] width 17 height 17
checkbox input "true"
click at [90, 223] on div "IVA Quality 1" at bounding box center [72, 224] width 119 height 19
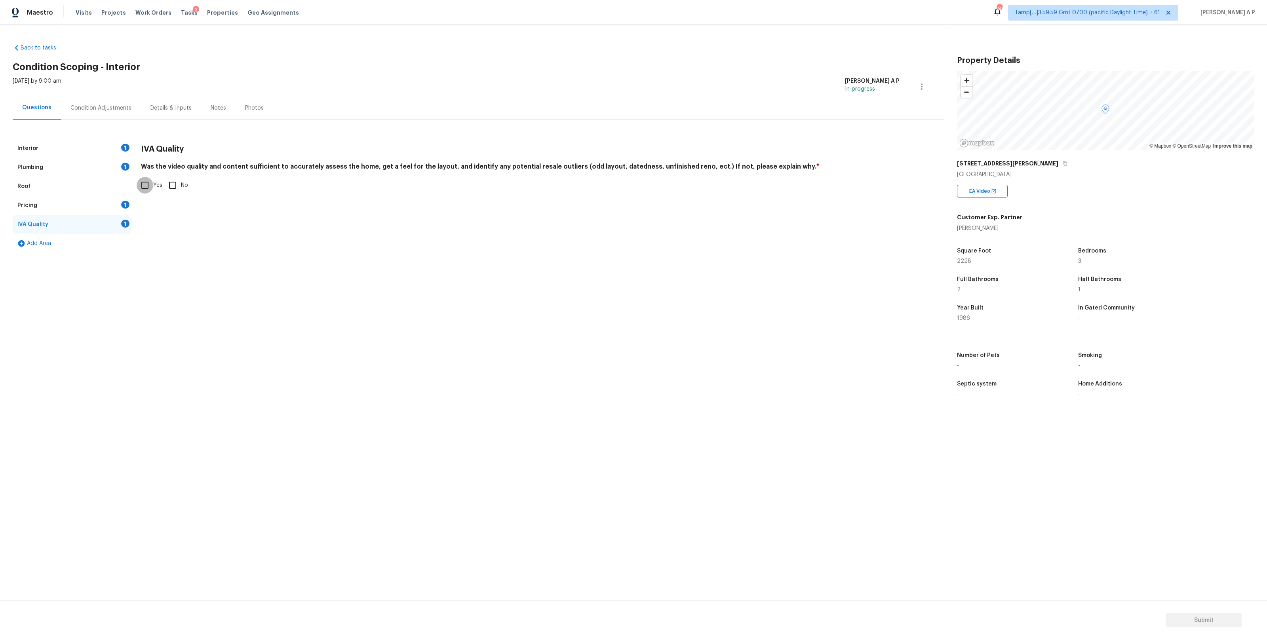
click at [145, 188] on input "Yes" at bounding box center [145, 185] width 17 height 17
checkbox input "true"
click at [109, 165] on div "Plumbing 1" at bounding box center [72, 167] width 119 height 19
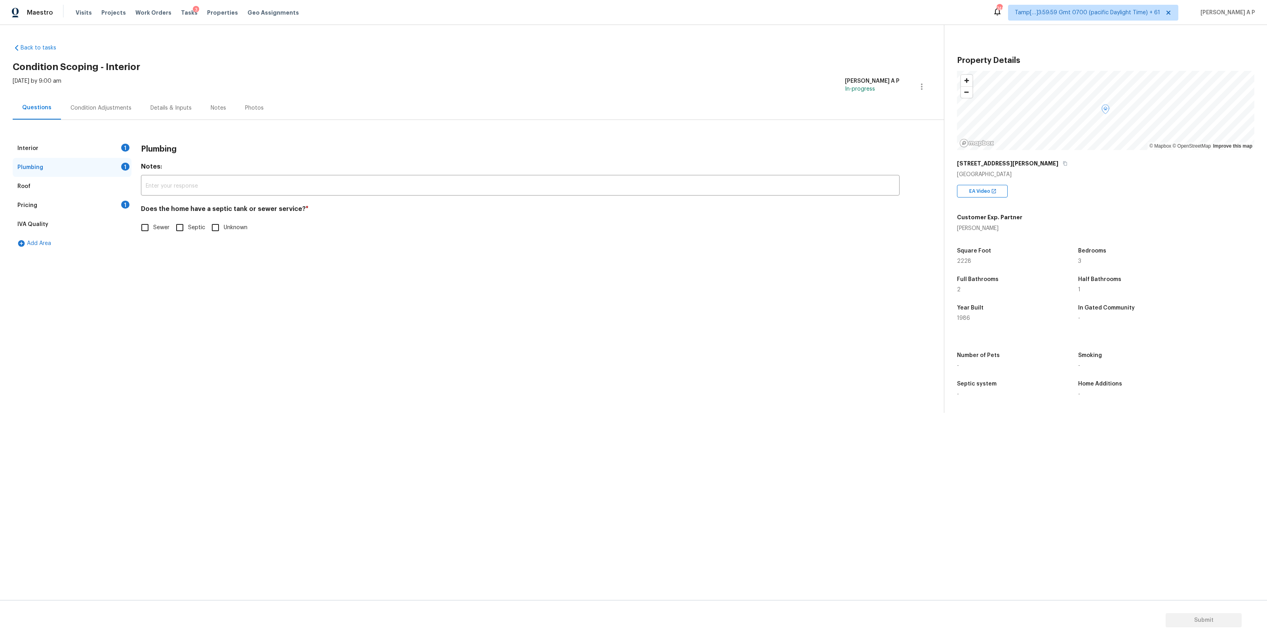
click at [155, 225] on span "Sewer" at bounding box center [161, 228] width 16 height 8
click at [153, 225] on input "Sewer" at bounding box center [145, 227] width 17 height 17
checkbox input "true"
click at [73, 203] on div "Pricing 1" at bounding box center [72, 205] width 119 height 19
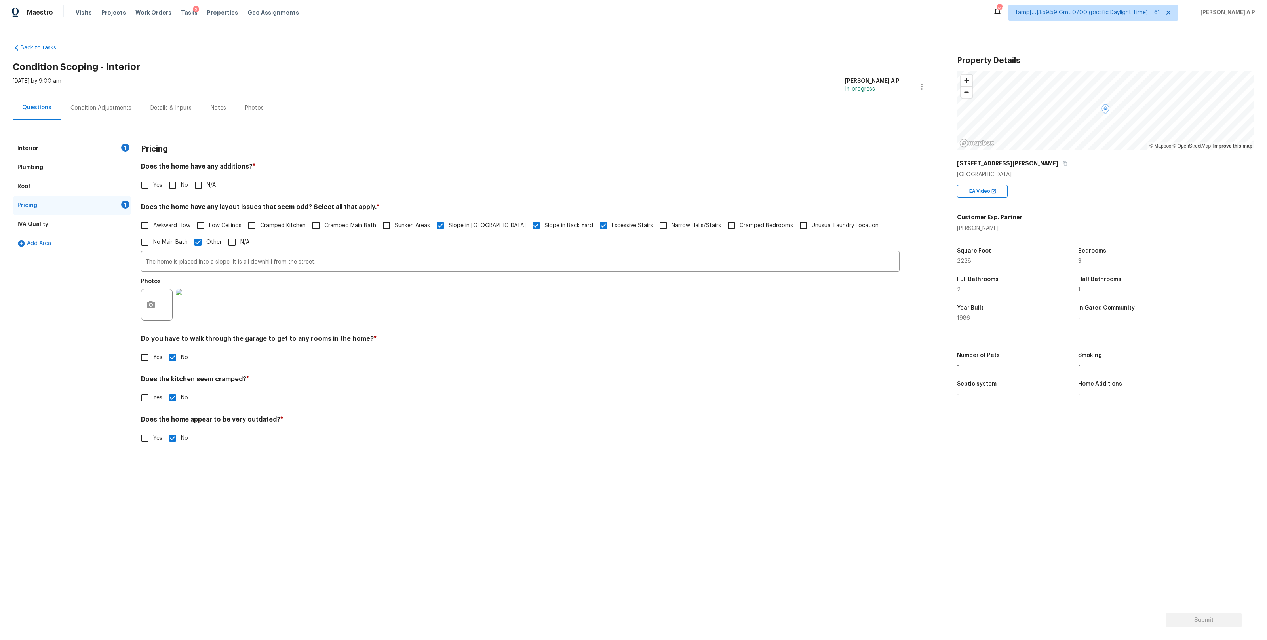
click at [93, 135] on div "Interior 1 Plumbing Roof Pricing 1 IVA Quality Add Area Pricing Does the home h…" at bounding box center [469, 288] width 912 height 336
click at [93, 147] on div "Interior 1" at bounding box center [72, 148] width 119 height 19
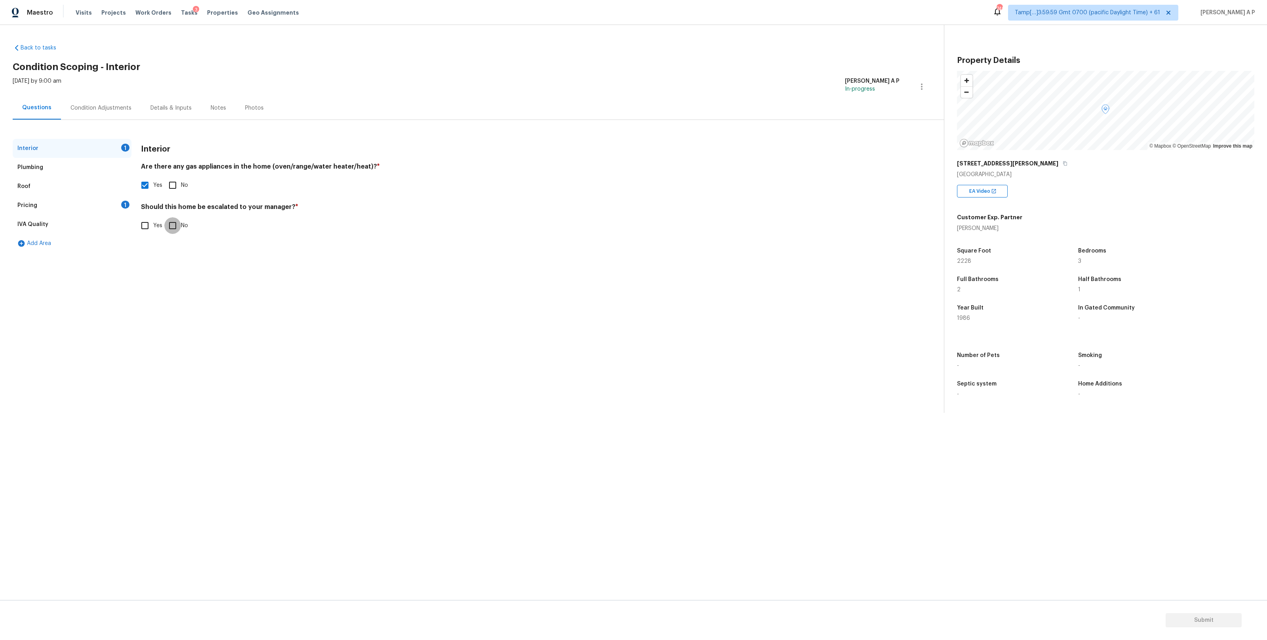
click at [173, 225] on input "No" at bounding box center [172, 225] width 17 height 17
checkbox input "true"
click at [80, 199] on div "Pricing 1" at bounding box center [72, 205] width 119 height 19
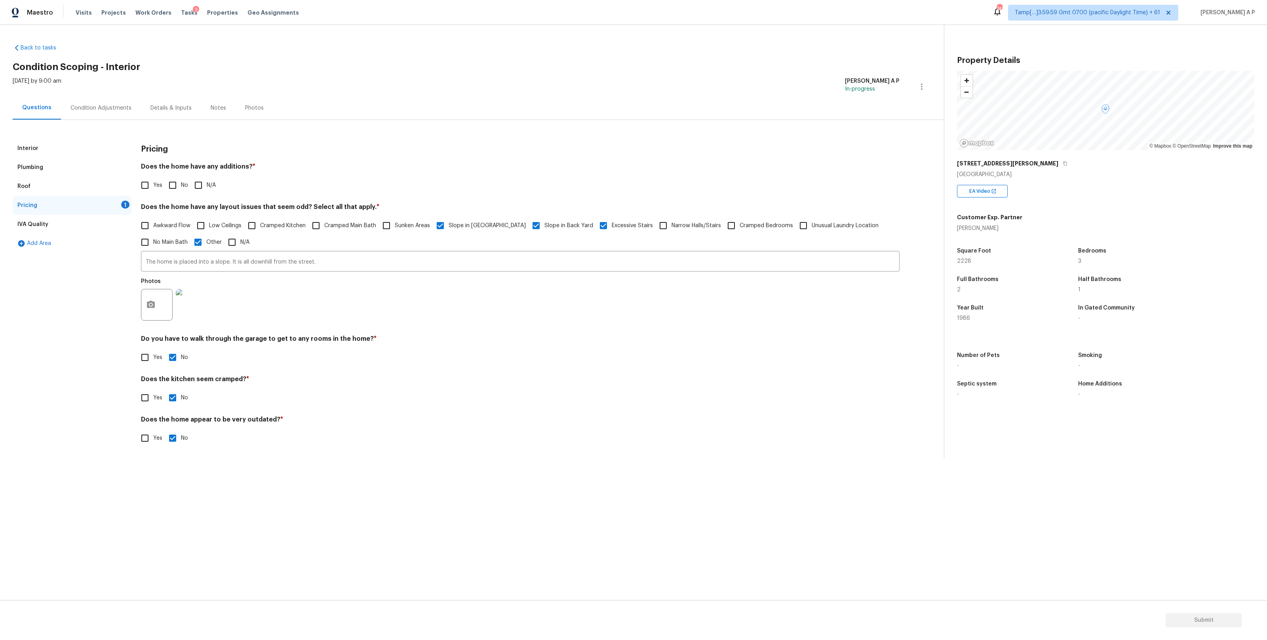
click at [80, 203] on div "Pricing 1" at bounding box center [72, 205] width 119 height 19
click at [205, 186] on input "N/A" at bounding box center [198, 185] width 17 height 17
checkbox input "true"
click at [341, 258] on input "The home is placed into a slope. It is all downhill from the street." at bounding box center [520, 262] width 759 height 19
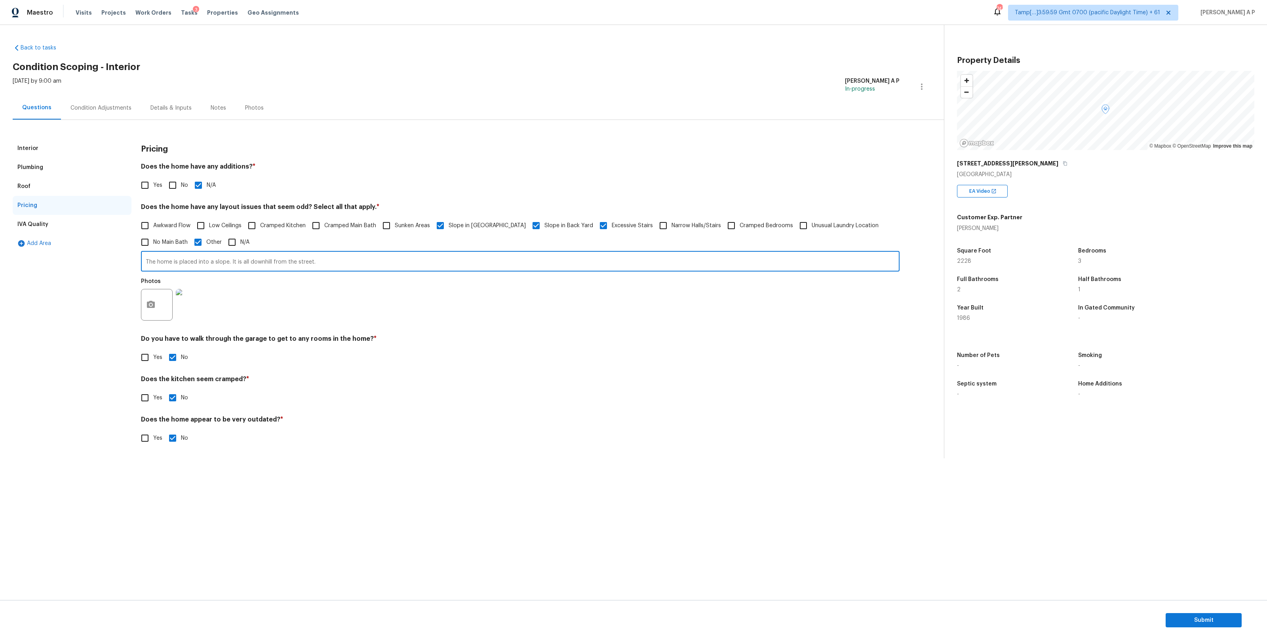
click at [339, 263] on input "The home is placed into a slope. It is all downhill from the street." at bounding box center [520, 262] width 759 height 19
paste input "There are high, great finishes all around. The cabinets, countertops, backsplas…"
drag, startPoint x: 602, startPoint y: 261, endPoint x: 314, endPoint y: 260, distance: 287.5
click at [314, 260] on input "The home is placed into a slope. It is all downhill from the street, There are …" at bounding box center [520, 262] width 759 height 19
type input "The home is placed into a slope. It is all downhill from the street, Possible w…"
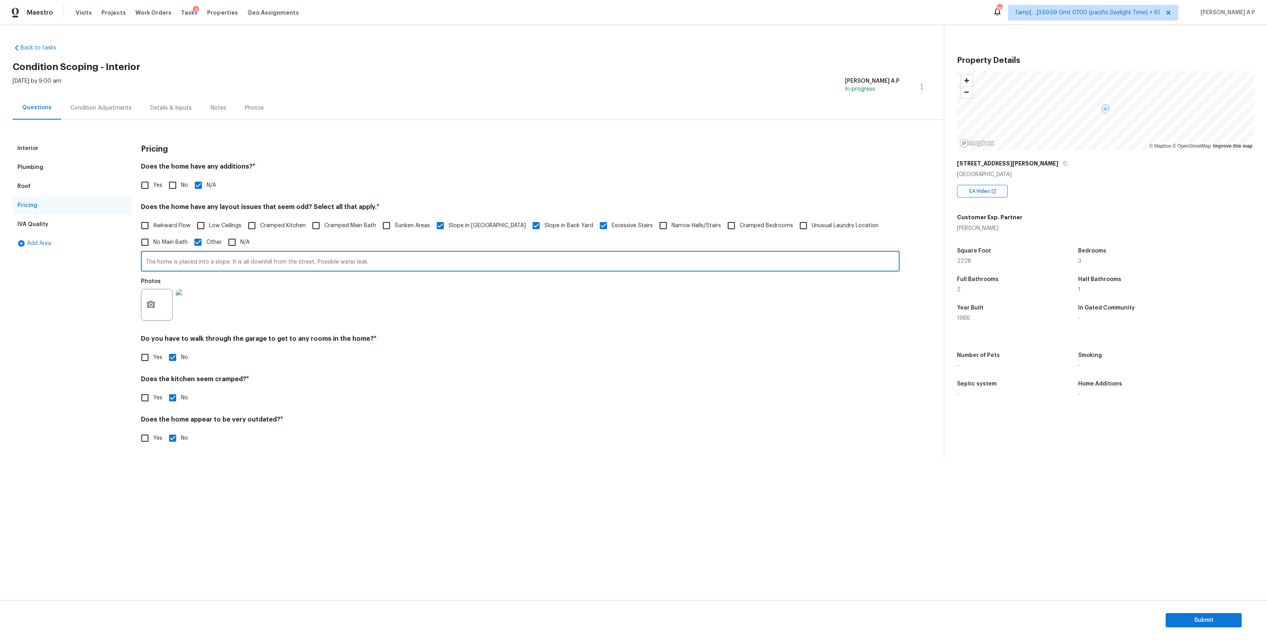
click at [403, 289] on div "Photos" at bounding box center [520, 299] width 759 height 51
click at [347, 260] on input "The home is placed into a slope. It is all downhill from the street, Possible w…" at bounding box center [520, 262] width 759 height 19
click at [66, 154] on div "Interior" at bounding box center [72, 148] width 119 height 19
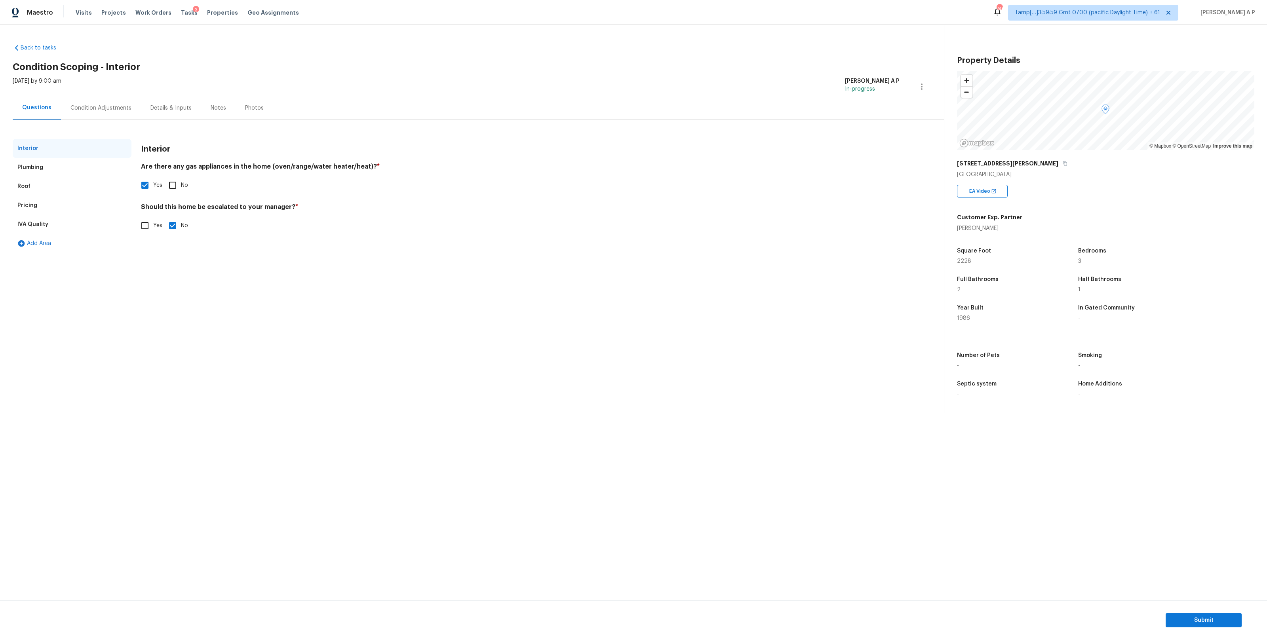
click at [55, 211] on div "Pricing" at bounding box center [72, 205] width 119 height 19
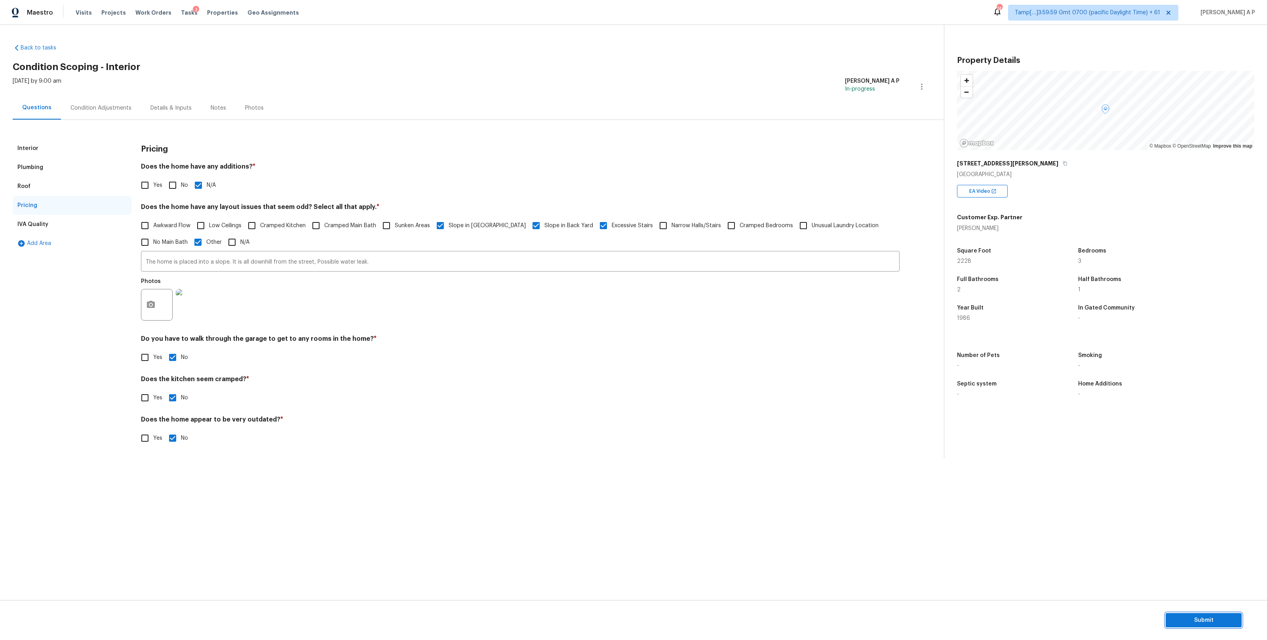
click at [1187, 619] on span "Submit" at bounding box center [1203, 621] width 63 height 10
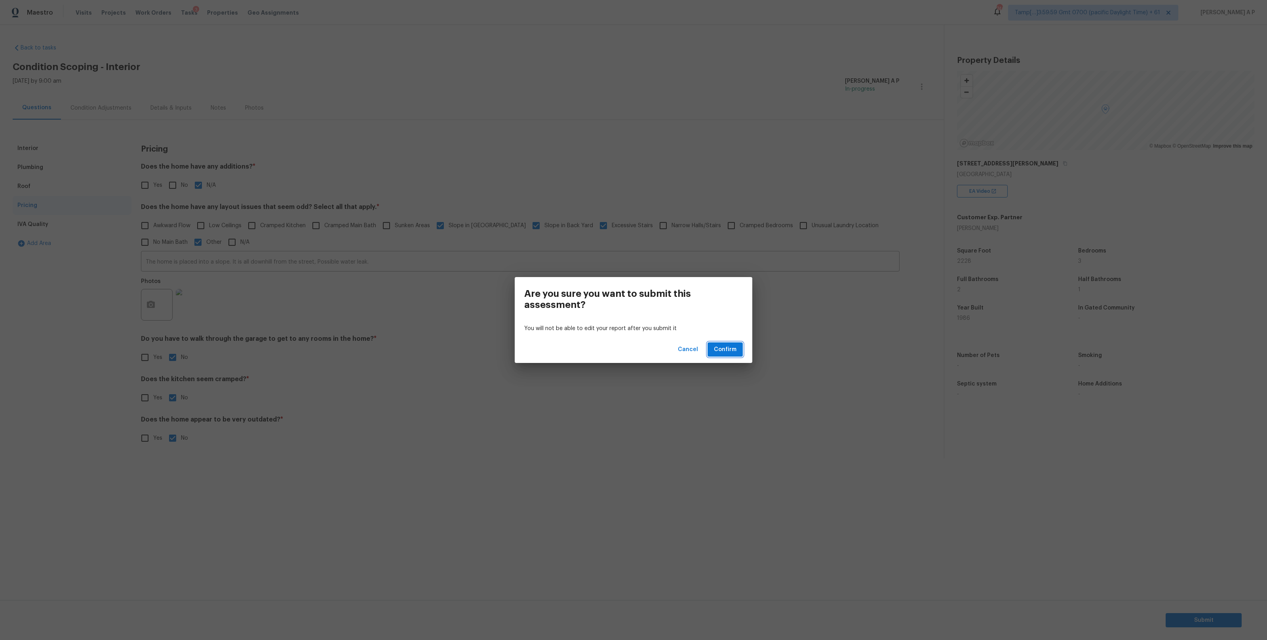
click at [727, 345] on span "Confirm" at bounding box center [725, 350] width 23 height 10
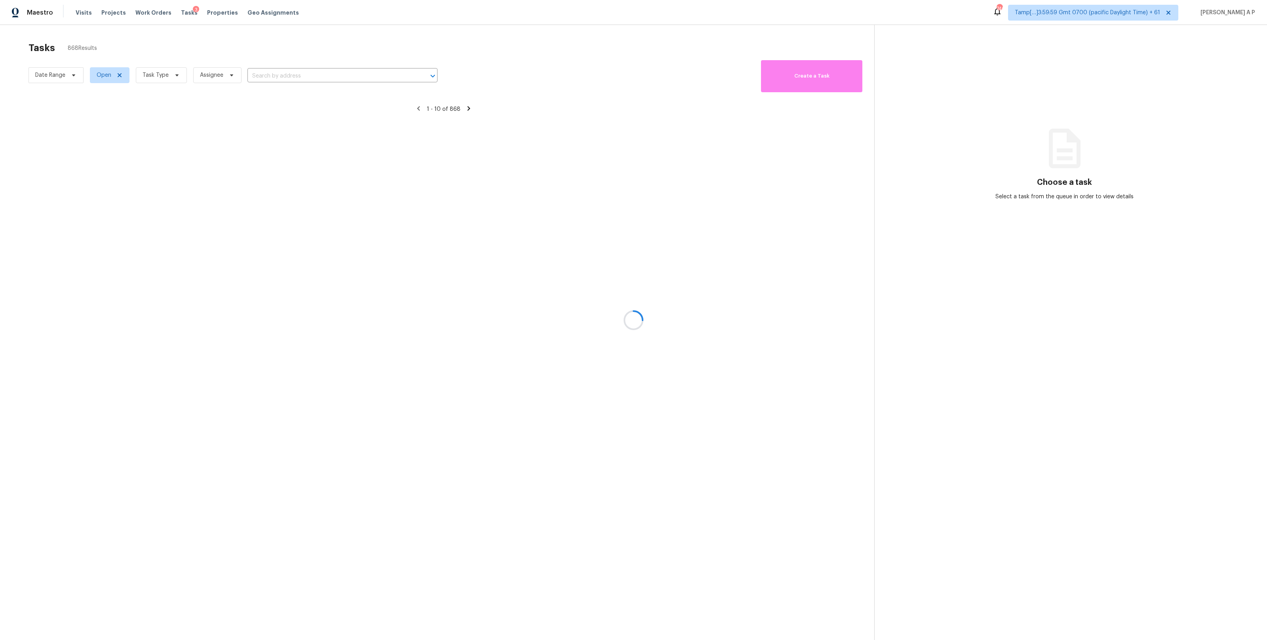
click at [308, 84] on div at bounding box center [633, 320] width 1267 height 640
click at [308, 77] on div at bounding box center [633, 320] width 1267 height 640
click at [281, 70] on div at bounding box center [633, 320] width 1267 height 640
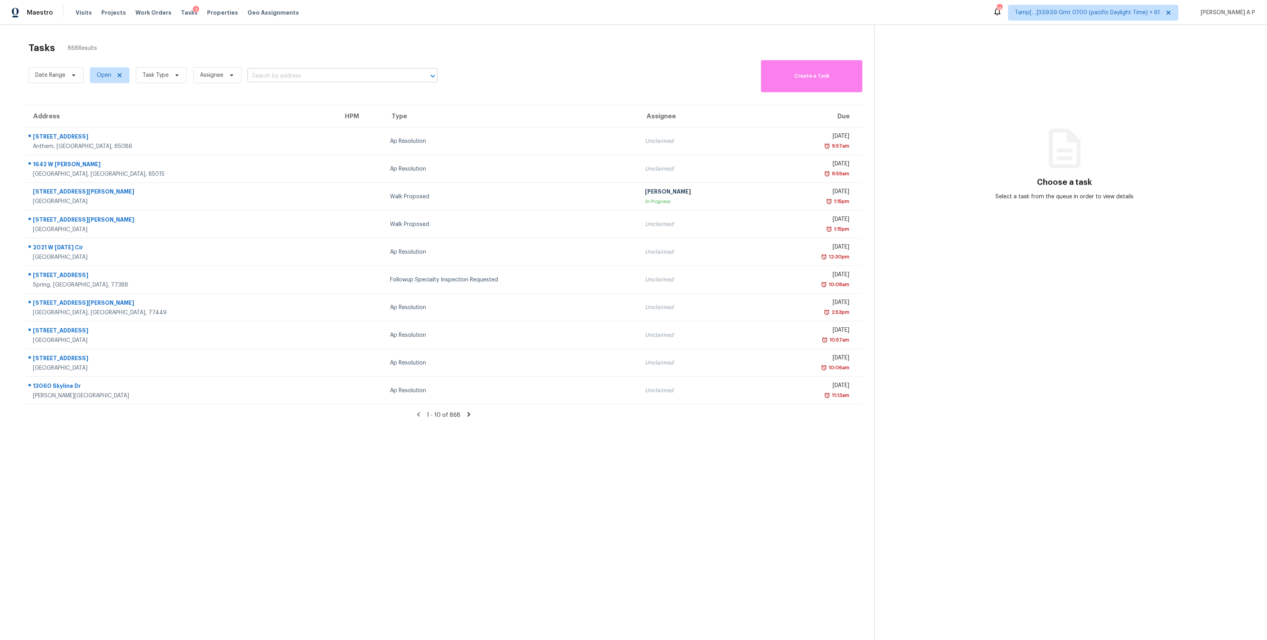
click at [324, 79] on input "text" at bounding box center [331, 76] width 168 height 12
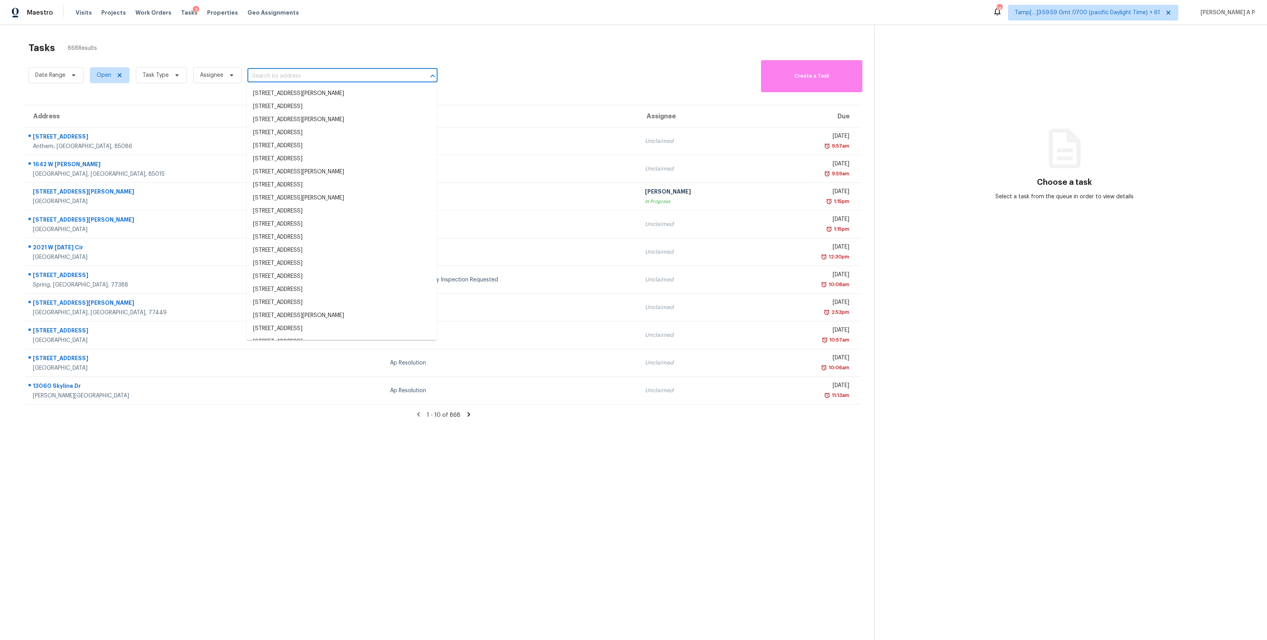
paste input "1560 Rhode Island Ave N, Golden Valley, MN 55427"
type input "1560 Rhode Island Ave N, Golden Valley, MN 55427"
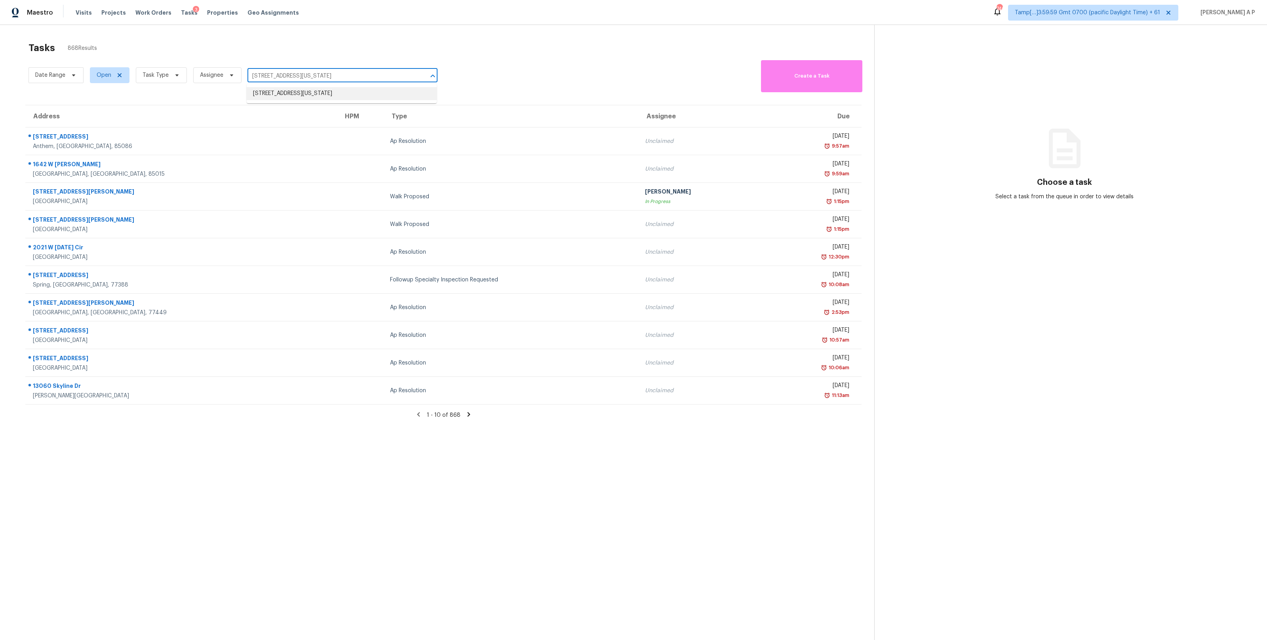
click at [323, 95] on li "1560 Rhode Island Ave N, Golden Valley, MN 55427" at bounding box center [342, 93] width 190 height 13
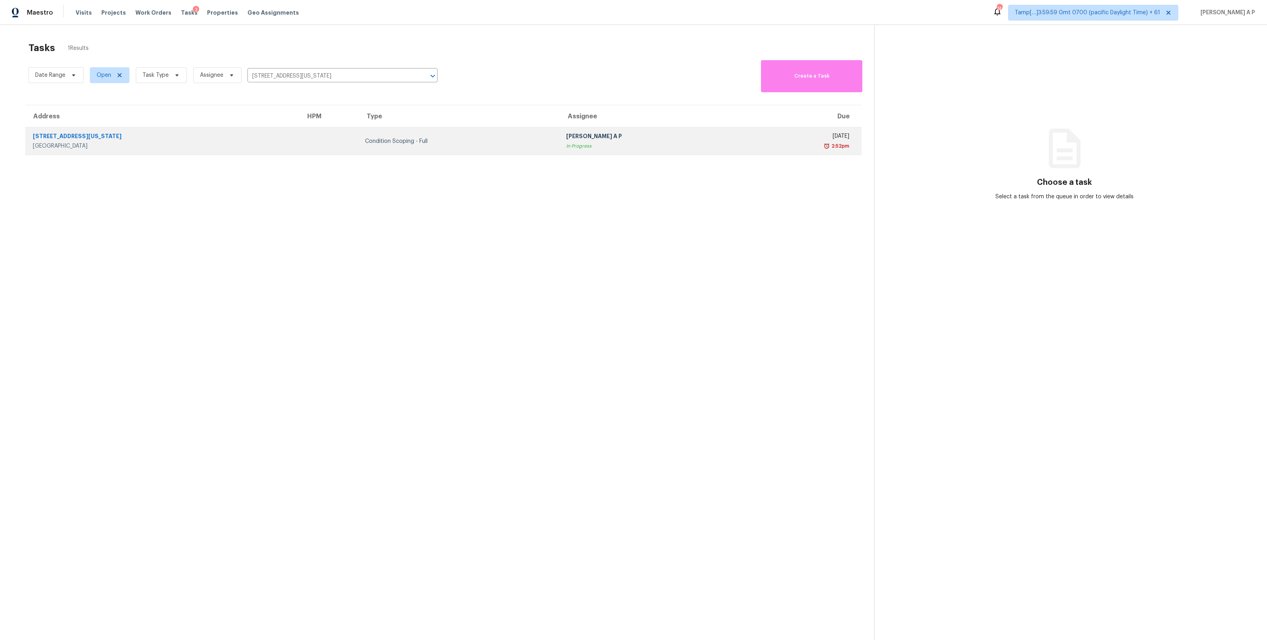
click at [324, 149] on td at bounding box center [328, 142] width 59 height 28
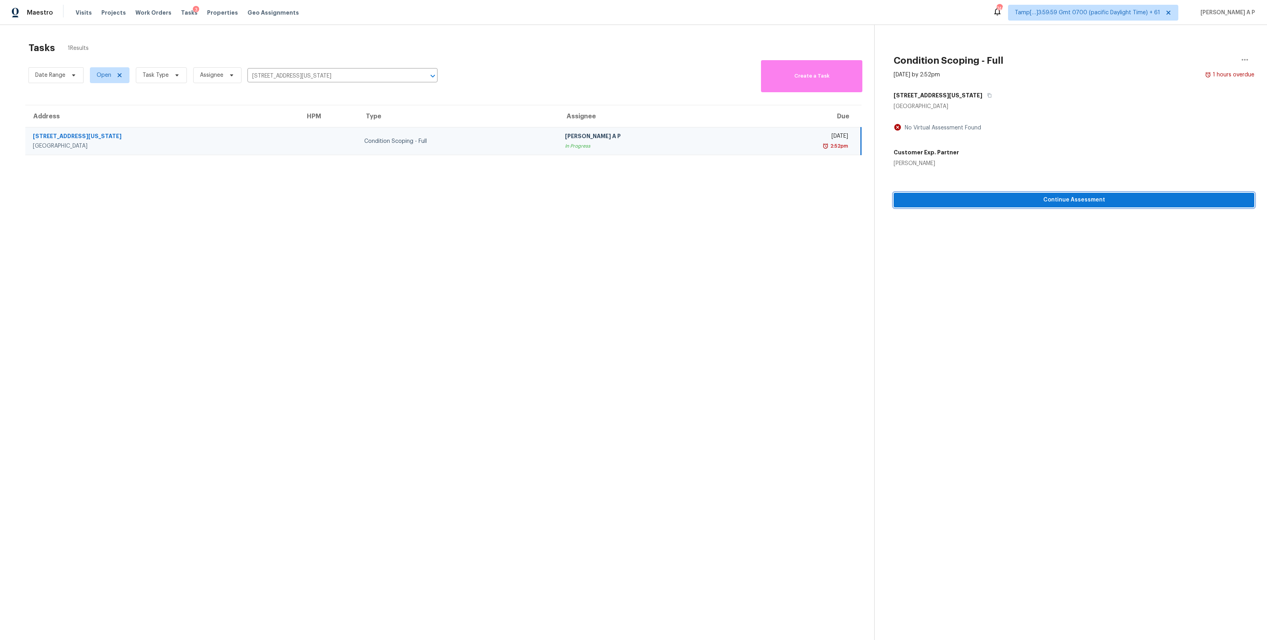
click at [956, 202] on span "Continue Assessment" at bounding box center [1074, 200] width 348 height 10
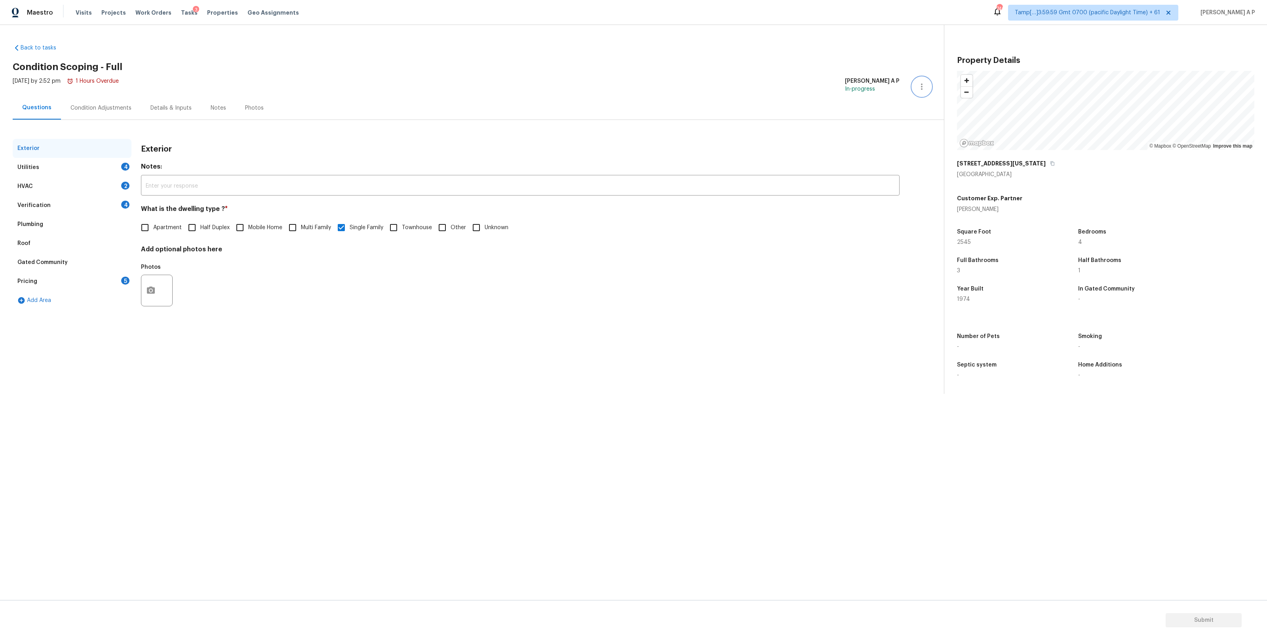
click at [923, 88] on icon "button" at bounding box center [922, 87] width 10 height 10
click at [18, 48] on icon at bounding box center [17, 48] width 8 height 8
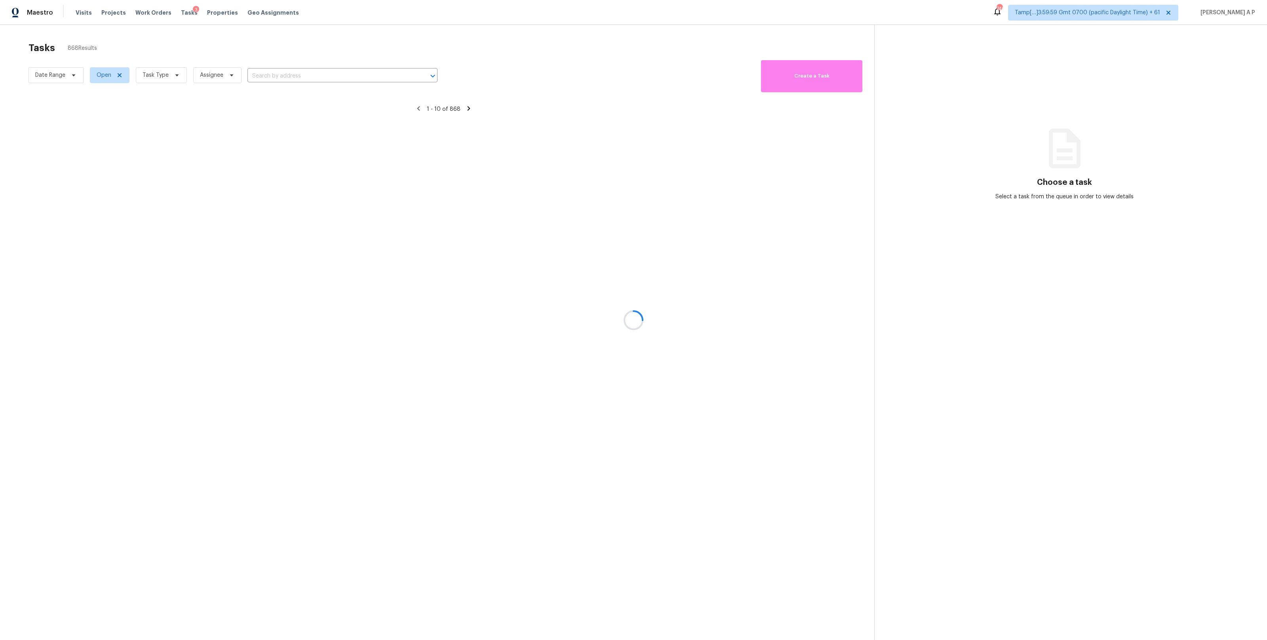
click at [274, 80] on div at bounding box center [633, 320] width 1267 height 640
click at [357, 80] on div at bounding box center [633, 320] width 1267 height 640
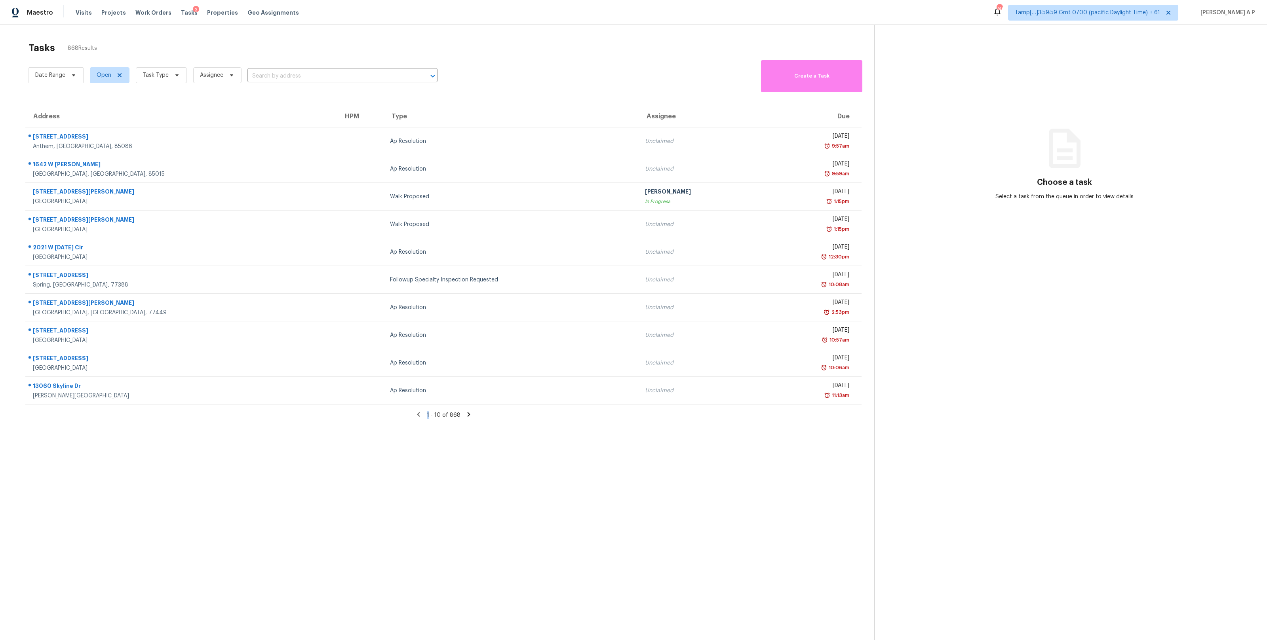
click at [357, 80] on input "text" at bounding box center [331, 76] width 168 height 12
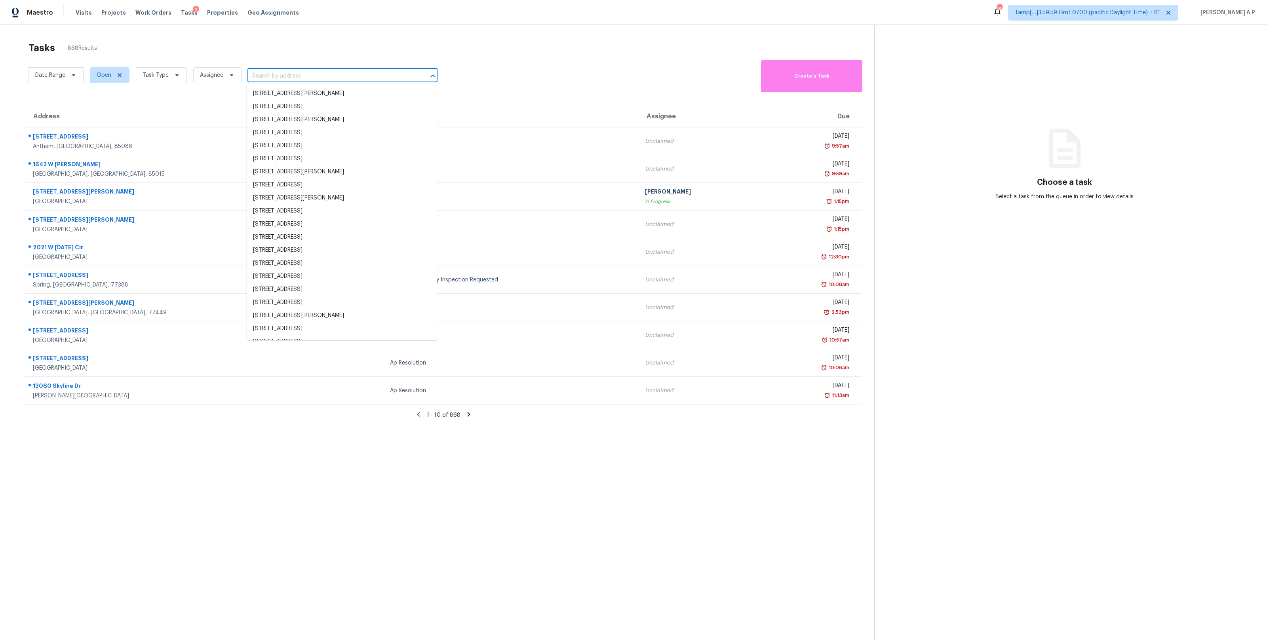
paste input "1560 Rhode Island Ave N, Golden Valley, MN 55427"
type input "1560 Rhode Island Ave N, Golden Valley, MN 55427"
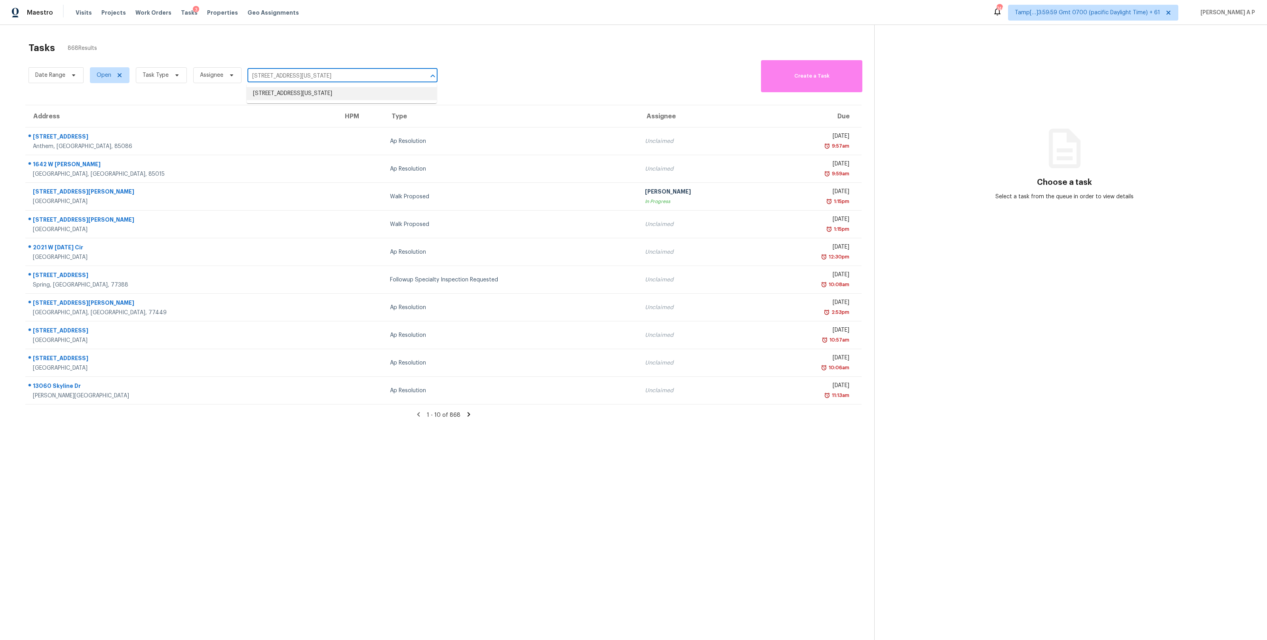
click at [328, 94] on li "1560 Rhode Island Ave N, Golden Valley, MN 55427" at bounding box center [342, 93] width 190 height 13
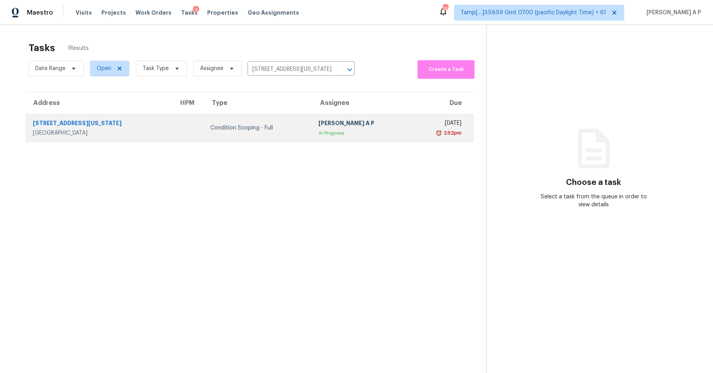
click at [345, 124] on div "[PERSON_NAME] A P" at bounding box center [361, 124] width 86 height 10
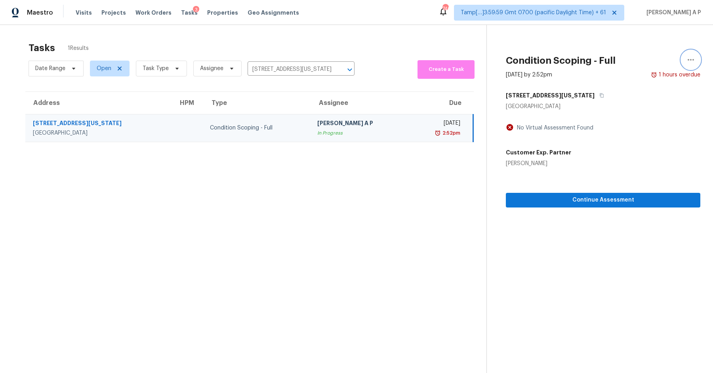
click at [691, 57] on icon "button" at bounding box center [691, 60] width 10 height 10
click at [644, 61] on div "Mark as Blocked" at bounding box center [646, 61] width 62 height 8
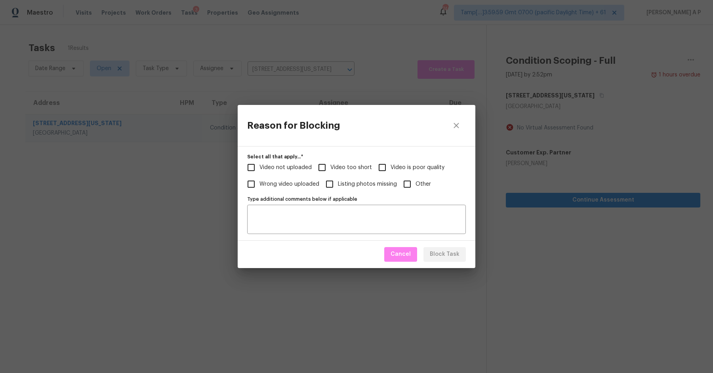
click at [255, 170] on input "Video not uploaded" at bounding box center [251, 167] width 17 height 17
checkbox input "true"
click at [280, 217] on textarea "Type additional comments below if applicable" at bounding box center [356, 219] width 209 height 17
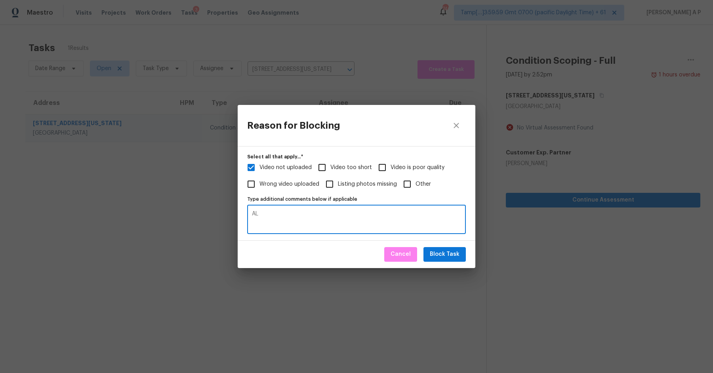
type textarea "A"
type textarea "I"
type textarea "Unable to video drive, Escalated to Becky"
click at [441, 251] on span "Block Task" at bounding box center [445, 254] width 30 height 10
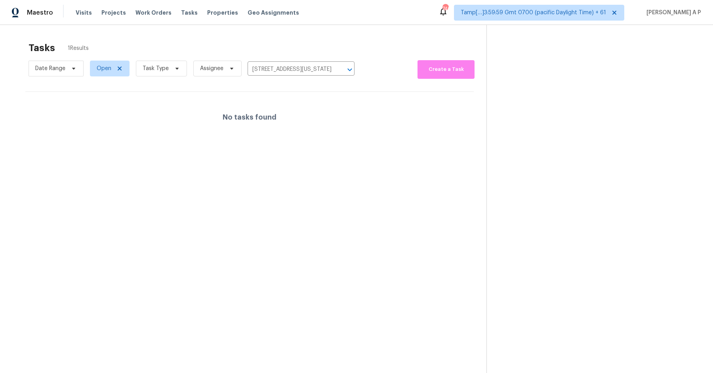
click at [289, 75] on div "Date Range Open Task Type Assignee 1560 Rhode Island Ave N, Golden Valley, MN 5…" at bounding box center [192, 68] width 326 height 21
click at [289, 73] on input "1560 Rhode Island Ave N, Golden Valley, MN 55427" at bounding box center [289, 69] width 85 height 12
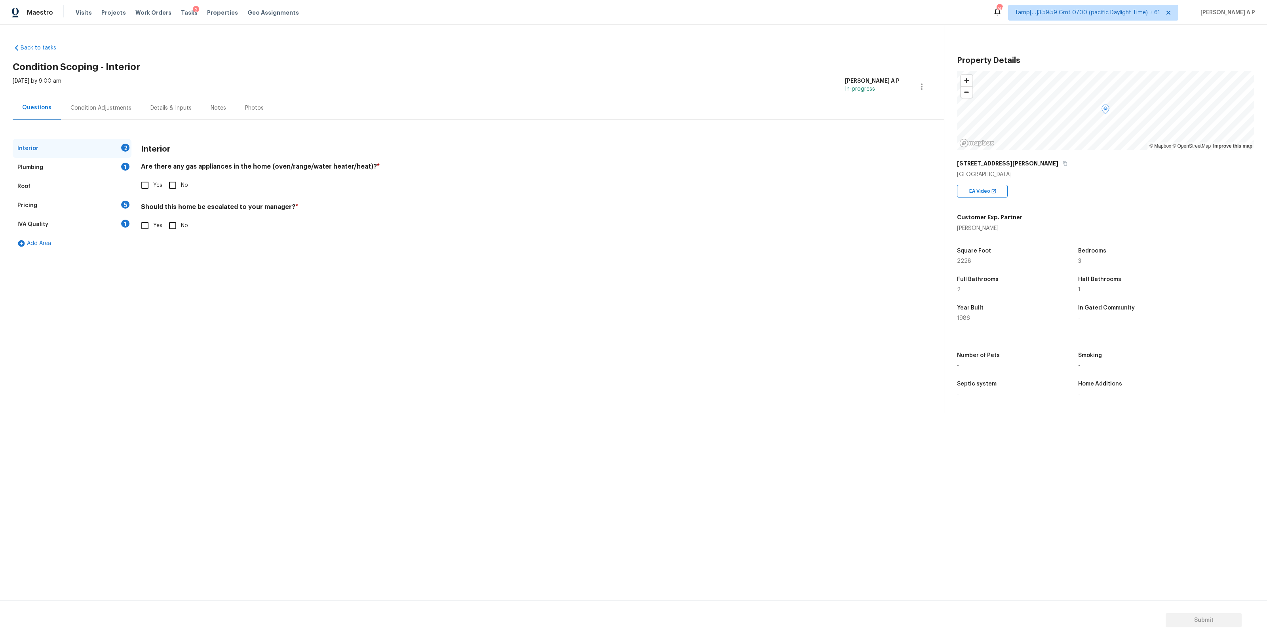
click at [193, 10] on div "2" at bounding box center [196, 10] width 6 height 8
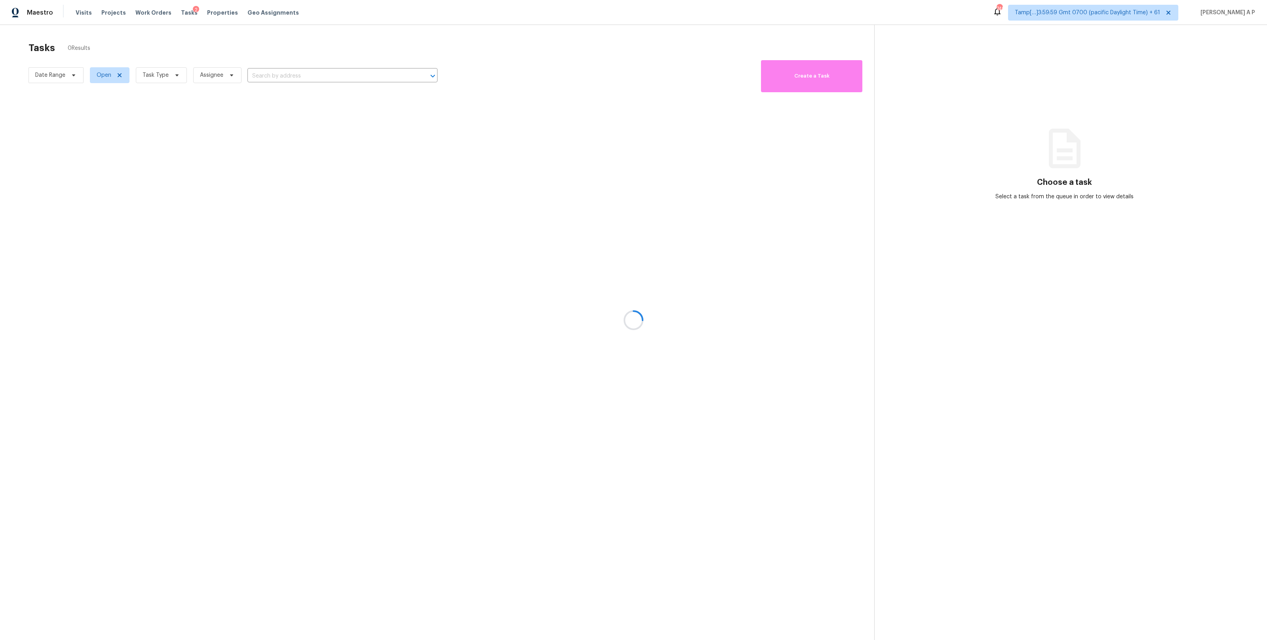
click at [183, 16] on div at bounding box center [633, 320] width 1267 height 640
click at [76, 19] on div at bounding box center [633, 320] width 1267 height 640
click at [78, 14] on div at bounding box center [633, 320] width 1267 height 640
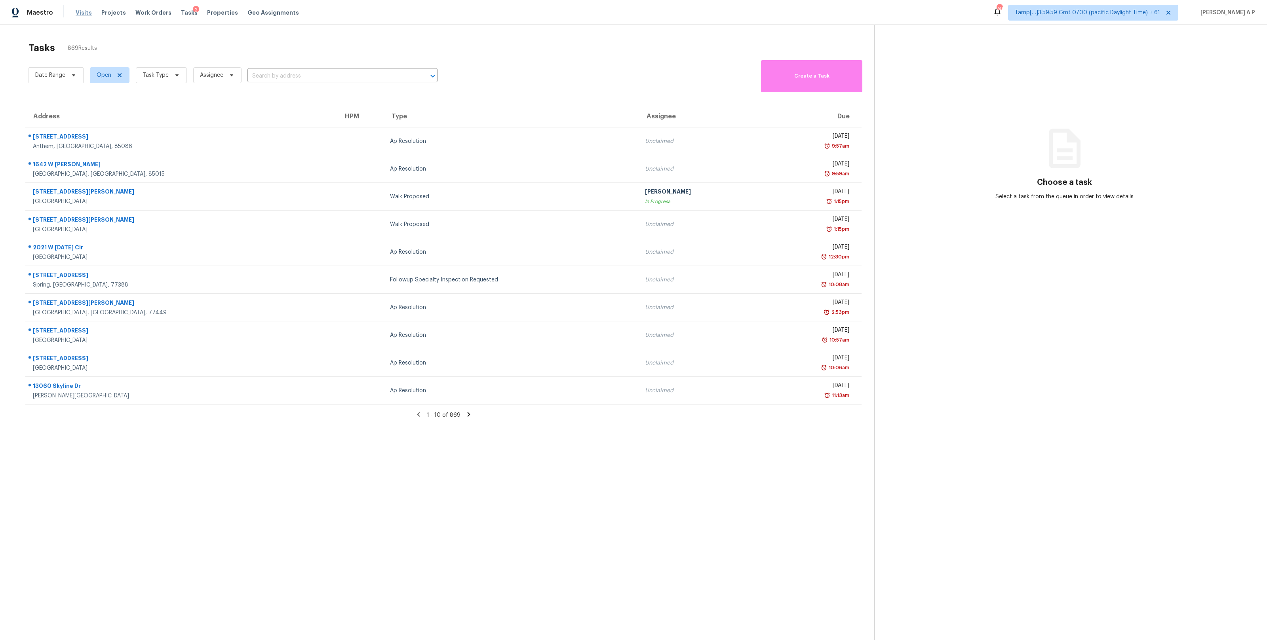
click at [82, 11] on span "Visits" at bounding box center [84, 13] width 16 height 8
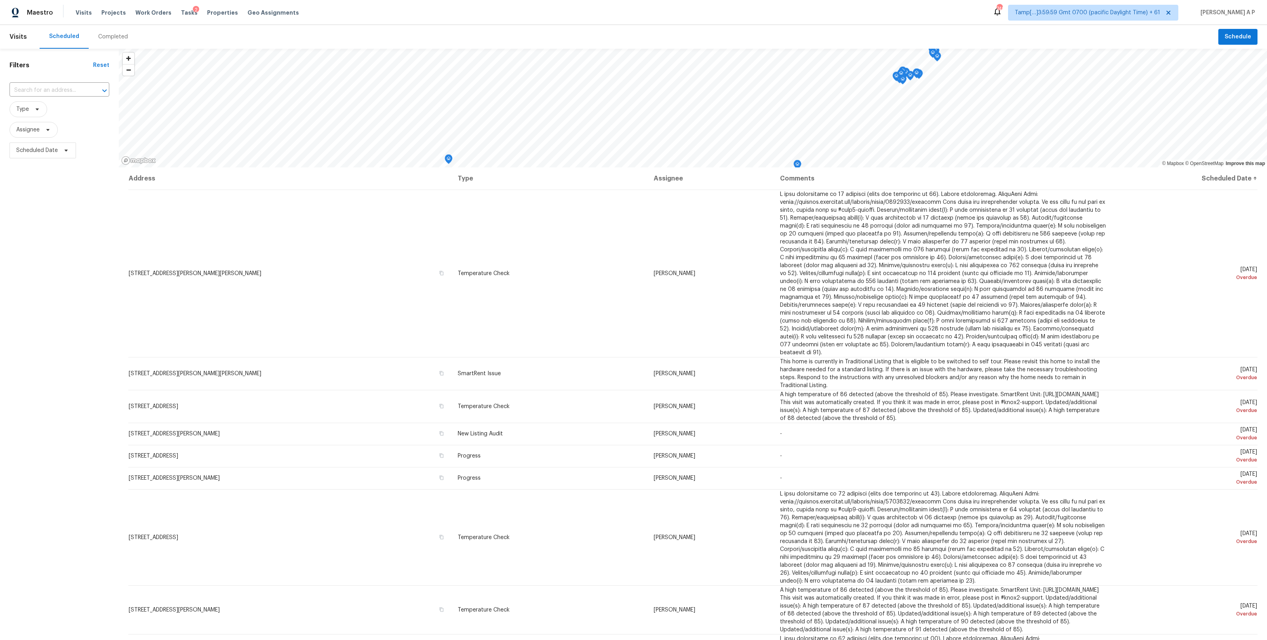
click at [104, 38] on div "Completed" at bounding box center [113, 37] width 30 height 8
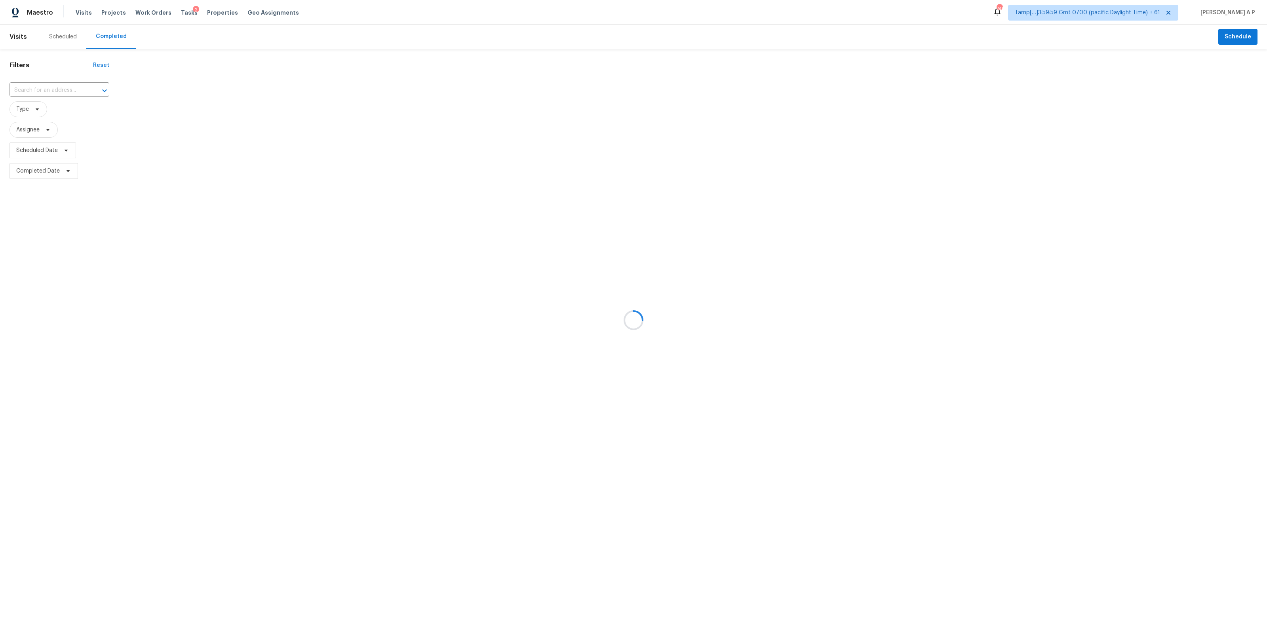
click at [70, 94] on div at bounding box center [633, 320] width 1267 height 640
click at [69, 89] on div at bounding box center [633, 320] width 1267 height 640
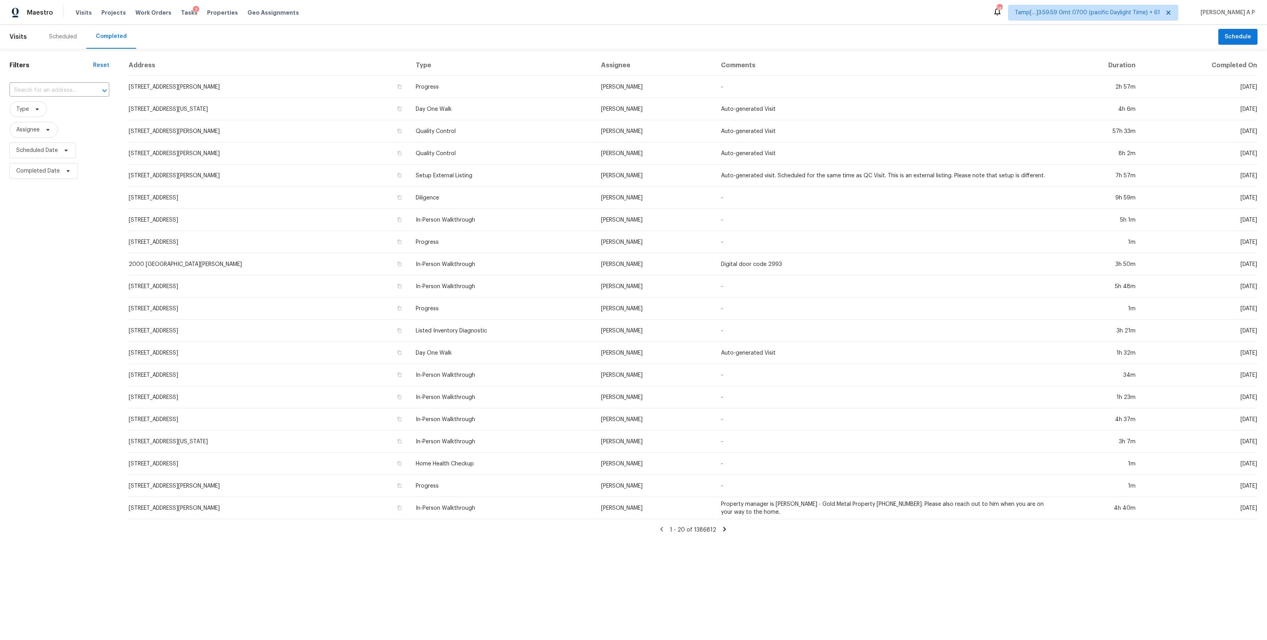
click at [72, 88] on input "text" at bounding box center [49, 90] width 78 height 12
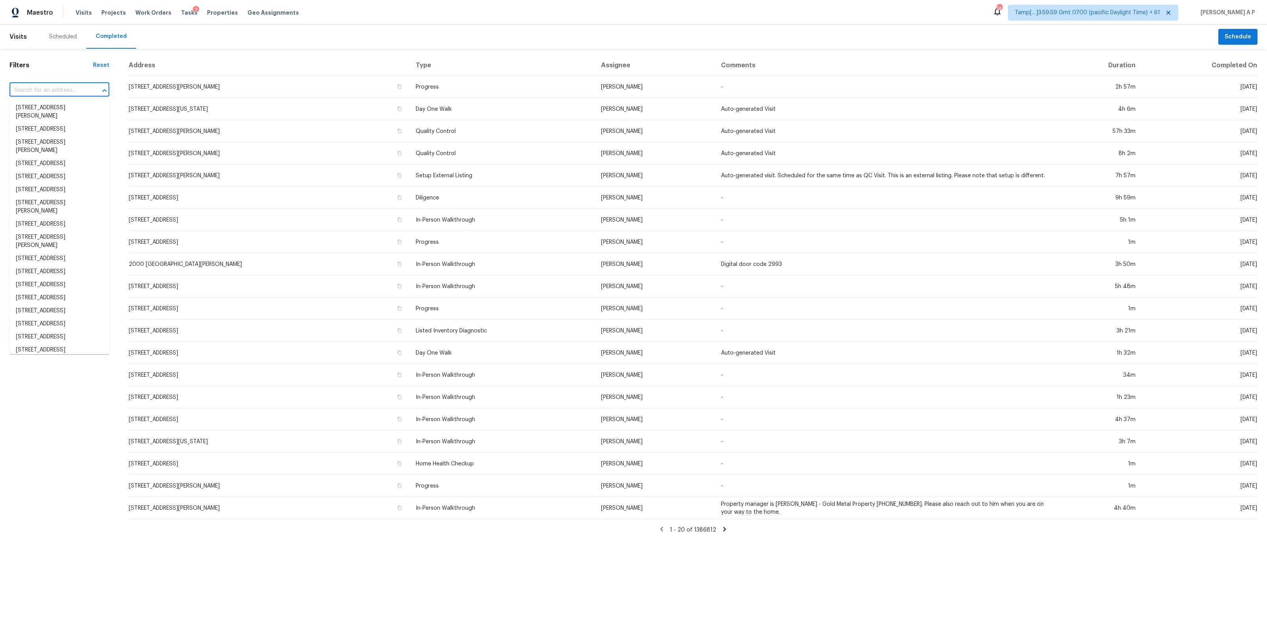
paste input "[STREET_ADDRESS][PERSON_NAME]"
type input "[STREET_ADDRESS][PERSON_NAME]"
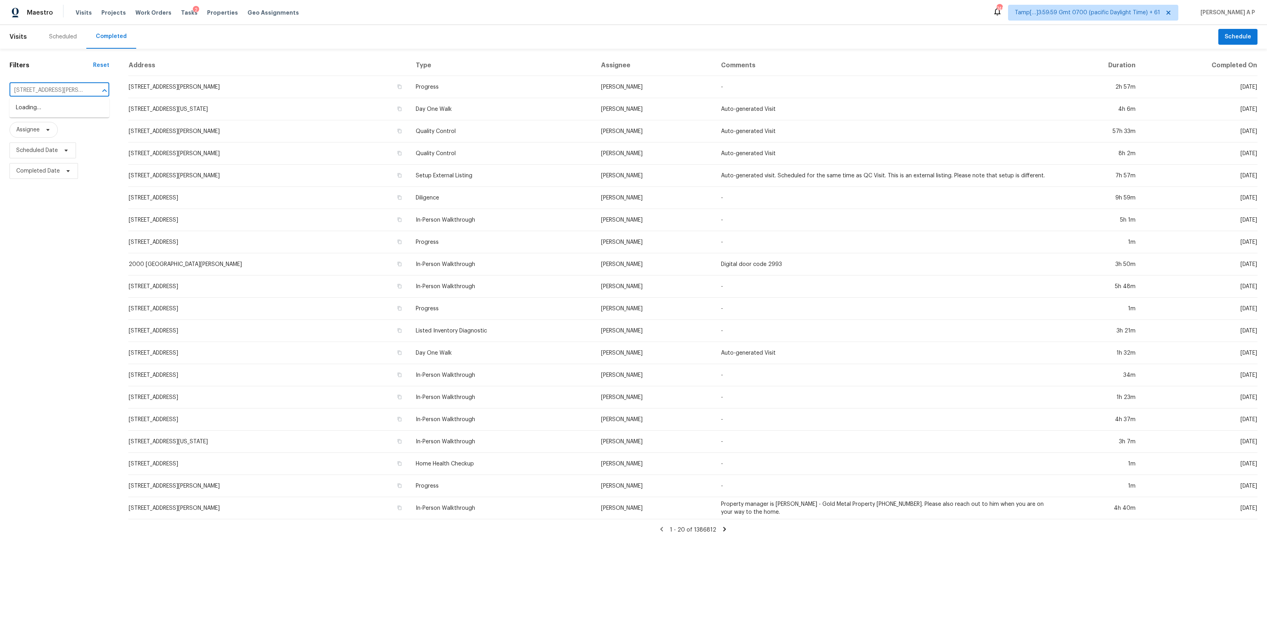
scroll to position [0, 40]
click at [70, 106] on li "[STREET_ADDRESS][PERSON_NAME]" at bounding box center [60, 111] width 100 height 21
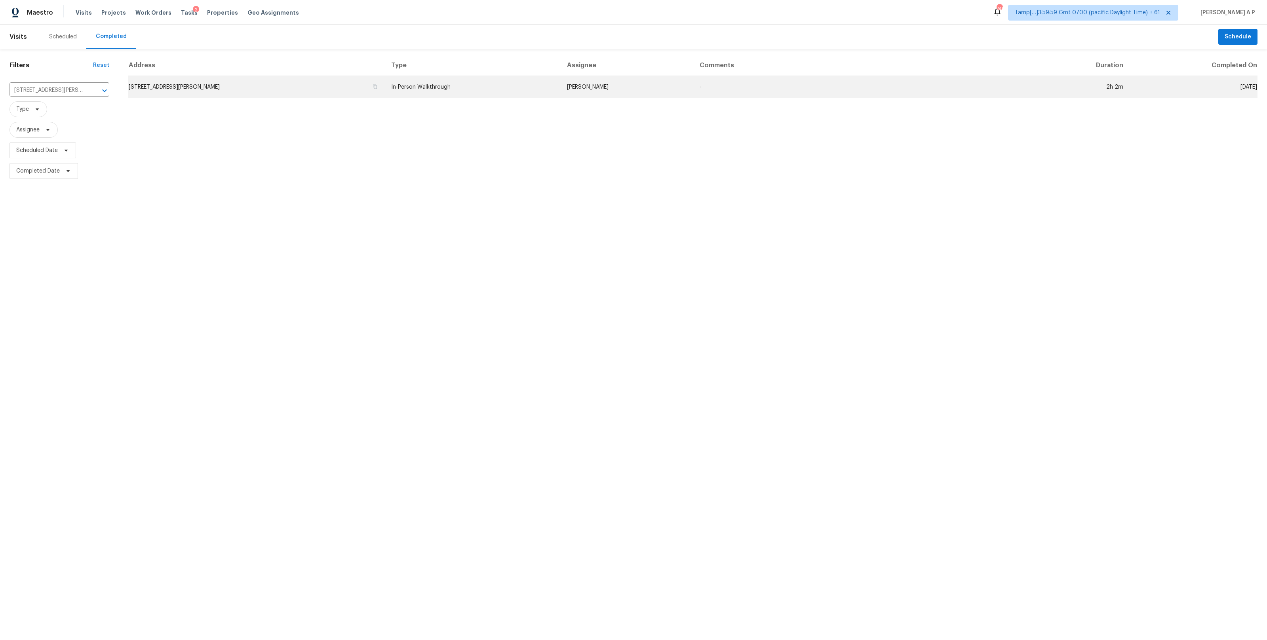
click at [296, 91] on td "[STREET_ADDRESS][PERSON_NAME]" at bounding box center [256, 87] width 257 height 22
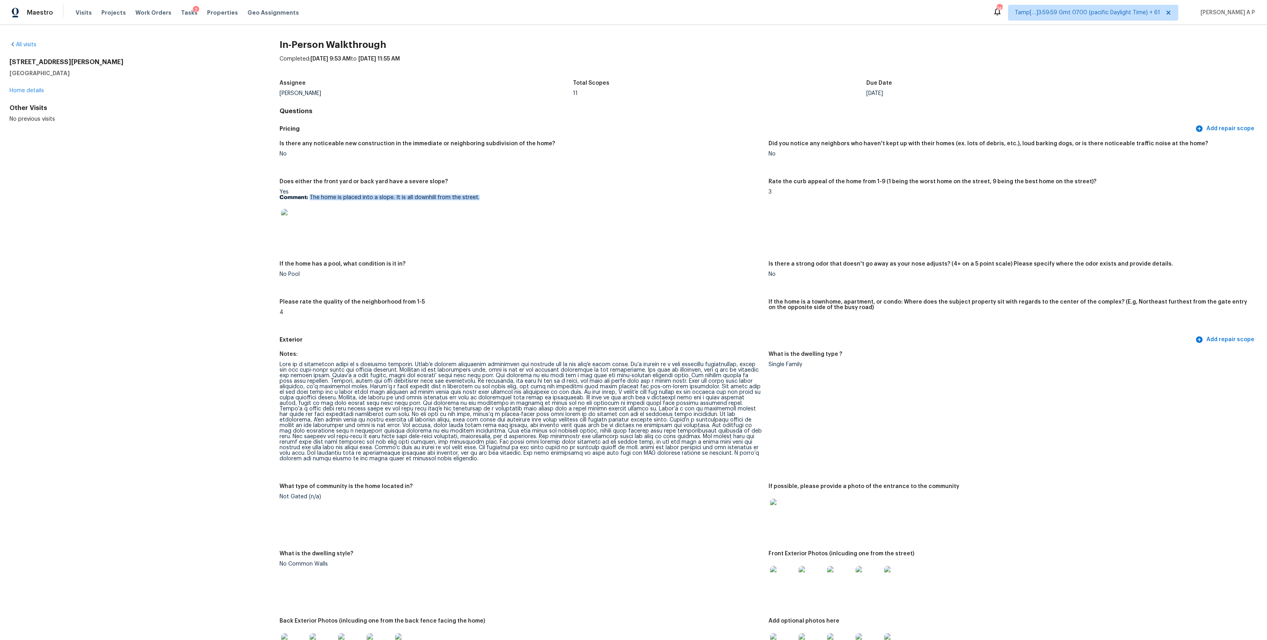
drag, startPoint x: 310, startPoint y: 195, endPoint x: 494, endPoint y: 195, distance: 184.1
click at [494, 195] on p "Comment: The home is placed into a slope. It is all downhill from the street." at bounding box center [521, 198] width 483 height 6
copy p "The home is placed into a slope. It is all downhill from the street."
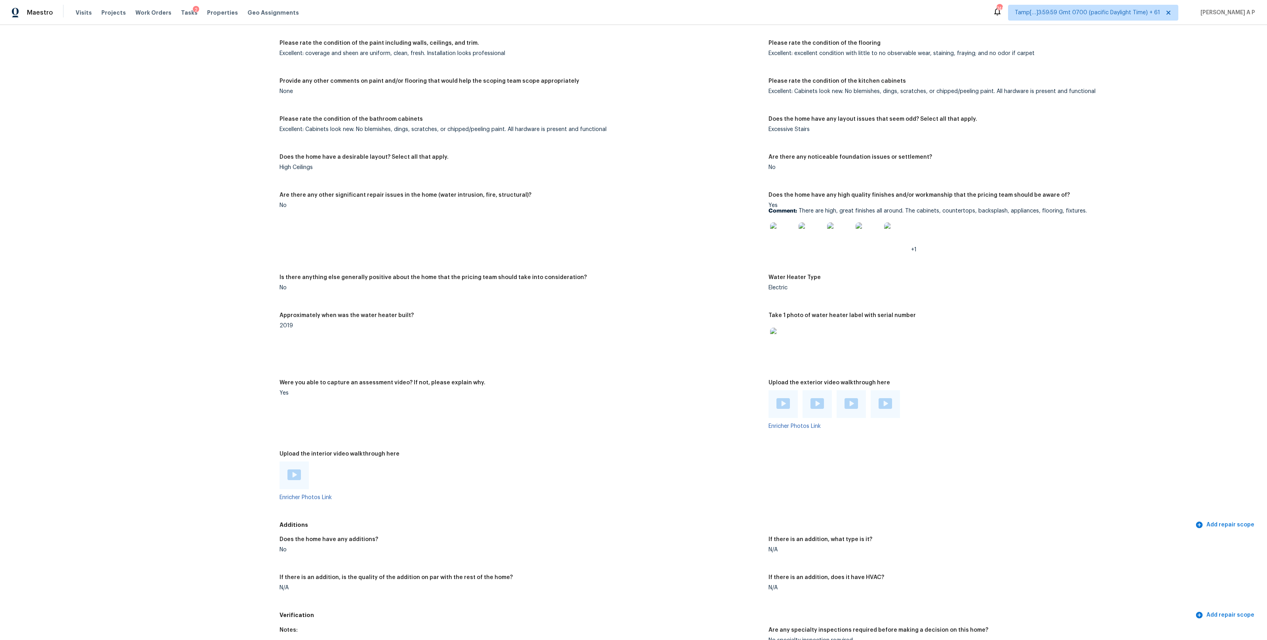
scroll to position [1420, 0]
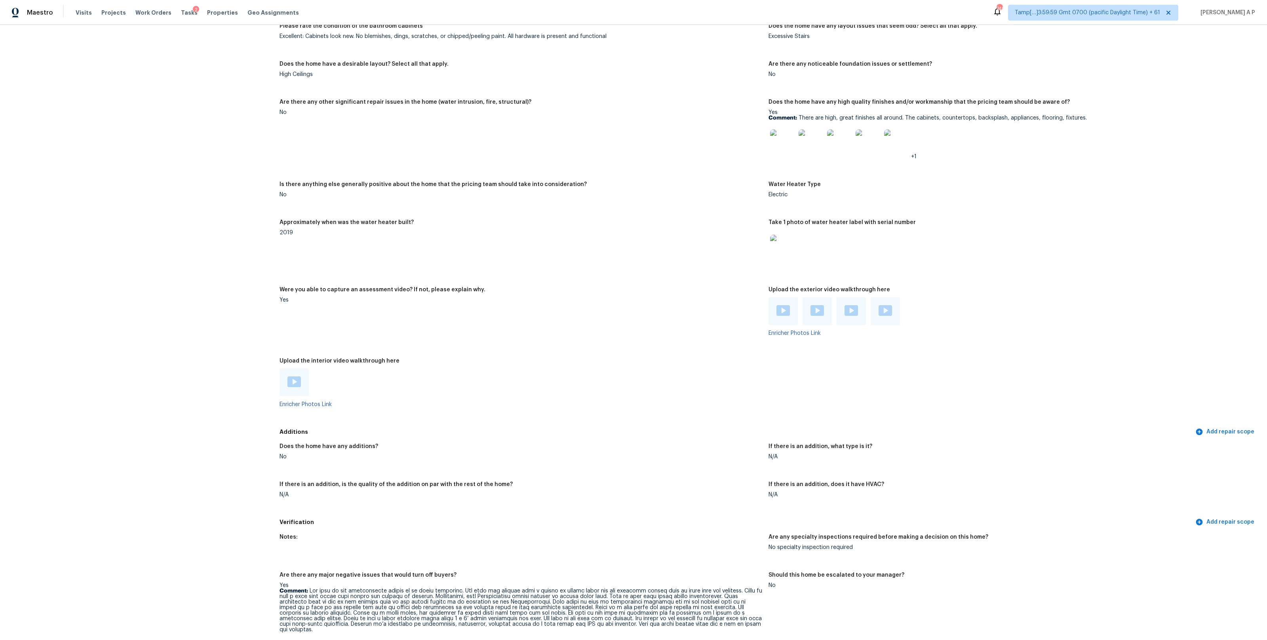
click at [295, 381] on img at bounding box center [293, 382] width 13 height 11
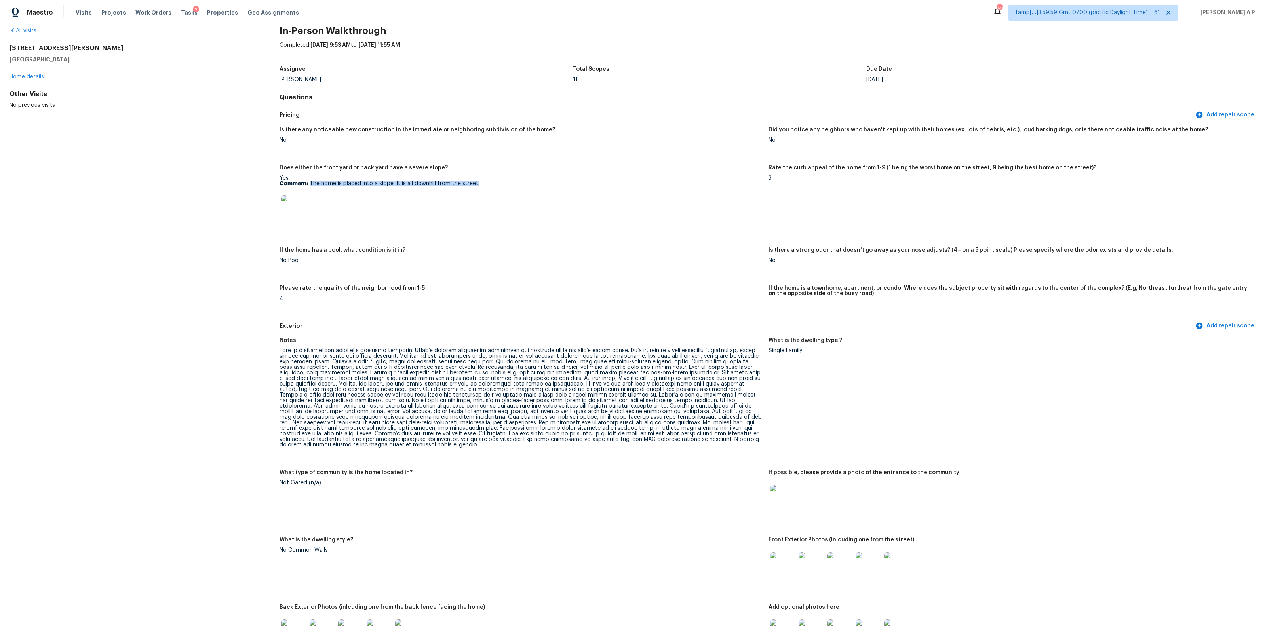
scroll to position [0, 0]
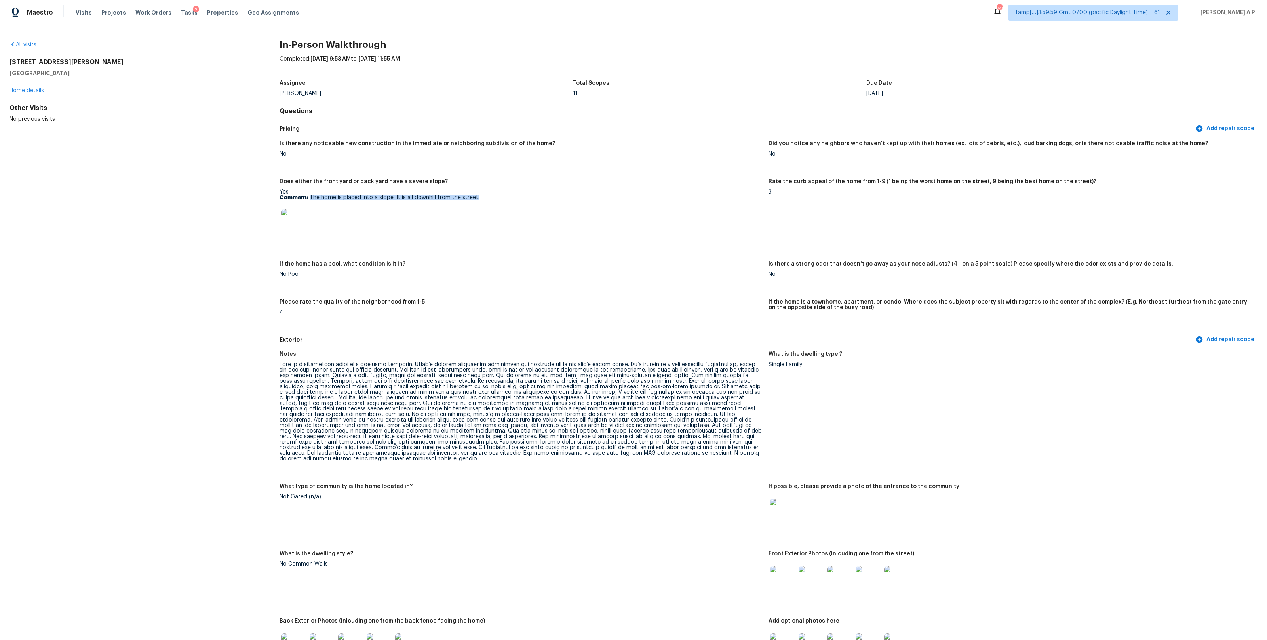
click at [303, 218] on img at bounding box center [293, 221] width 25 height 25
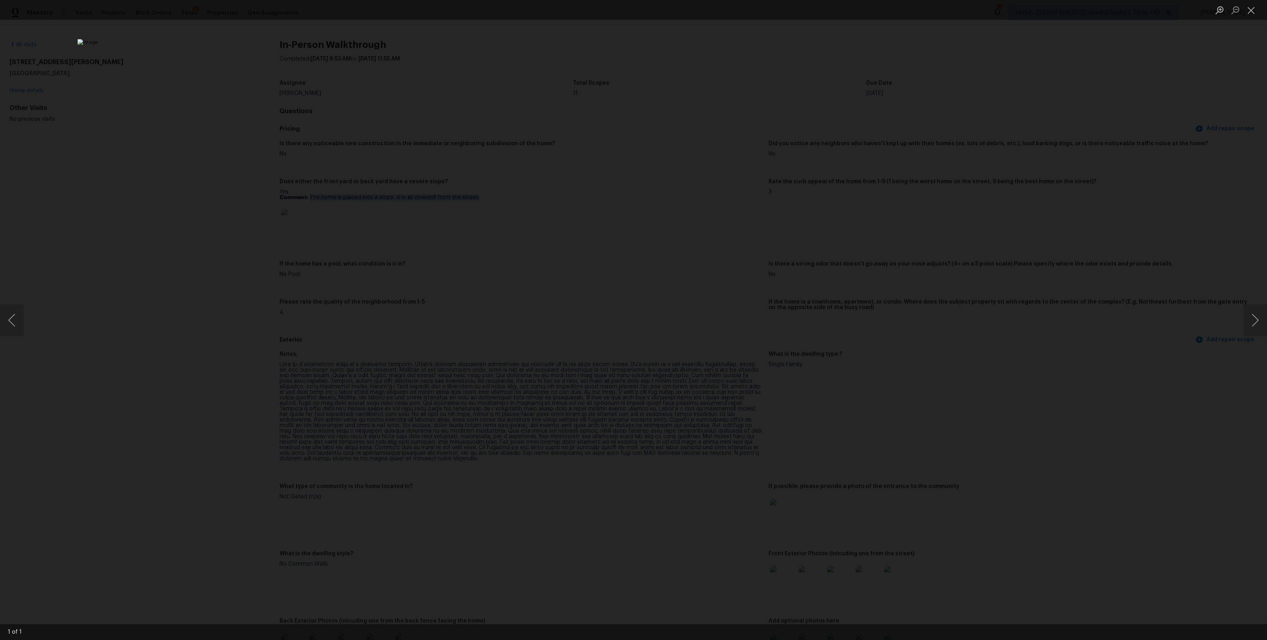
click at [807, 162] on img "Lightbox" at bounding box center [634, 320] width 1112 height 562
click at [893, 164] on div "Lightbox" at bounding box center [633, 320] width 1267 height 640
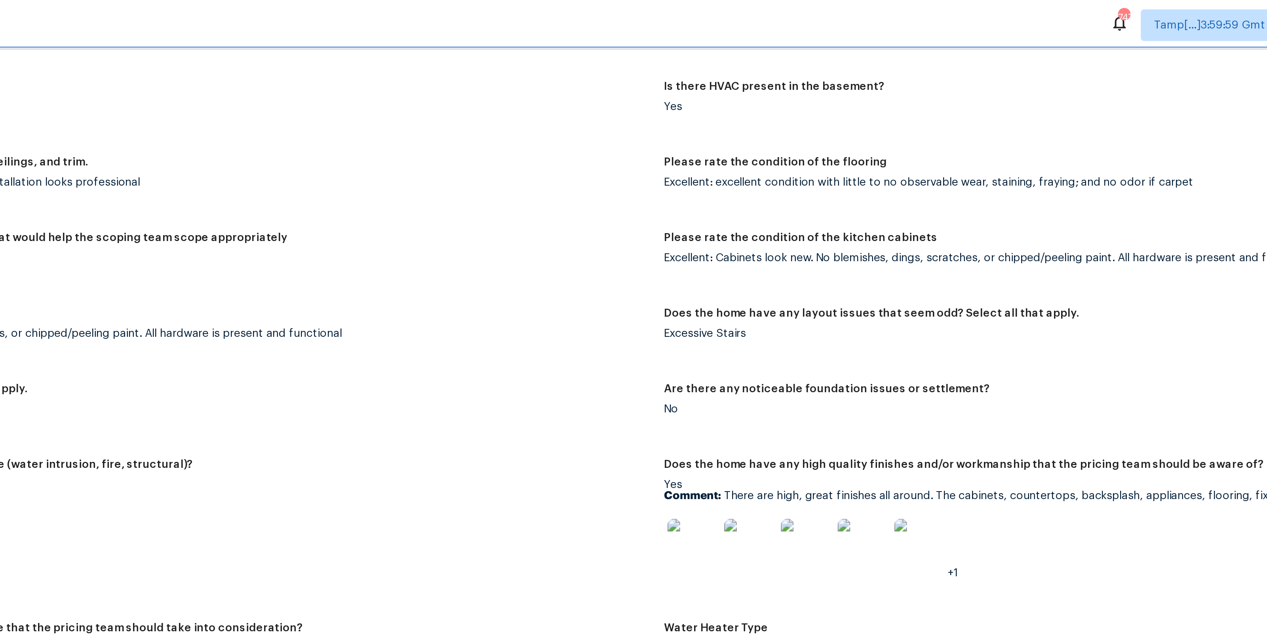
scroll to position [1294, 0]
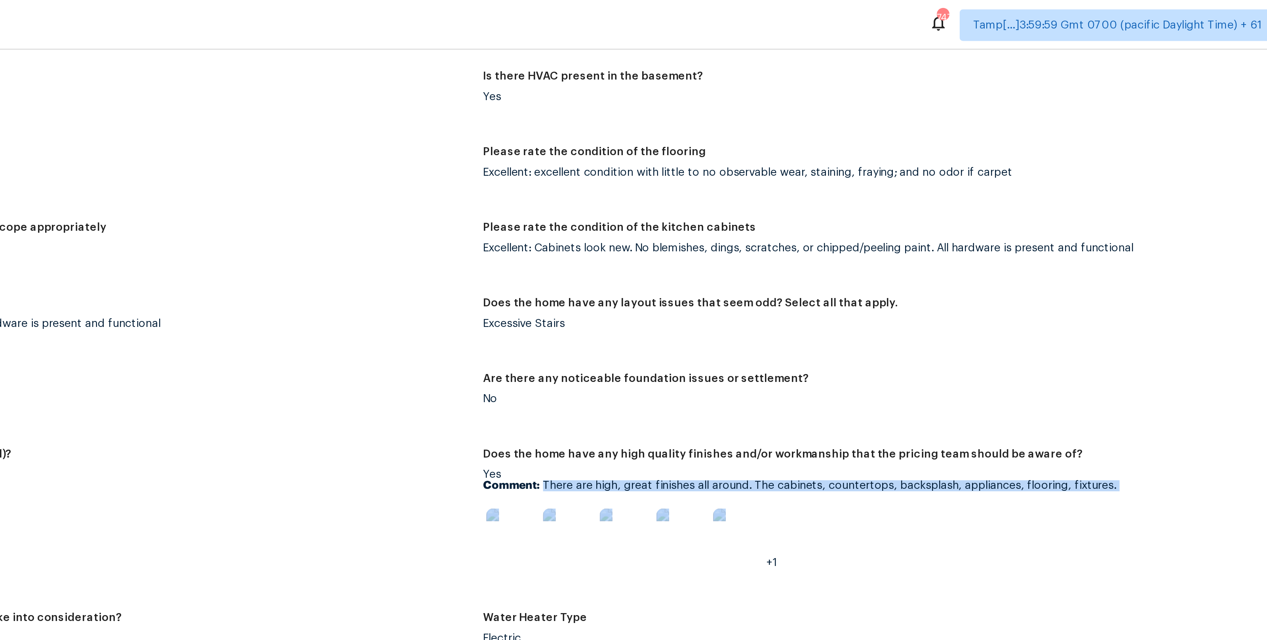
drag, startPoint x: 799, startPoint y: 243, endPoint x: 1091, endPoint y: 251, distance: 291.6
click at [1091, 251] on div "Yes Comment: There are high, great finishes all around. The cabinets, counterto…" at bounding box center [1010, 261] width 483 height 50
copy div "There are high, great finishes all around. The cabinets, countertops, backsplas…"
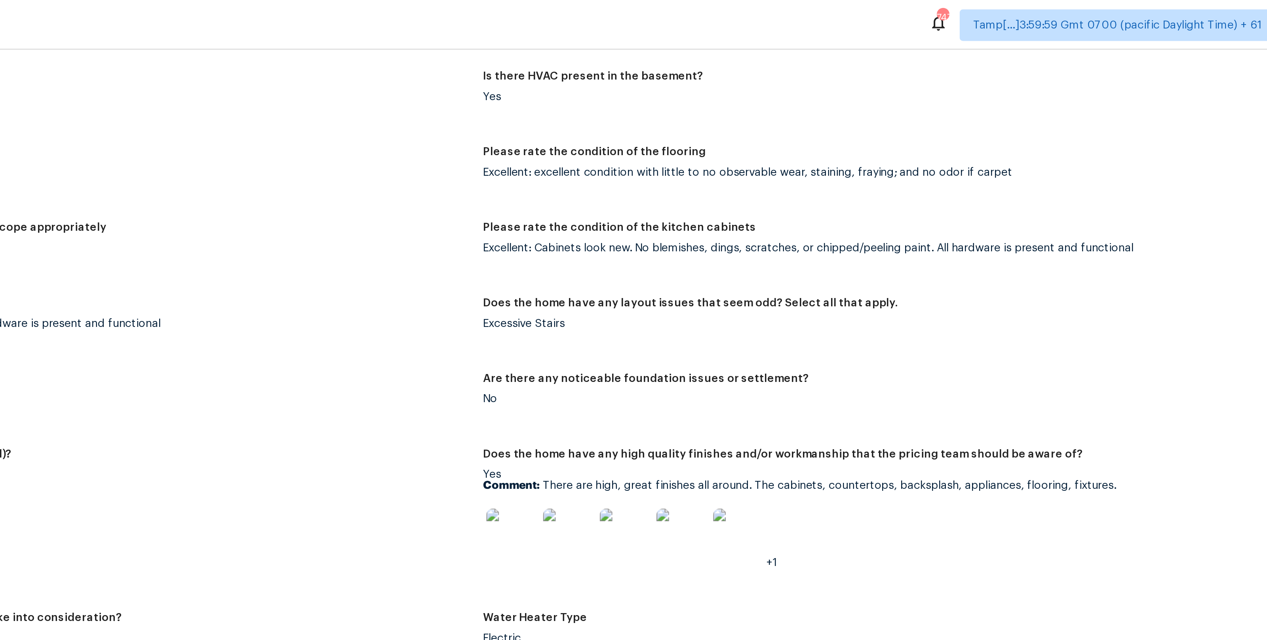
click at [727, 169] on figure "Please rate the condition of the bathroom cabinets Excellent: Cabinets look new…" at bounding box center [524, 164] width 489 height 29
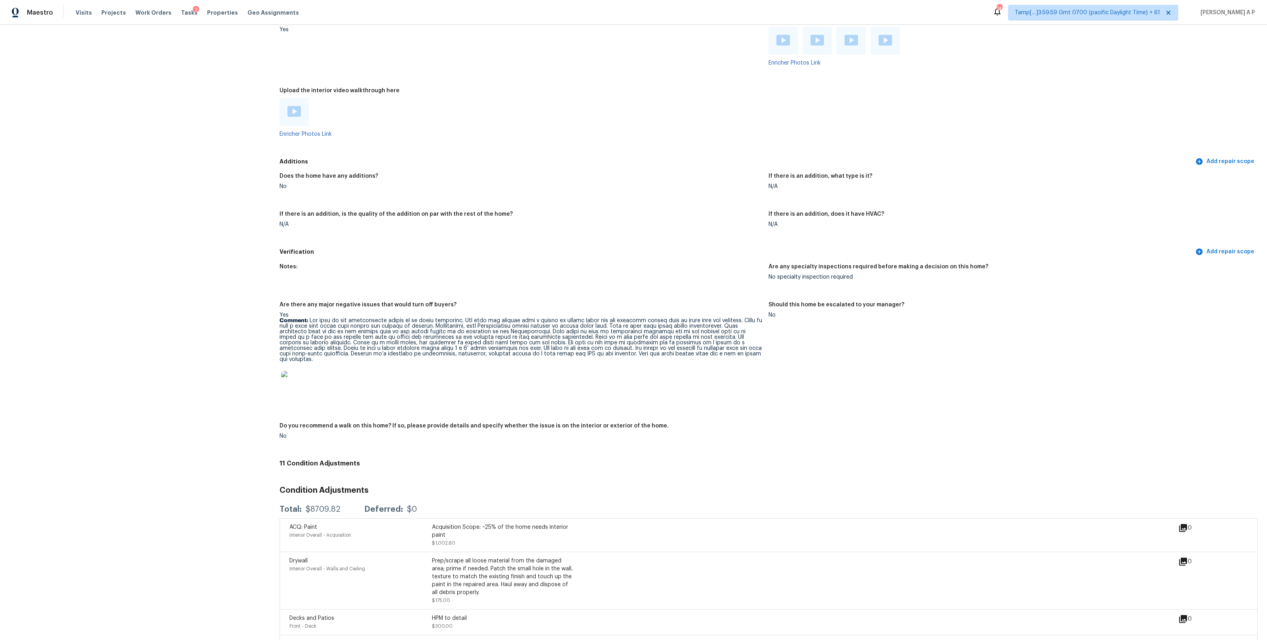
scroll to position [2104, 0]
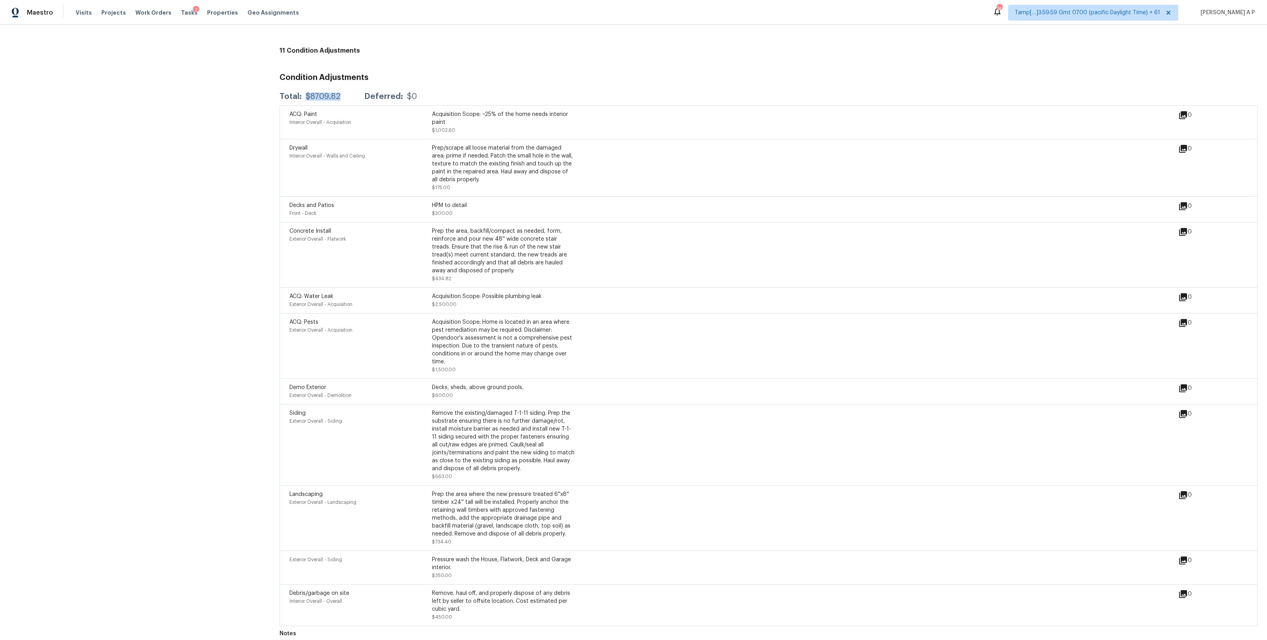
drag, startPoint x: 339, startPoint y: 87, endPoint x: 305, endPoint y: 88, distance: 33.7
click at [306, 93] on div "$8709.82" at bounding box center [323, 97] width 35 height 8
click at [366, 275] on div "Concrete Install Exterior Overall - Flatwork" at bounding box center [360, 254] width 143 height 55
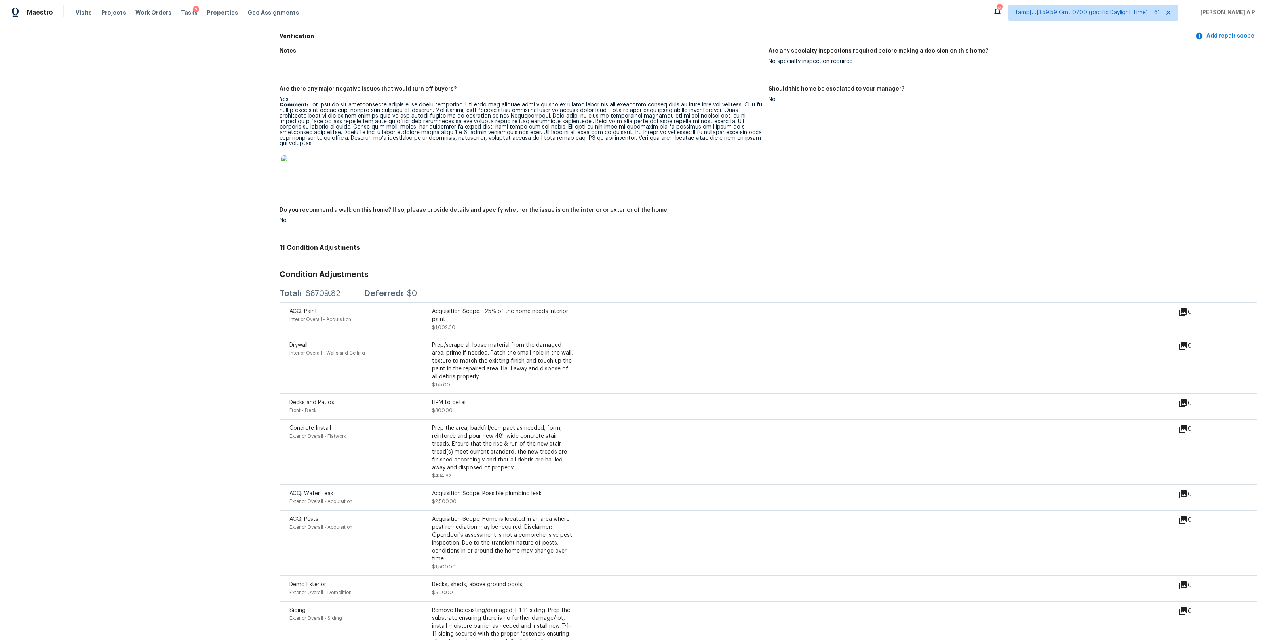
scroll to position [1878, 0]
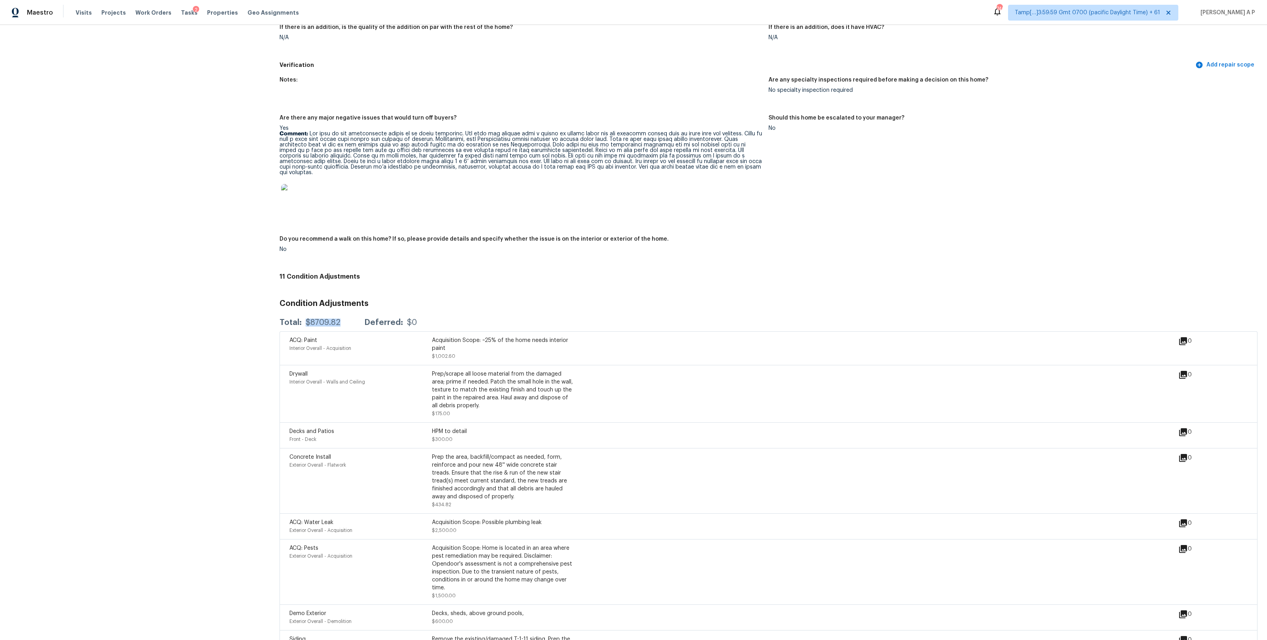
drag, startPoint x: 304, startPoint y: 314, endPoint x: 345, endPoint y: 314, distance: 40.8
click at [345, 319] on div "Total: $8709.82 Deferred: $0" at bounding box center [348, 323] width 137 height 8
copy div "$8709.82"
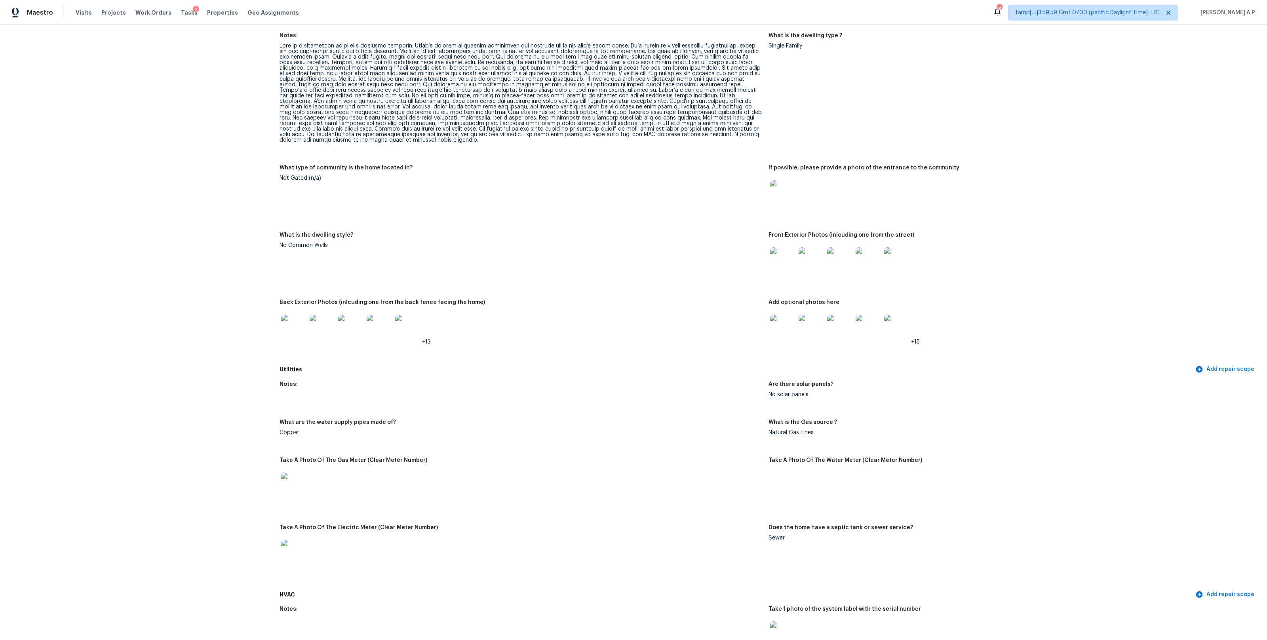
scroll to position [80, 0]
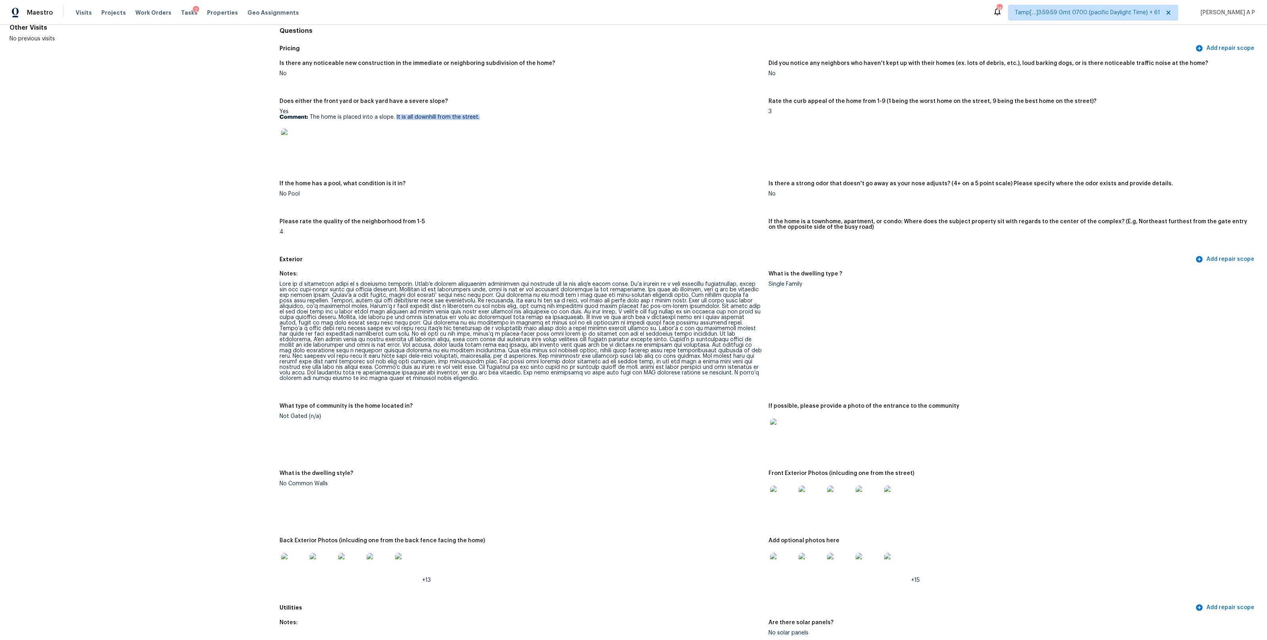
drag, startPoint x: 394, startPoint y: 116, endPoint x: 478, endPoint y: 115, distance: 84.4
click at [478, 115] on p "Comment: The home is placed into a slope. It is all downhill from the street." at bounding box center [521, 117] width 483 height 6
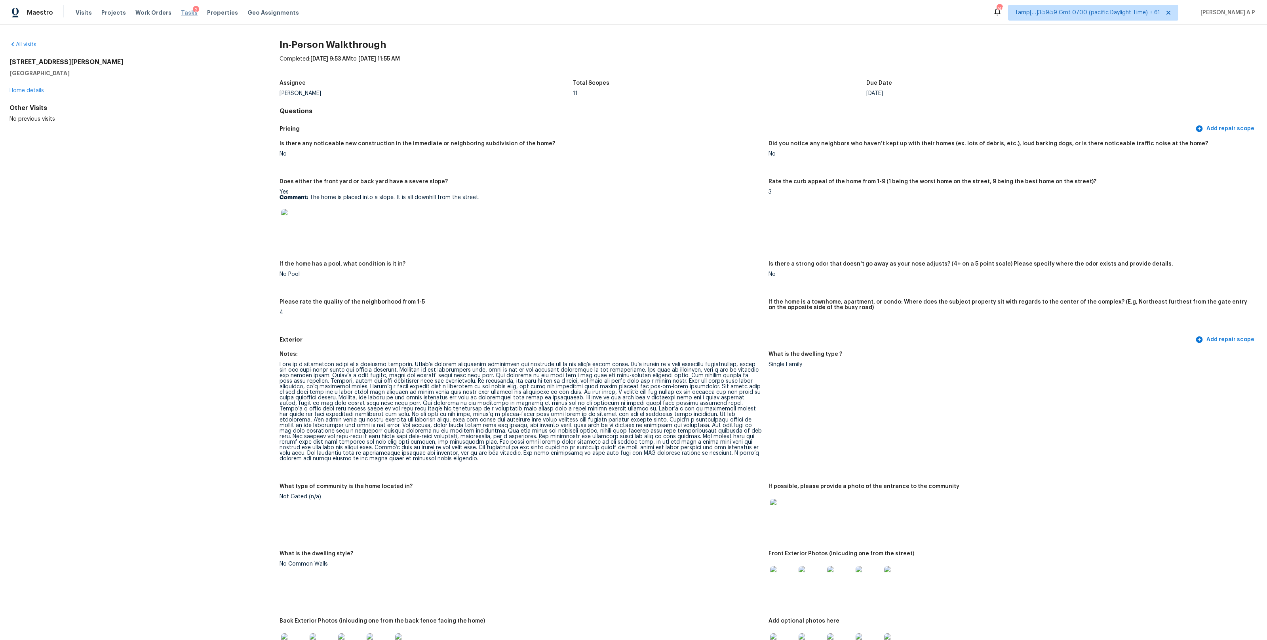
click at [181, 14] on span "Tasks" at bounding box center [189, 13] width 17 height 6
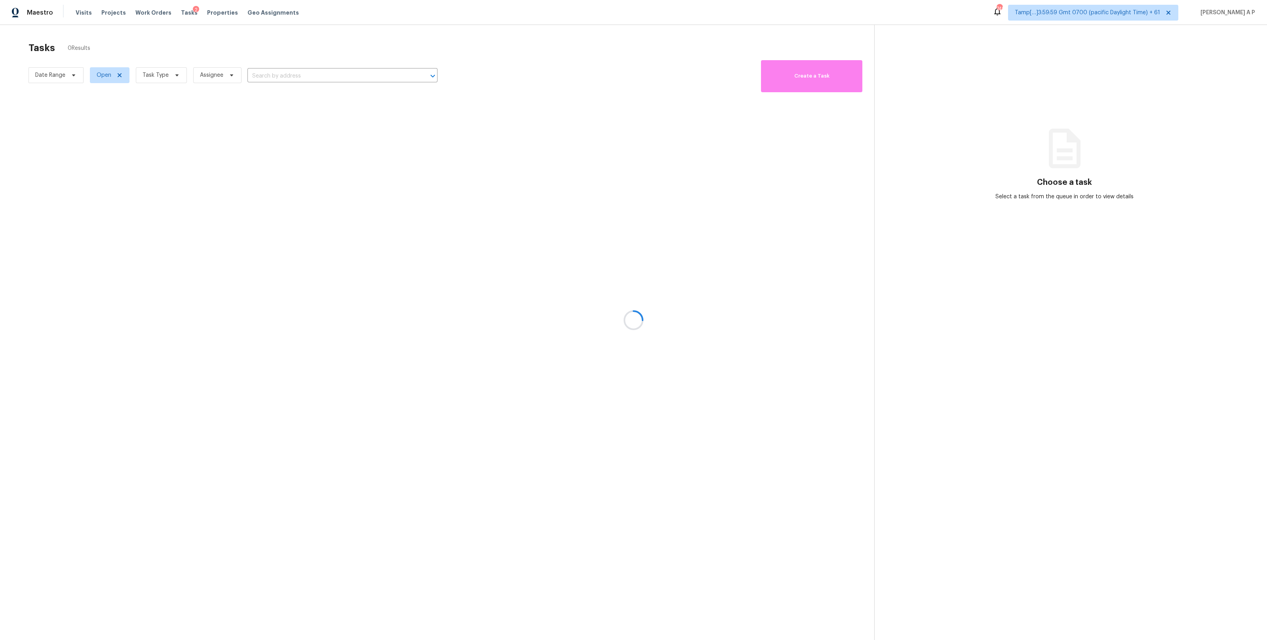
click at [67, 76] on div at bounding box center [633, 320] width 1267 height 640
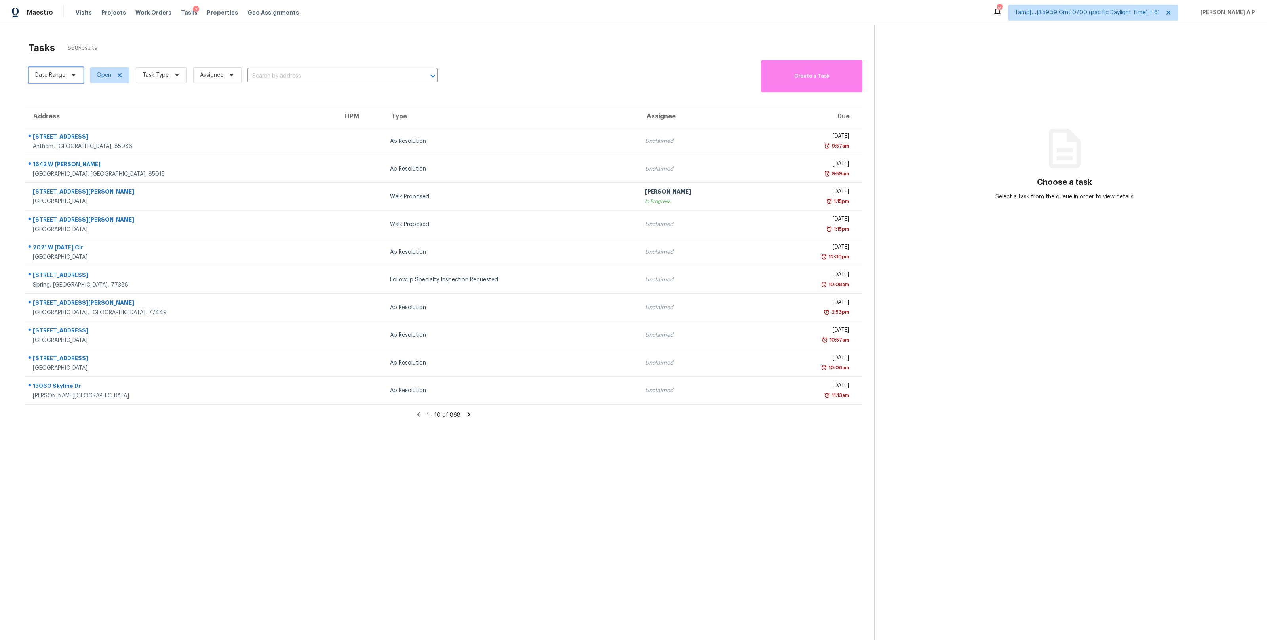
click at [67, 76] on span "Date Range" at bounding box center [56, 75] width 55 height 16
click at [69, 105] on input "text" at bounding box center [72, 102] width 78 height 16
select select "9"
select select "2025"
select select "10"
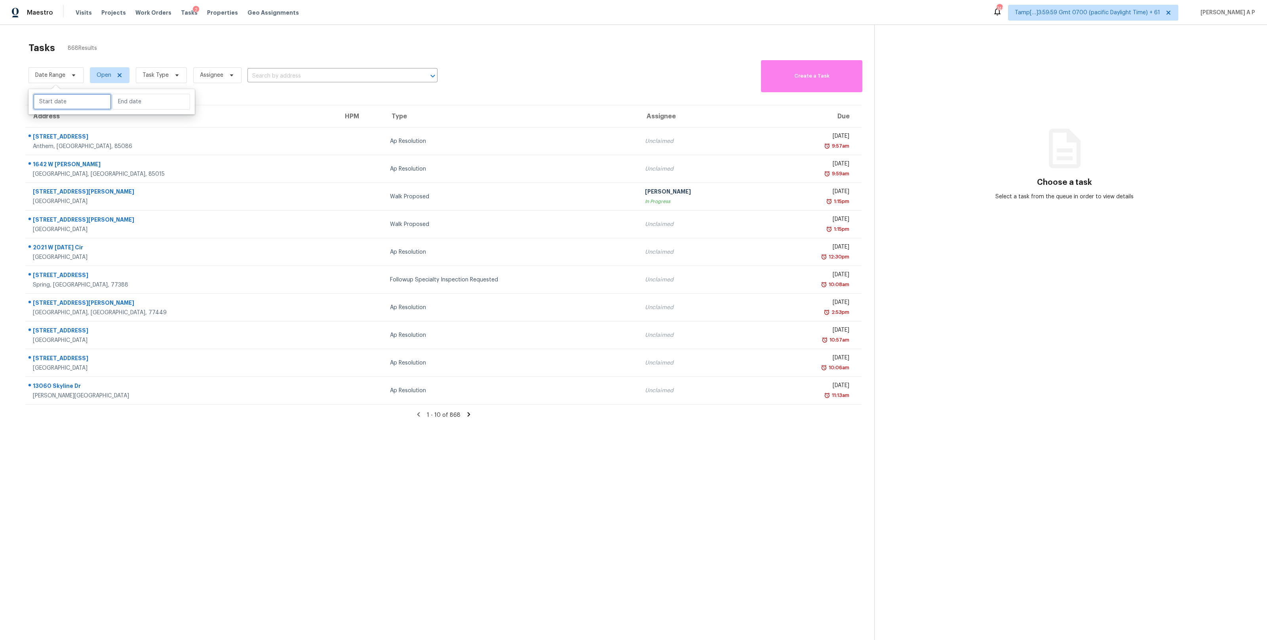
select select "2025"
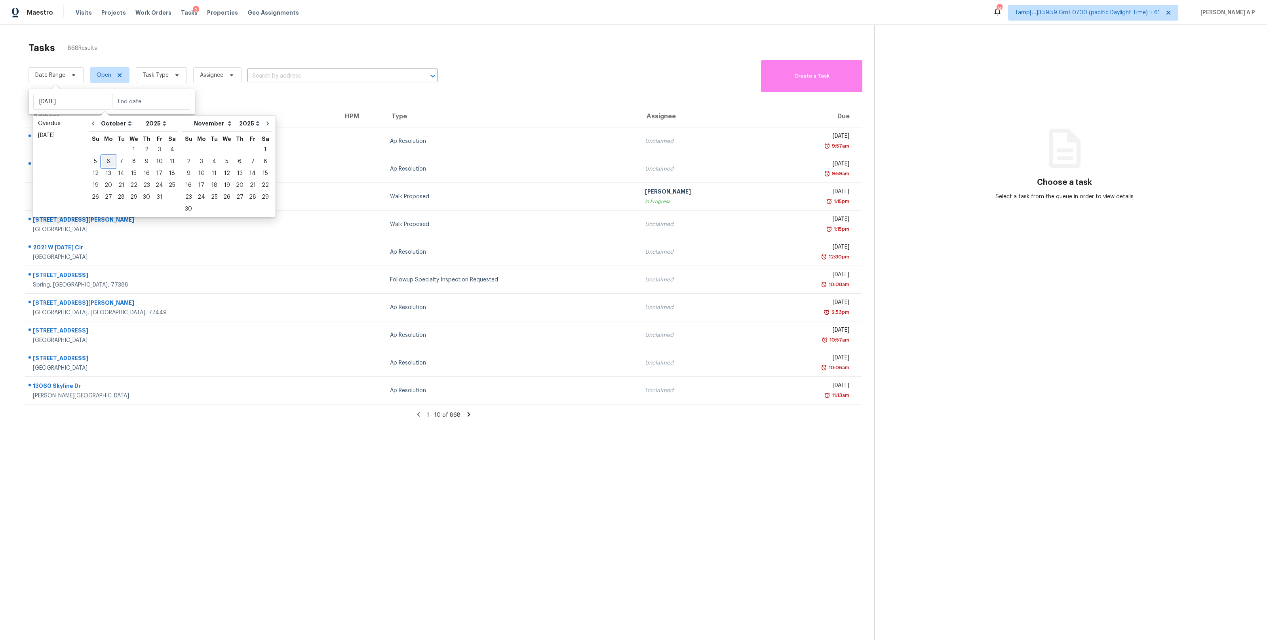
click at [109, 160] on div "6" at bounding box center [108, 161] width 13 height 11
type input "[DATE]"
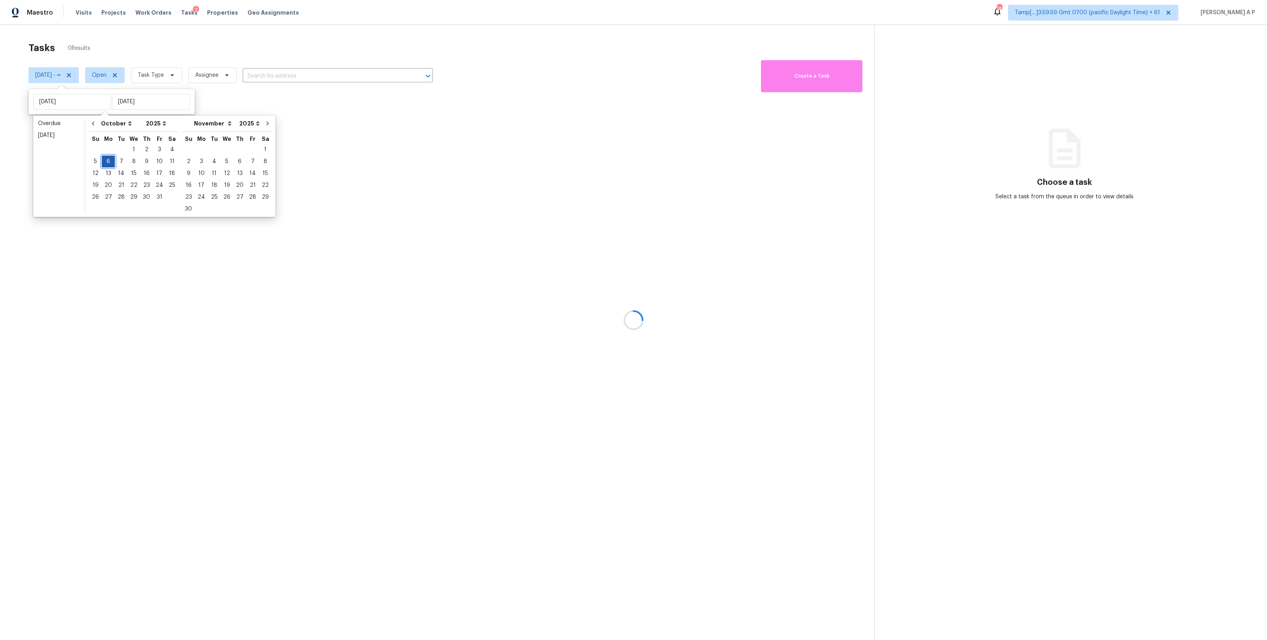
click at [108, 158] on div "6" at bounding box center [108, 161] width 13 height 11
type input "[DATE]"
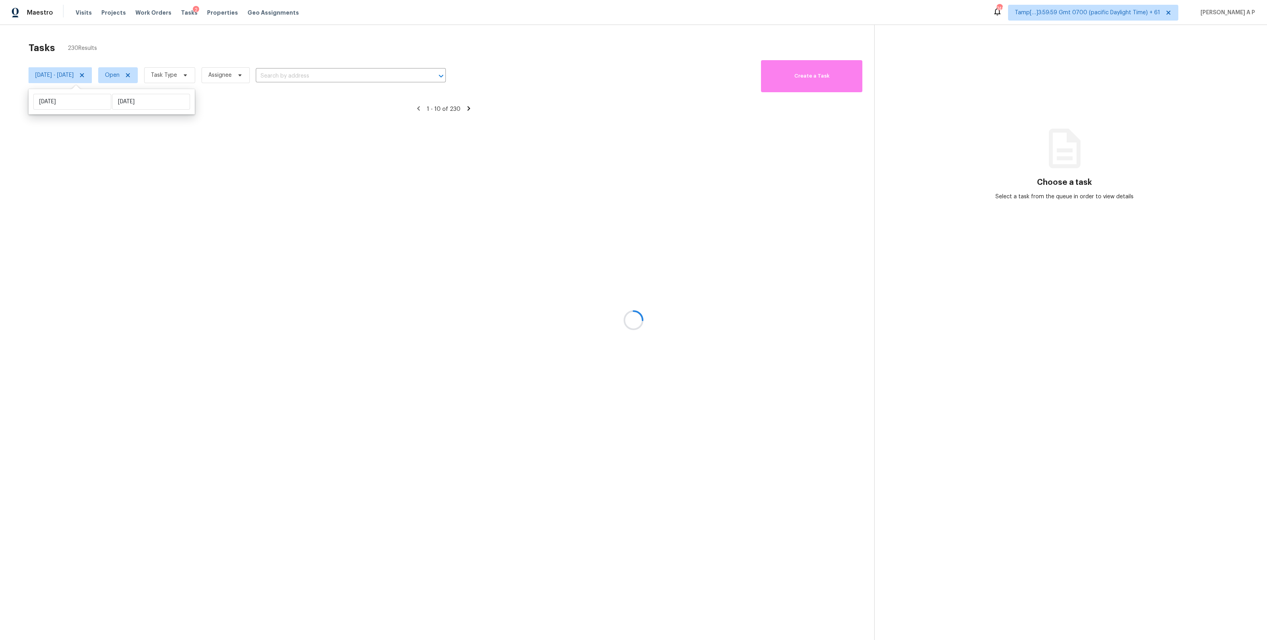
click at [213, 76] on div at bounding box center [633, 320] width 1267 height 640
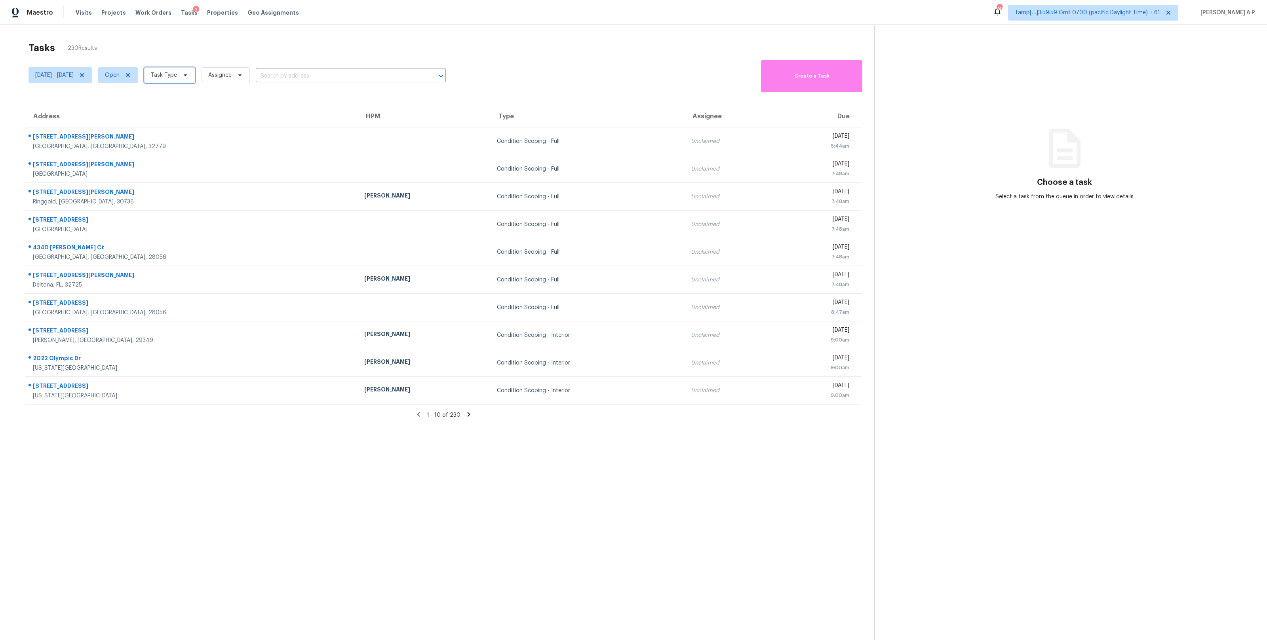
click at [188, 76] on icon at bounding box center [185, 75] width 6 height 6
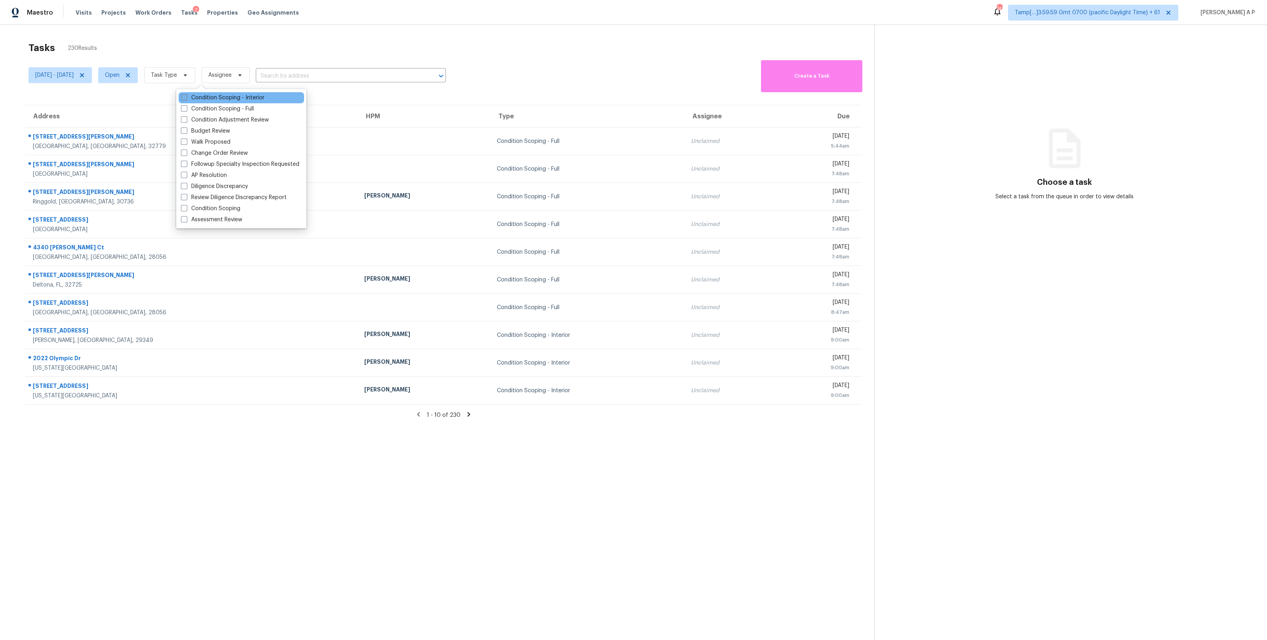
click at [214, 99] on label "Condition Scoping - Interior" at bounding box center [223, 98] width 84 height 8
click at [186, 99] on input "Condition Scoping - Interior" at bounding box center [183, 96] width 5 height 5
checkbox input "true"
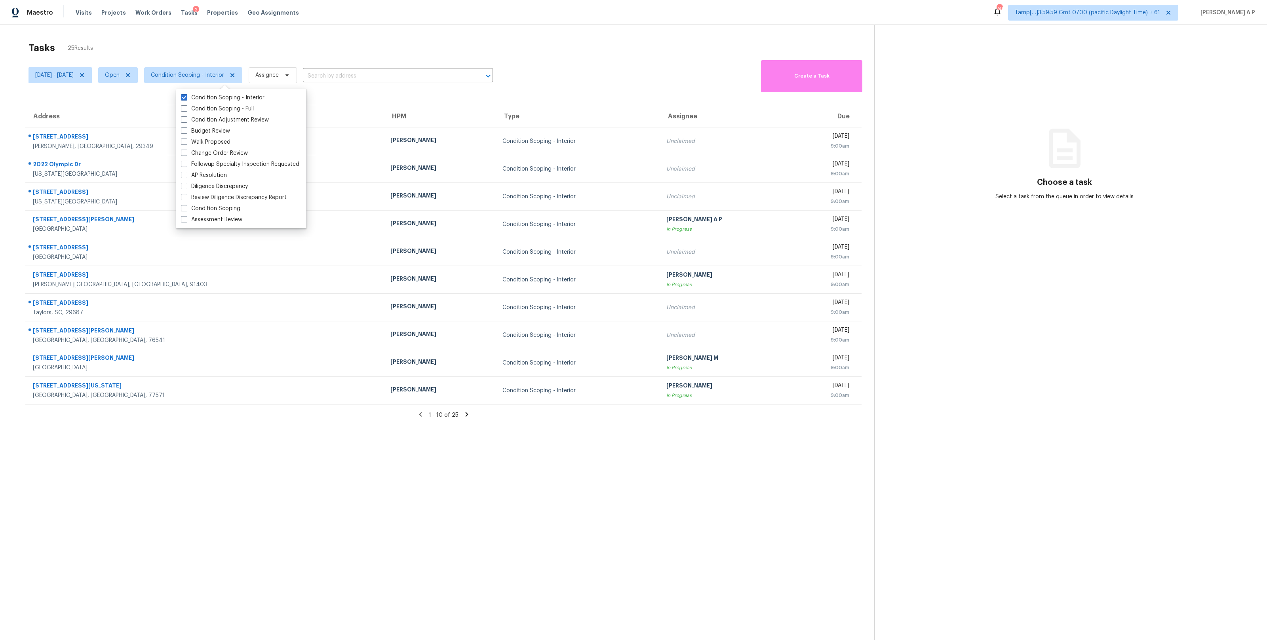
click at [455, 476] on section "Tasks 25 Results [DATE] - [DATE] Open Condition Scoping - Interior Assignee ​ C…" at bounding box center [444, 352] width 862 height 628
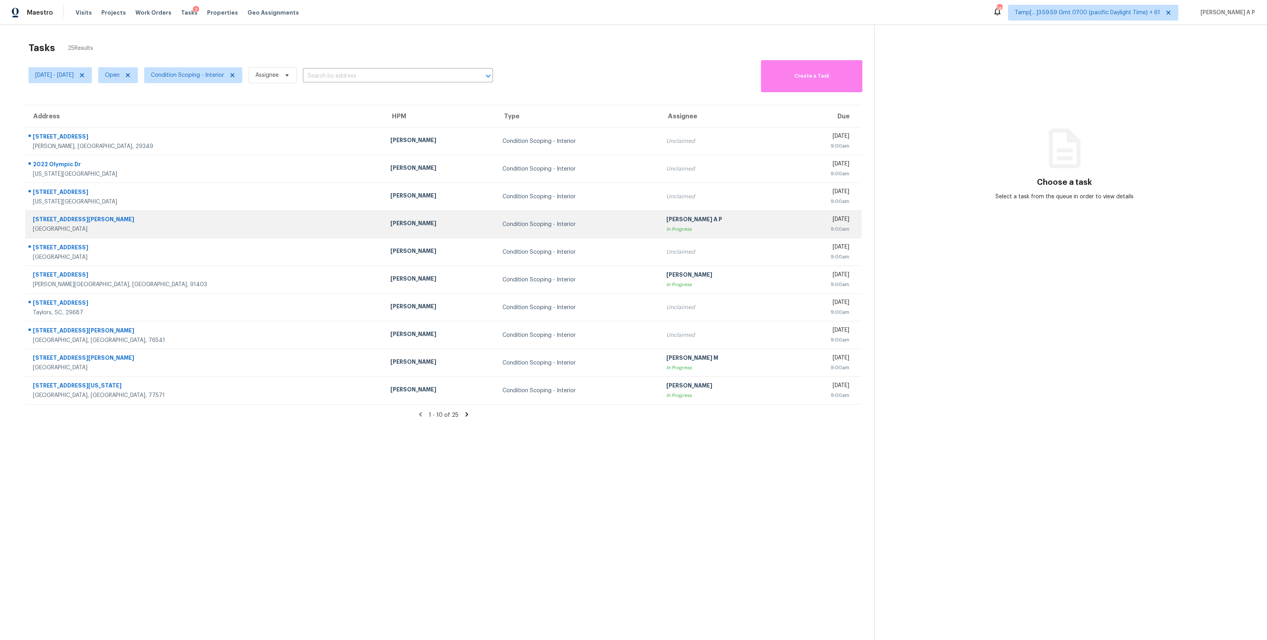
scroll to position [25, 0]
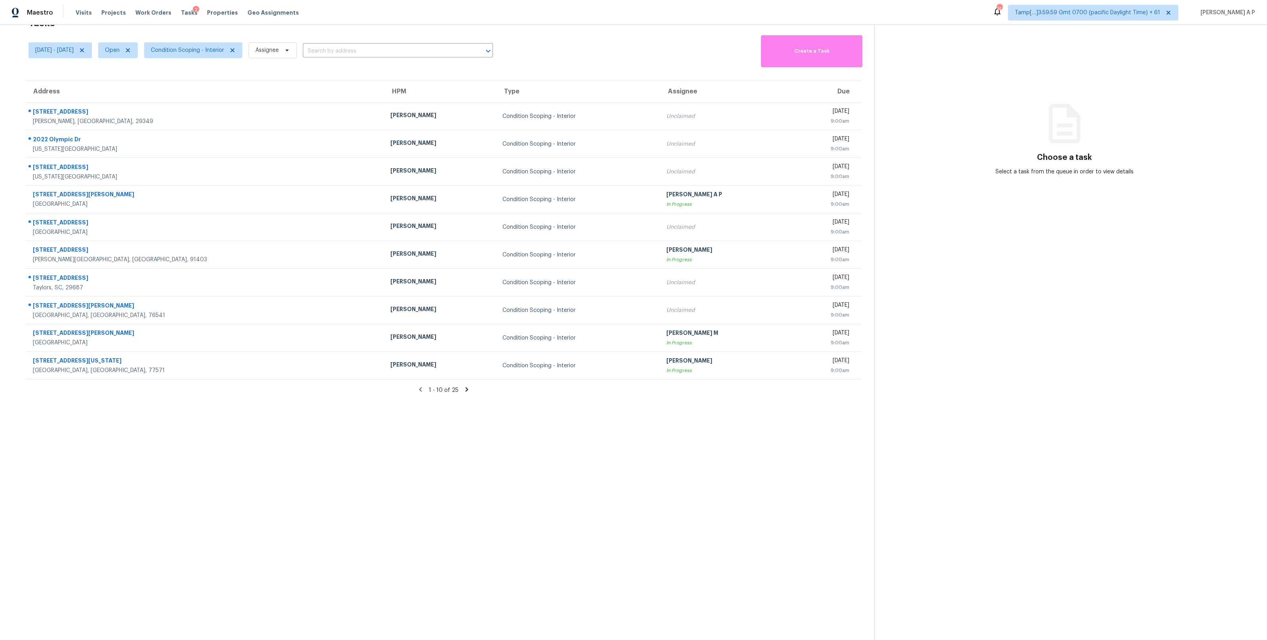
click at [466, 389] on icon at bounding box center [466, 390] width 3 height 4
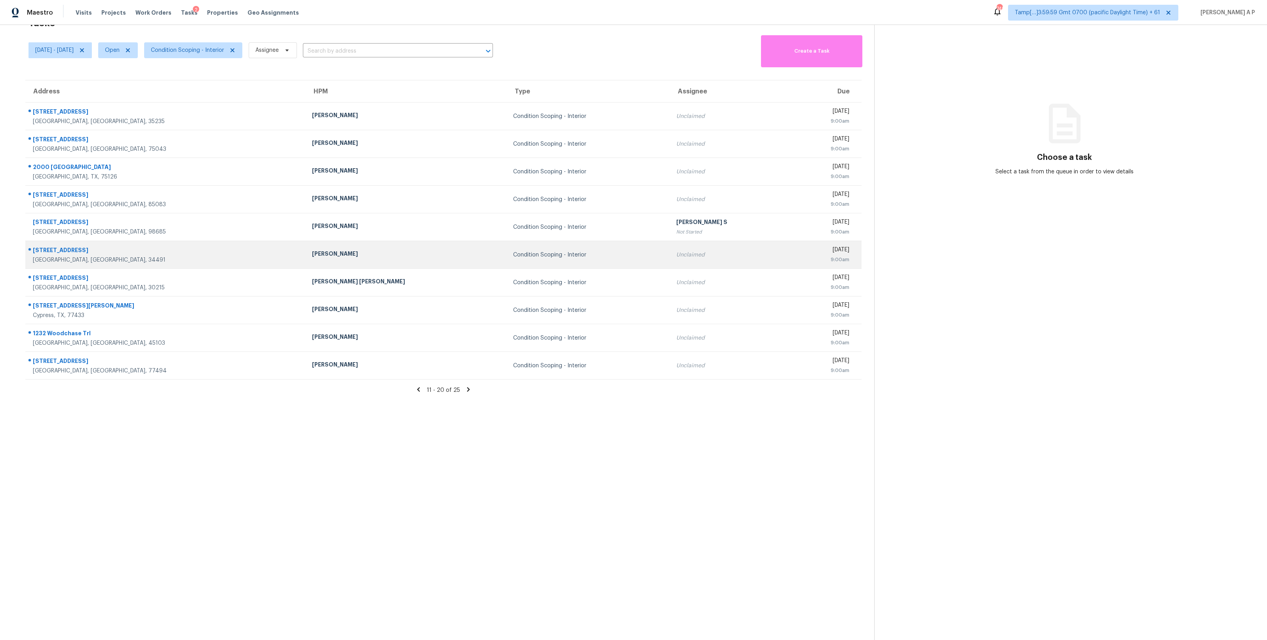
scroll to position [0, 0]
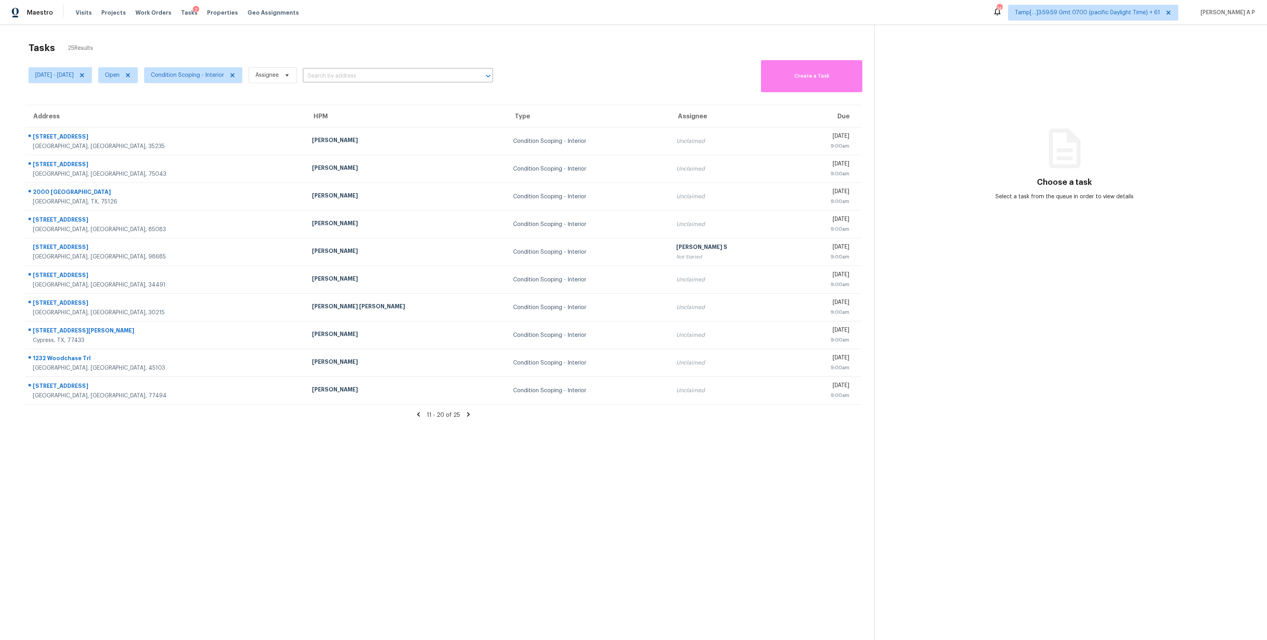
click at [418, 415] on icon at bounding box center [418, 415] width 3 height 4
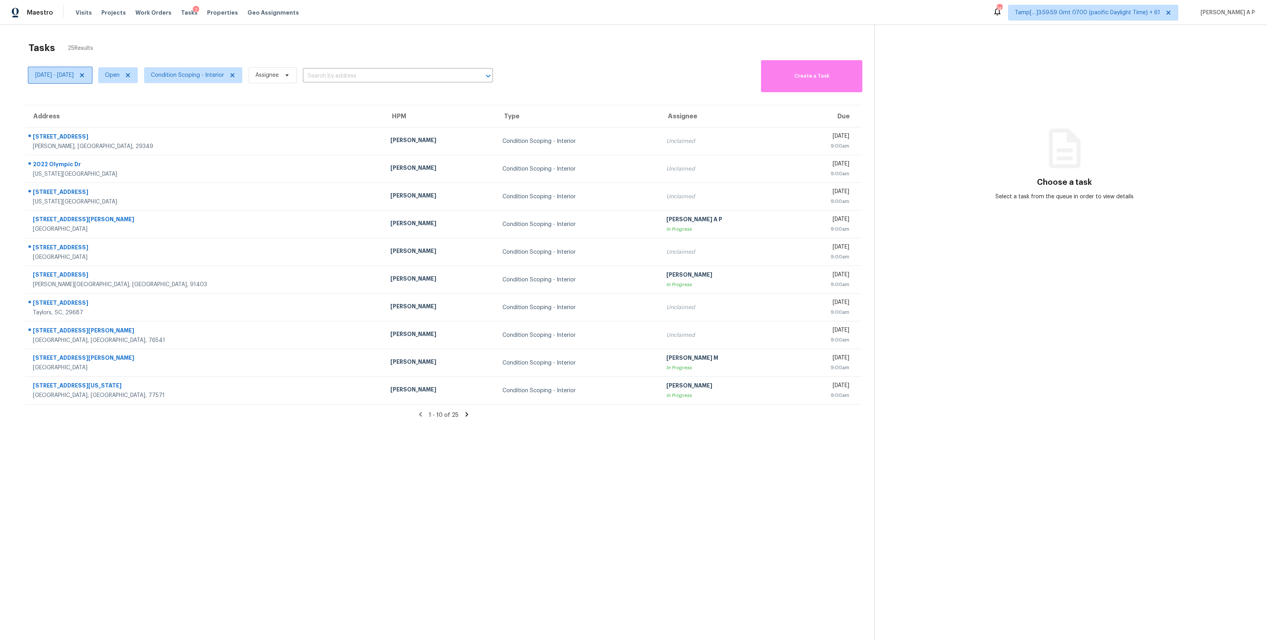
click at [74, 77] on span "[DATE] - [DATE]" at bounding box center [54, 75] width 38 height 8
click at [65, 103] on input "[DATE]" at bounding box center [72, 102] width 78 height 16
select select "9"
select select "2025"
select select "10"
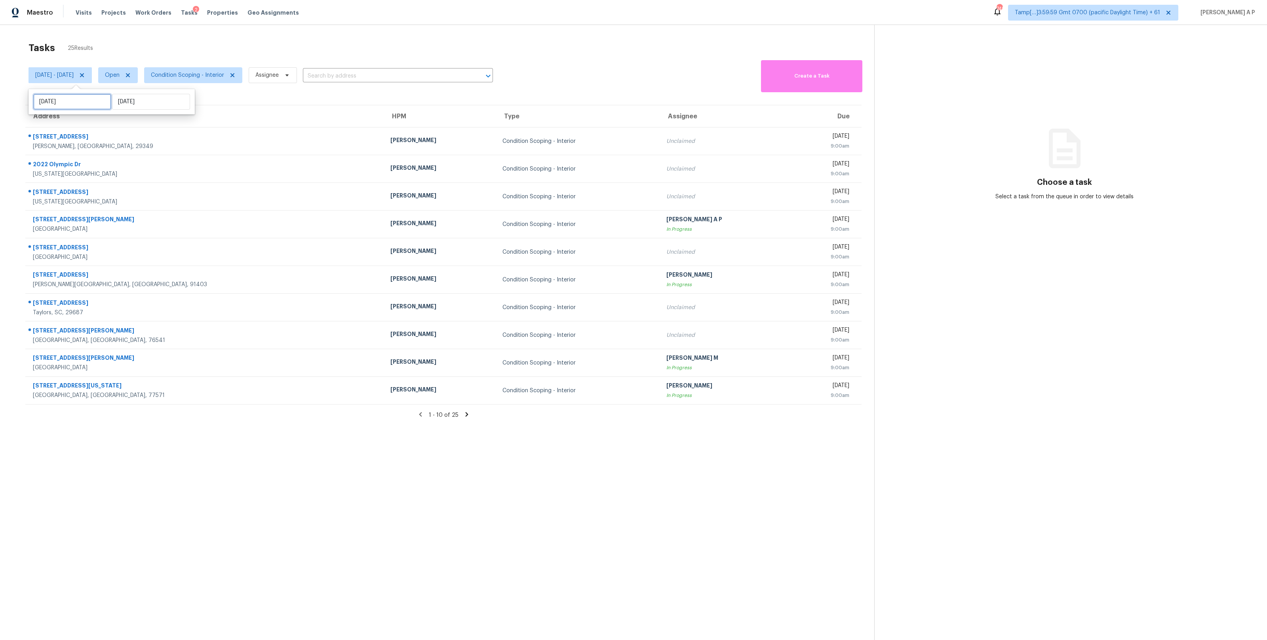
select select "2025"
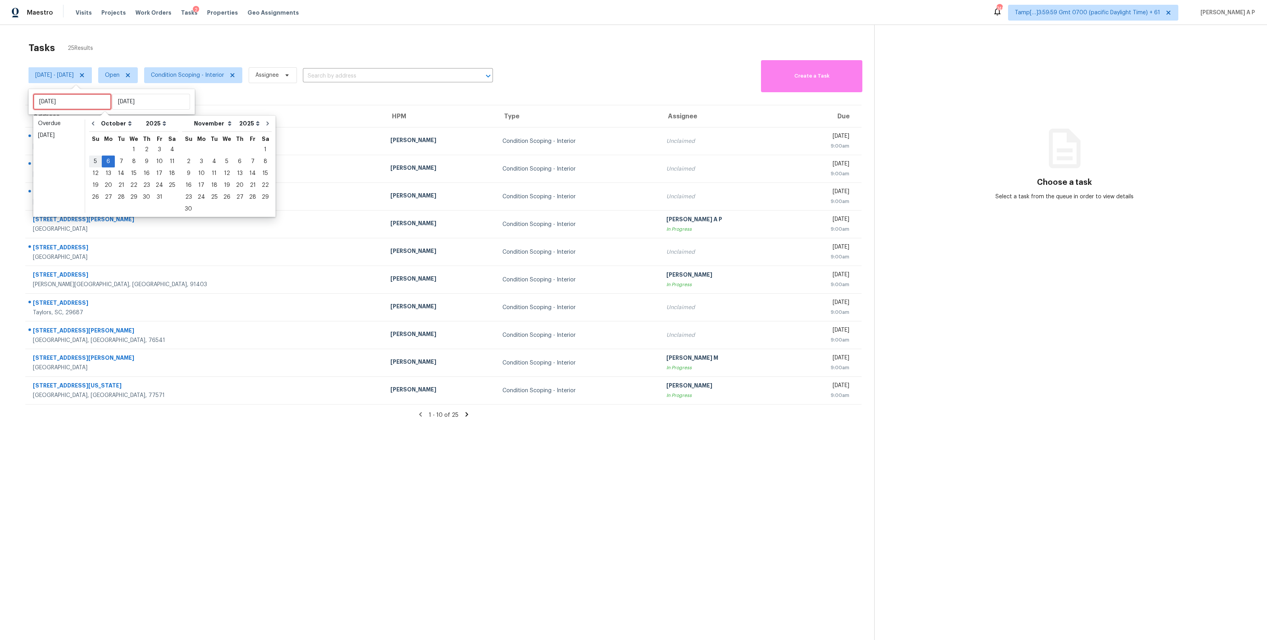
type input "[DATE]"
click at [158, 152] on div "3" at bounding box center [159, 149] width 13 height 11
type input "[DATE]"
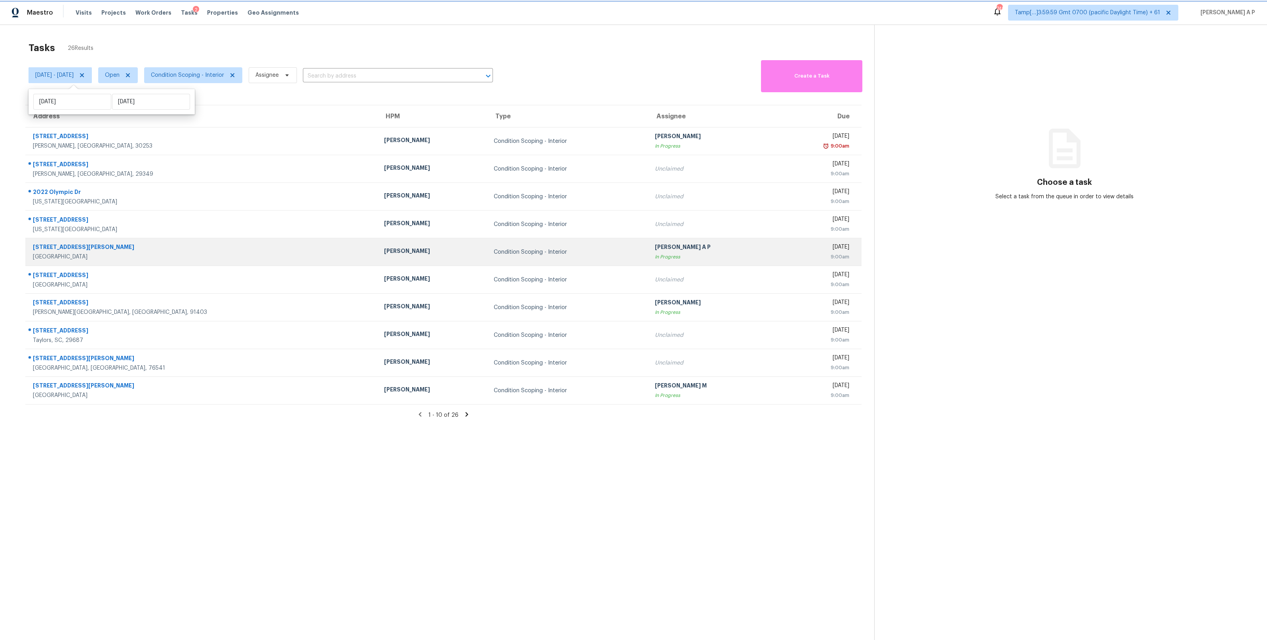
scroll to position [25, 0]
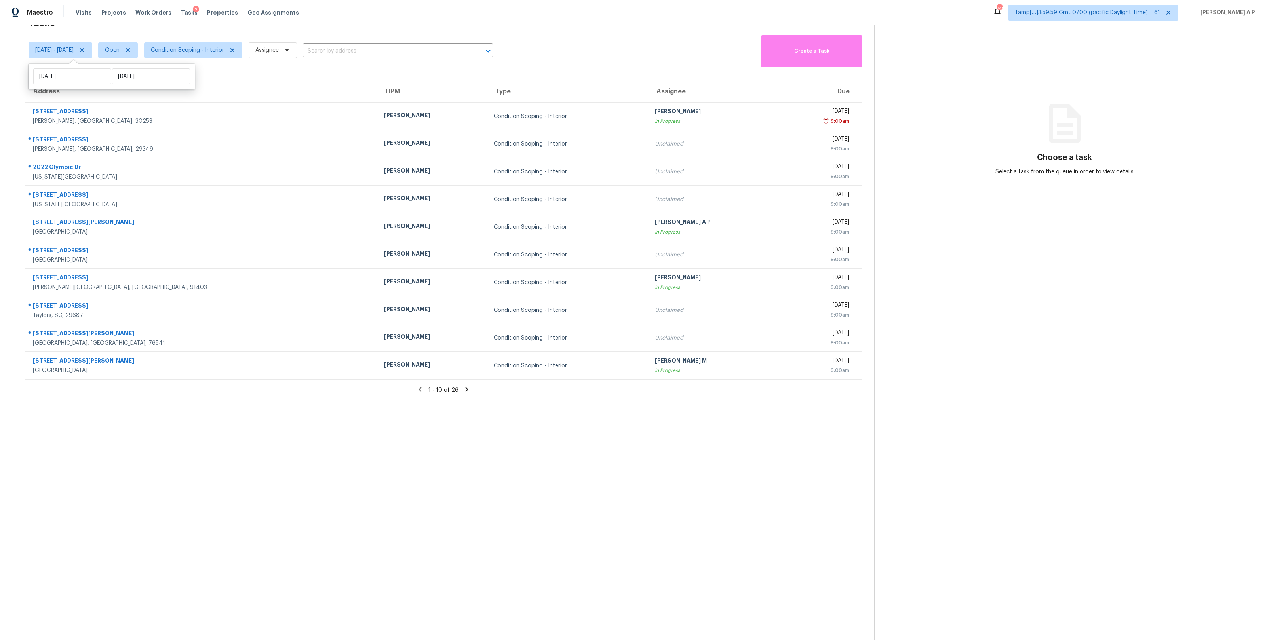
click at [466, 388] on icon at bounding box center [467, 390] width 3 height 4
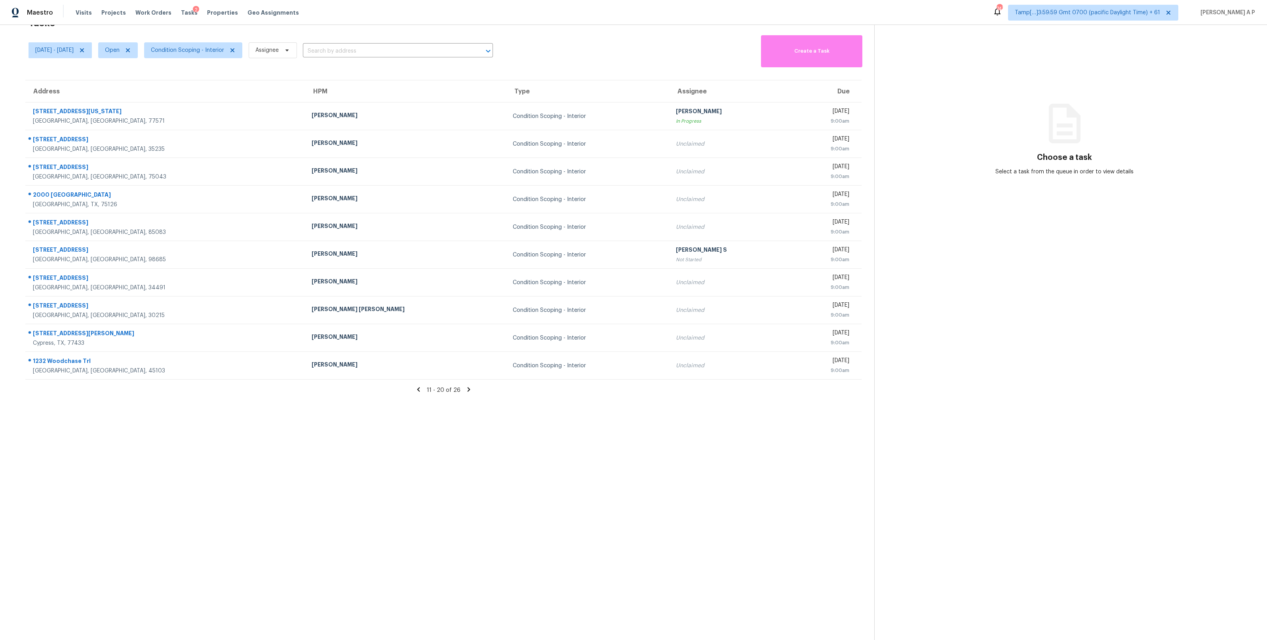
scroll to position [0, 0]
